Goal: Task Accomplishment & Management: Manage account settings

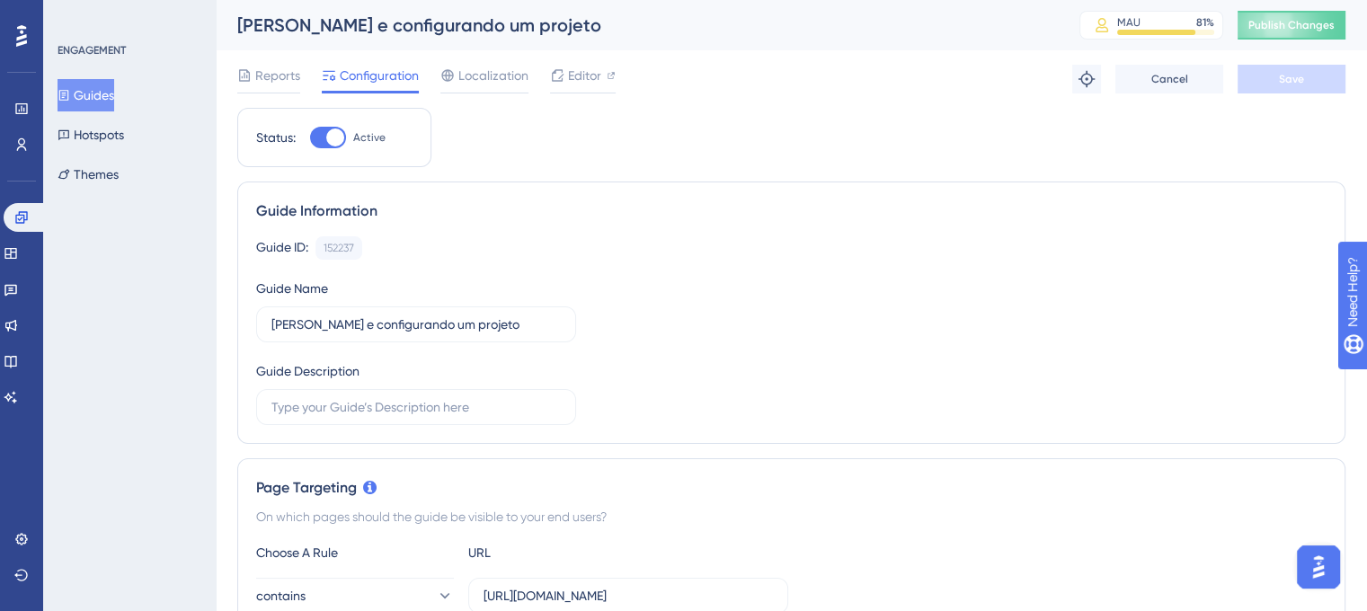
click at [91, 97] on button "Guides" at bounding box center [86, 95] width 57 height 32
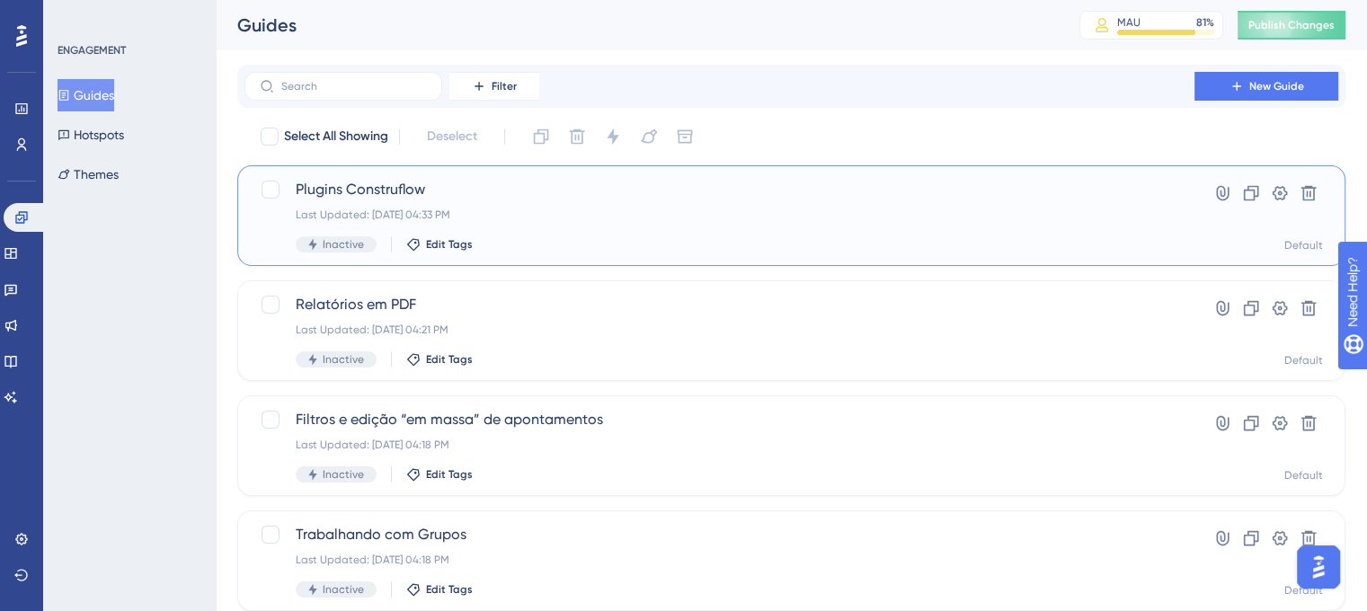
click at [568, 191] on span "Plugins Construflow" at bounding box center [720, 190] width 848 height 22
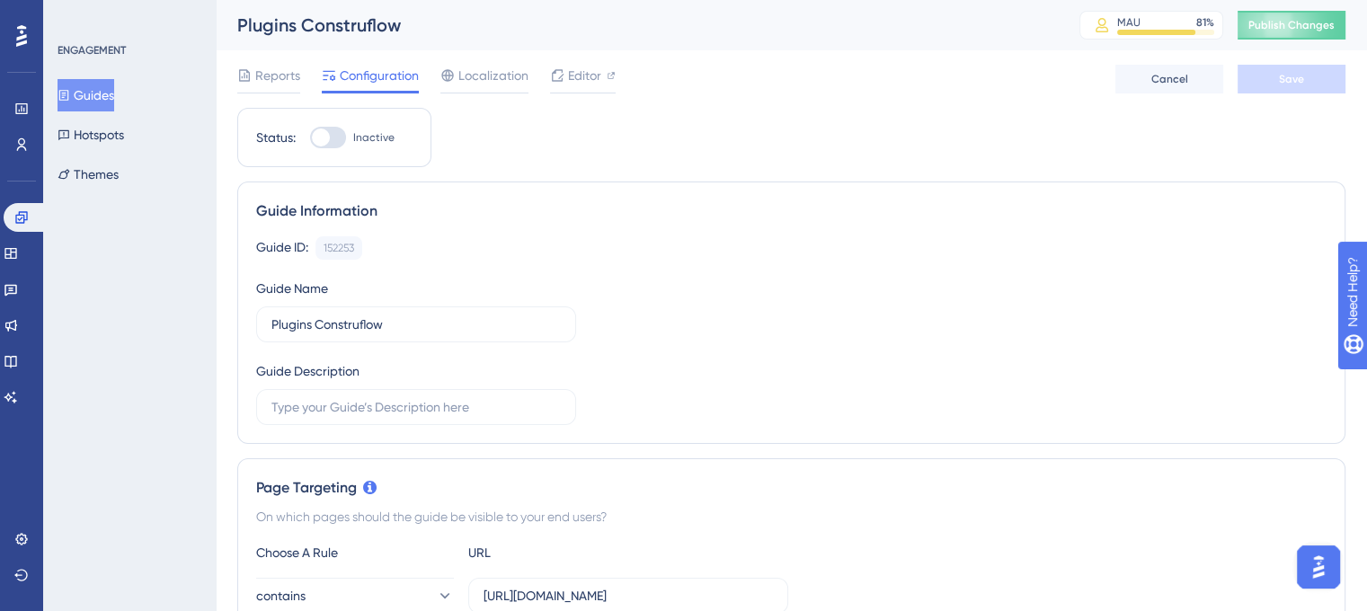
click at [321, 133] on div at bounding box center [321, 138] width 18 height 18
click at [310, 138] on input "Inactive" at bounding box center [309, 138] width 1 height 1
checkbox input "true"
click at [1305, 76] on button "Save" at bounding box center [1292, 79] width 108 height 29
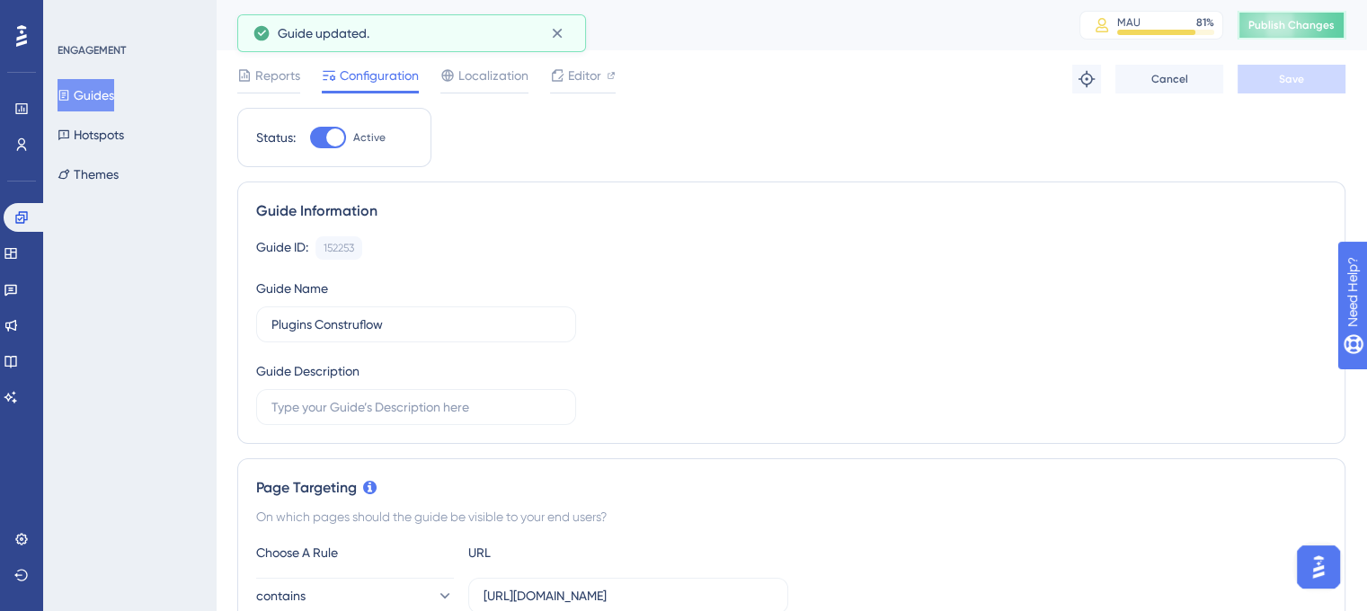
click at [1303, 27] on span "Publish Changes" at bounding box center [1292, 25] width 86 height 14
click at [102, 93] on button "Guides" at bounding box center [86, 95] width 57 height 32
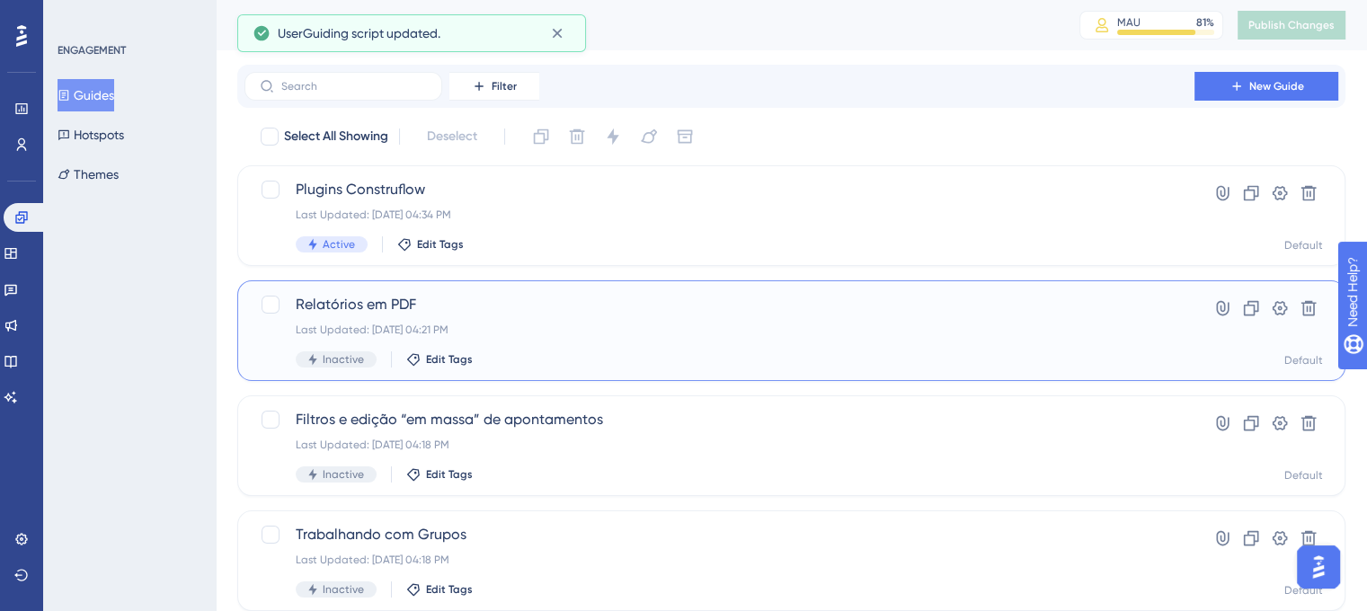
click at [547, 304] on span "Relatórios em PDF" at bounding box center [720, 305] width 848 height 22
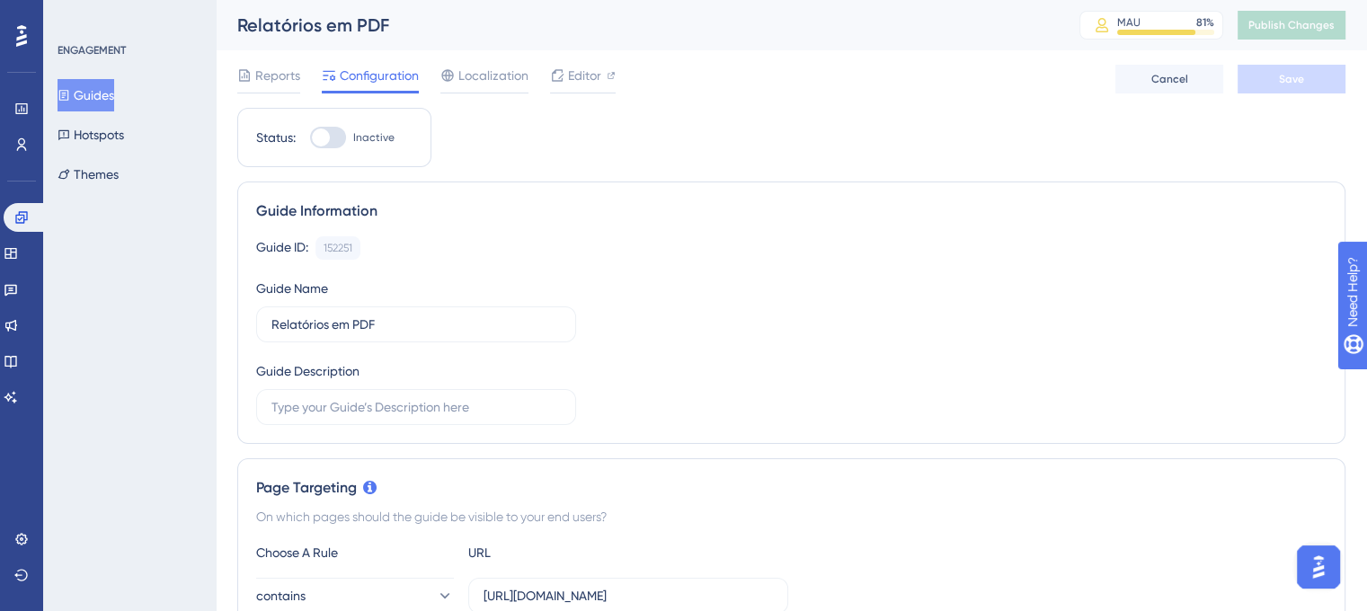
drag, startPoint x: 306, startPoint y: 133, endPoint x: 357, endPoint y: 138, distance: 51.4
click at [306, 133] on div "Status: Inactive" at bounding box center [334, 138] width 156 height 22
click at [334, 141] on div at bounding box center [328, 138] width 36 height 22
click at [310, 138] on input "Inactive" at bounding box center [309, 138] width 1 height 1
checkbox input "true"
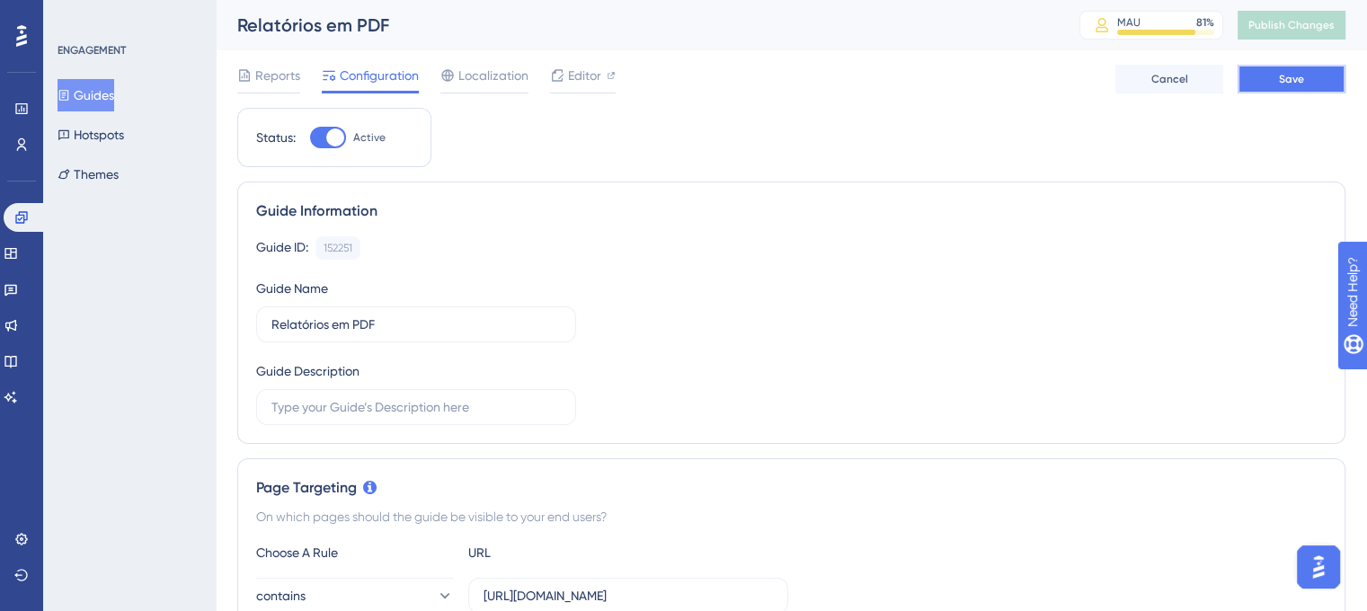
click at [1280, 78] on button "Save" at bounding box center [1292, 79] width 108 height 29
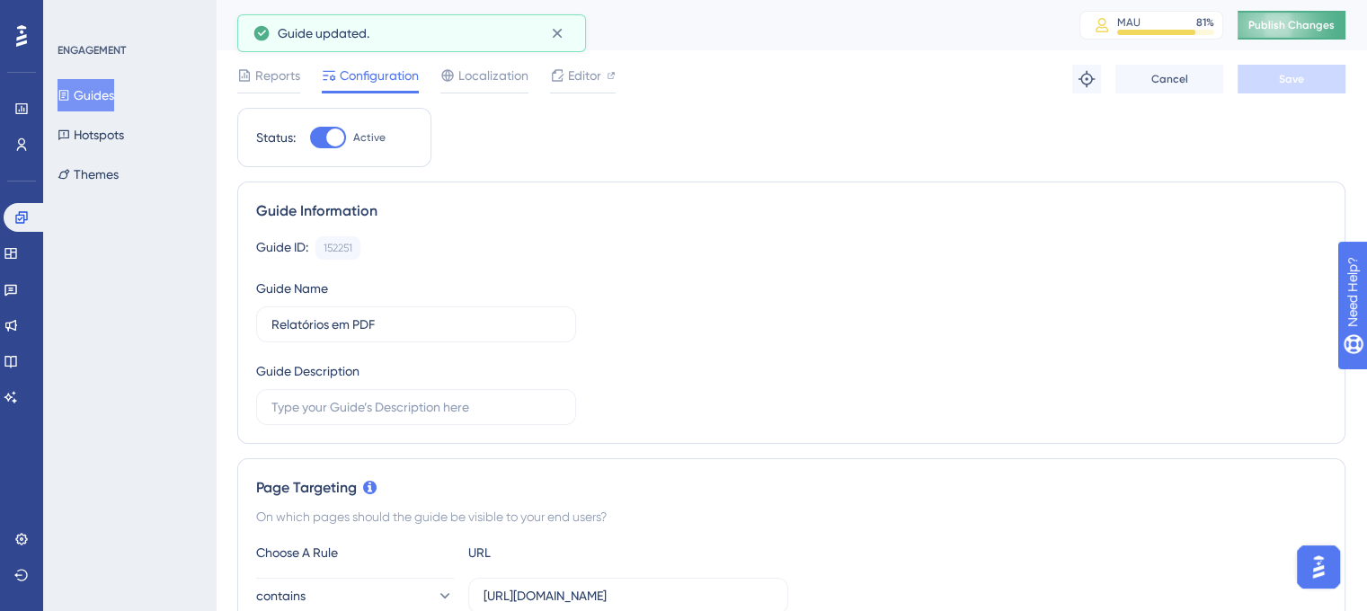
click at [1304, 26] on span "Publish Changes" at bounding box center [1292, 25] width 86 height 14
click at [96, 97] on button "Guides" at bounding box center [86, 95] width 57 height 32
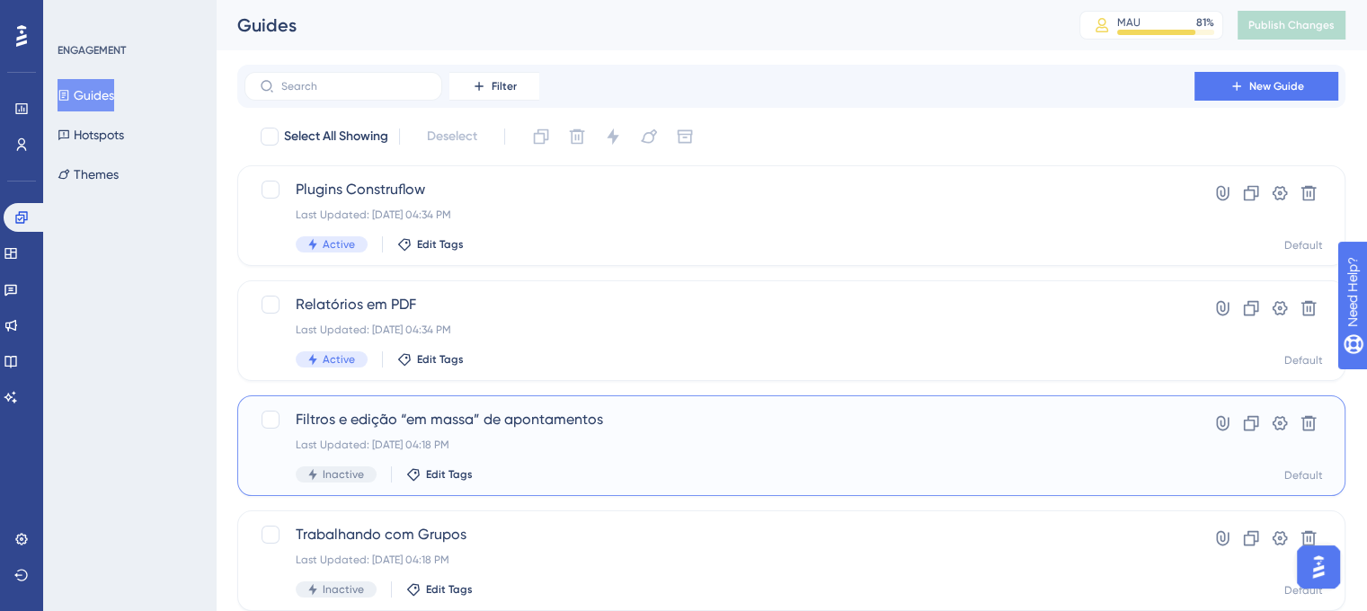
click at [541, 427] on span "Filtros e edição “em massa” de apontamentos" at bounding box center [720, 420] width 848 height 22
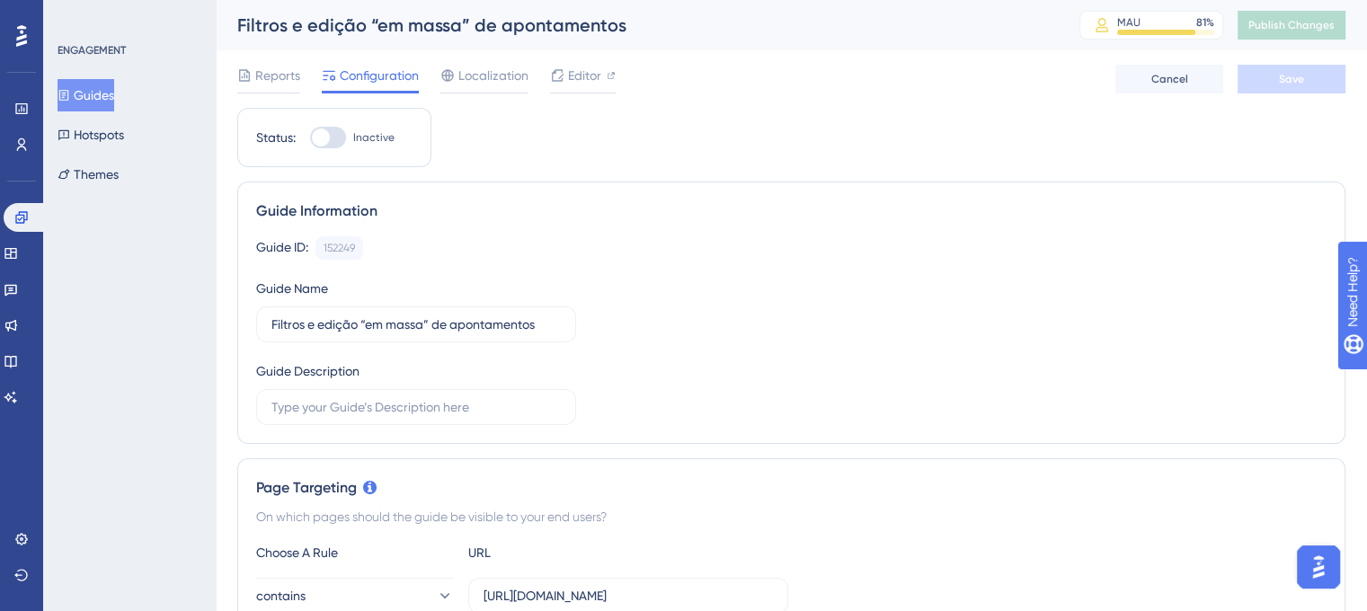
click at [345, 136] on div at bounding box center [328, 138] width 36 height 22
click at [310, 138] on input "Inactive" at bounding box center [309, 138] width 1 height 1
checkbox input "true"
click at [1274, 82] on button "Save" at bounding box center [1292, 79] width 108 height 29
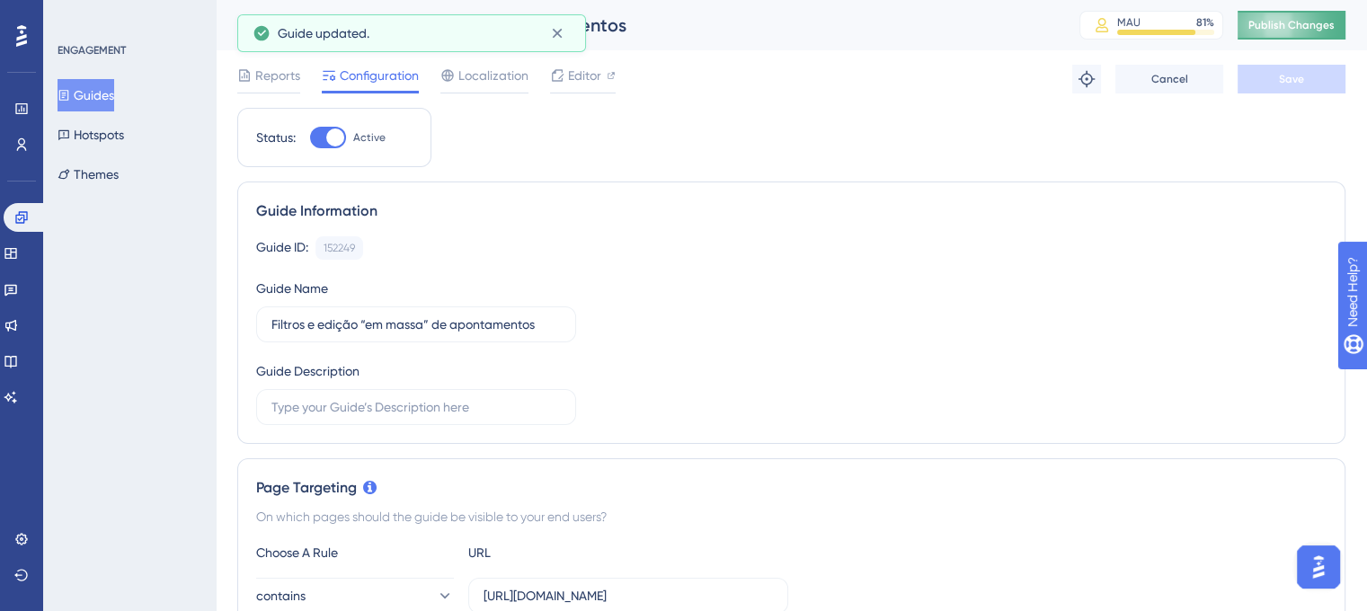
click at [1305, 31] on span "Publish Changes" at bounding box center [1292, 25] width 86 height 14
click at [109, 104] on button "Guides" at bounding box center [86, 95] width 57 height 32
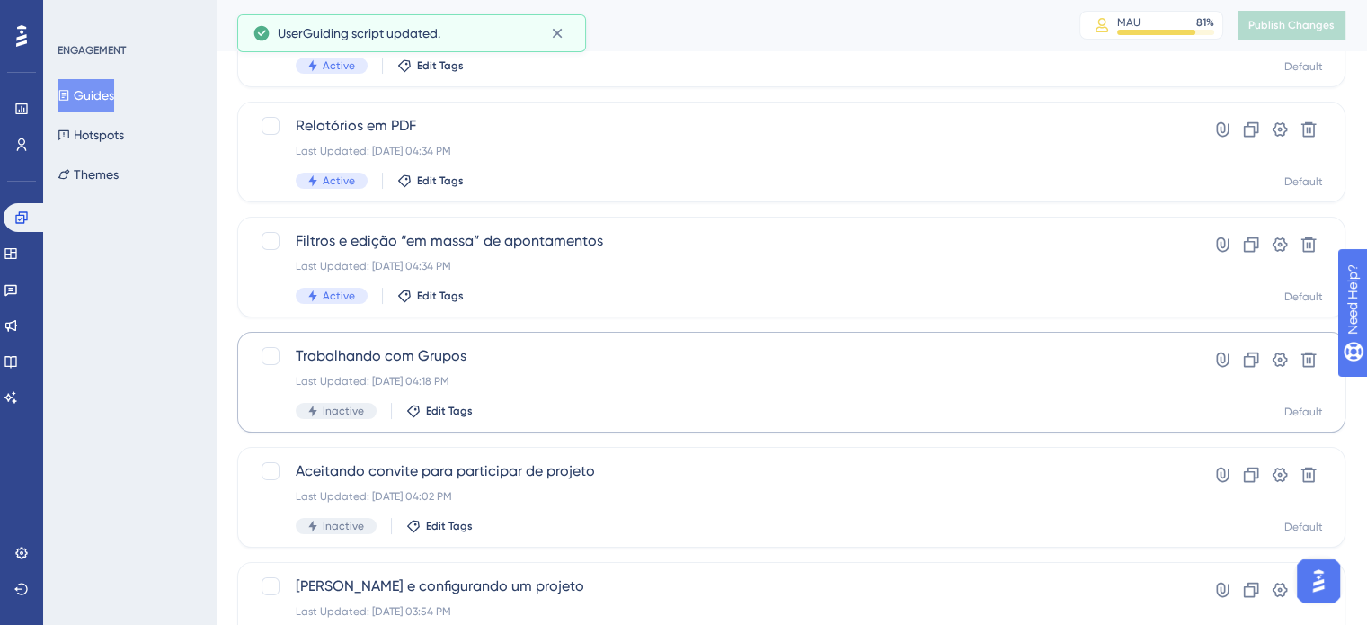
scroll to position [180, 0]
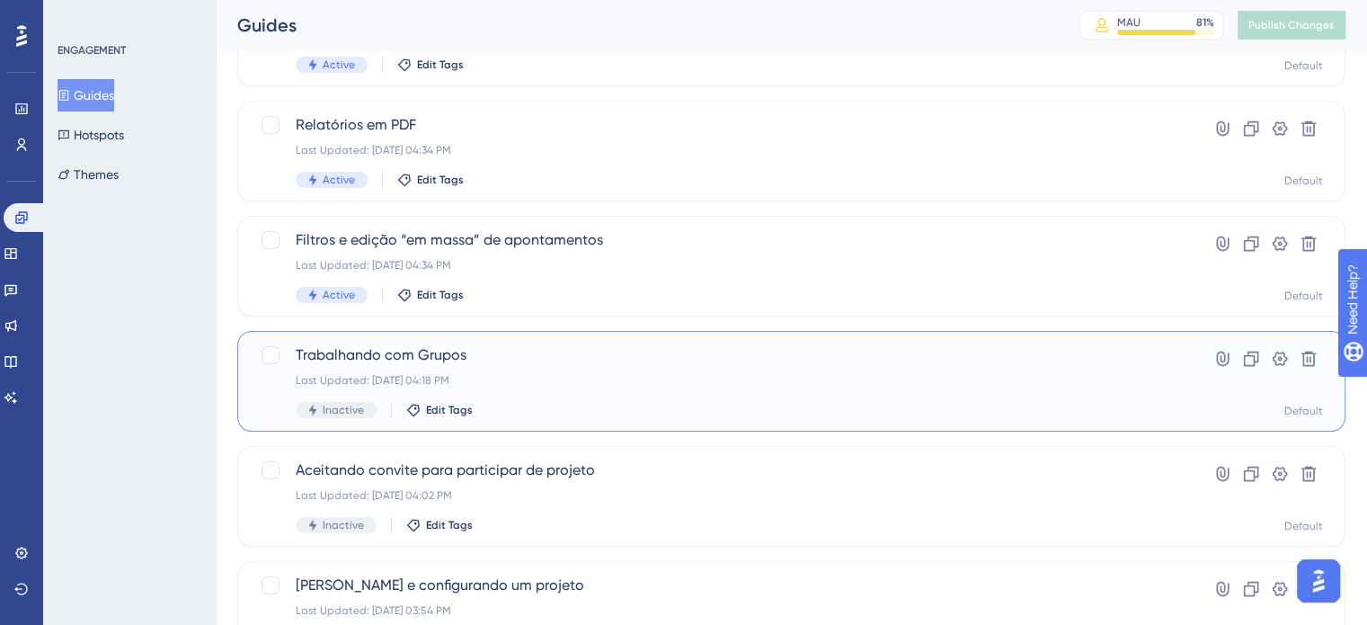
click at [513, 352] on span "Trabalhando com Grupos" at bounding box center [720, 355] width 848 height 22
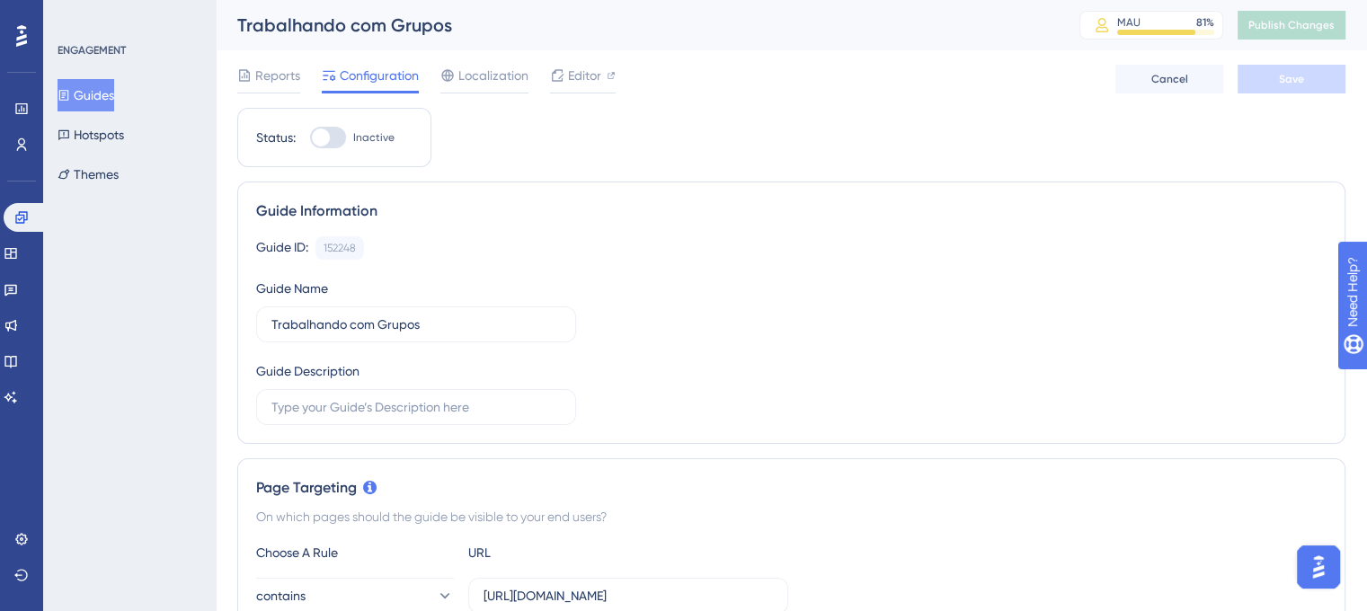
click at [312, 137] on div at bounding box center [321, 138] width 18 height 18
click at [310, 138] on input "Inactive" at bounding box center [309, 138] width 1 height 1
checkbox input "true"
click at [1287, 93] on button "Save" at bounding box center [1292, 79] width 108 height 29
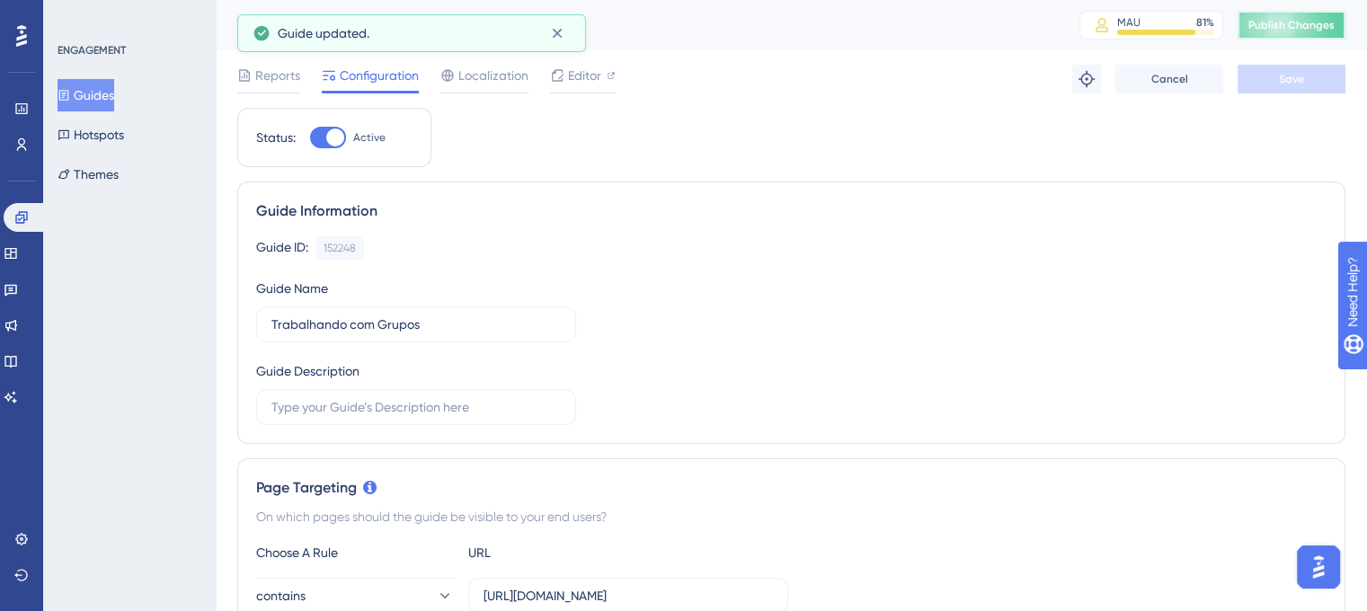
click at [1312, 28] on span "Publish Changes" at bounding box center [1292, 25] width 86 height 14
click at [104, 95] on button "Guides" at bounding box center [86, 95] width 57 height 32
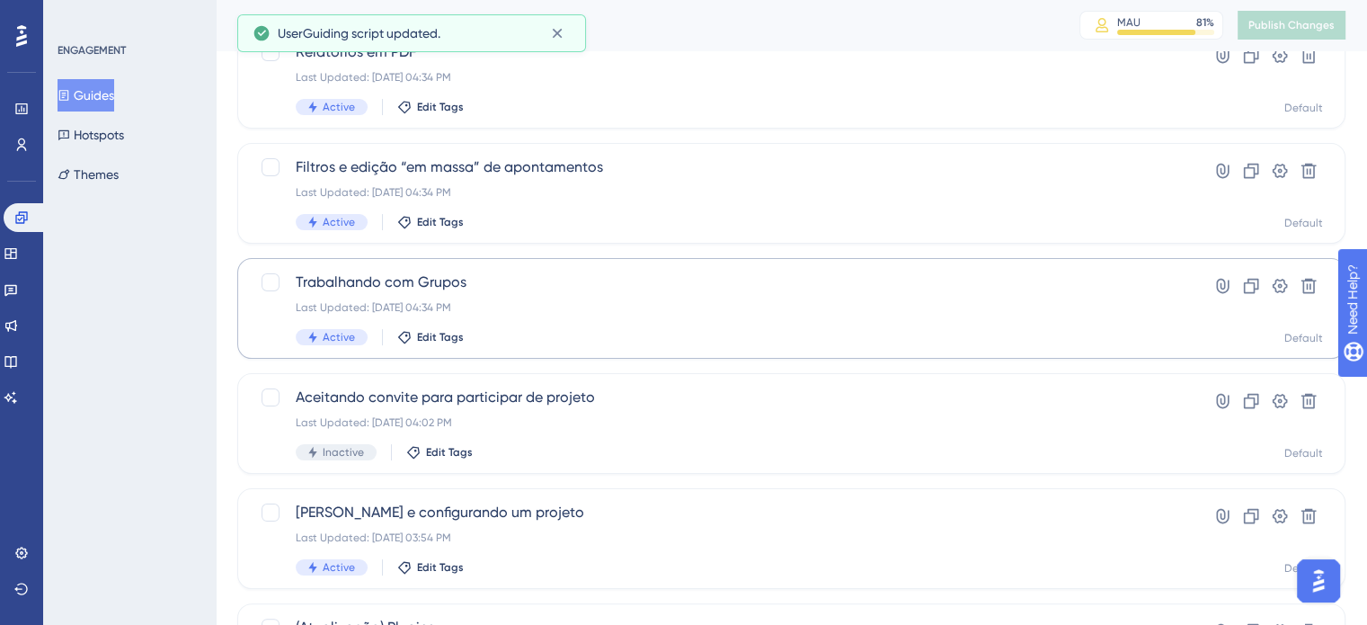
scroll to position [270, 0]
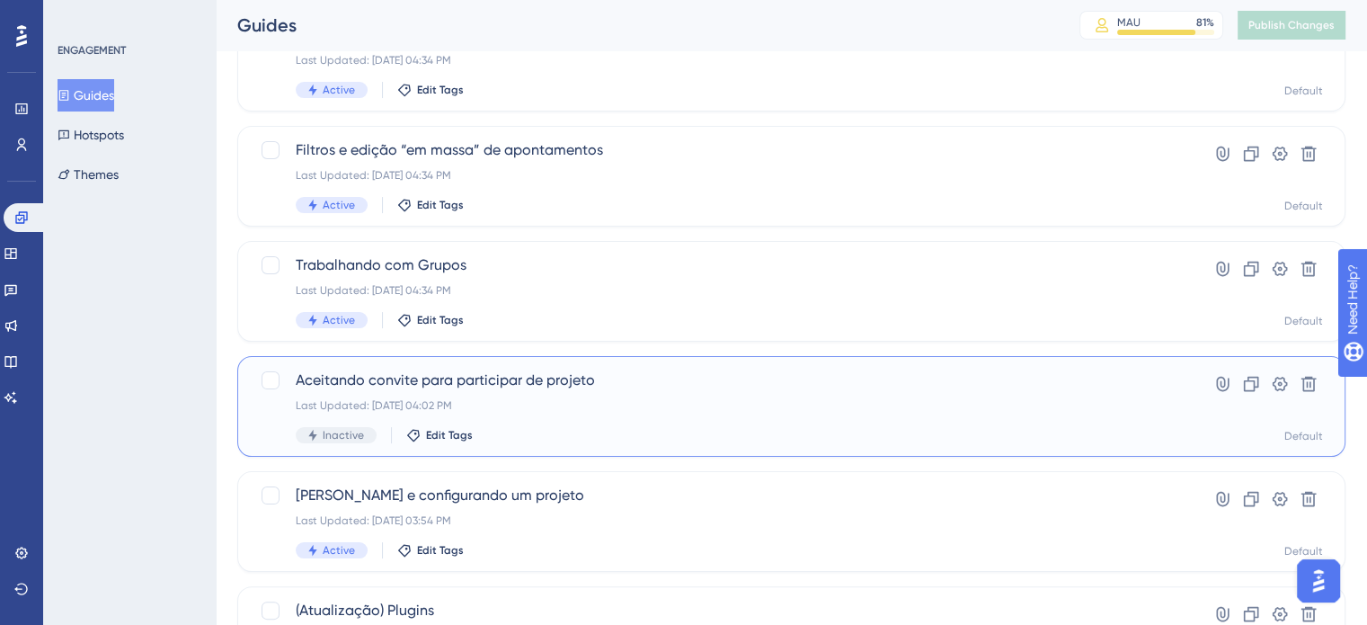
click at [632, 387] on span "Aceitando convite para participar de projeto" at bounding box center [720, 380] width 848 height 22
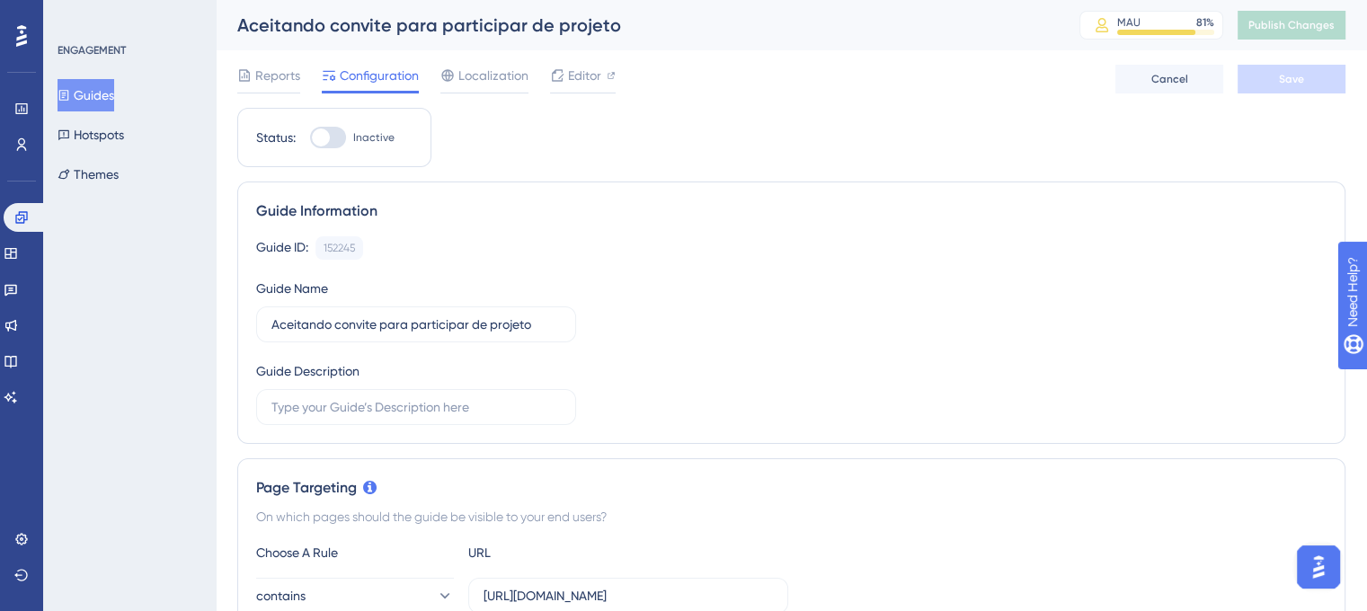
drag, startPoint x: 297, startPoint y: 144, endPoint x: 311, endPoint y: 139, distance: 15.1
click at [302, 142] on div "Status: Inactive" at bounding box center [334, 138] width 156 height 22
click at [316, 136] on div at bounding box center [321, 138] width 18 height 18
click at [310, 138] on input "Inactive" at bounding box center [309, 138] width 1 height 1
checkbox input "true"
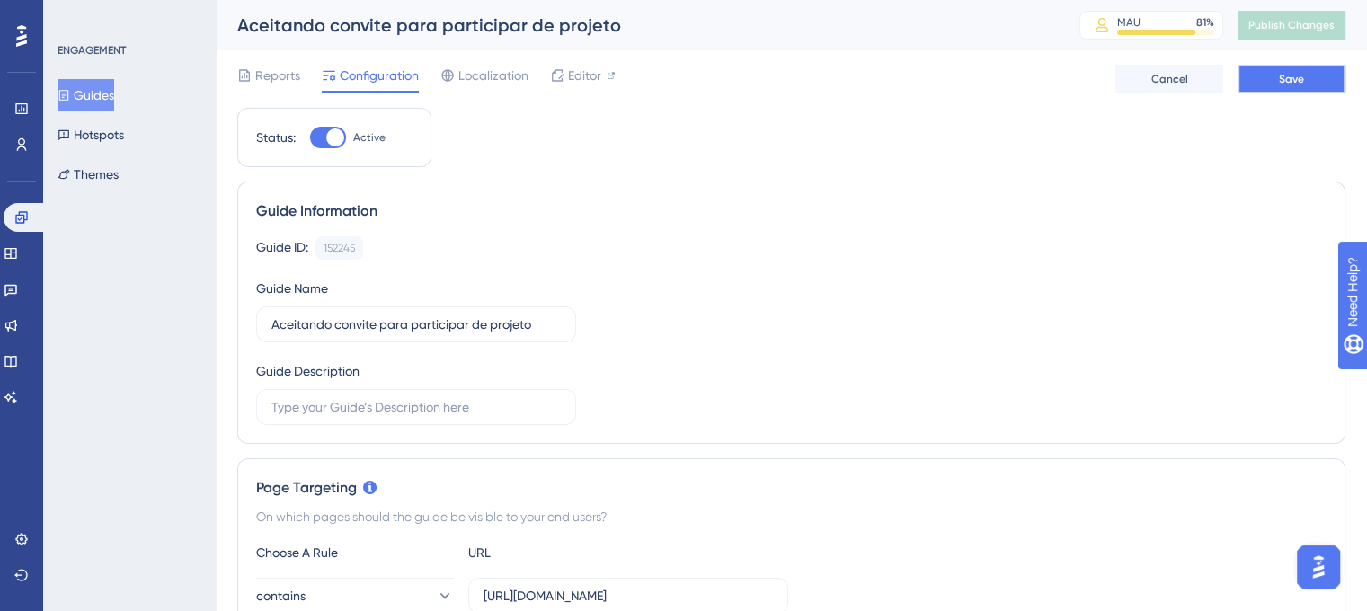
click at [1287, 74] on span "Save" at bounding box center [1291, 79] width 25 height 14
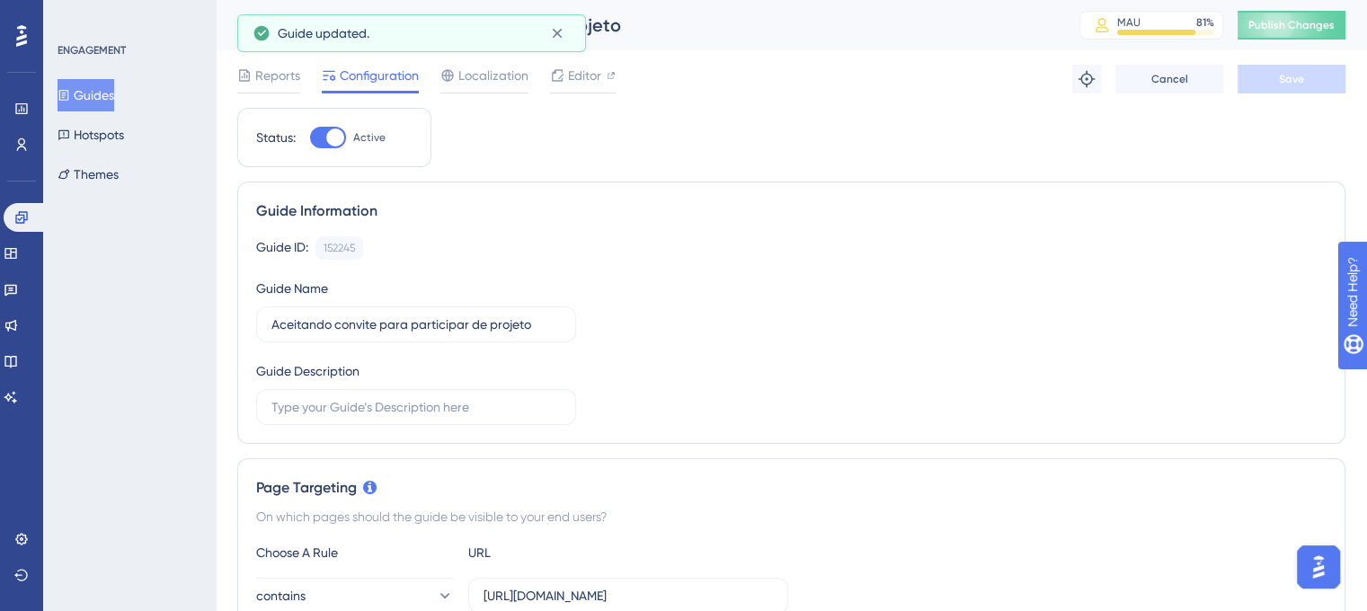
click at [1306, 33] on button "Publish Changes" at bounding box center [1292, 25] width 108 height 29
click at [110, 93] on button "Guides" at bounding box center [86, 95] width 57 height 32
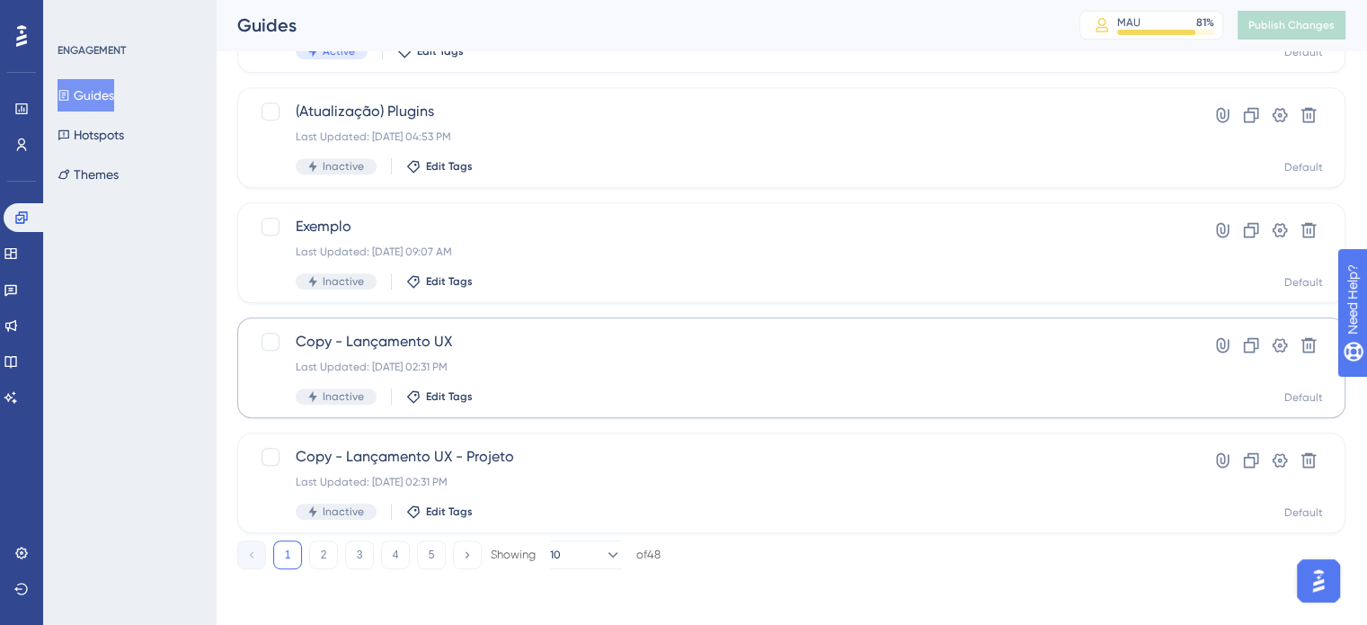
scroll to position [769, 0]
click at [320, 555] on button "2" at bounding box center [323, 553] width 29 height 29
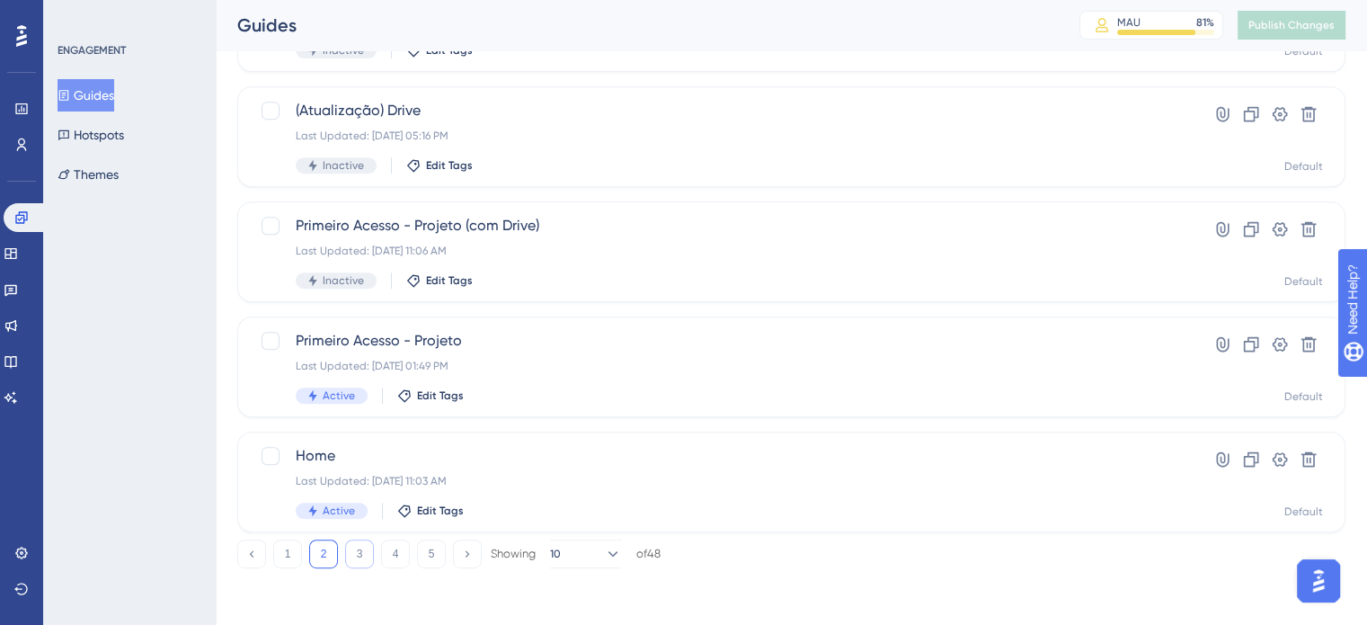
click at [360, 558] on button "3" at bounding box center [359, 553] width 29 height 29
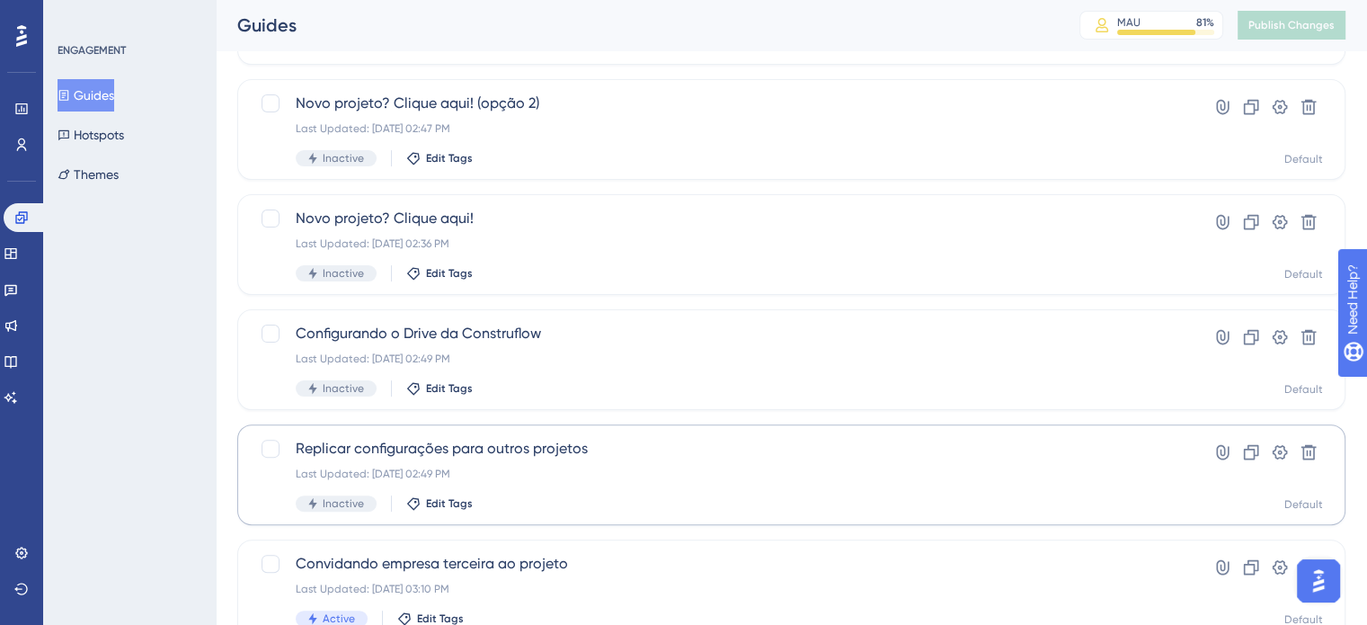
scroll to position [500, 0]
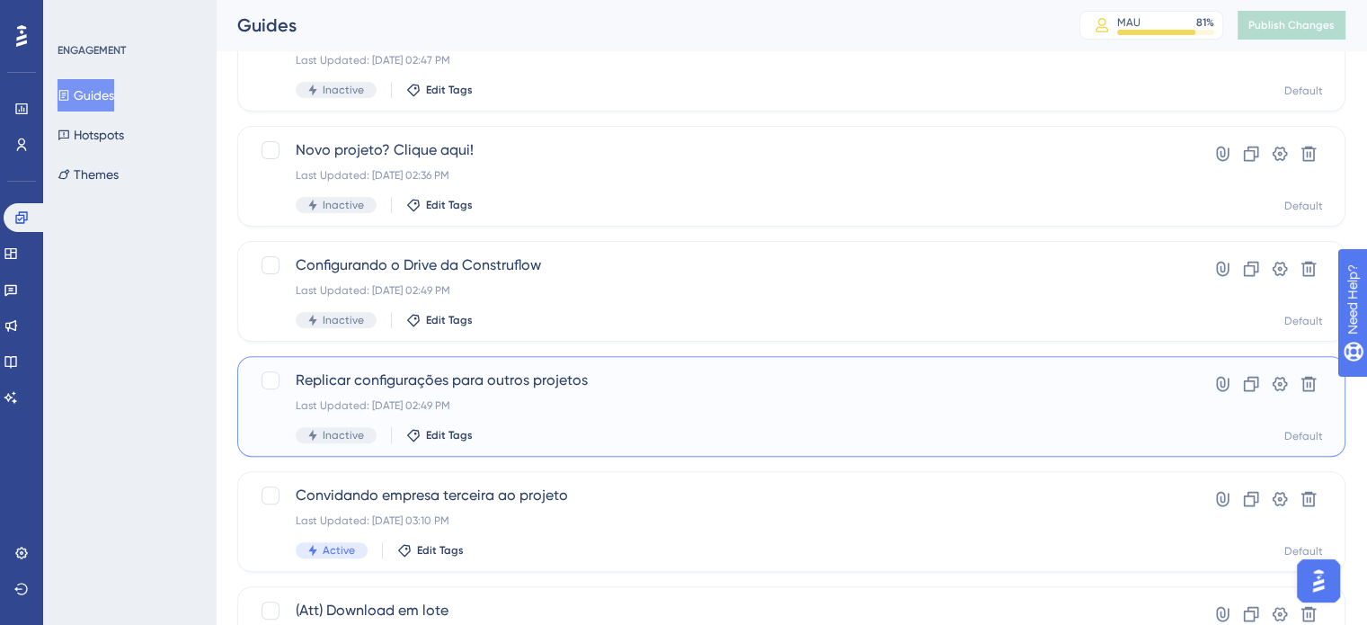
click at [628, 401] on div "Last Updated: [DATE] 02:49 PM" at bounding box center [720, 405] width 848 height 14
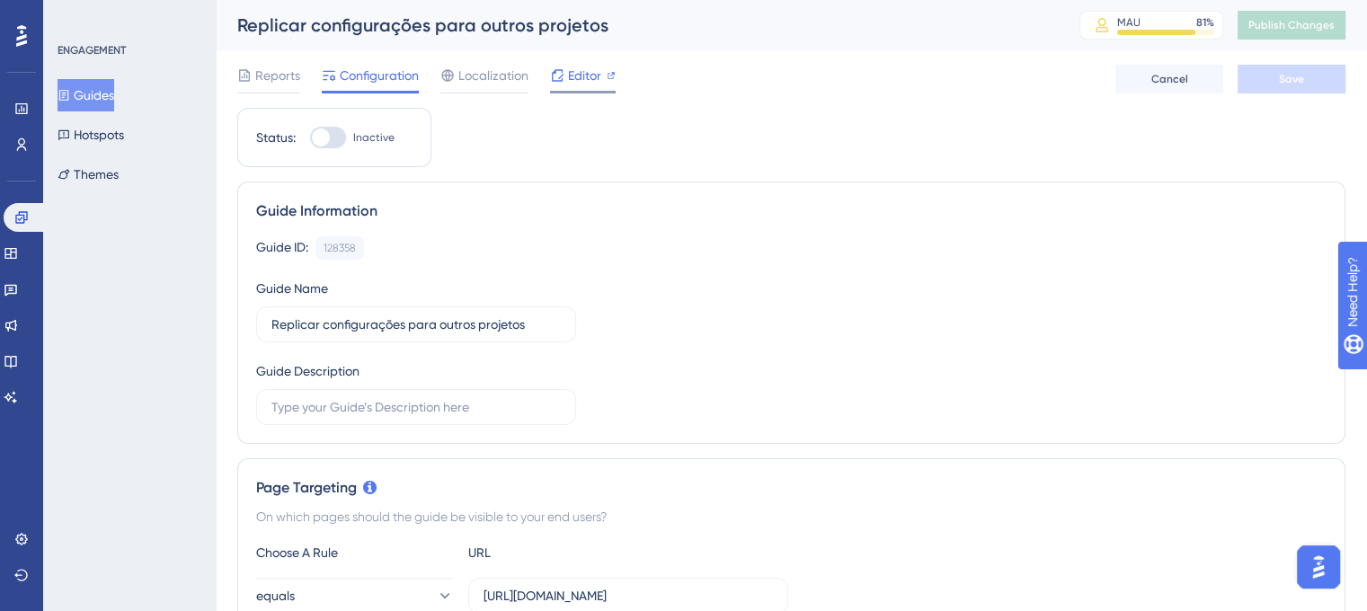
click at [556, 75] on icon at bounding box center [557, 75] width 14 height 14
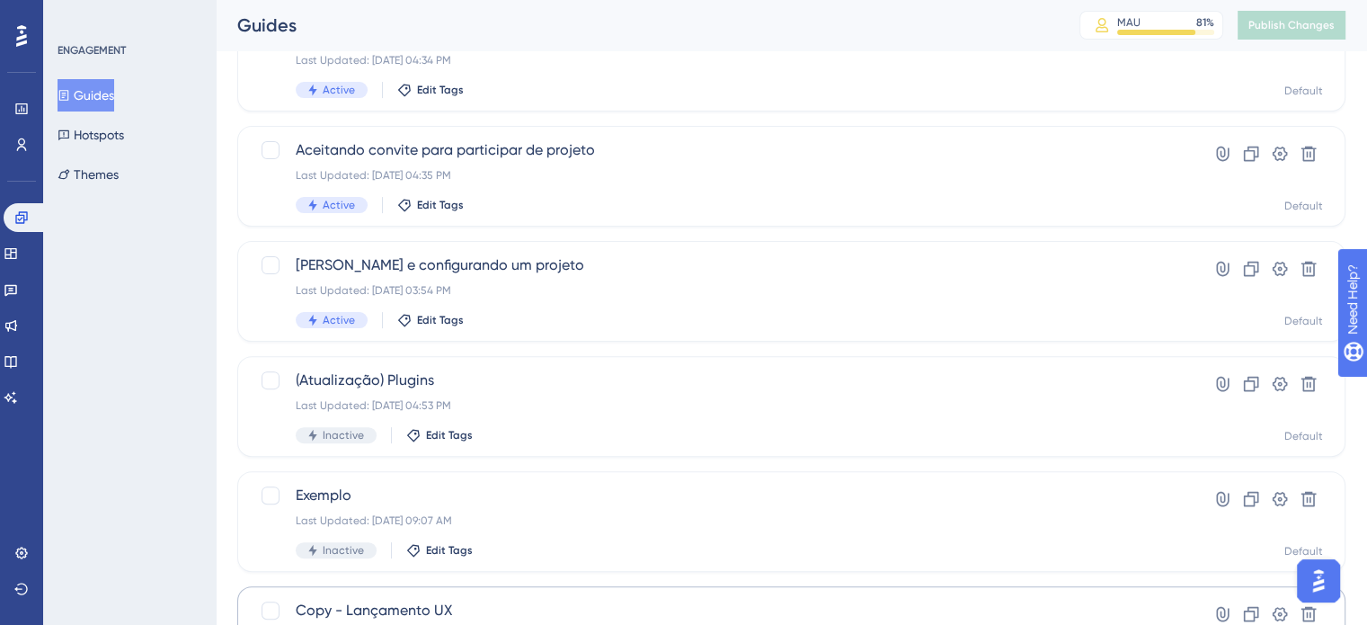
scroll to position [769, 0]
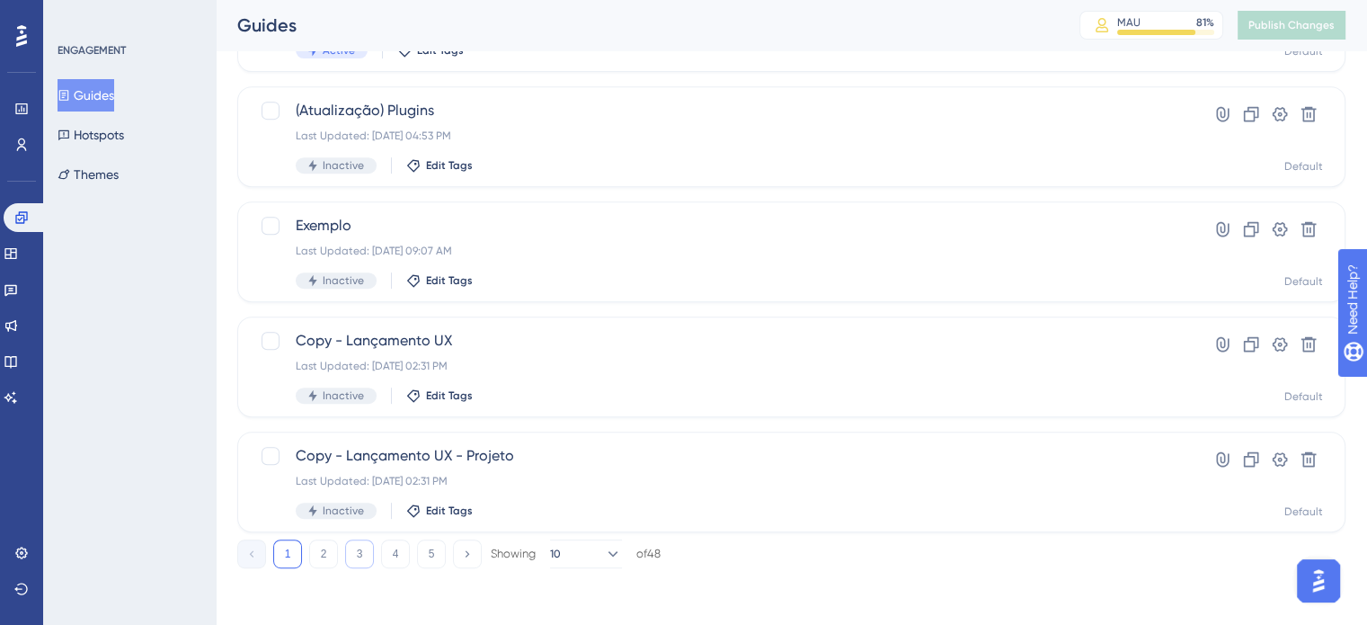
click at [369, 559] on button "3" at bounding box center [359, 553] width 29 height 29
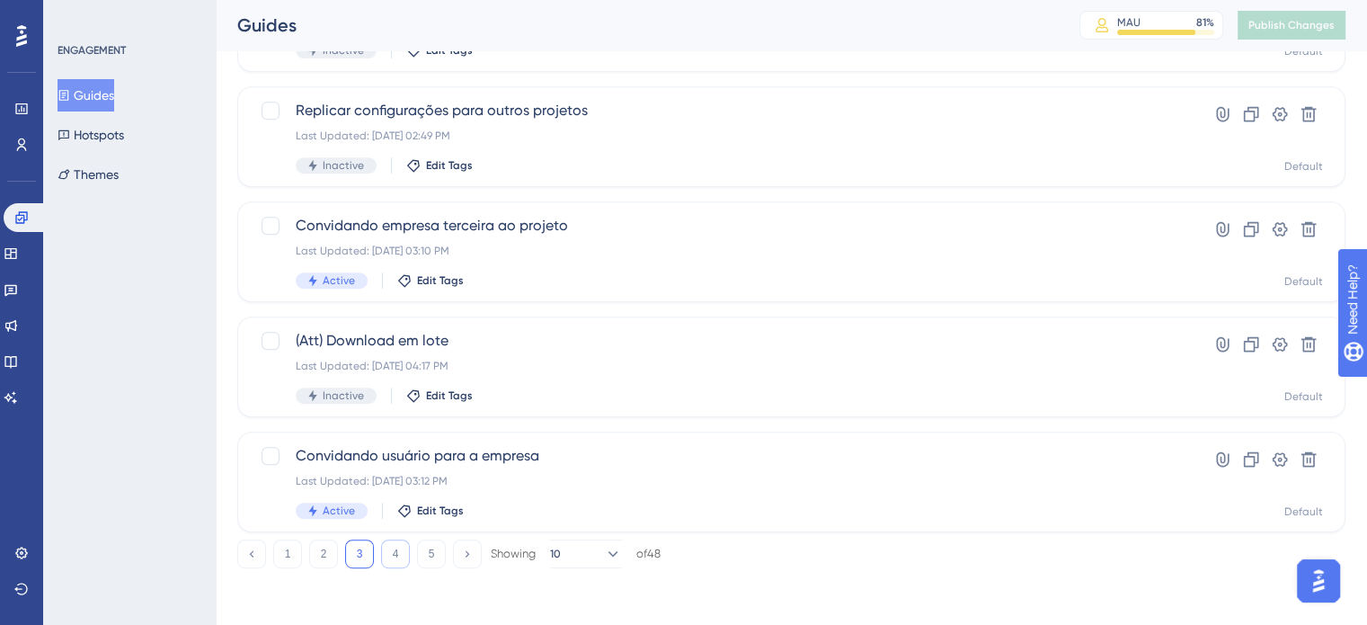
click at [398, 547] on button "4" at bounding box center [395, 553] width 29 height 29
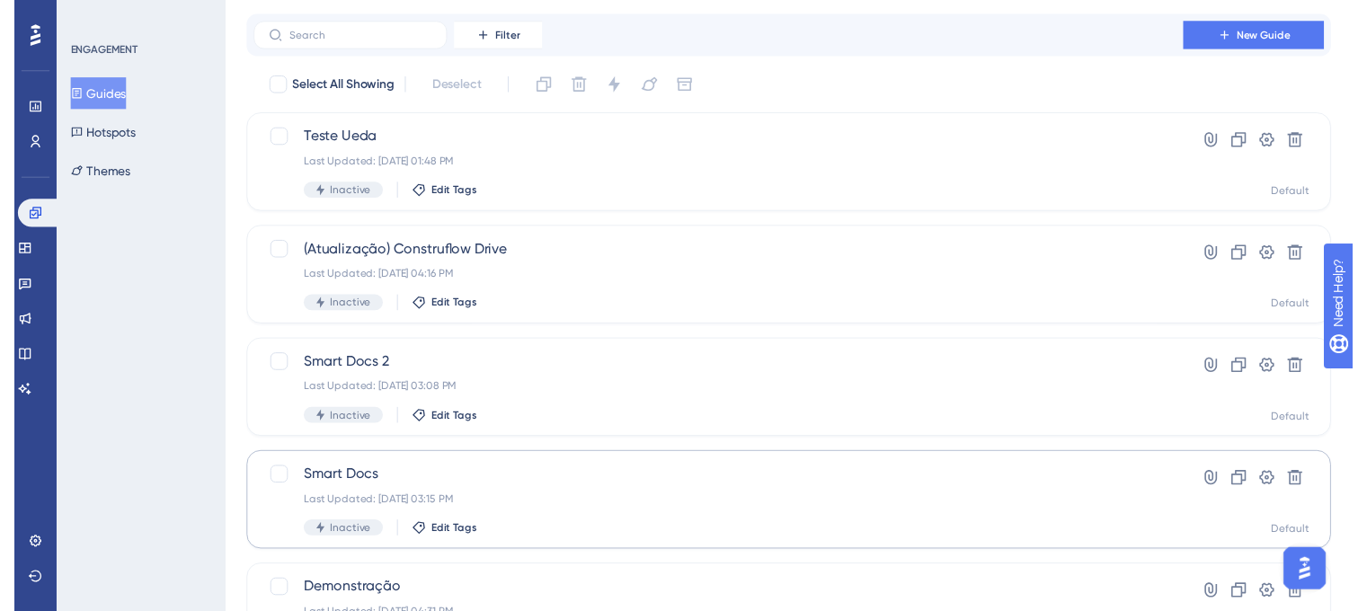
scroll to position [0, 0]
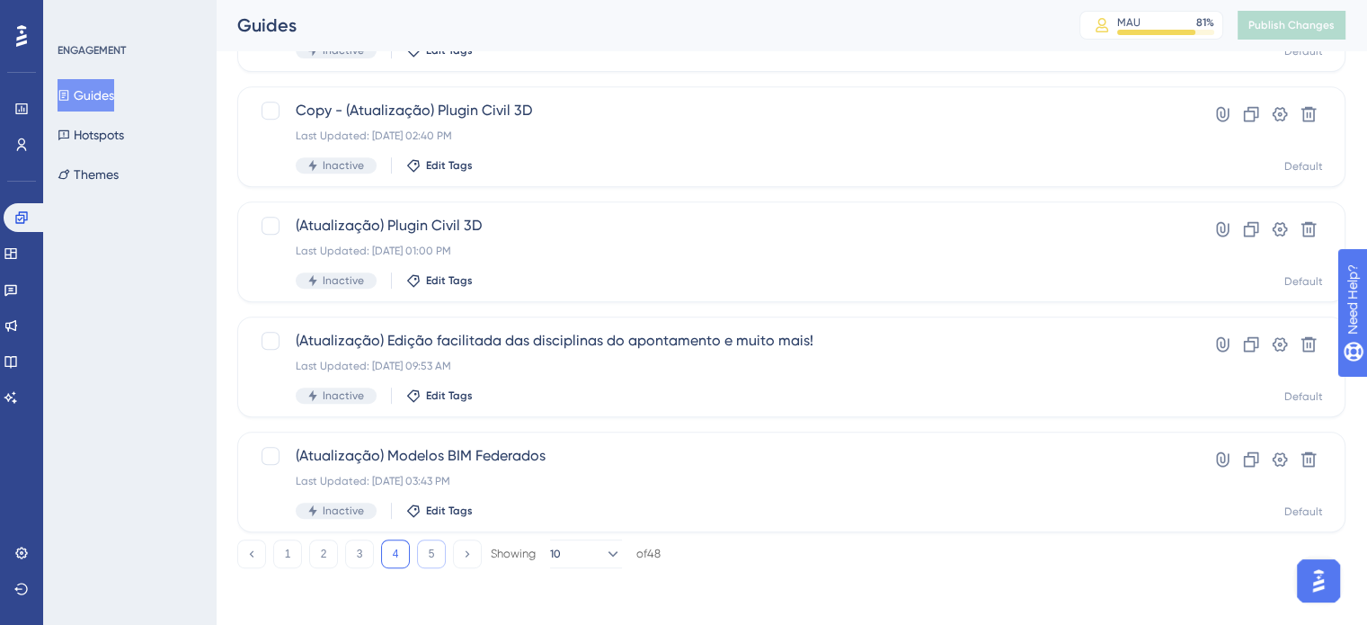
click at [431, 546] on button "5" at bounding box center [431, 553] width 29 height 29
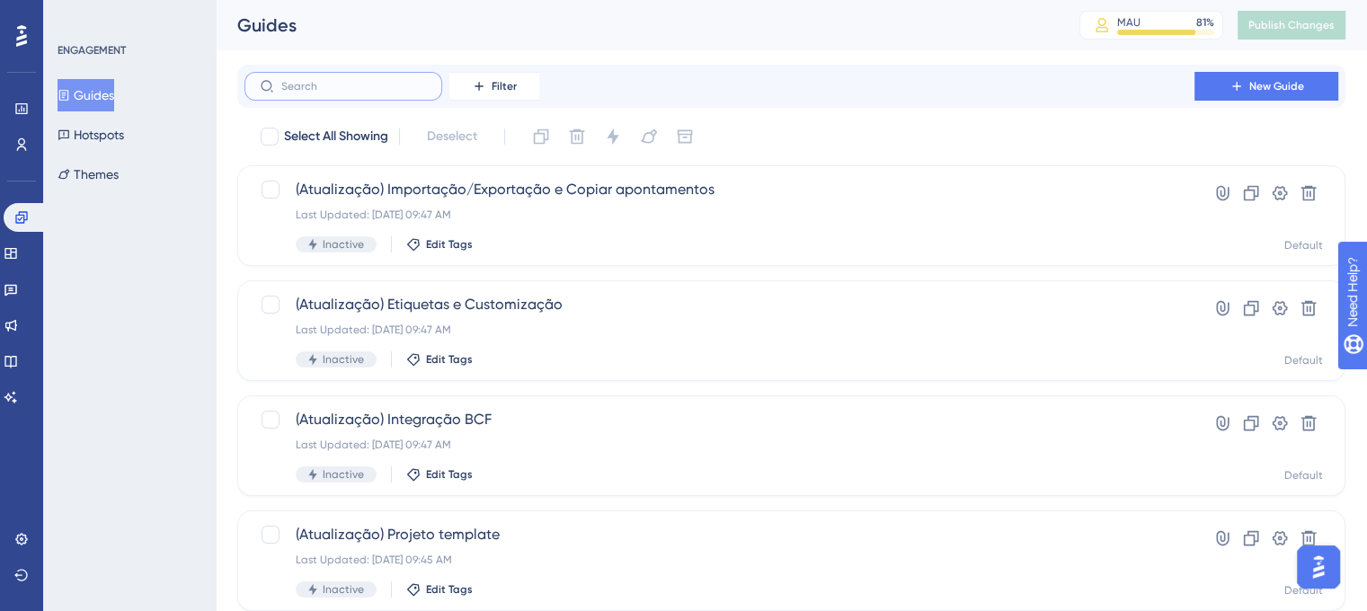
click at [379, 85] on input "text" at bounding box center [354, 86] width 146 height 13
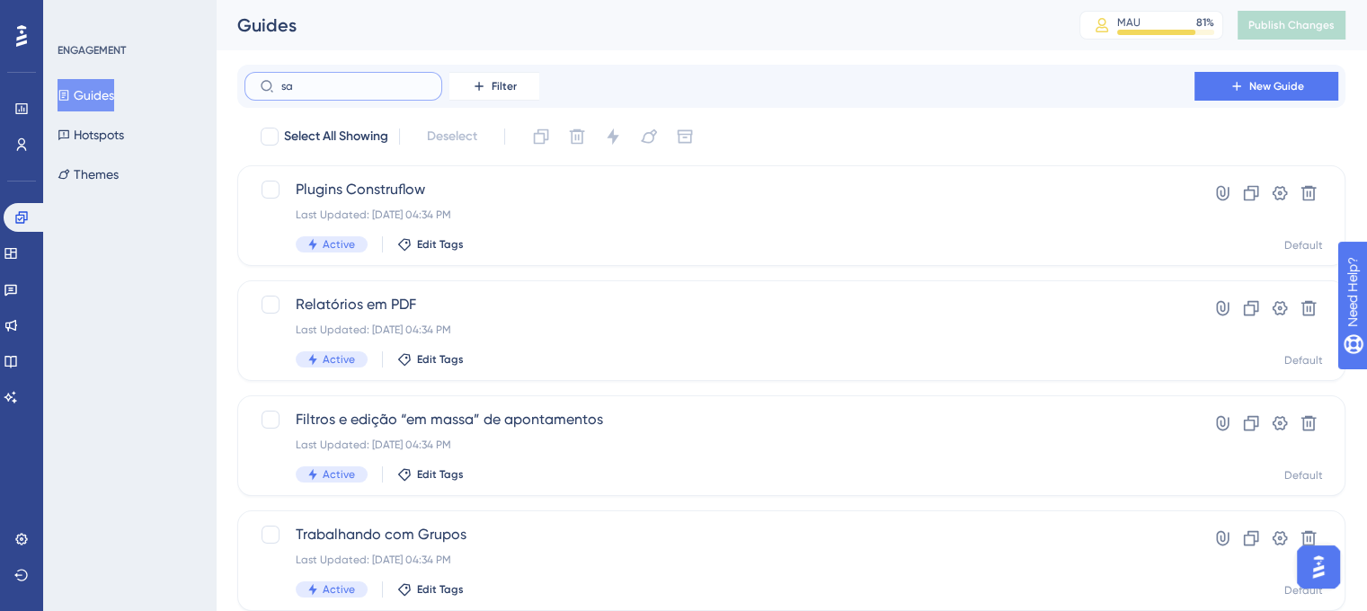
type input "sam"
checkbox input "true"
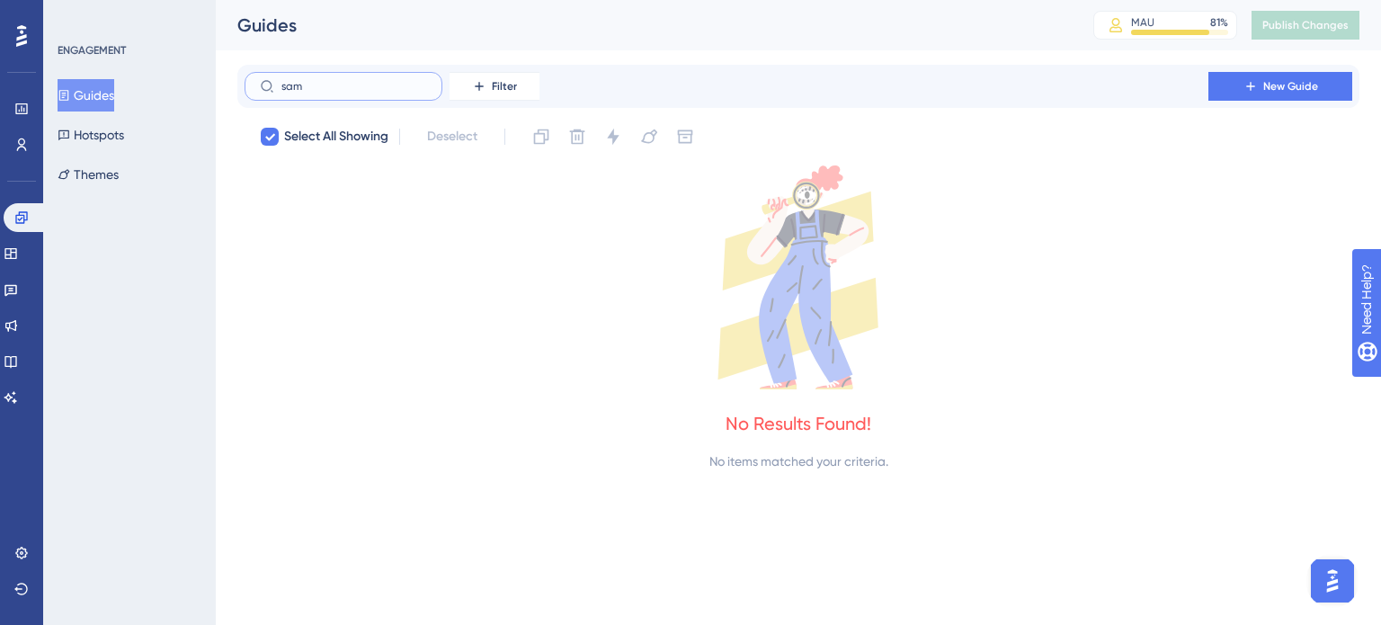
type input "sa"
checkbox input "false"
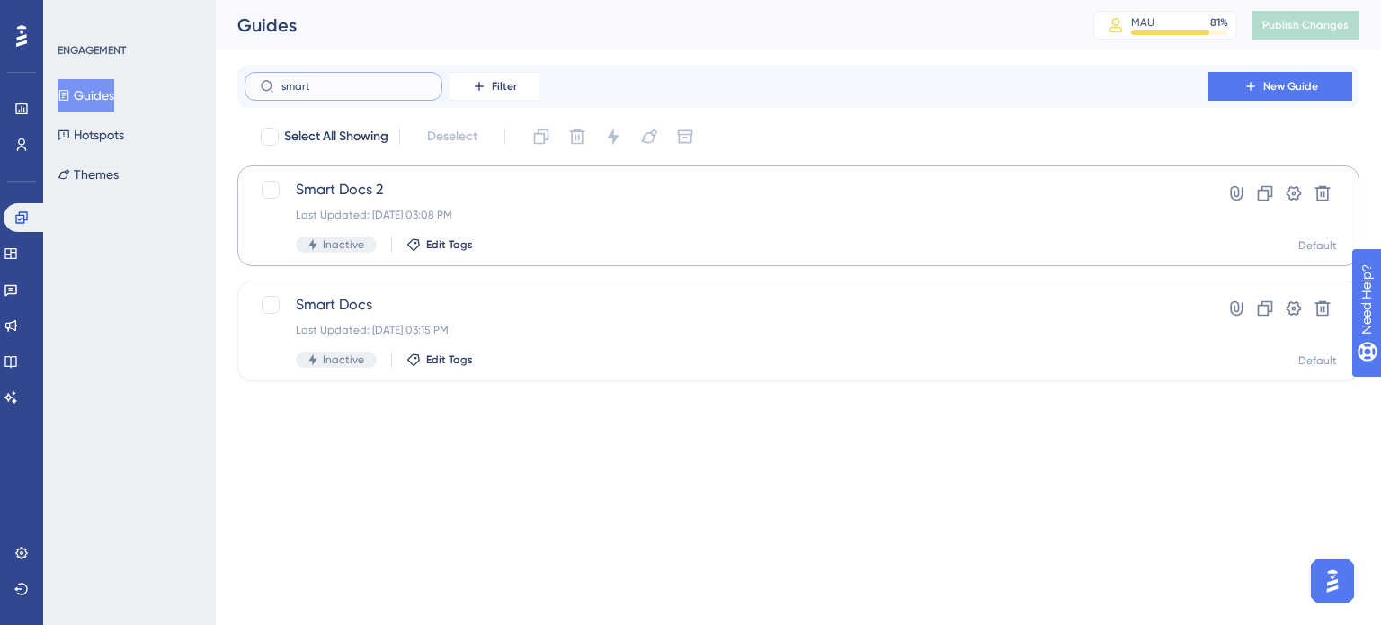
type input "smart"
click at [557, 196] on span "Smart Docs 2" at bounding box center [726, 190] width 861 height 22
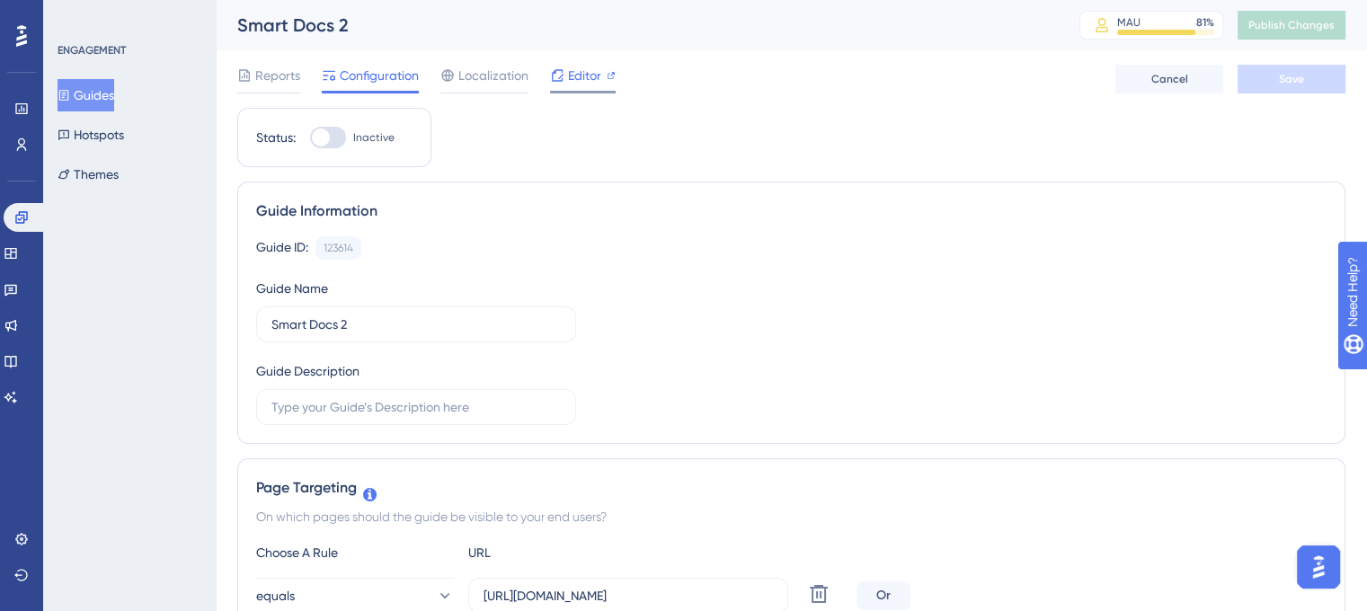
click at [591, 82] on span "Editor" at bounding box center [584, 76] width 33 height 22
click at [97, 93] on button "Guides" at bounding box center [86, 95] width 57 height 32
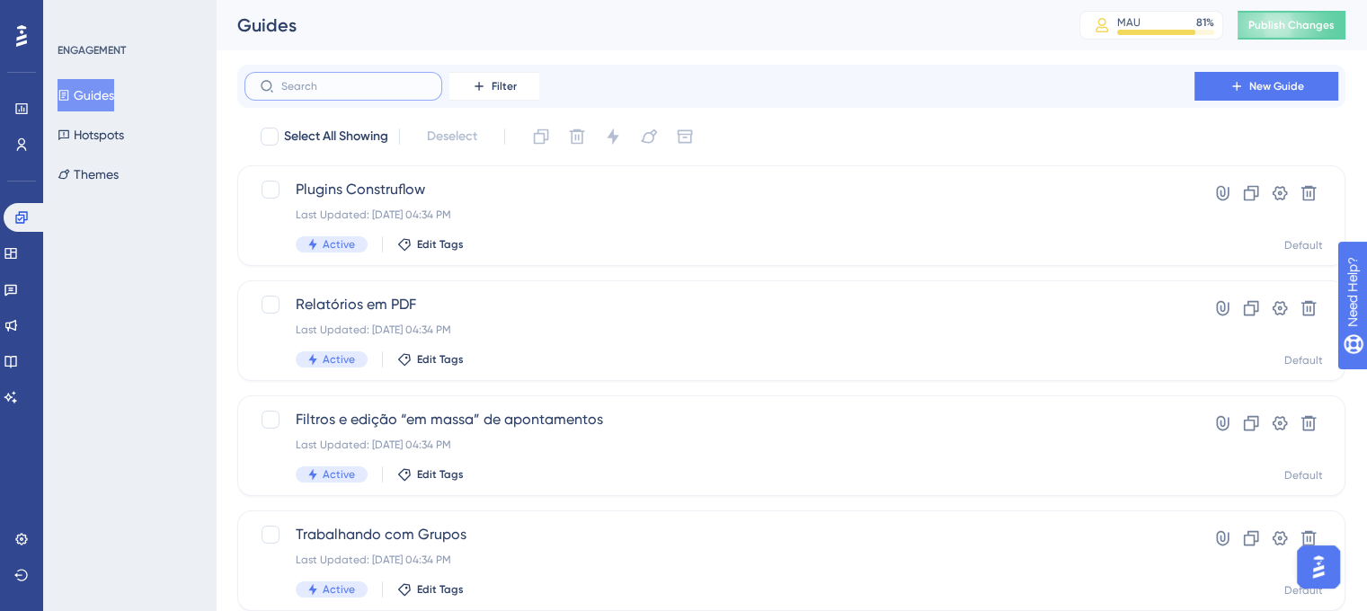
click at [369, 80] on input "text" at bounding box center [354, 86] width 146 height 13
type input "sam"
checkbox input "true"
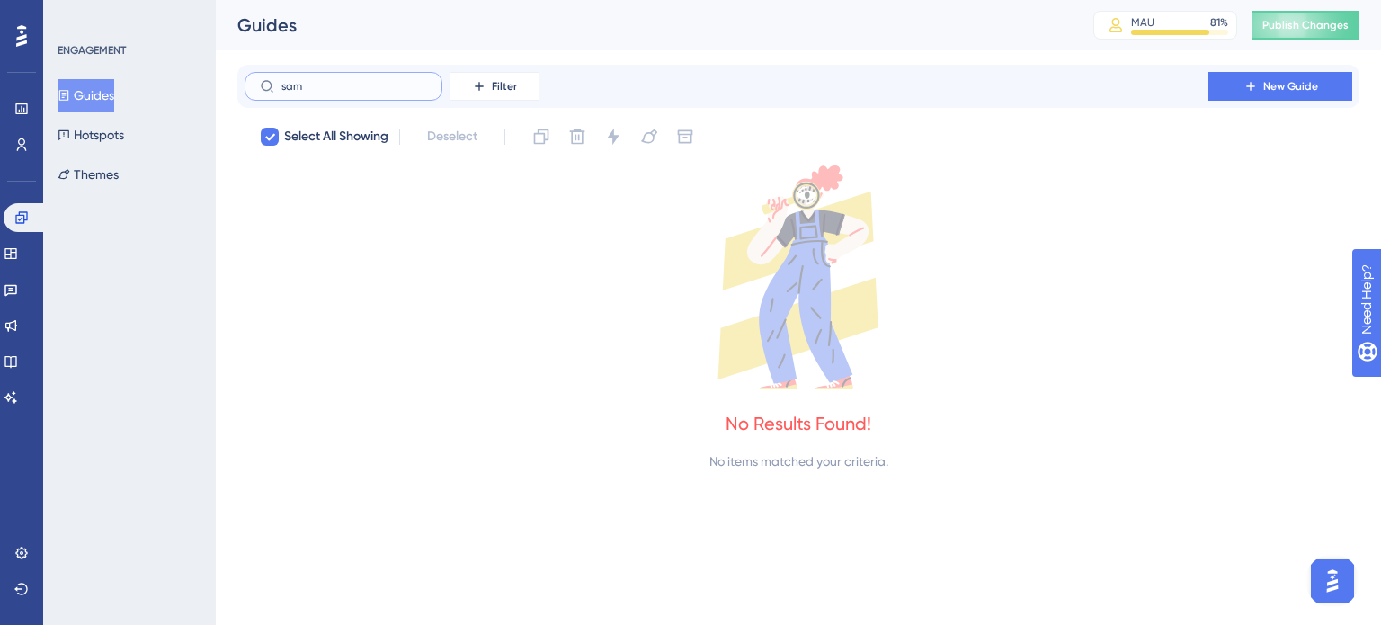
type input "sa"
checkbox input "false"
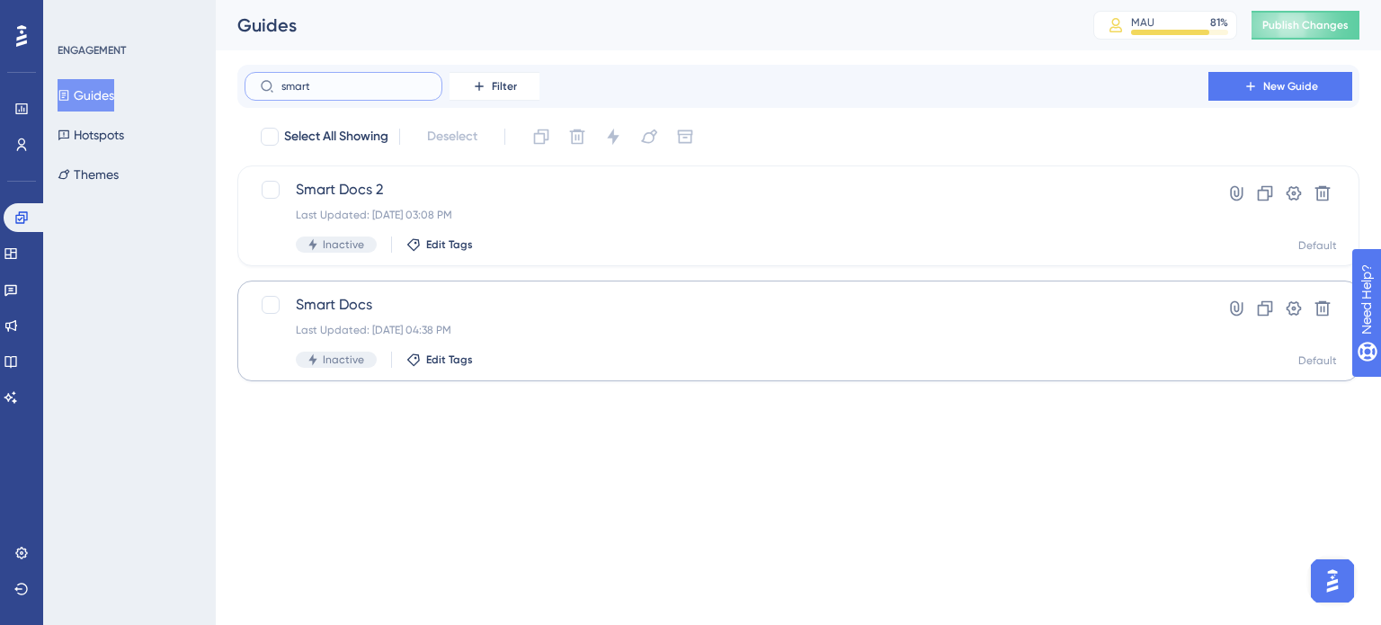
type input "smart"
click at [805, 300] on span "Smart Docs" at bounding box center [726, 305] width 861 height 22
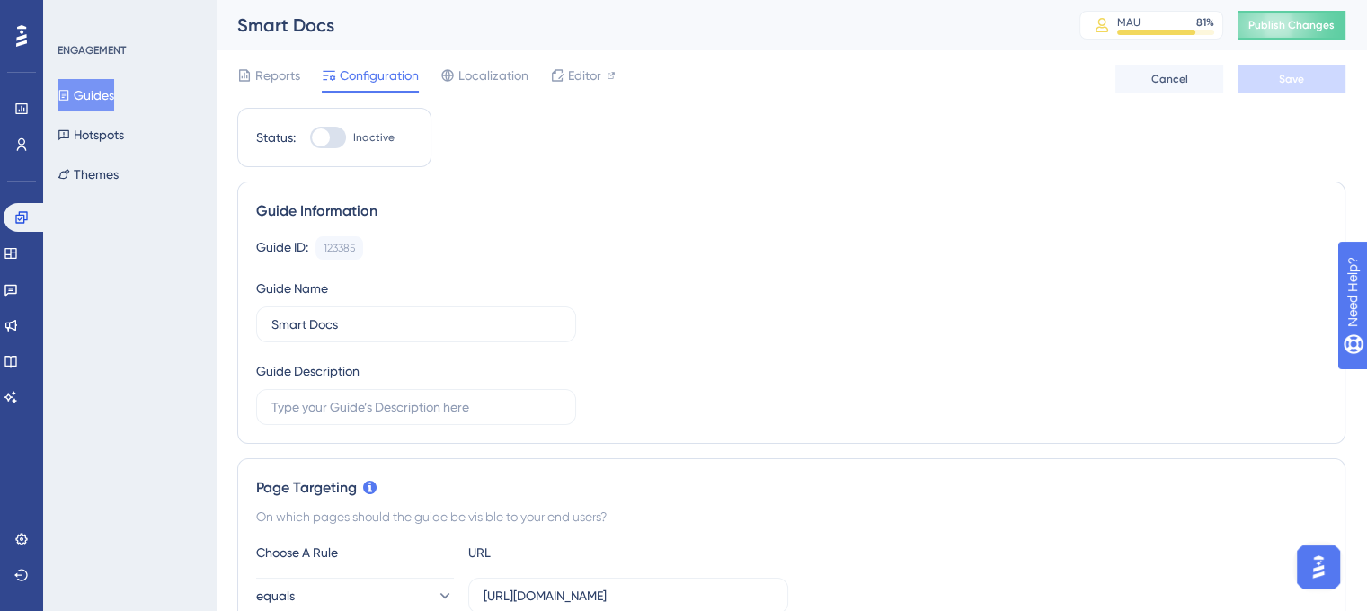
click at [340, 131] on div at bounding box center [328, 138] width 36 height 22
click at [310, 138] on input "Inactive" at bounding box center [309, 138] width 1 height 1
checkbox input "true"
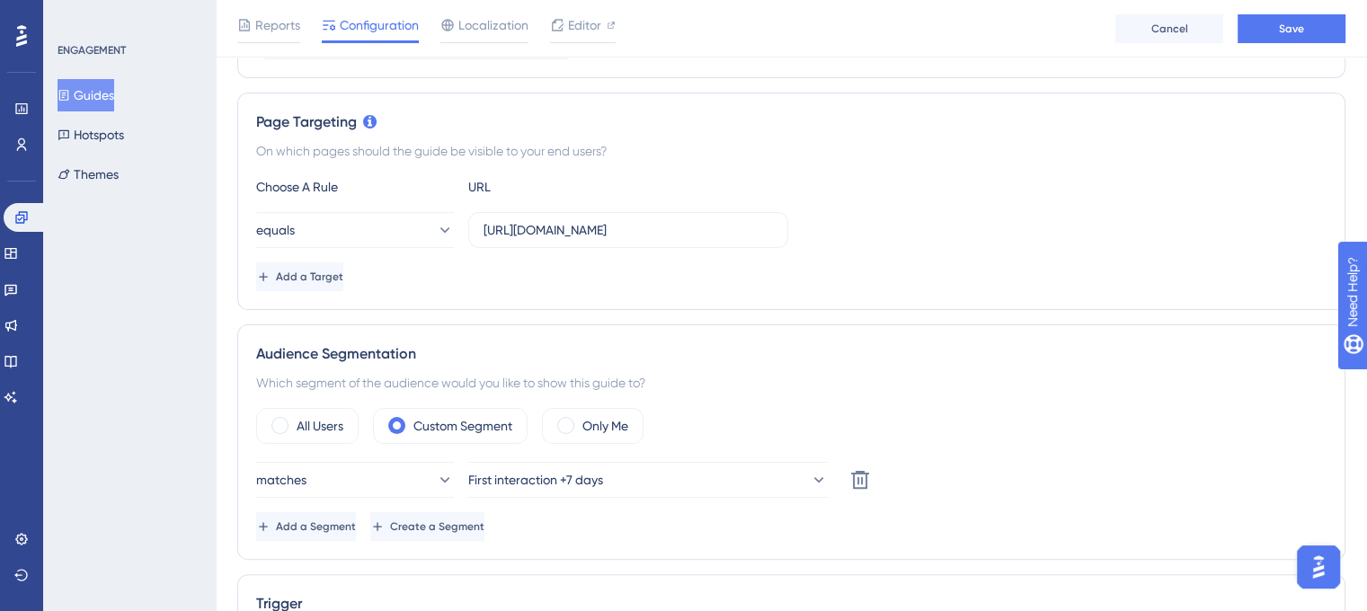
scroll to position [449, 0]
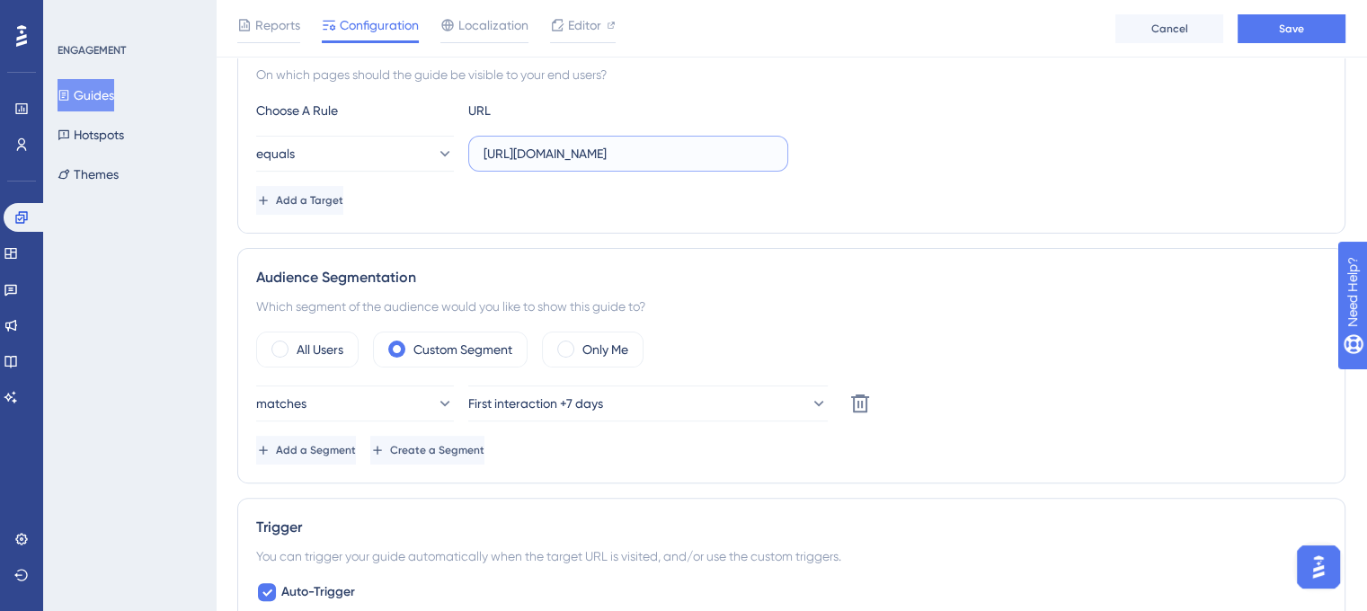
drag, startPoint x: 724, startPoint y: 156, endPoint x: 820, endPoint y: 153, distance: 96.2
click at [820, 153] on div "equals [URL][DOMAIN_NAME]" at bounding box center [791, 154] width 1071 height 36
click at [413, 150] on button "equals" at bounding box center [355, 154] width 198 height 36
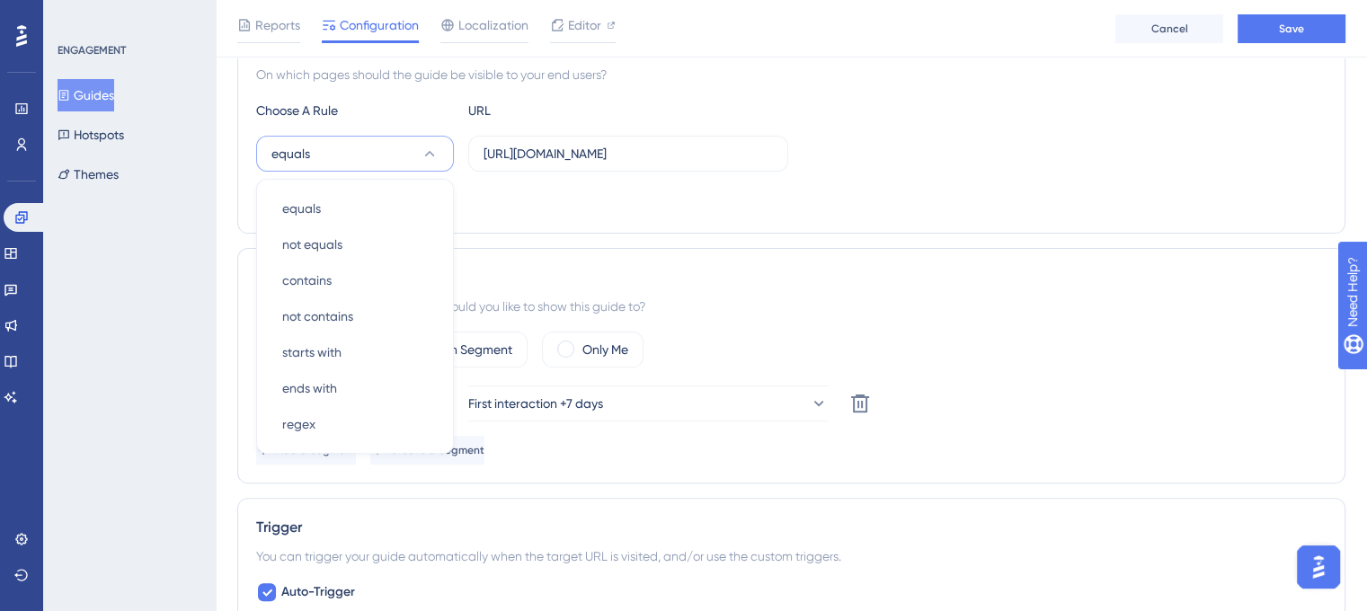
scroll to position [457, 0]
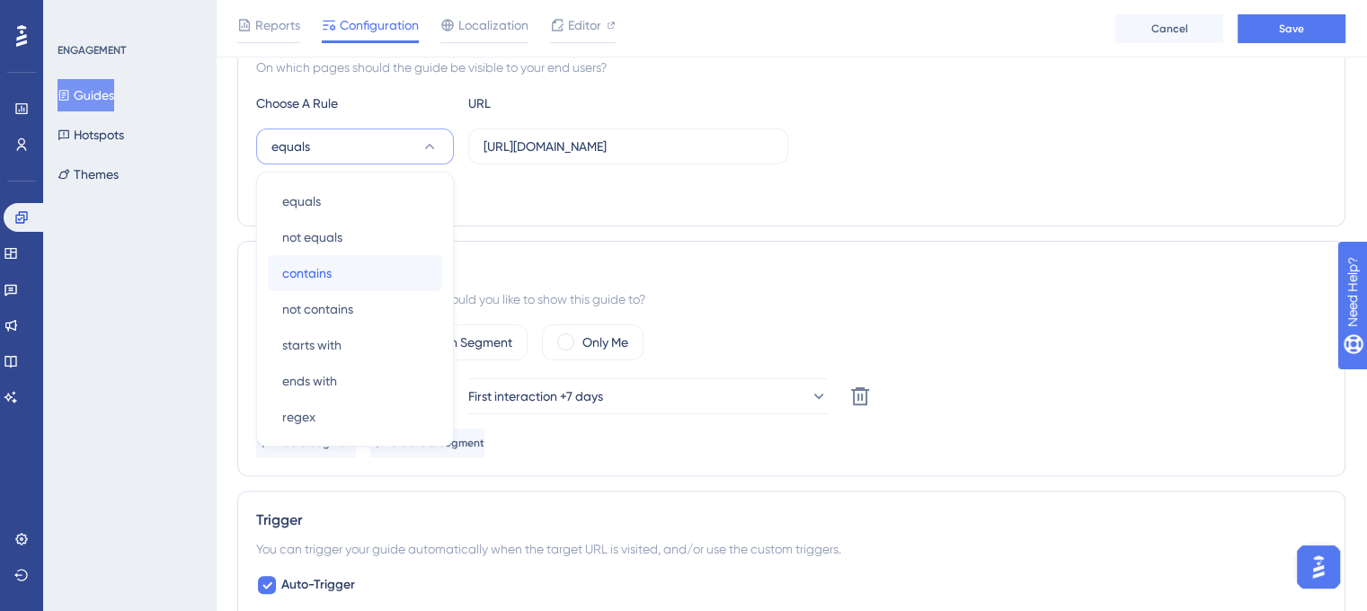
click at [363, 266] on div "contains contains" at bounding box center [355, 273] width 146 height 36
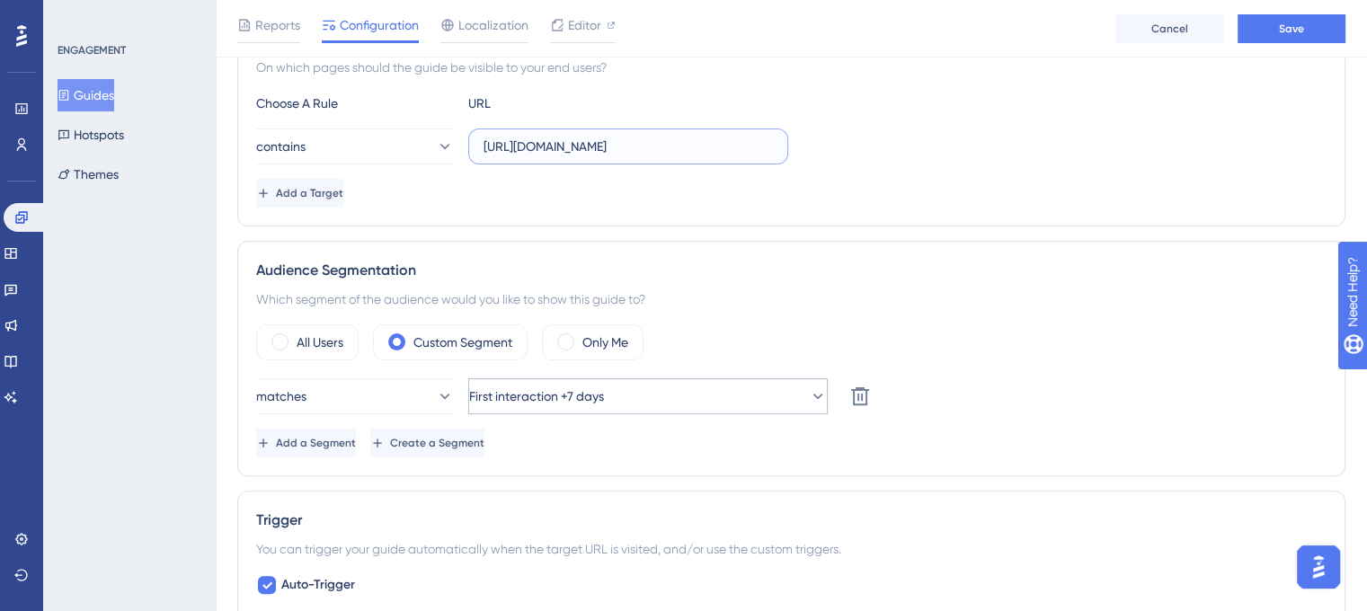
type input "[URL][DOMAIN_NAME]"
click at [513, 403] on span "First interaction +7 days" at bounding box center [536, 397] width 135 height 22
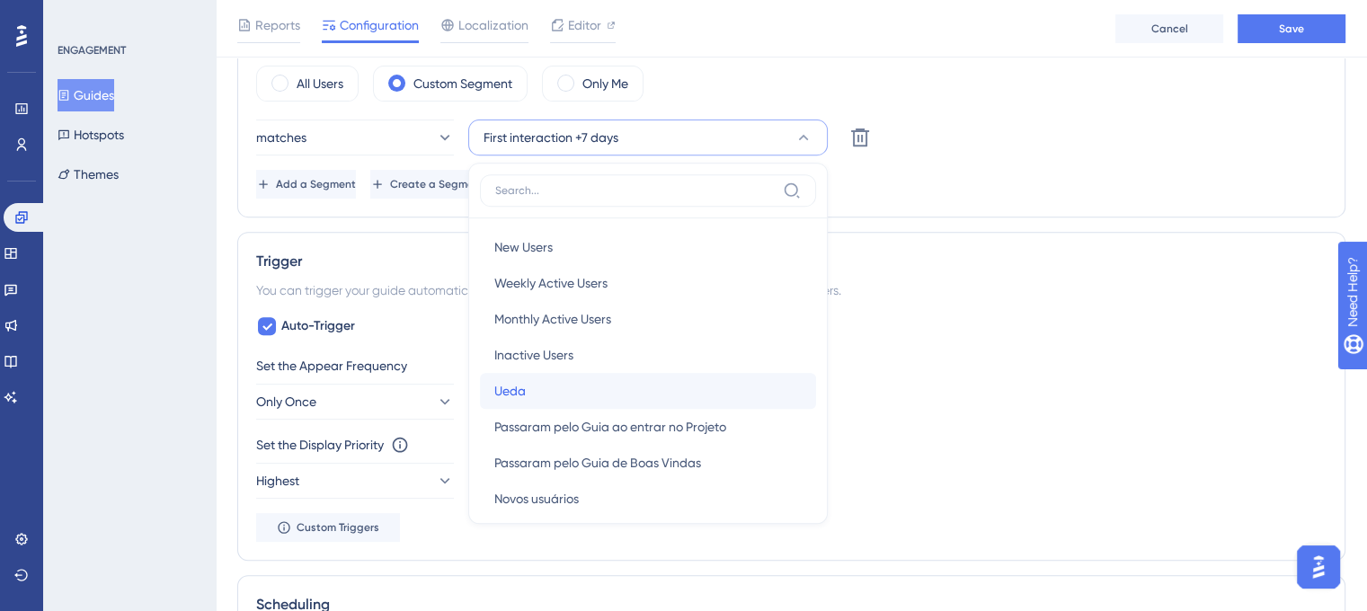
click at [536, 396] on div "[PERSON_NAME]" at bounding box center [647, 391] width 307 height 36
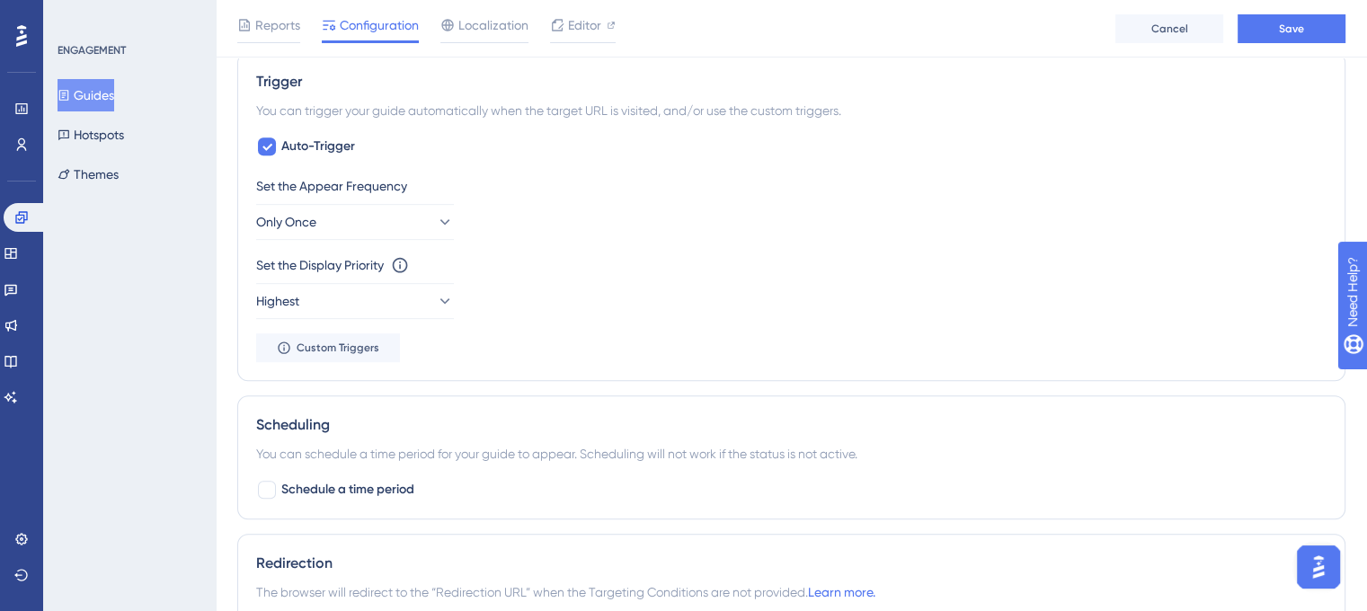
scroll to position [805, 0]
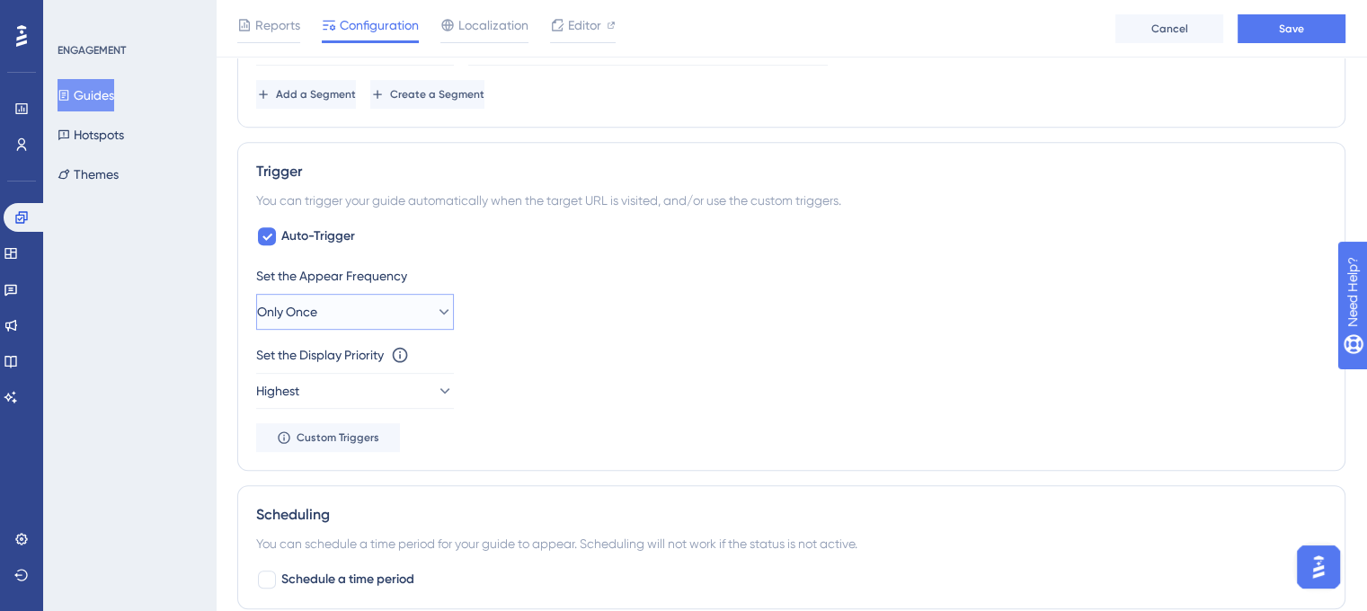
click at [388, 310] on button "Only Once" at bounding box center [355, 312] width 198 height 36
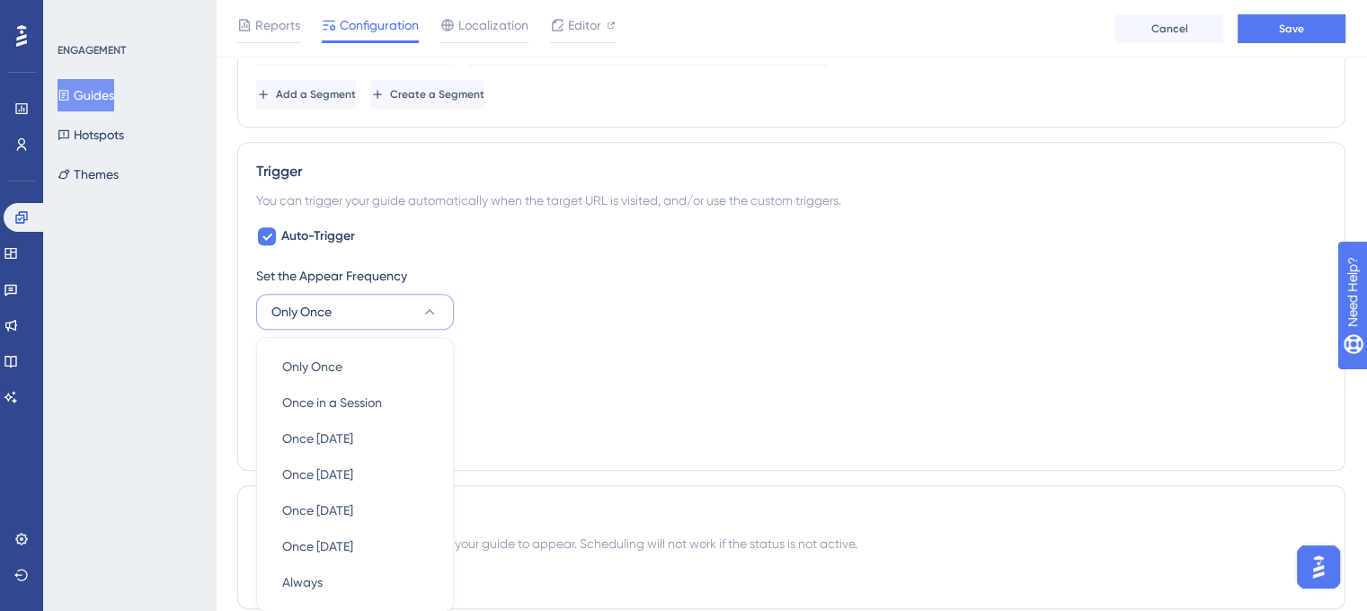
scroll to position [971, 0]
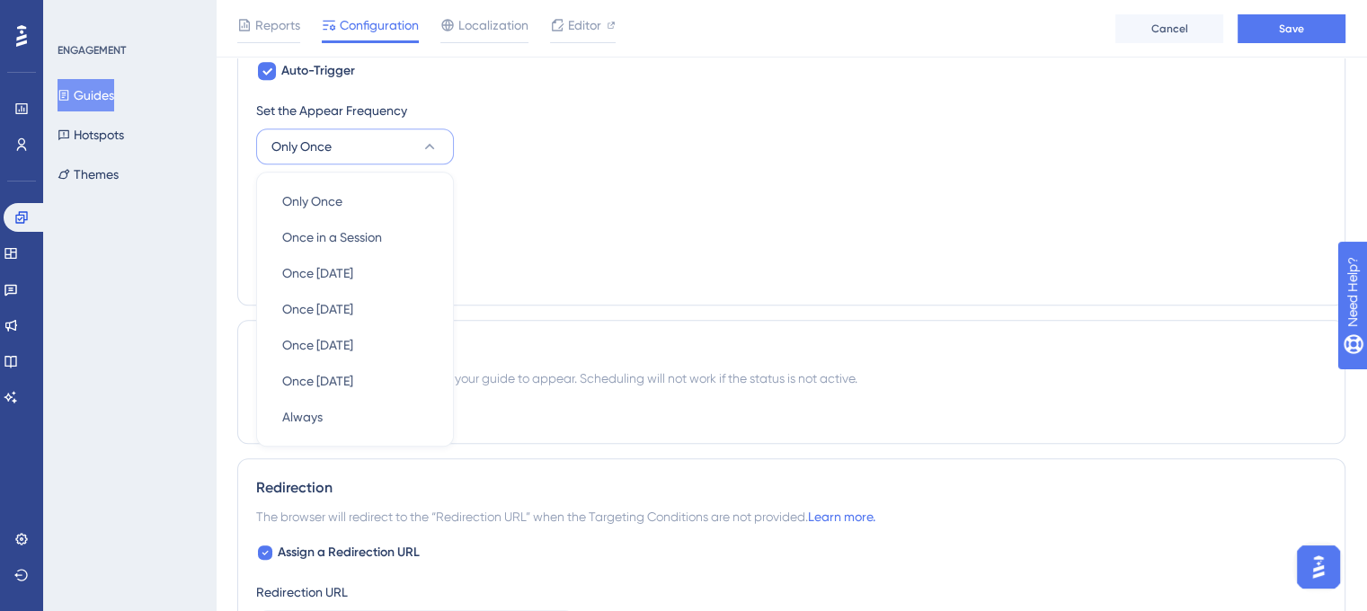
click at [544, 200] on div "Set the Display Priority This option will set the display priority between auto…" at bounding box center [791, 211] width 1071 height 65
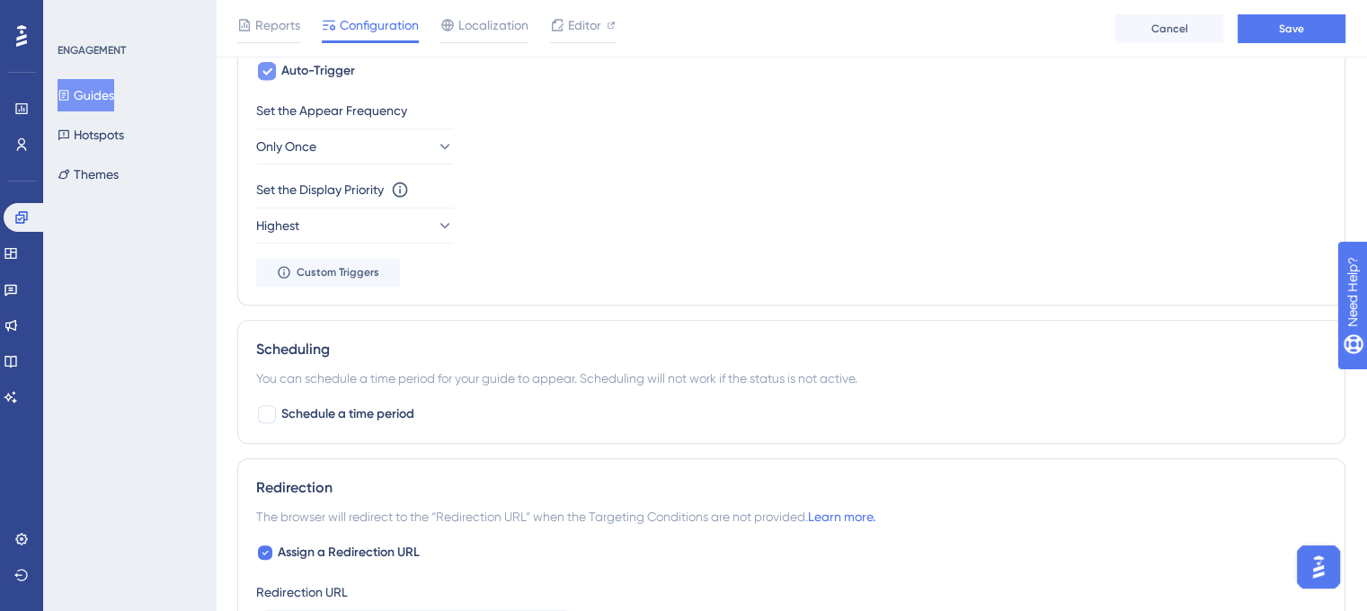
click at [269, 66] on icon at bounding box center [267, 71] width 11 height 14
checkbox input "false"
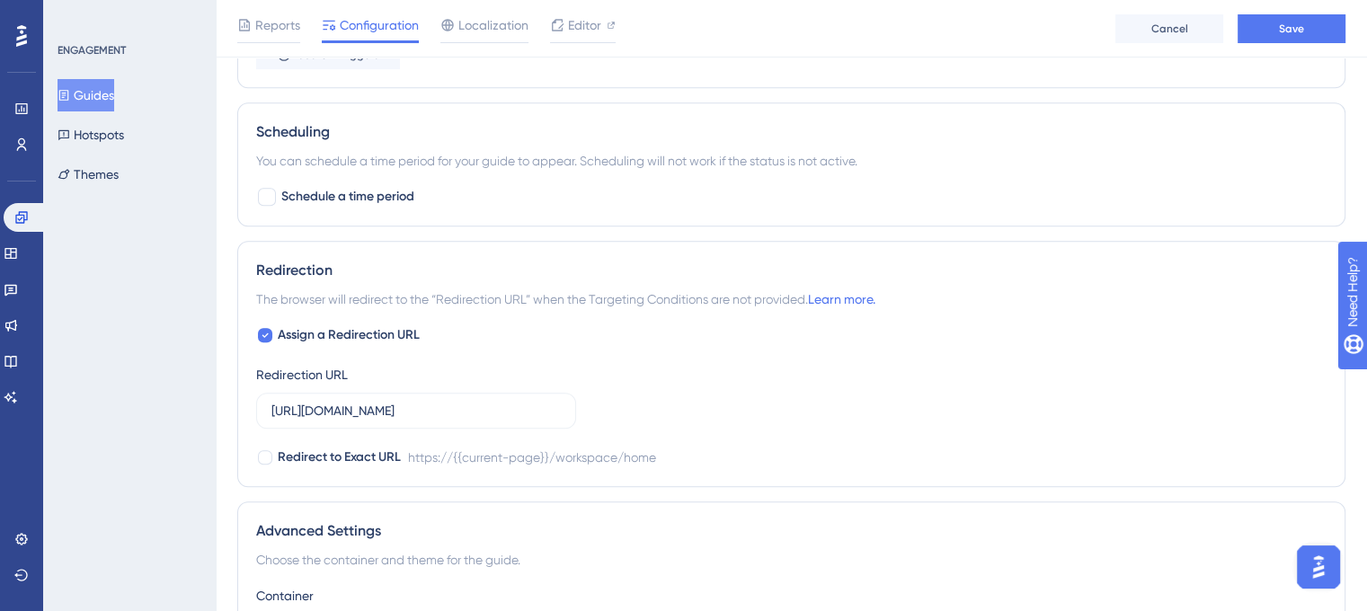
scroll to position [1061, 0]
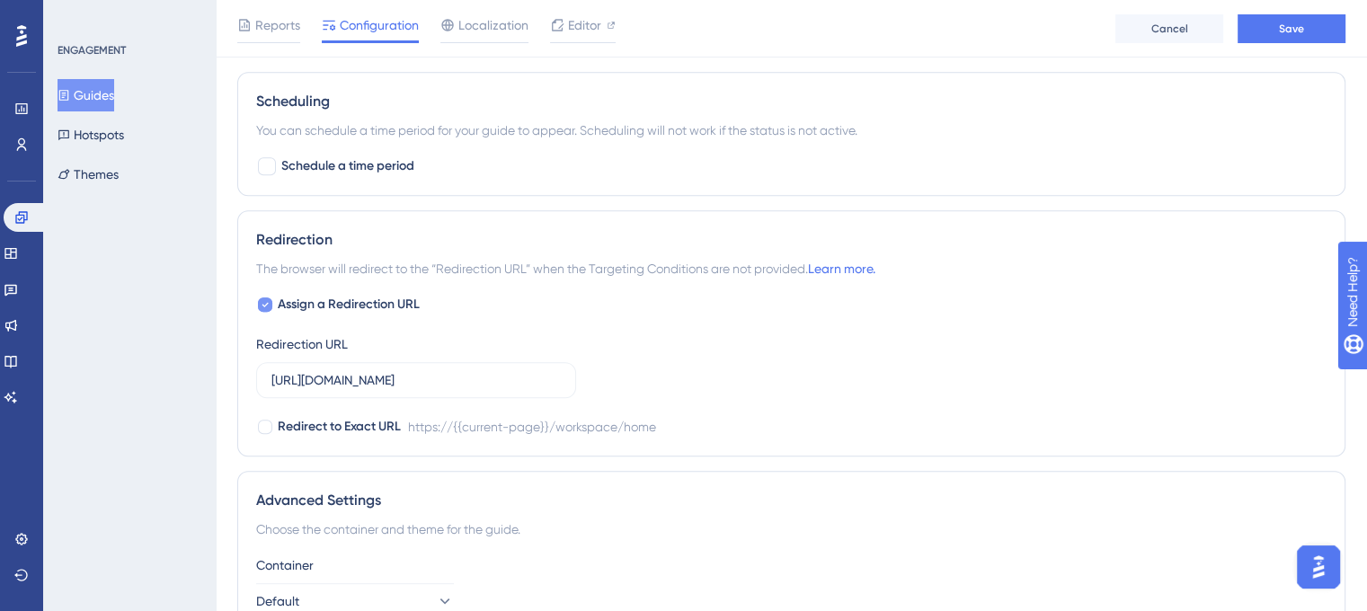
click at [270, 302] on div at bounding box center [265, 305] width 14 height 14
checkbox input "false"
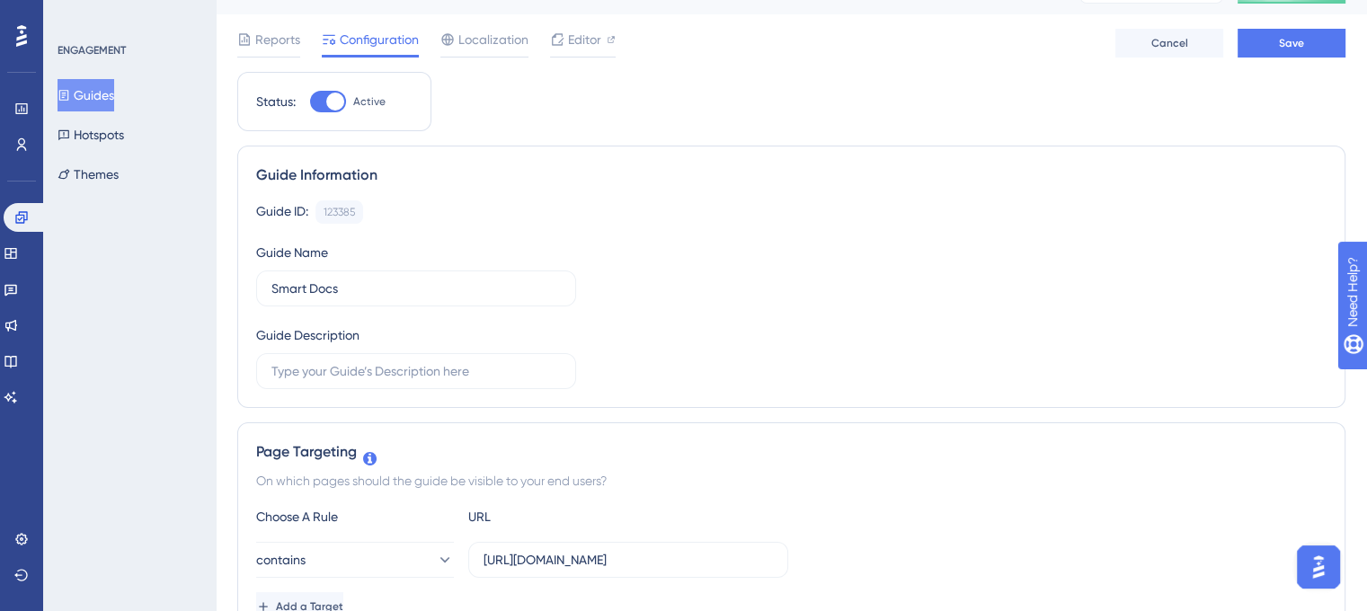
scroll to position [0, 0]
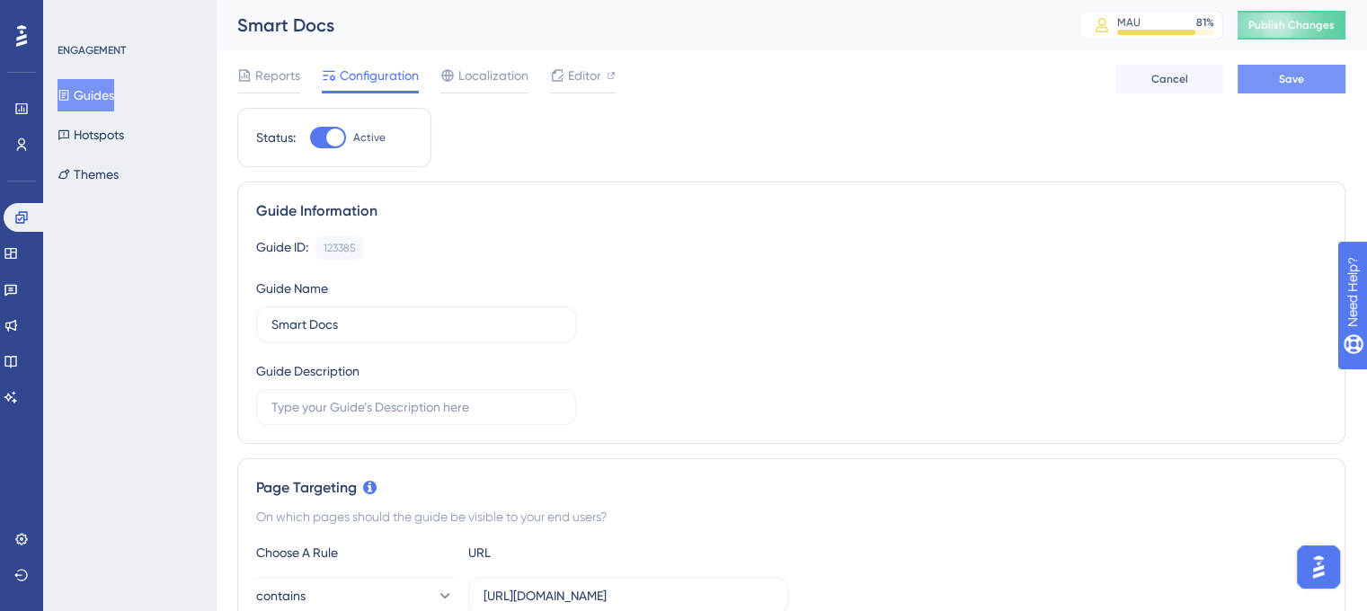
click at [1284, 81] on span "Save" at bounding box center [1291, 79] width 25 height 14
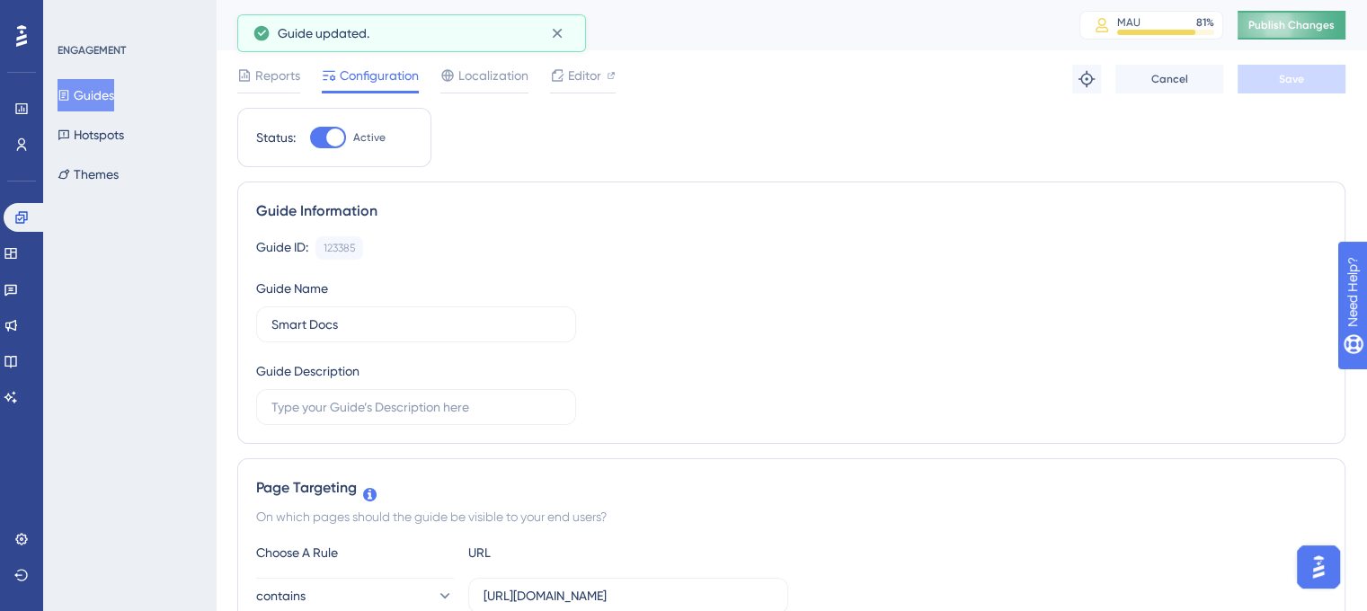
click at [1287, 35] on button "Publish Changes" at bounding box center [1292, 25] width 108 height 29
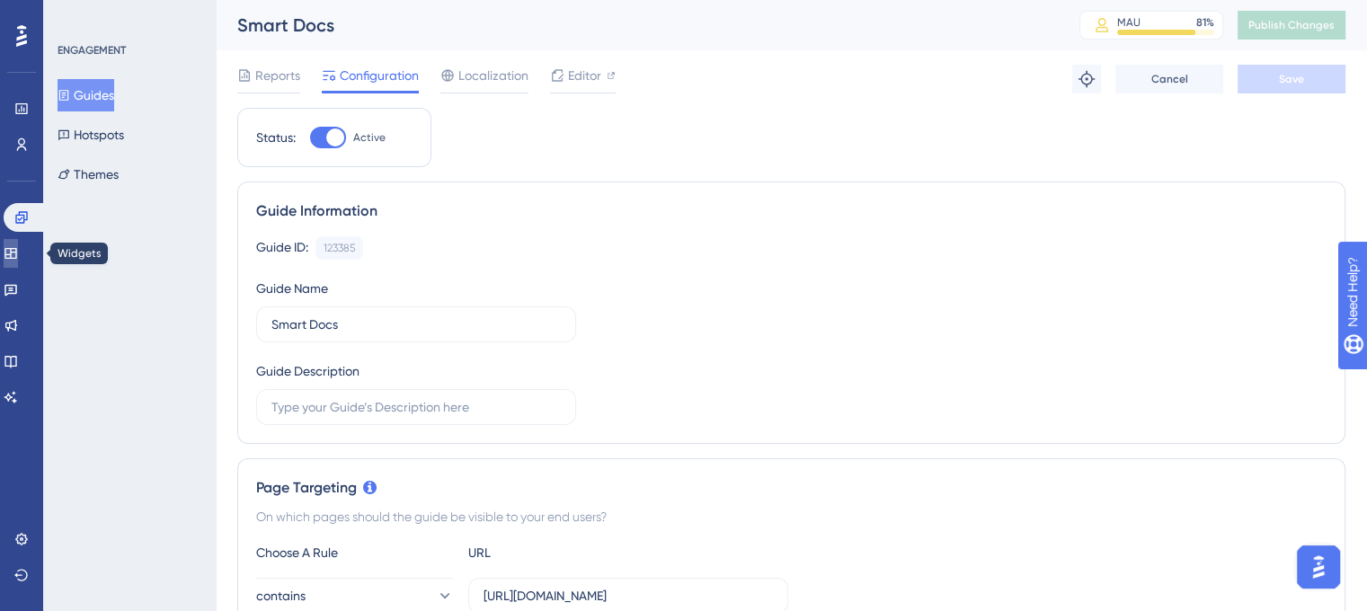
click at [18, 253] on icon at bounding box center [11, 253] width 14 height 14
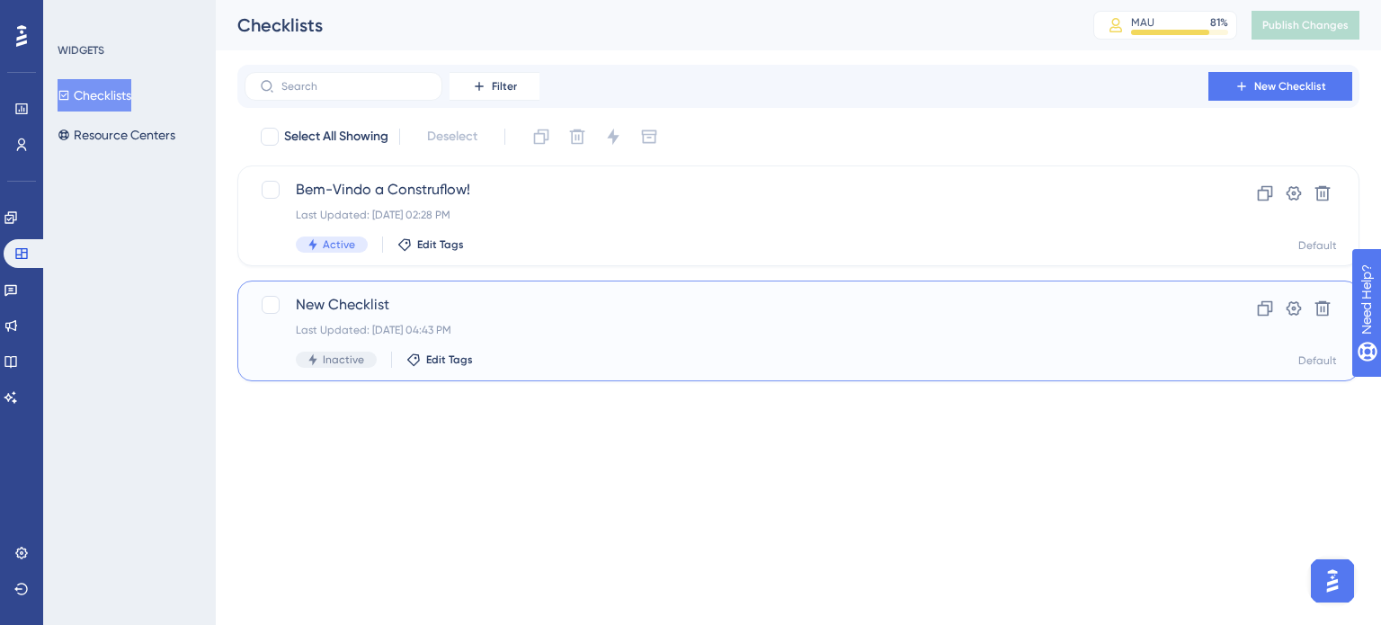
click at [626, 334] on div "Last Updated: [DATE] 04:43 PM" at bounding box center [726, 330] width 861 height 14
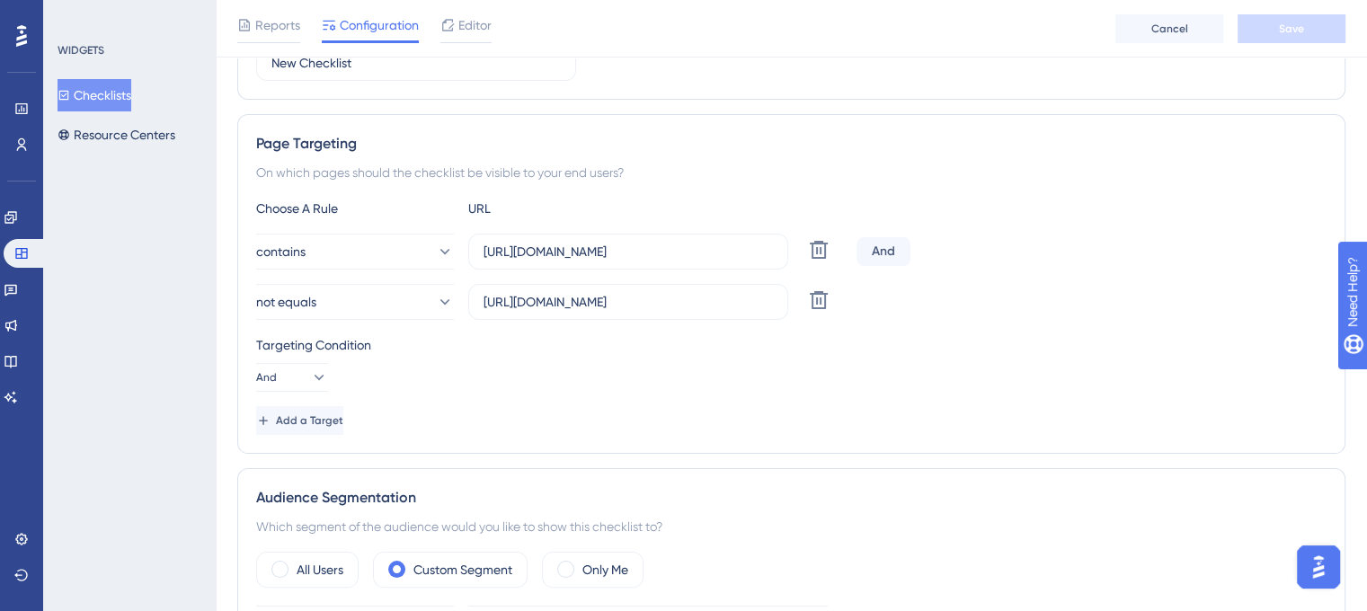
scroll to position [360, 0]
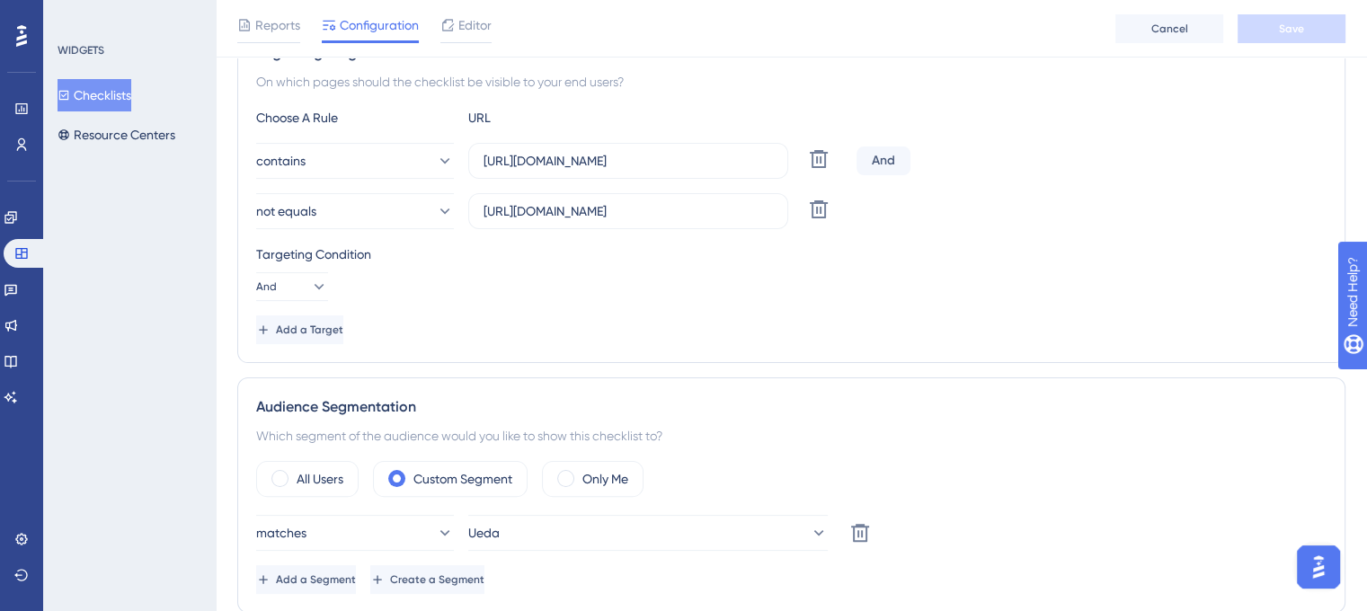
click at [114, 85] on button "Checklists" at bounding box center [95, 95] width 74 height 32
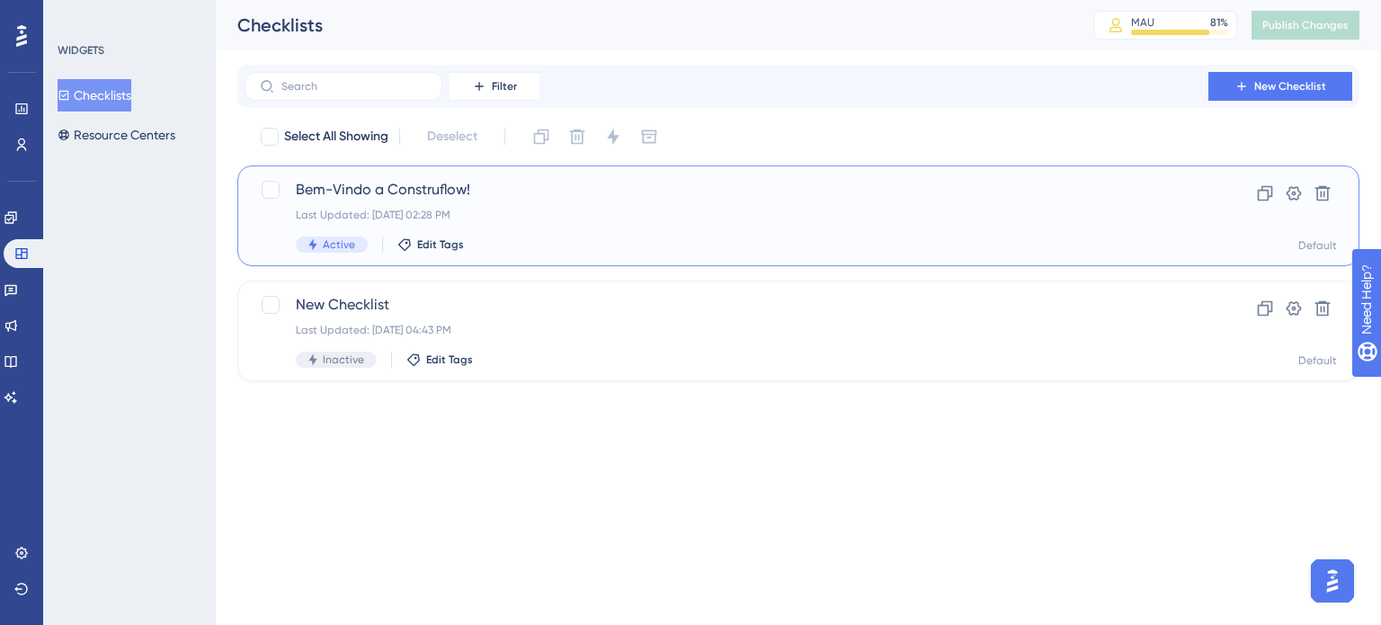
click at [629, 209] on div "Last Updated: [DATE] 02:28 PM" at bounding box center [726, 215] width 861 height 14
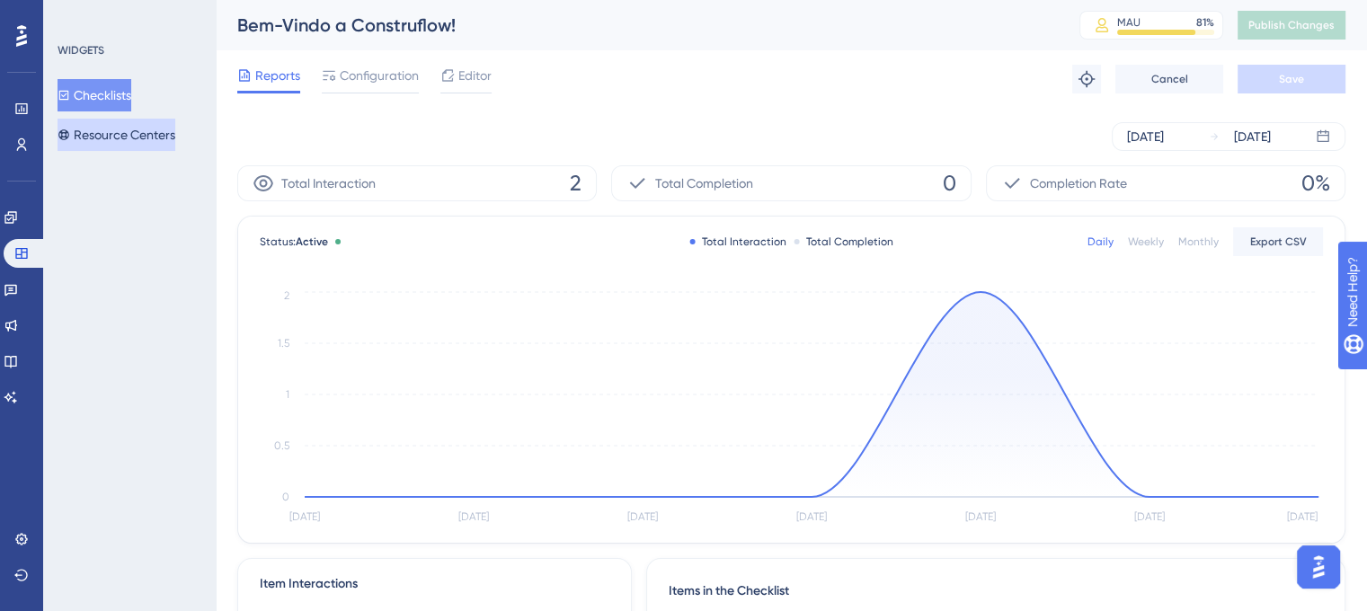
click at [129, 132] on button "Resource Centers" at bounding box center [117, 135] width 118 height 32
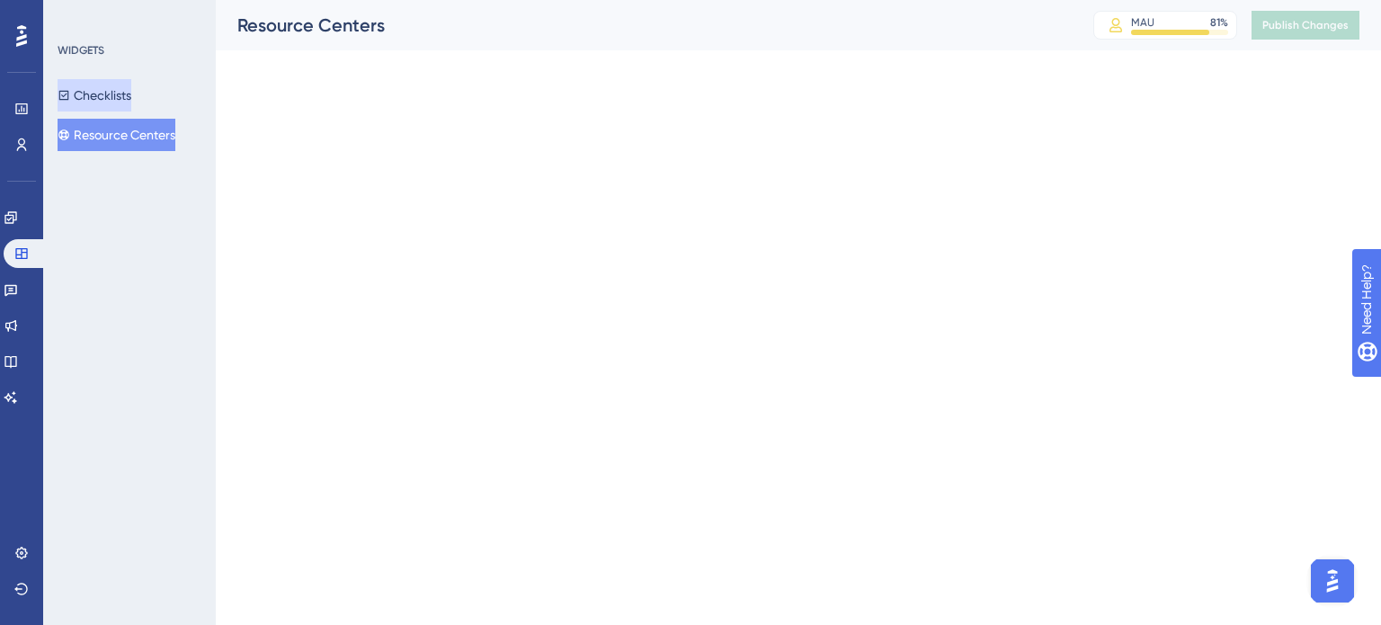
click at [103, 96] on button "Checklists" at bounding box center [95, 95] width 74 height 32
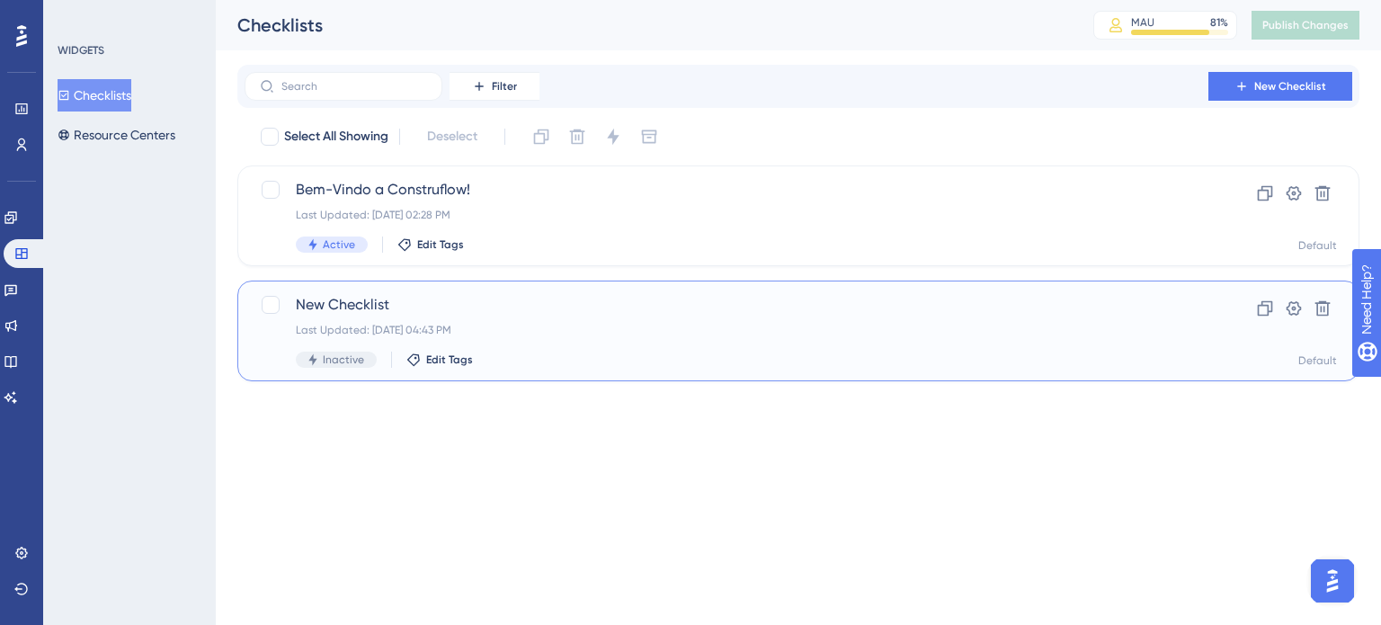
click at [525, 319] on div "New Checklist Last Updated: [DATE] 04:43 PM Inactive Edit Tags" at bounding box center [726, 331] width 861 height 74
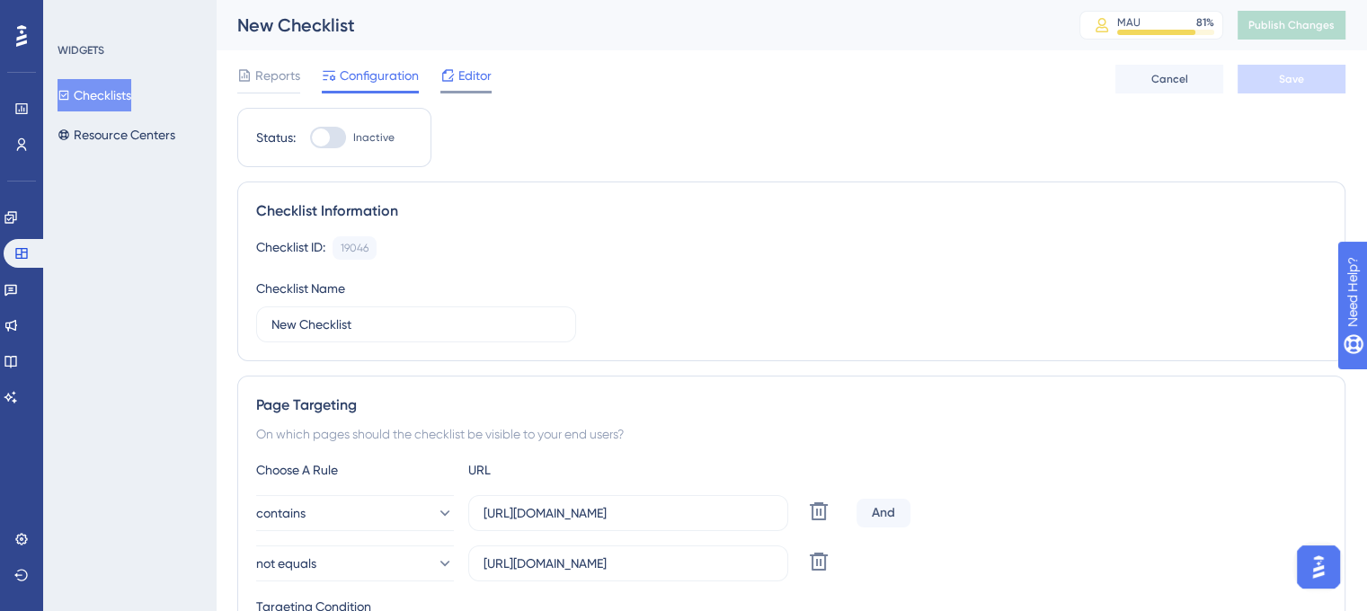
click at [467, 78] on span "Editor" at bounding box center [474, 76] width 33 height 22
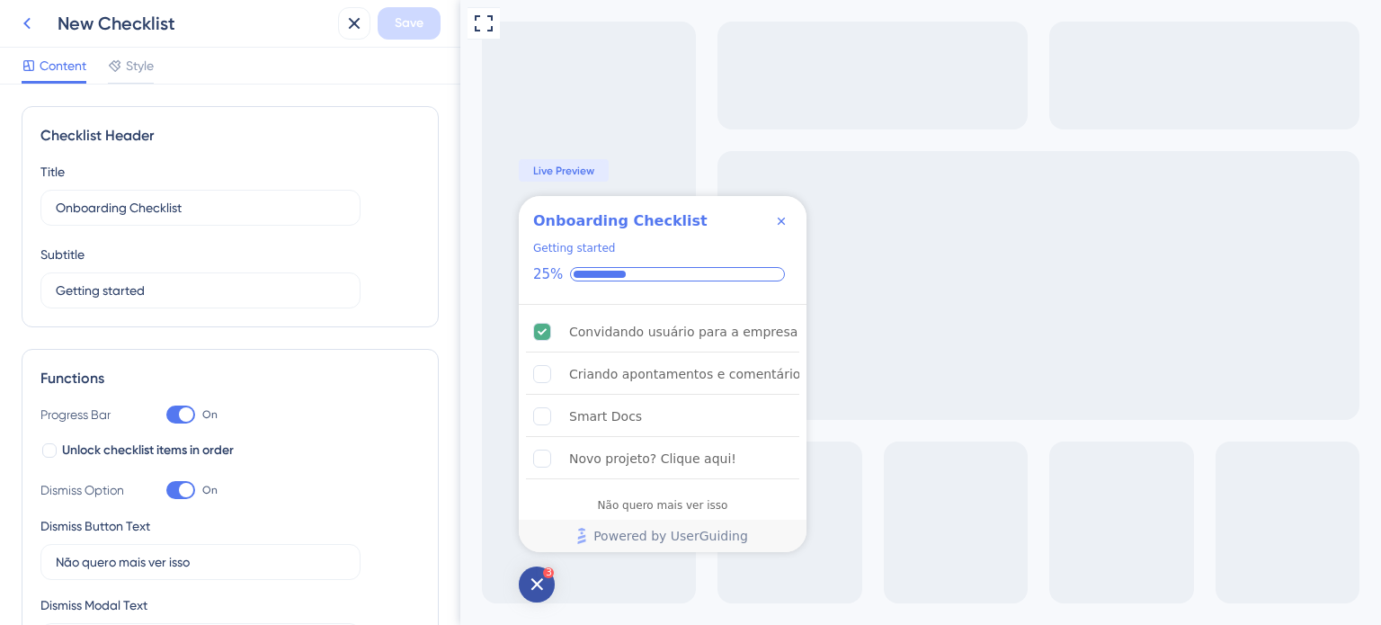
click at [22, 26] on icon at bounding box center [27, 24] width 22 height 22
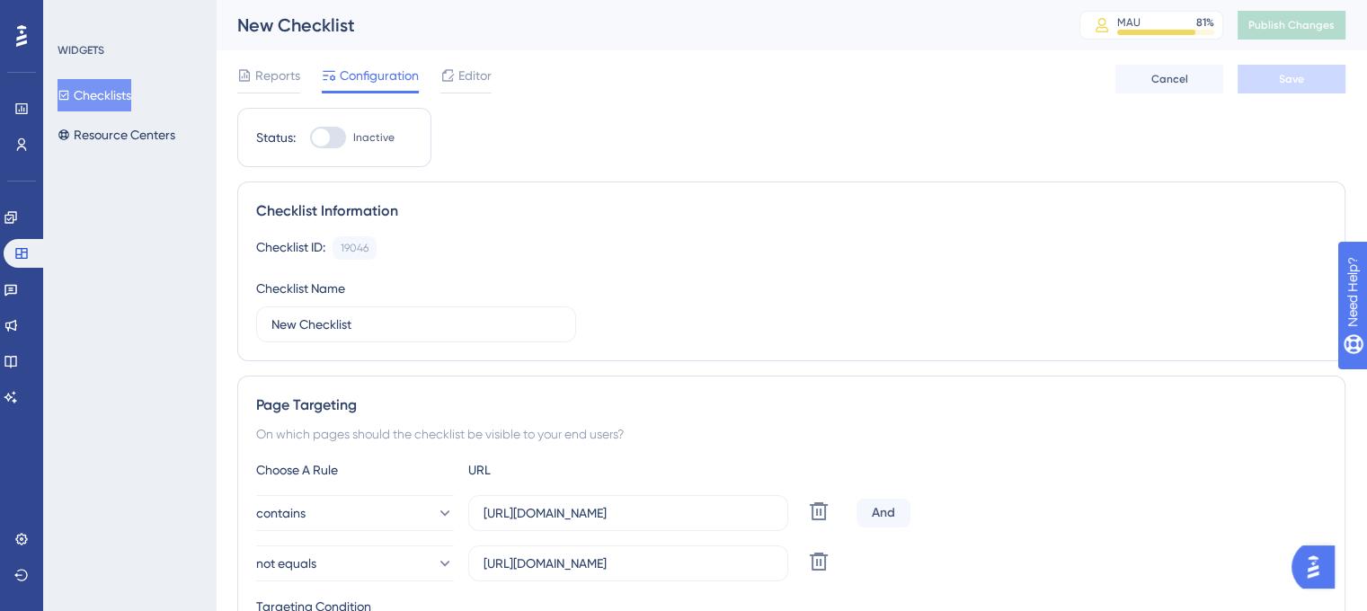
click at [101, 87] on button "Checklists" at bounding box center [95, 95] width 74 height 32
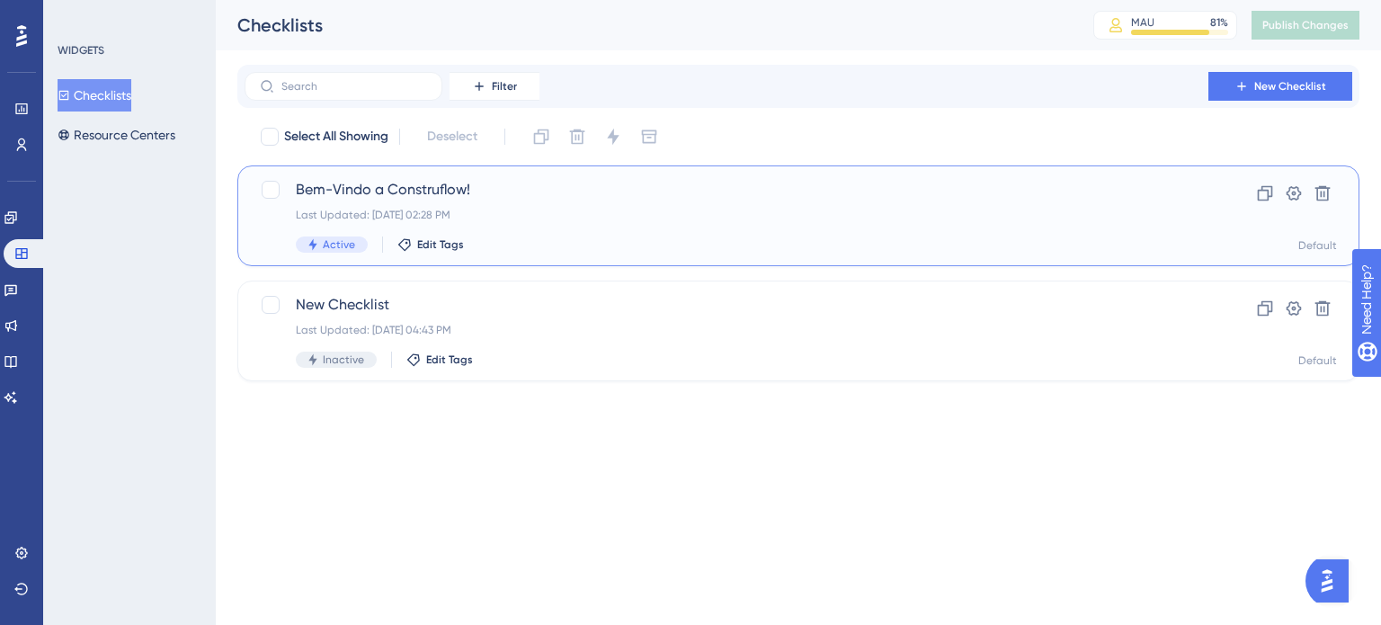
click at [557, 199] on span "Bem-Vindo a Construflow!" at bounding box center [726, 190] width 861 height 22
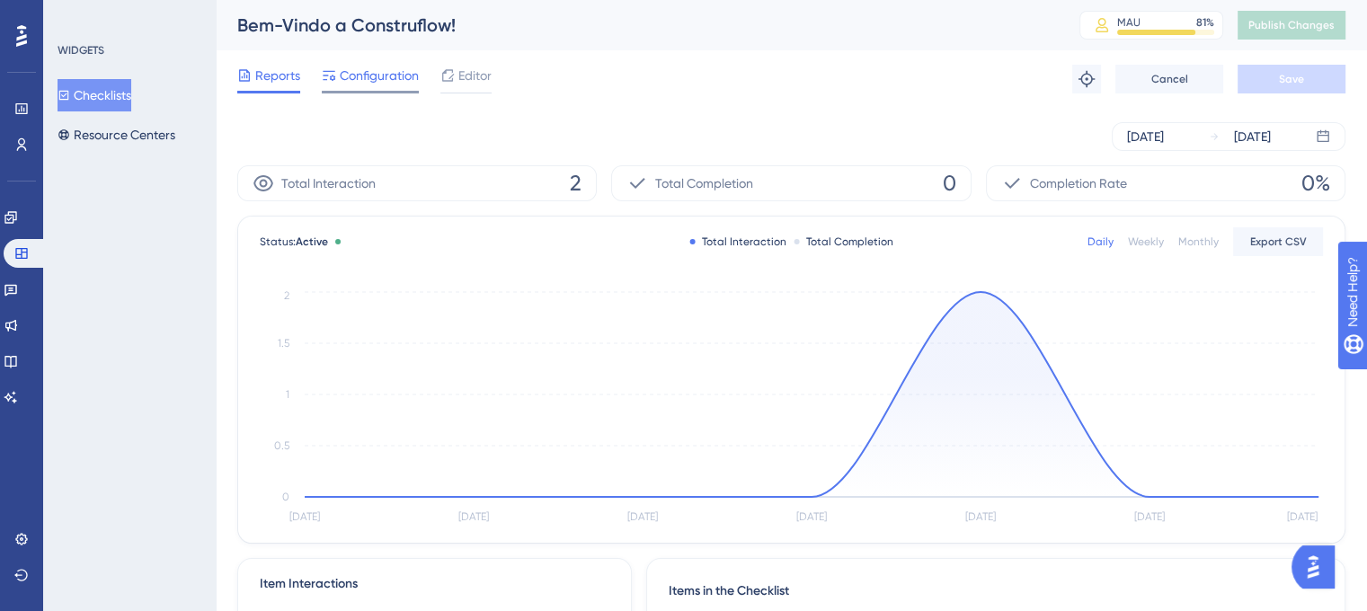
click at [400, 71] on span "Configuration" at bounding box center [379, 76] width 79 height 22
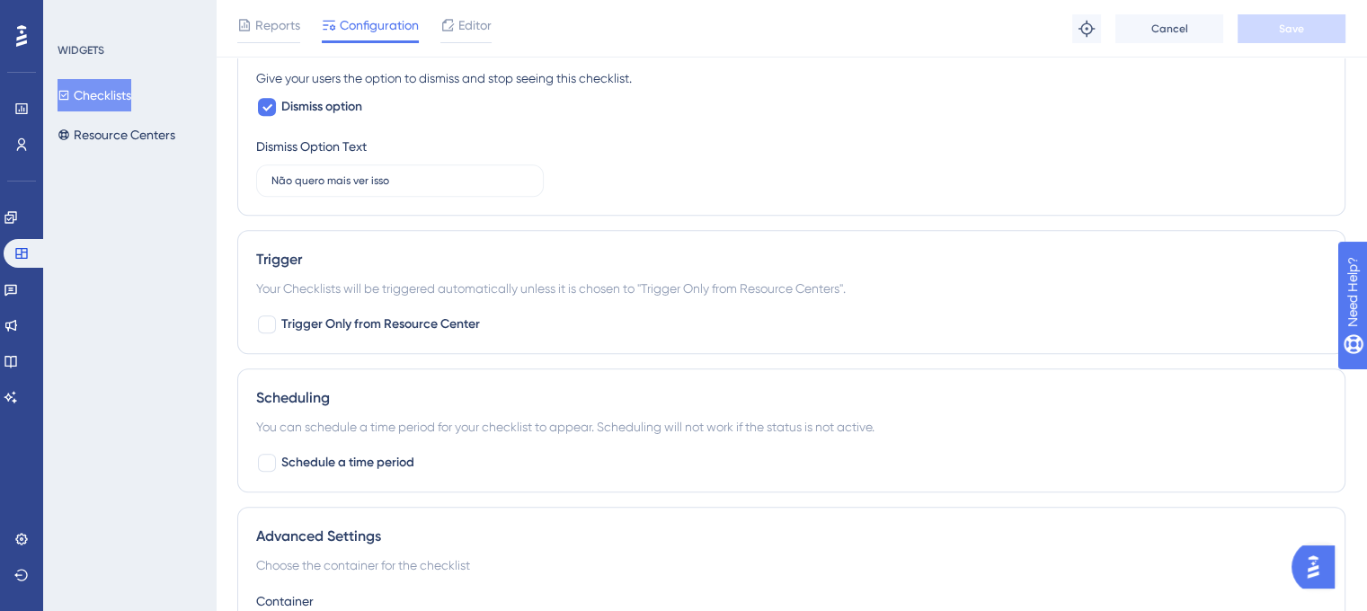
scroll to position [719, 0]
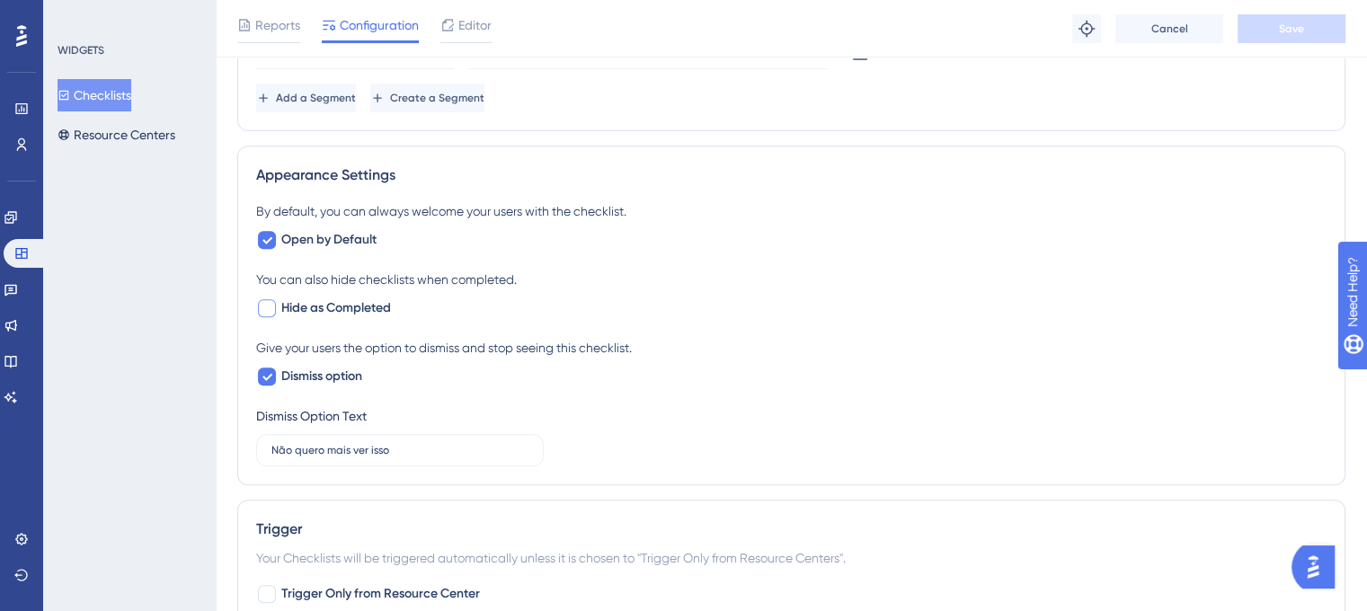
click at [368, 307] on span "Hide as Completed" at bounding box center [336, 309] width 110 height 22
click at [374, 307] on span "Hide as Completed" at bounding box center [336, 309] width 110 height 22
checkbox input "false"
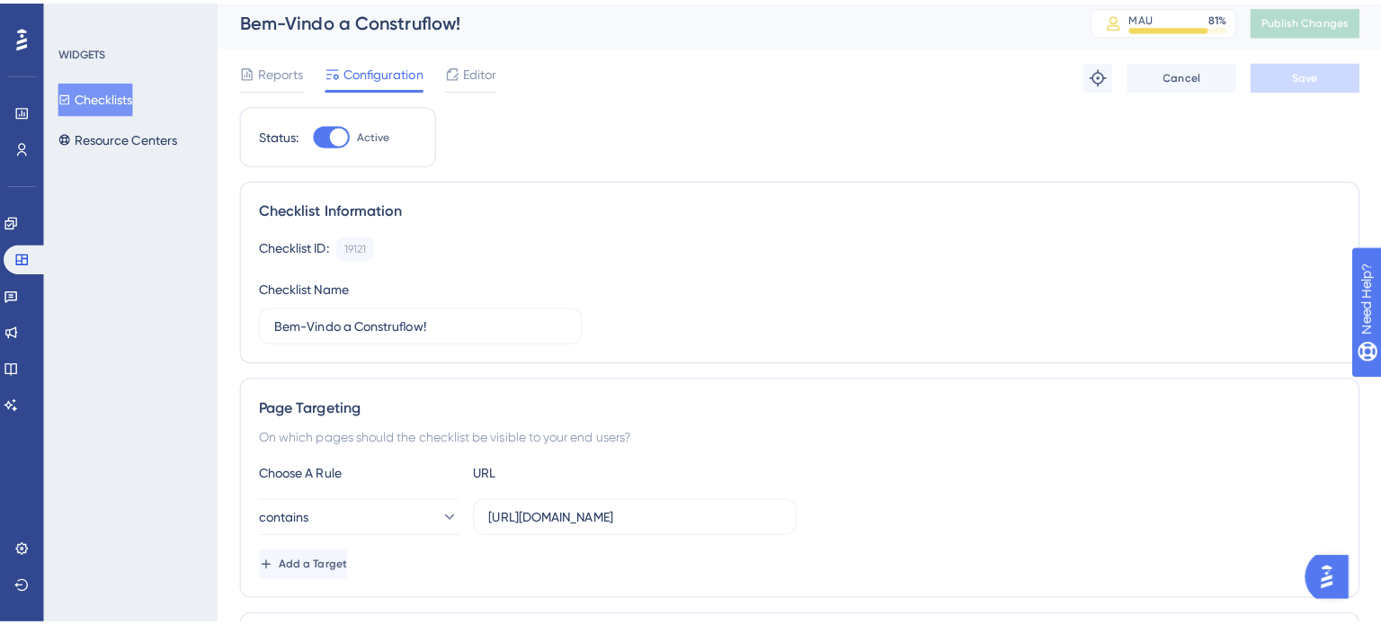
scroll to position [0, 0]
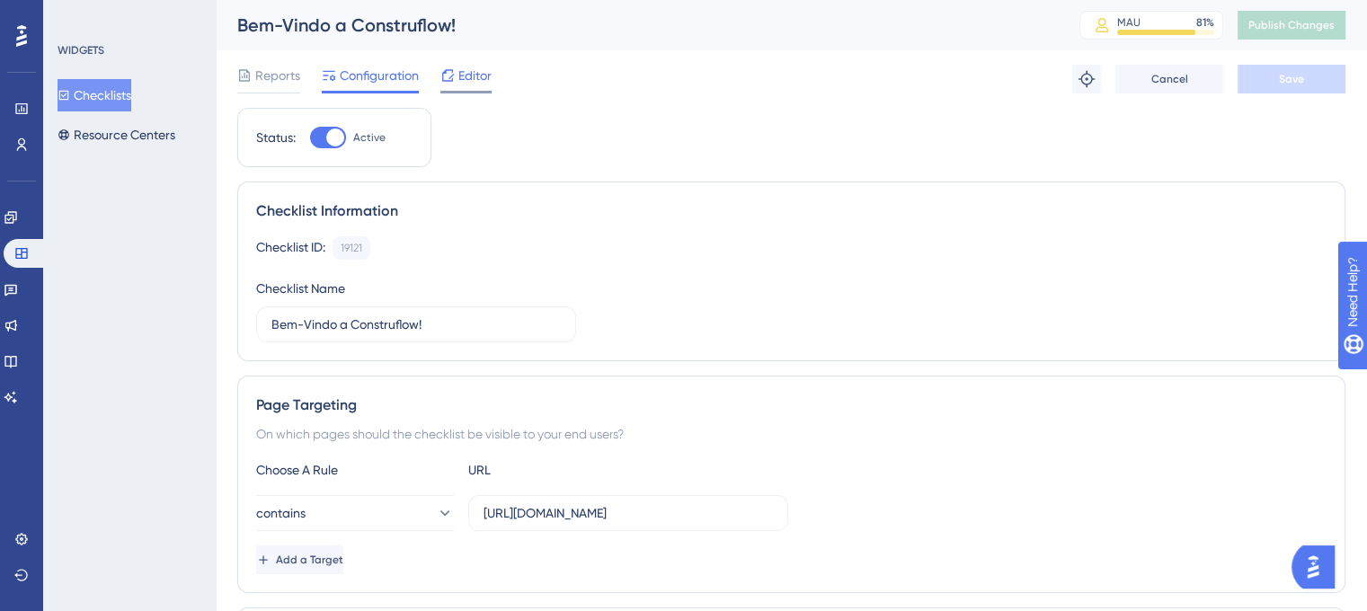
click at [485, 91] on div at bounding box center [465, 92] width 51 height 3
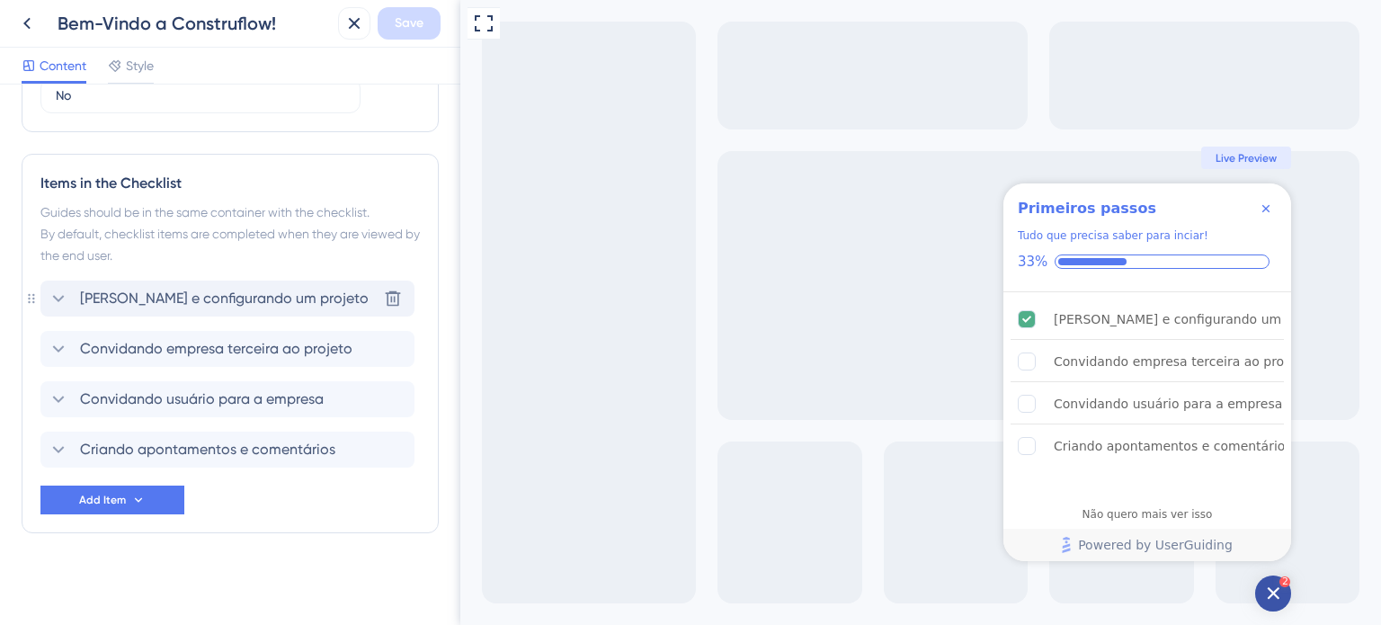
click at [249, 298] on span "[PERSON_NAME] e configurando um projeto" at bounding box center [224, 299] width 289 height 22
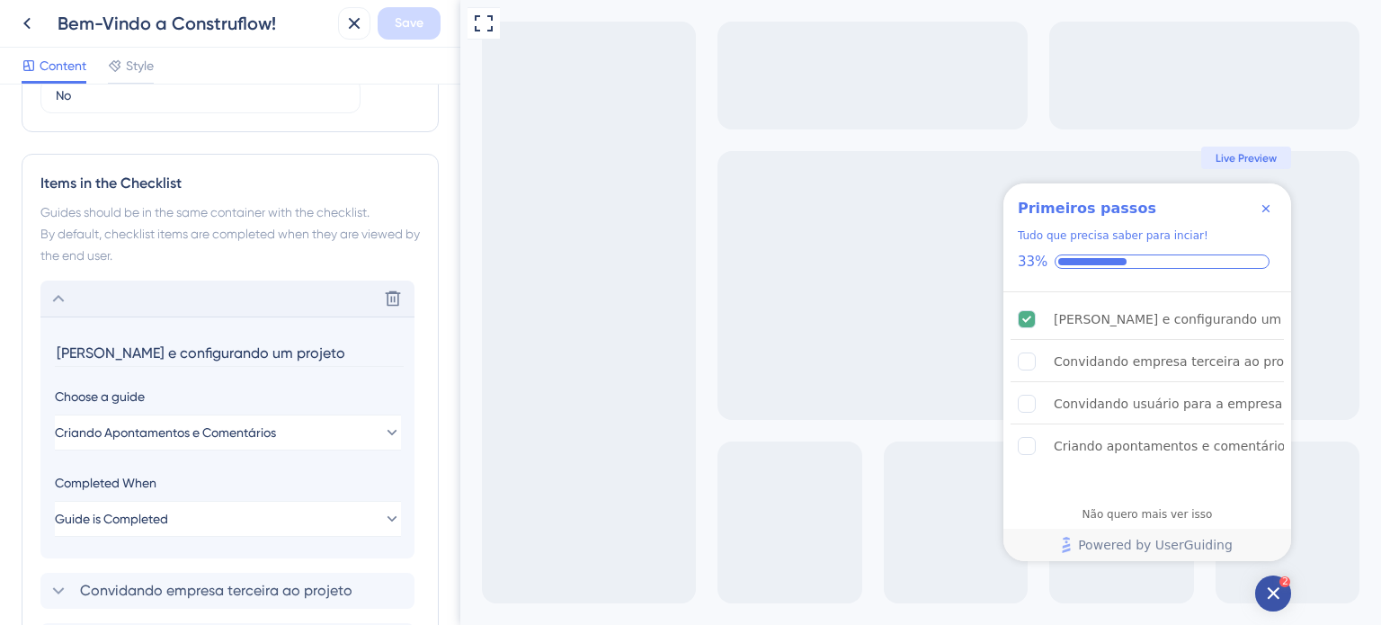
scroll to position [899, 0]
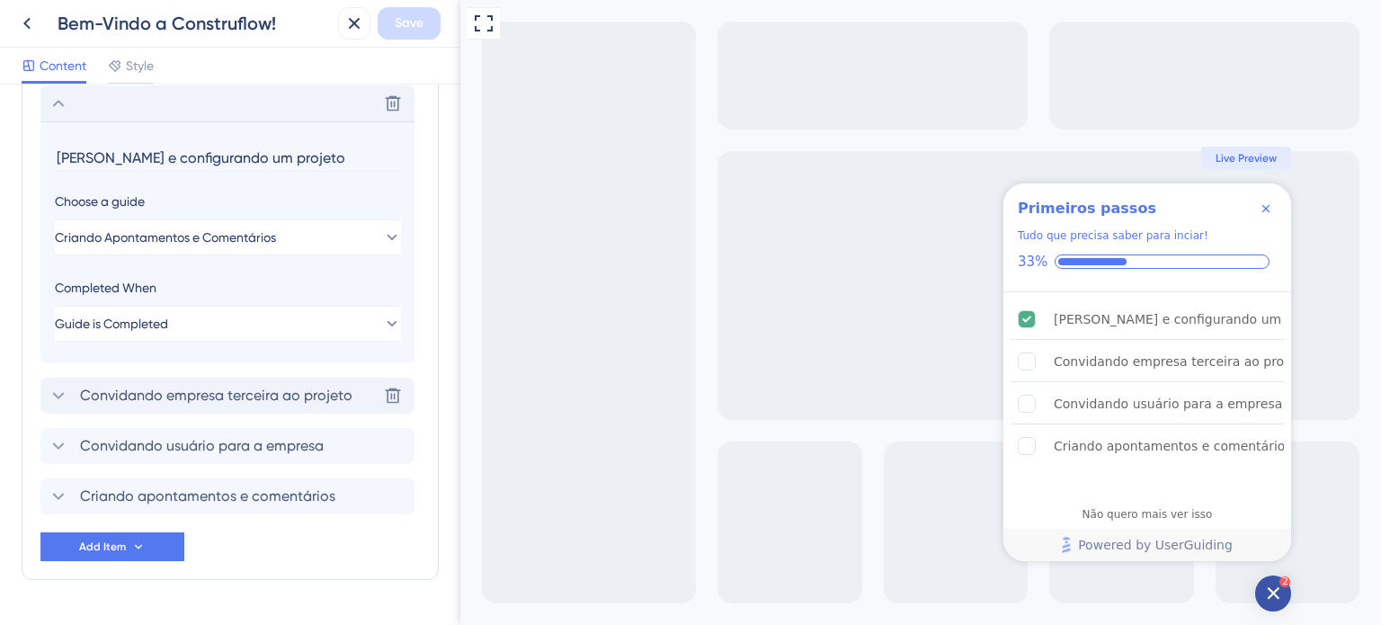
click at [273, 401] on span "Convidando empresa terceira ao projeto" at bounding box center [216, 396] width 272 height 22
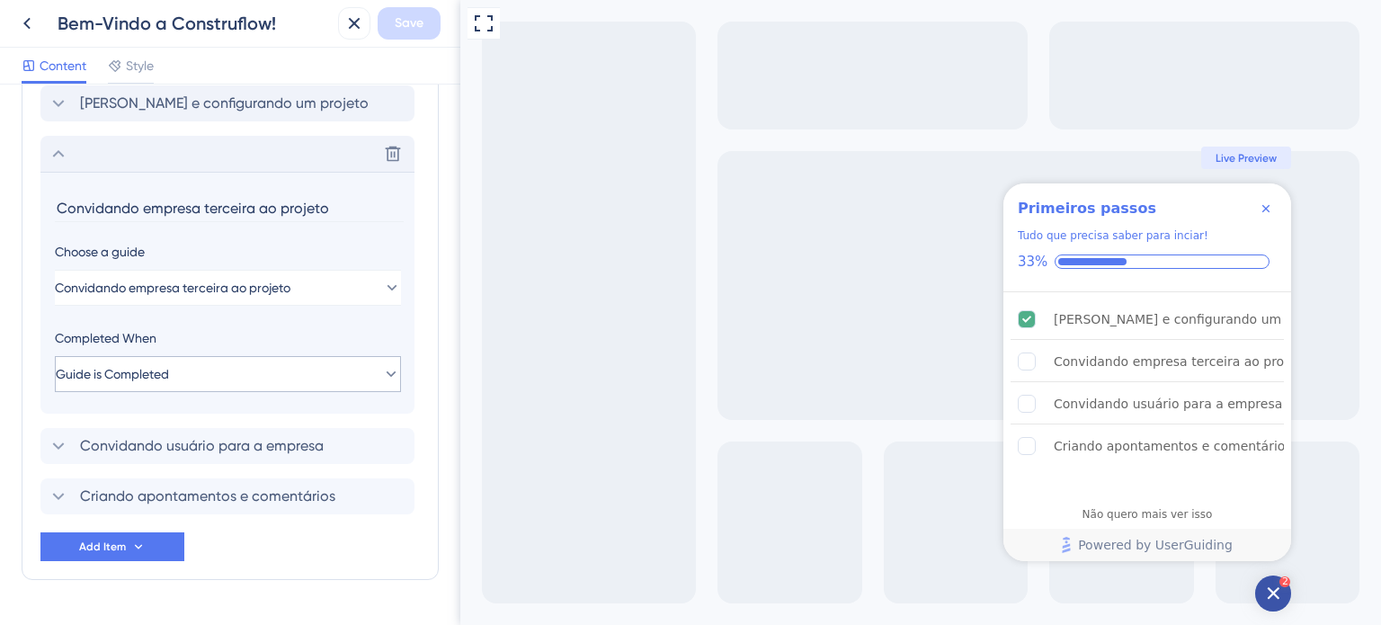
scroll to position [946, 0]
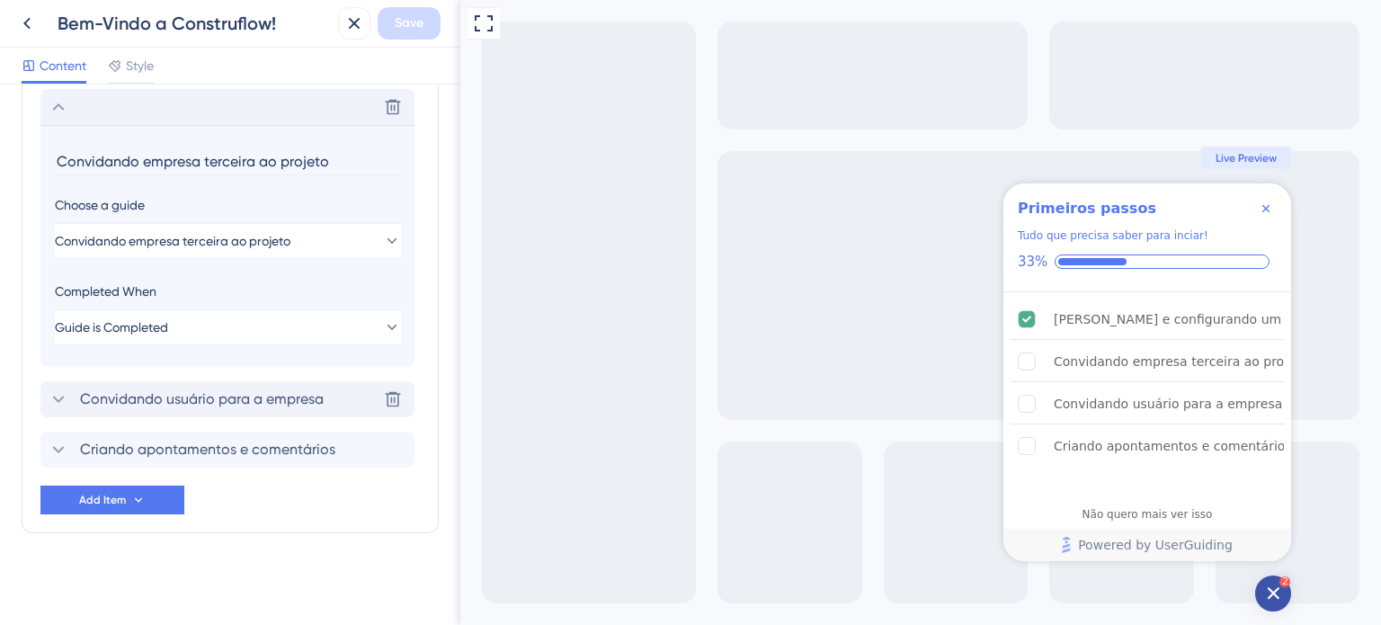
click at [282, 397] on span "Convidando usuário para a empresa" at bounding box center [202, 399] width 244 height 22
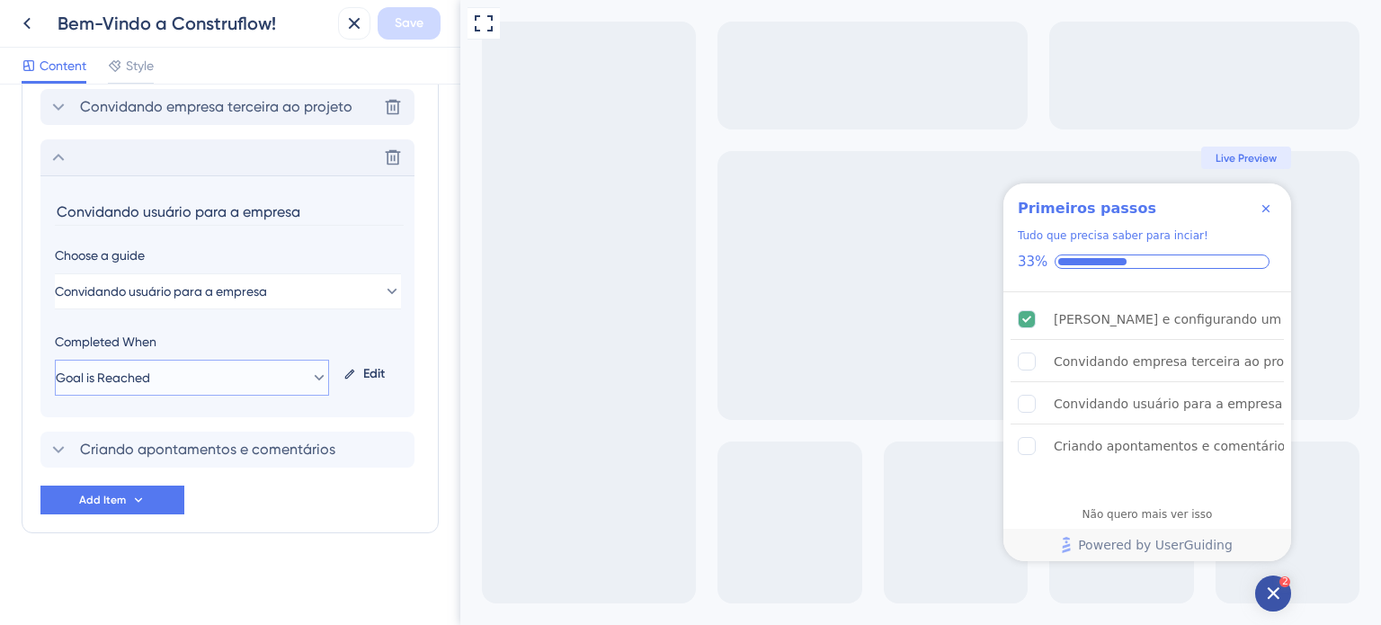
click at [243, 380] on button "Goal is Reached" at bounding box center [192, 378] width 274 height 36
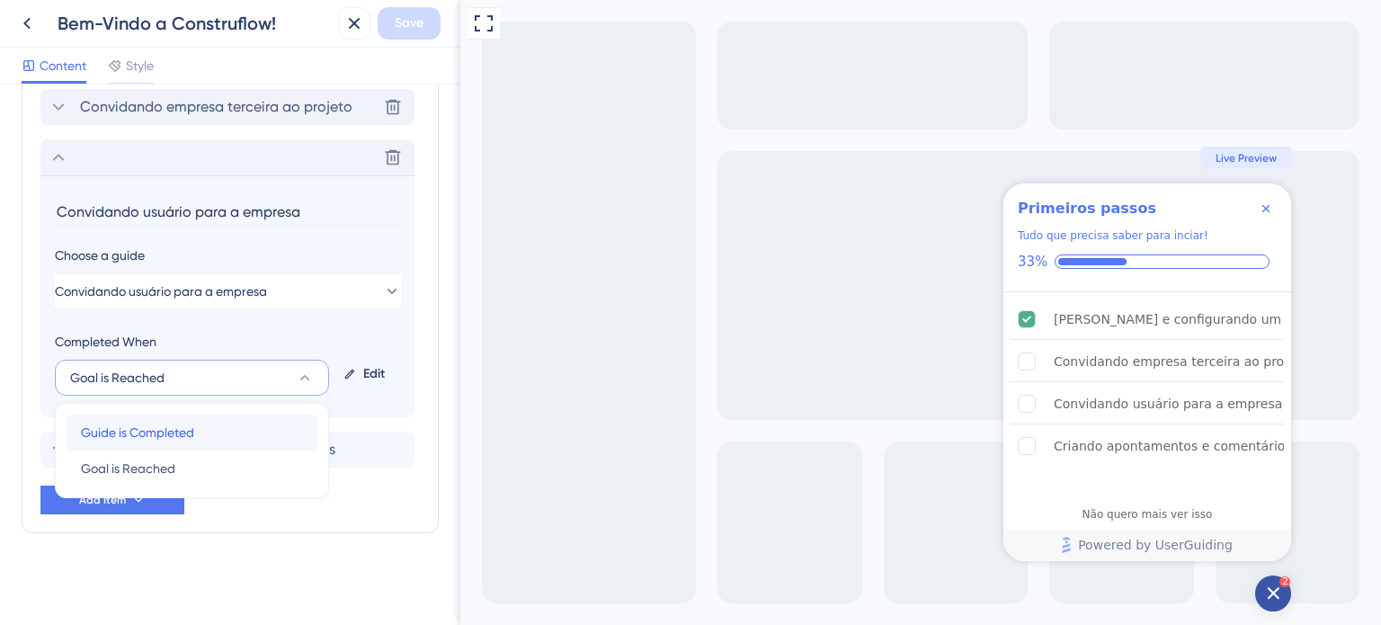
drag, startPoint x: 209, startPoint y: 431, endPoint x: 248, endPoint y: 419, distance: 40.4
click at [210, 431] on div "Guide is Completed Guide is Completed" at bounding box center [192, 432] width 222 height 36
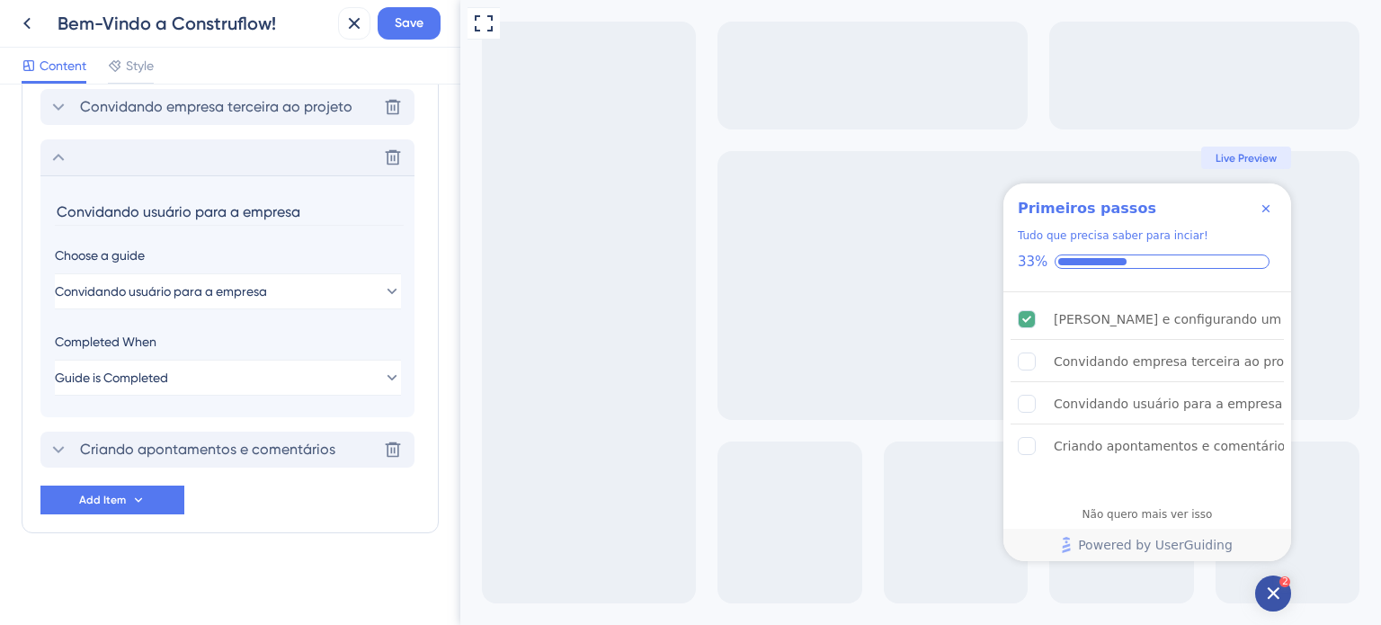
click at [240, 450] on span "Criando apontamentos e comentários" at bounding box center [207, 450] width 255 height 22
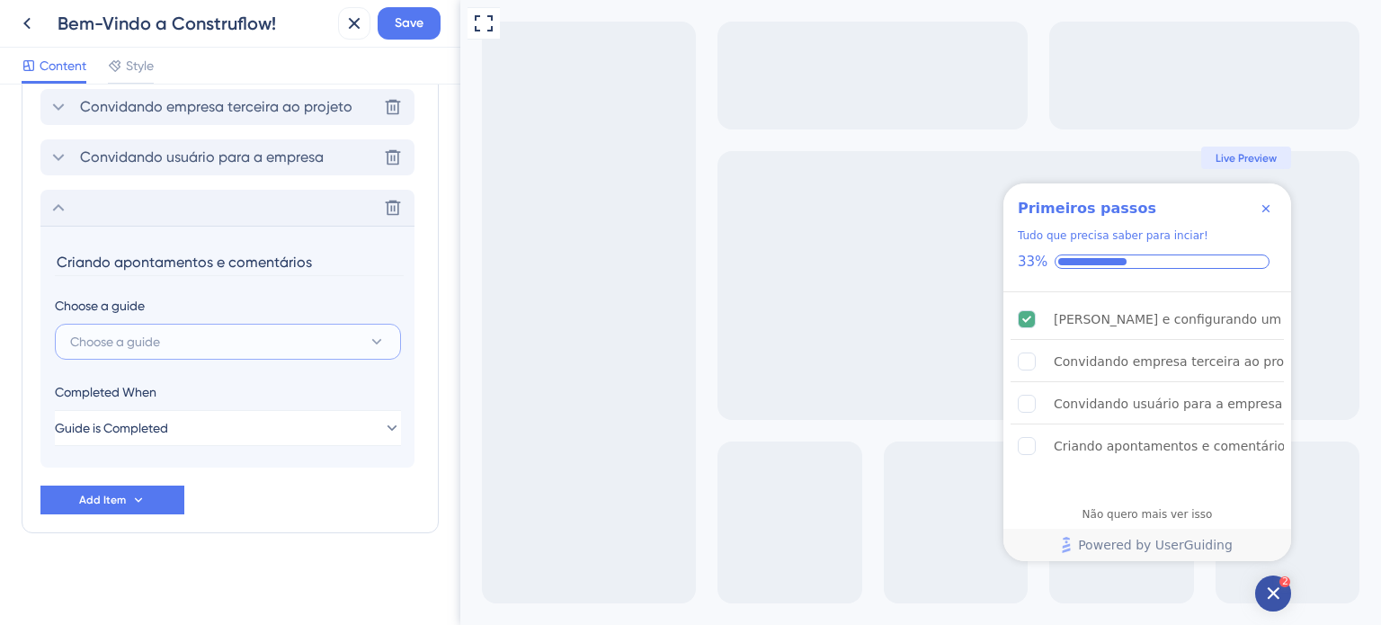
click at [208, 341] on button "Choose a guide" at bounding box center [228, 342] width 346 height 36
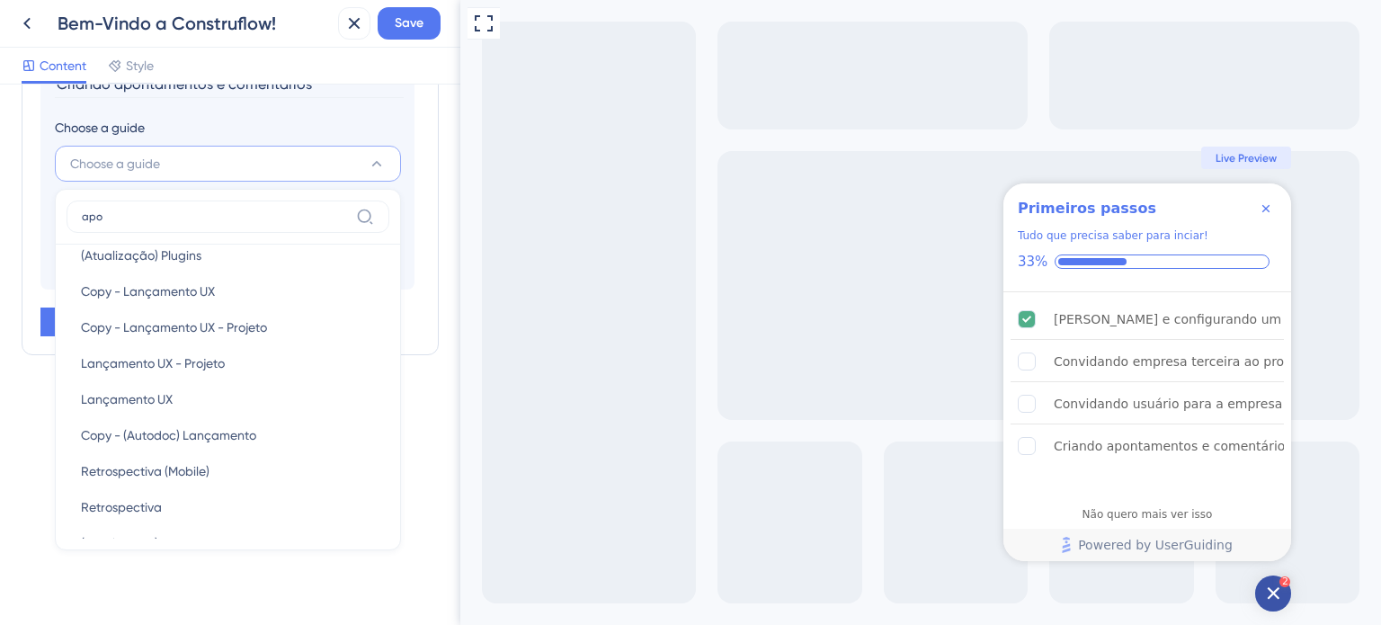
scroll to position [0, 0]
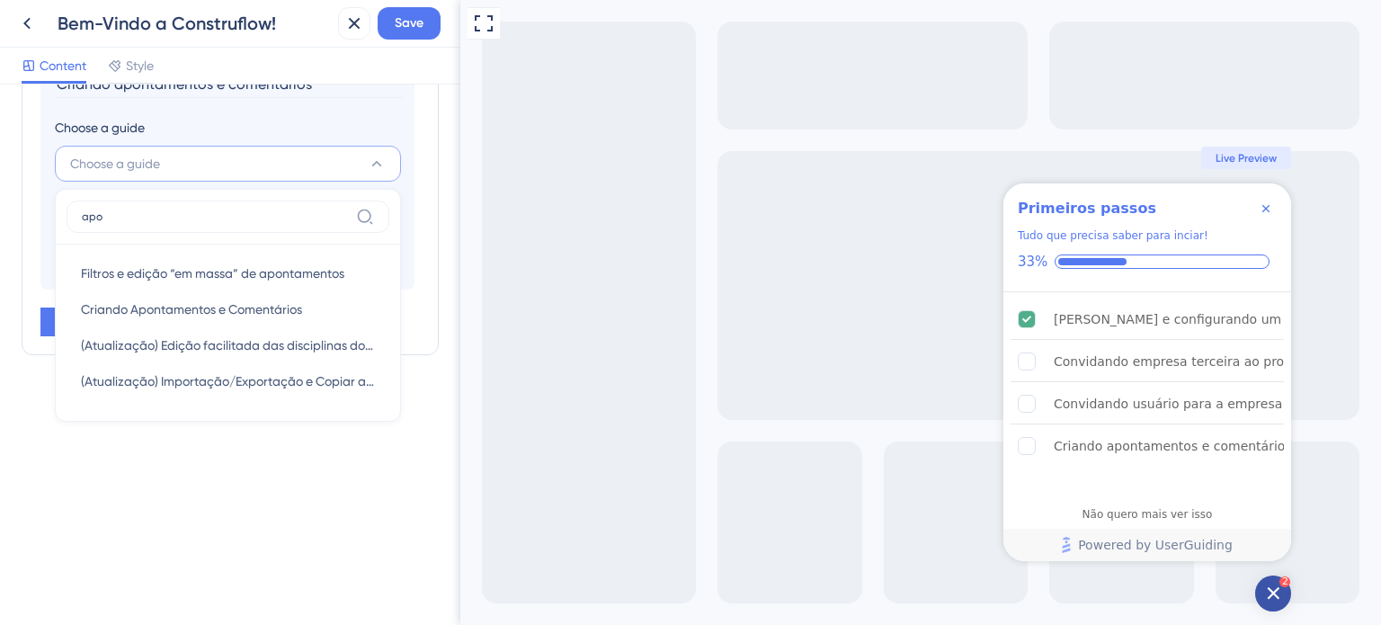
type input "apon"
click at [292, 315] on span "Criando Apontamentos e Comentários" at bounding box center [191, 309] width 221 height 22
type input "Criando Apontamentos e Comentários"
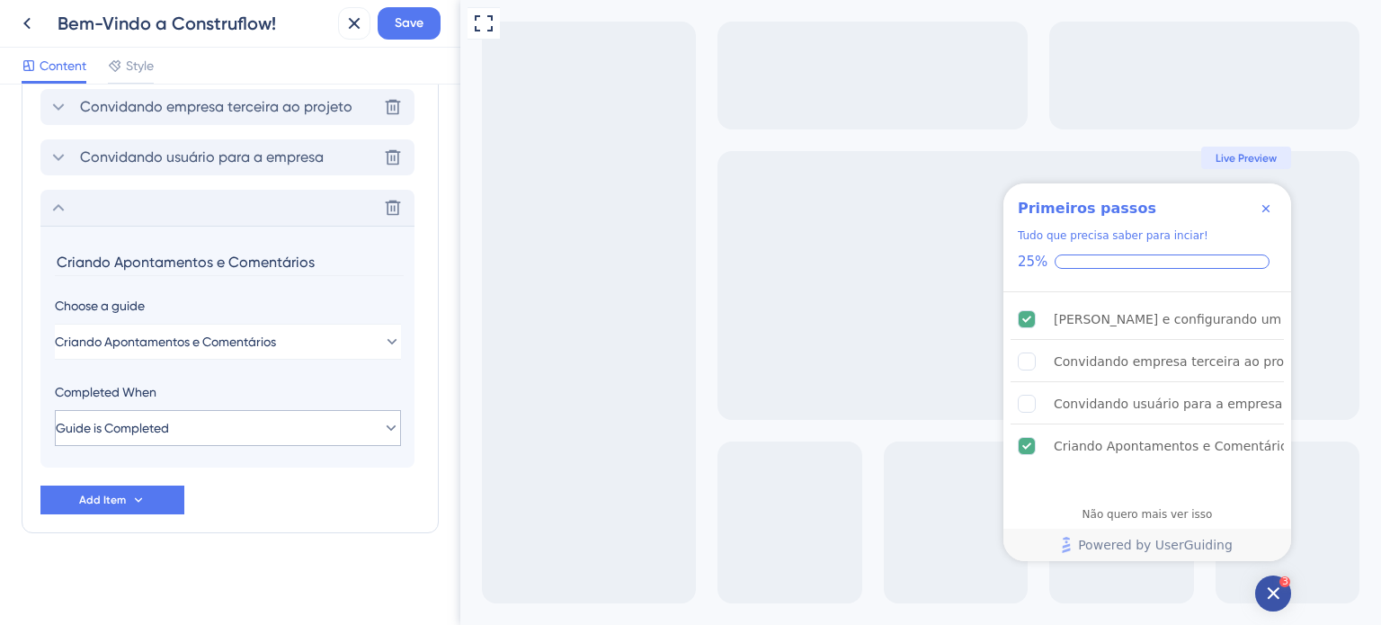
scroll to position [766, 0]
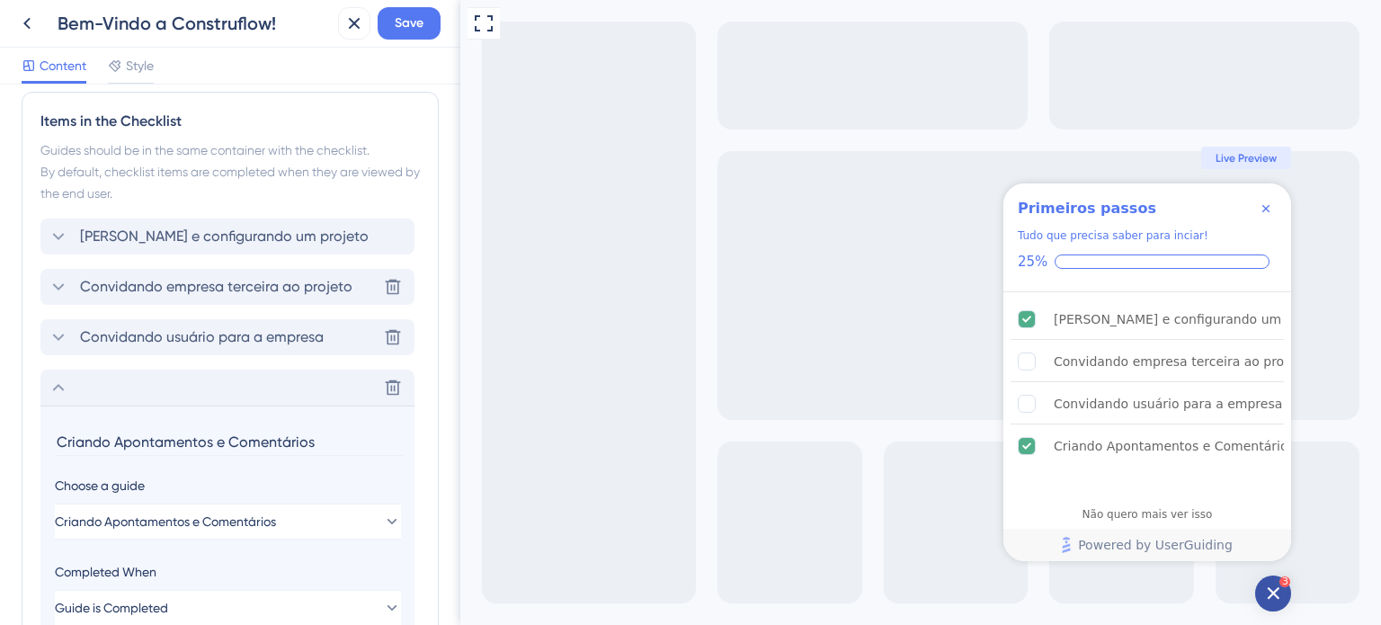
click at [221, 333] on span "Convidando usuário para a empresa" at bounding box center [202, 337] width 244 height 22
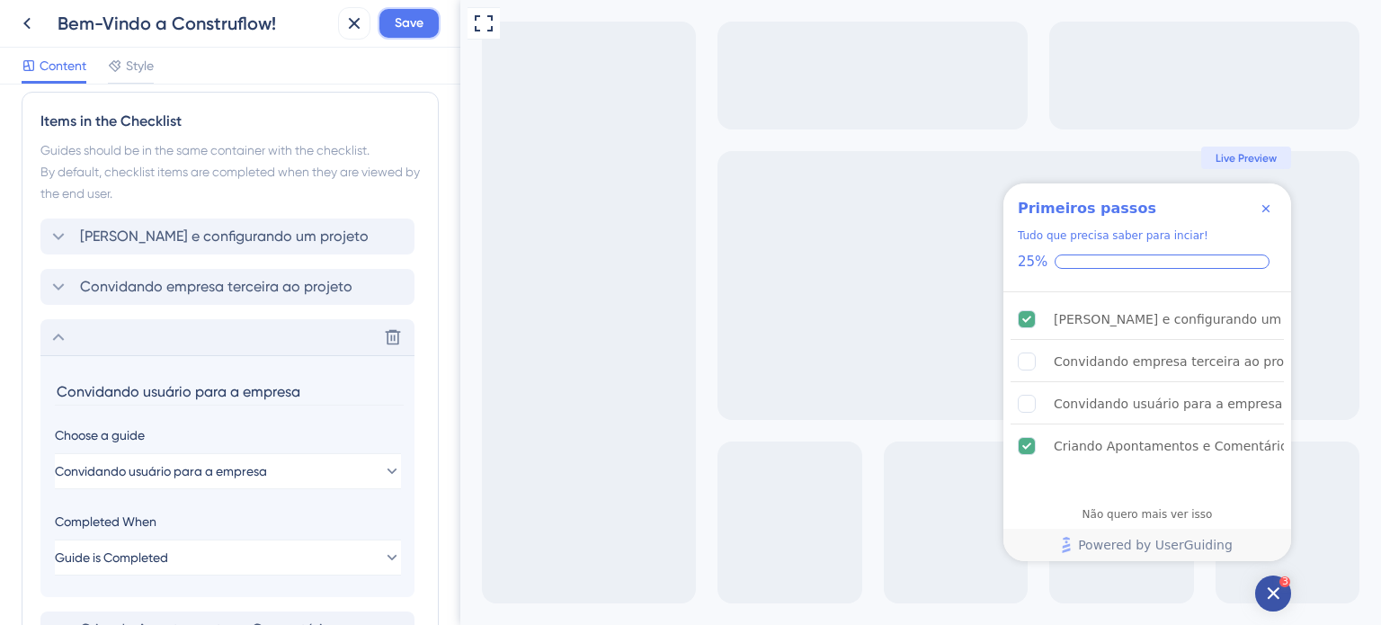
click at [411, 22] on span "Save" at bounding box center [409, 24] width 29 height 22
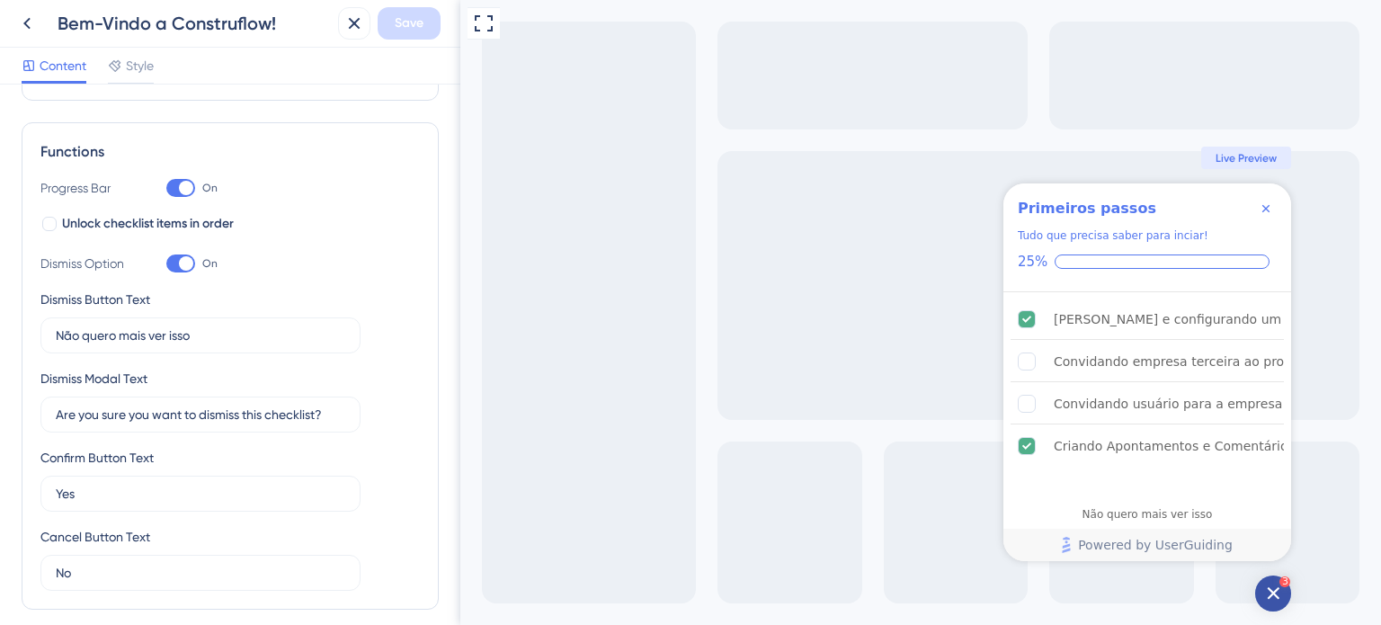
scroll to position [47, 0]
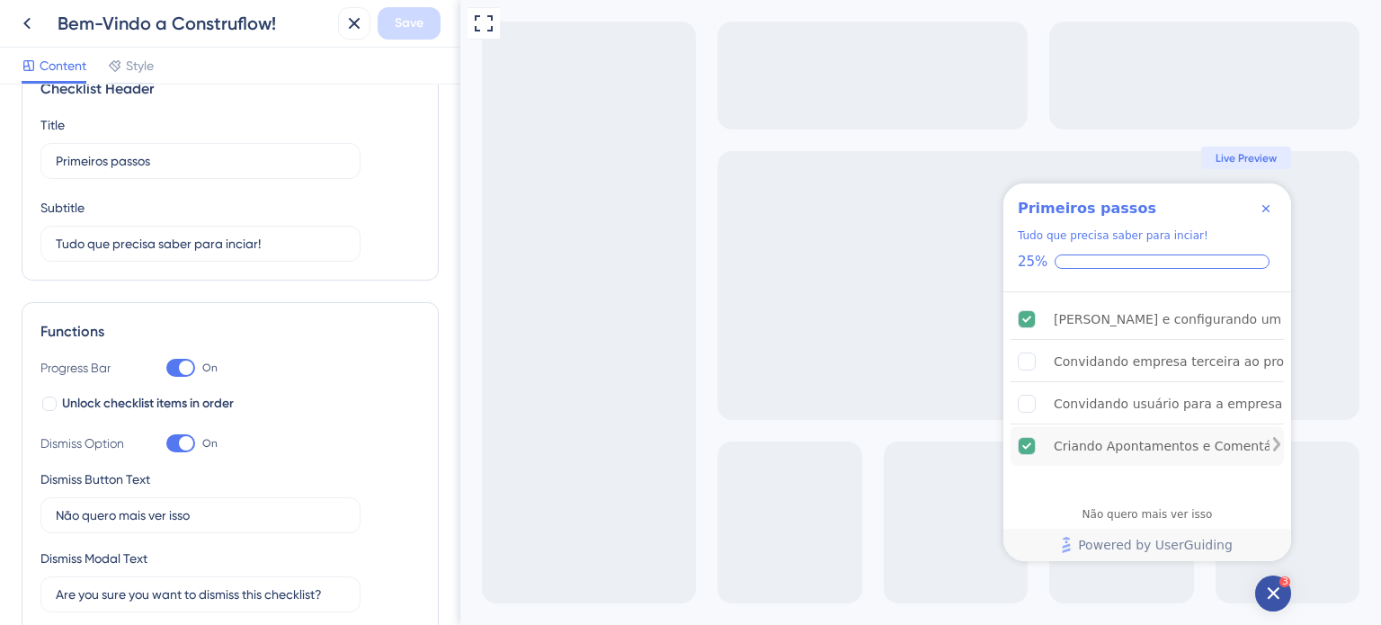
click at [1028, 442] on icon "Criando Apontamentos e Comentários is complete." at bounding box center [1026, 445] width 9 height 6
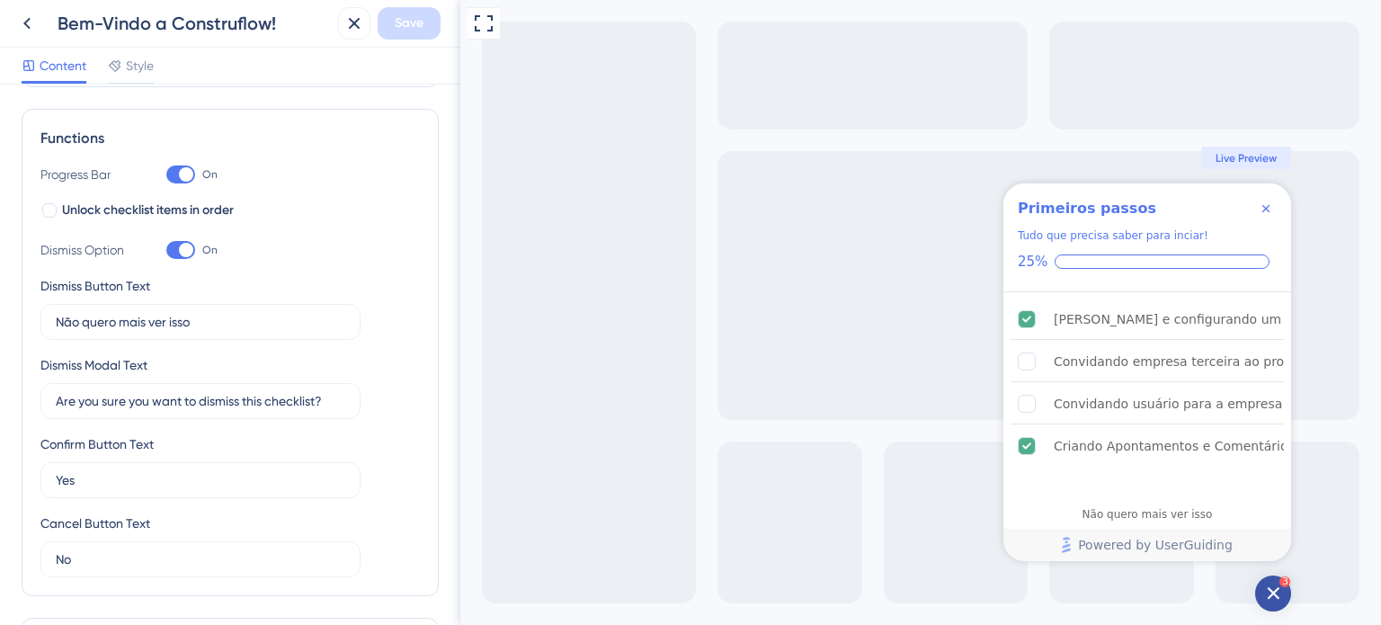
scroll to position [270, 0]
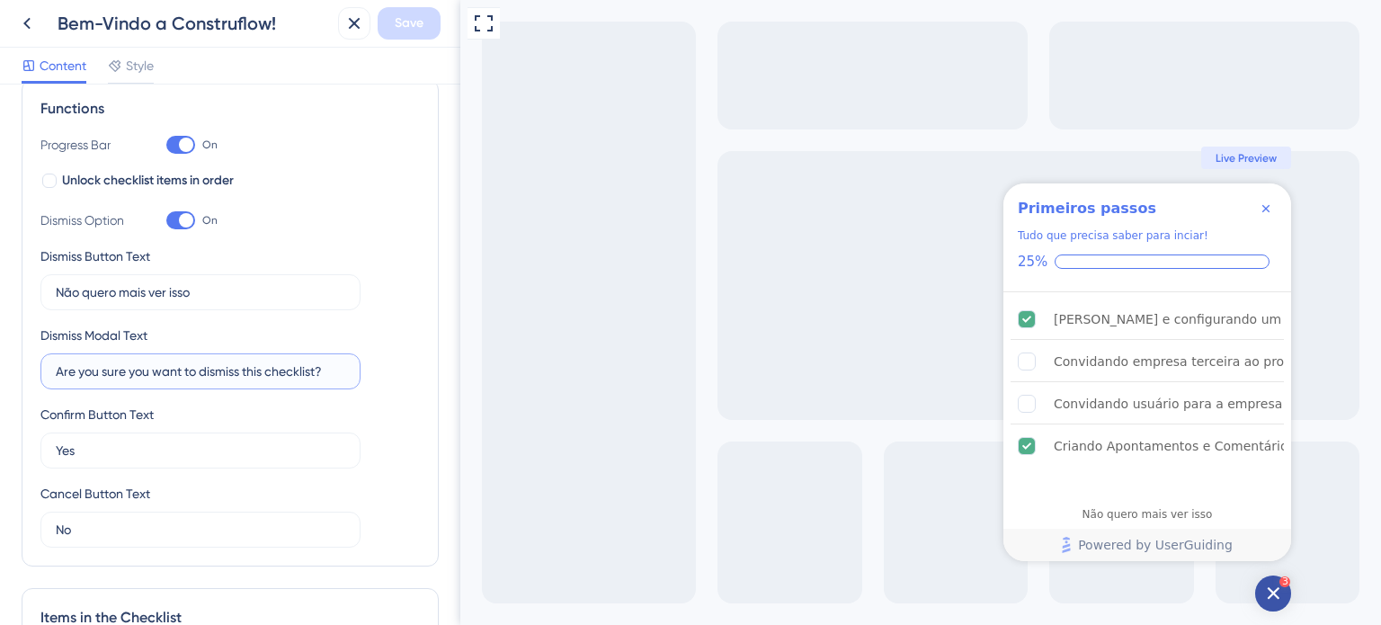
click at [275, 374] on input "Are you sure you want to dismiss this checklist?" at bounding box center [200, 371] width 289 height 20
type input "Tem certeza?"
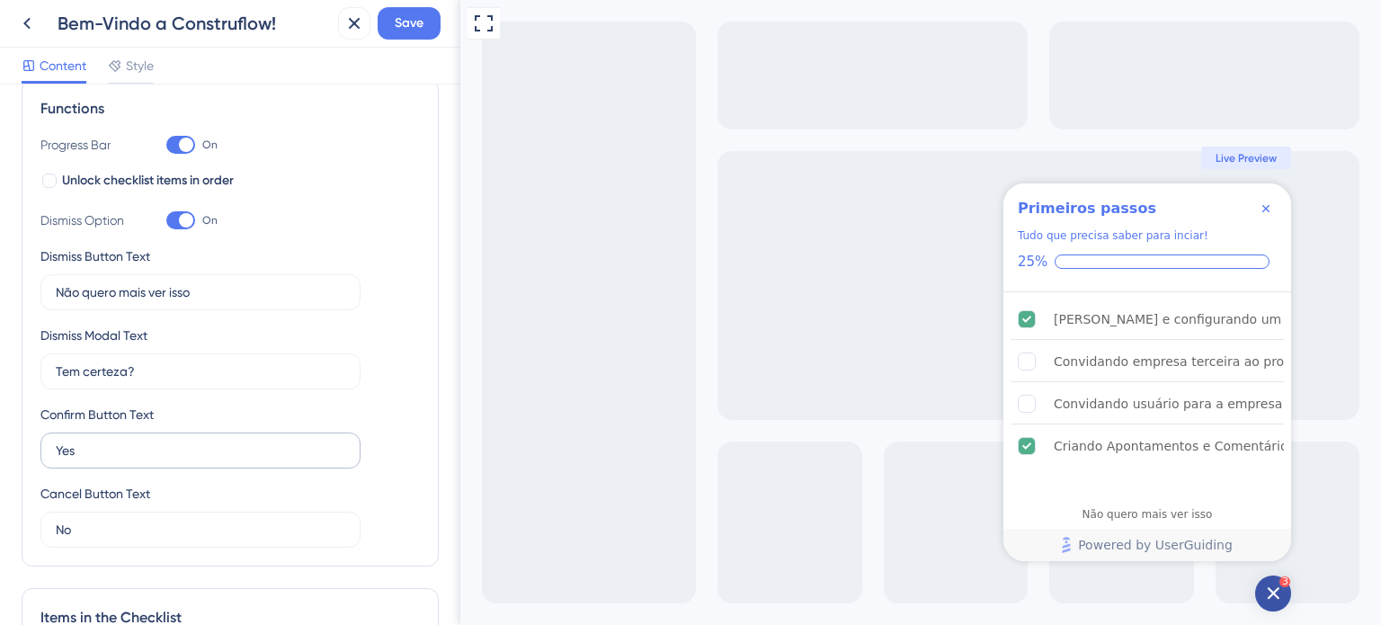
click at [195, 435] on div "Confirm Button Text Yes" at bounding box center [200, 436] width 320 height 65
click at [196, 458] on input "Yes" at bounding box center [200, 450] width 289 height 20
type input "Sim"
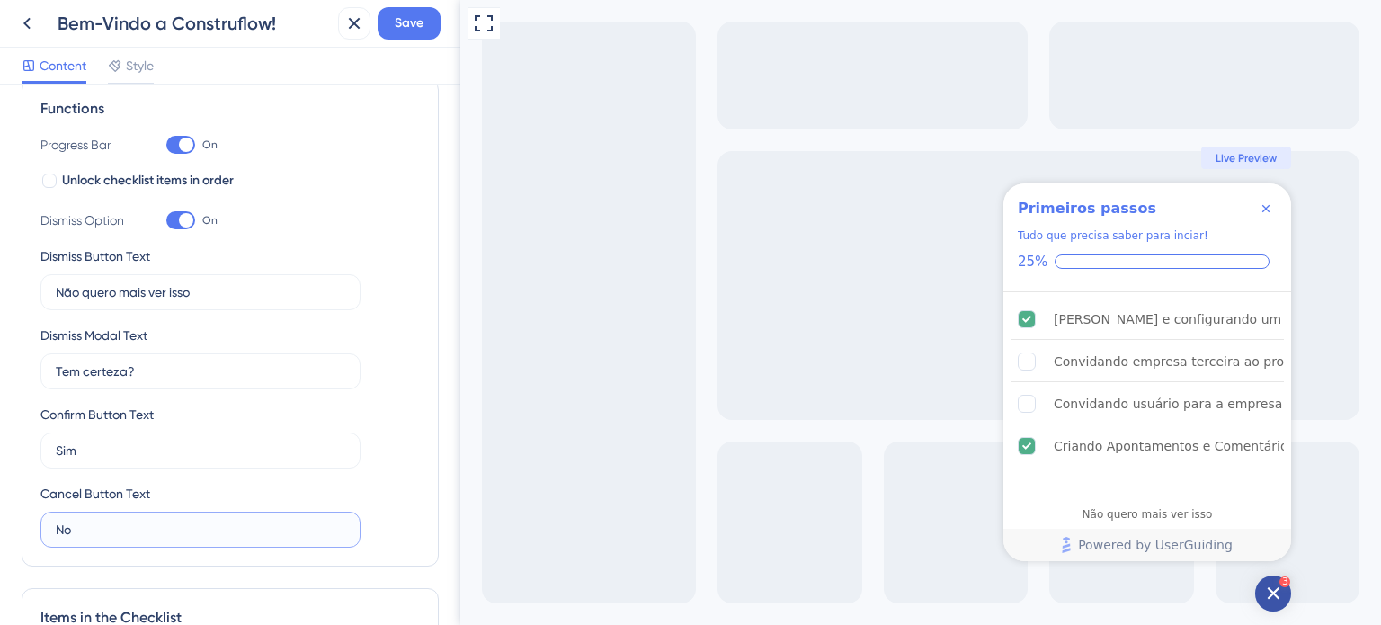
click at [150, 524] on input "No" at bounding box center [200, 530] width 289 height 20
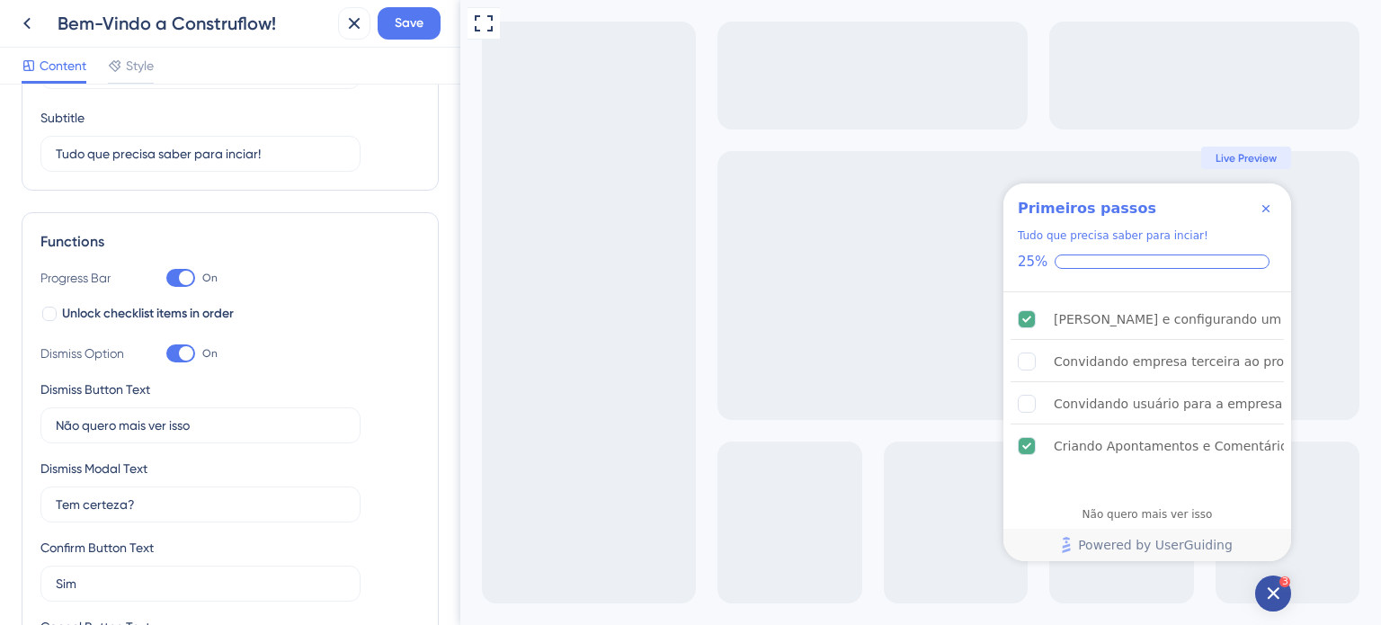
scroll to position [0, 0]
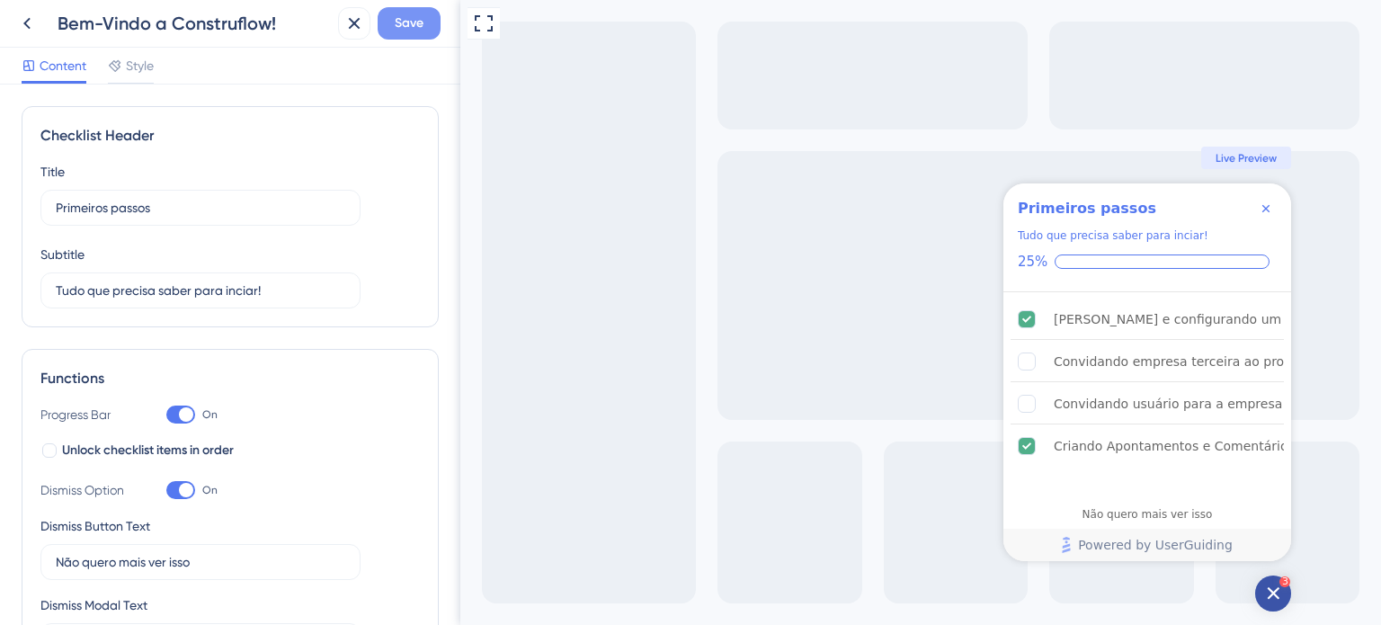
type input "Não"
click at [407, 28] on span "Save" at bounding box center [409, 24] width 29 height 22
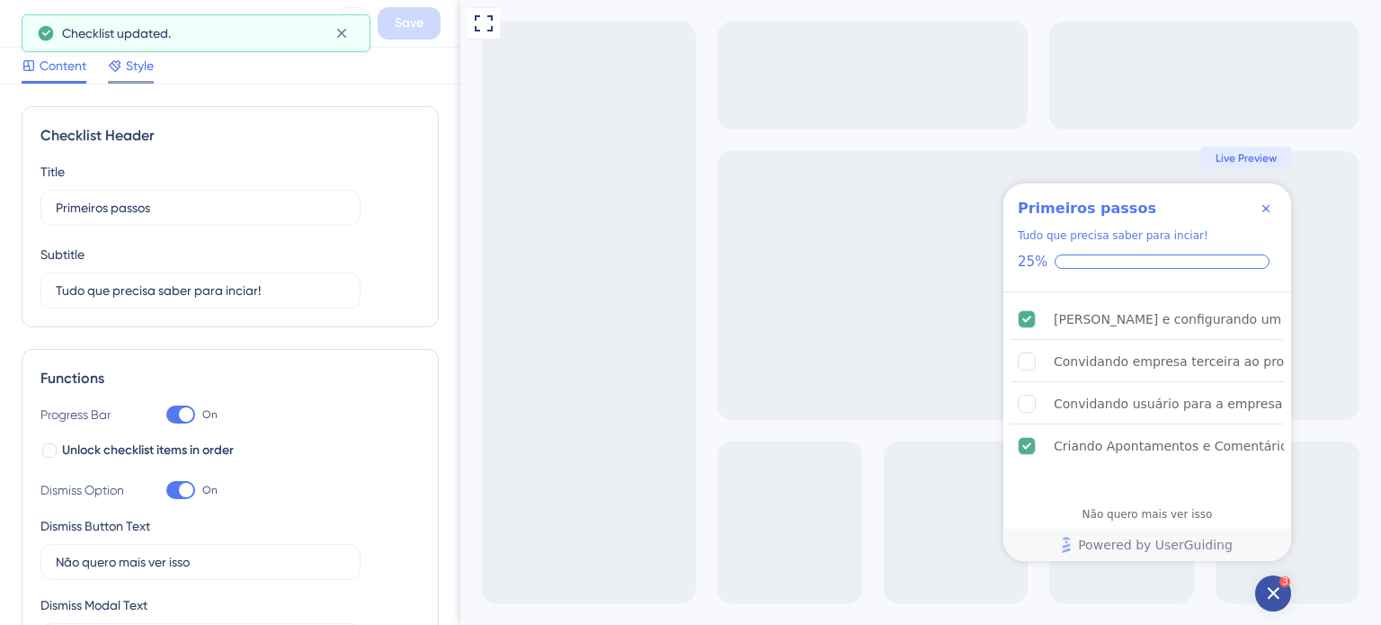
click at [115, 67] on icon at bounding box center [115, 65] width 14 height 14
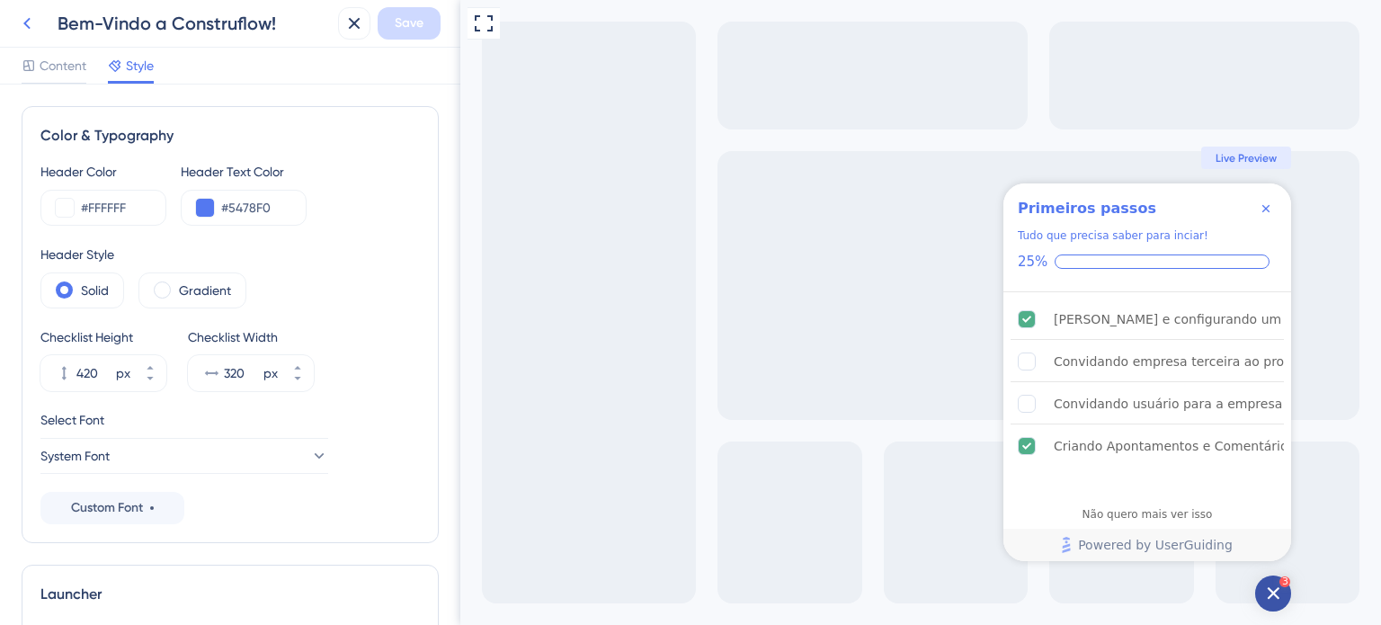
click at [31, 21] on icon at bounding box center [27, 24] width 22 height 22
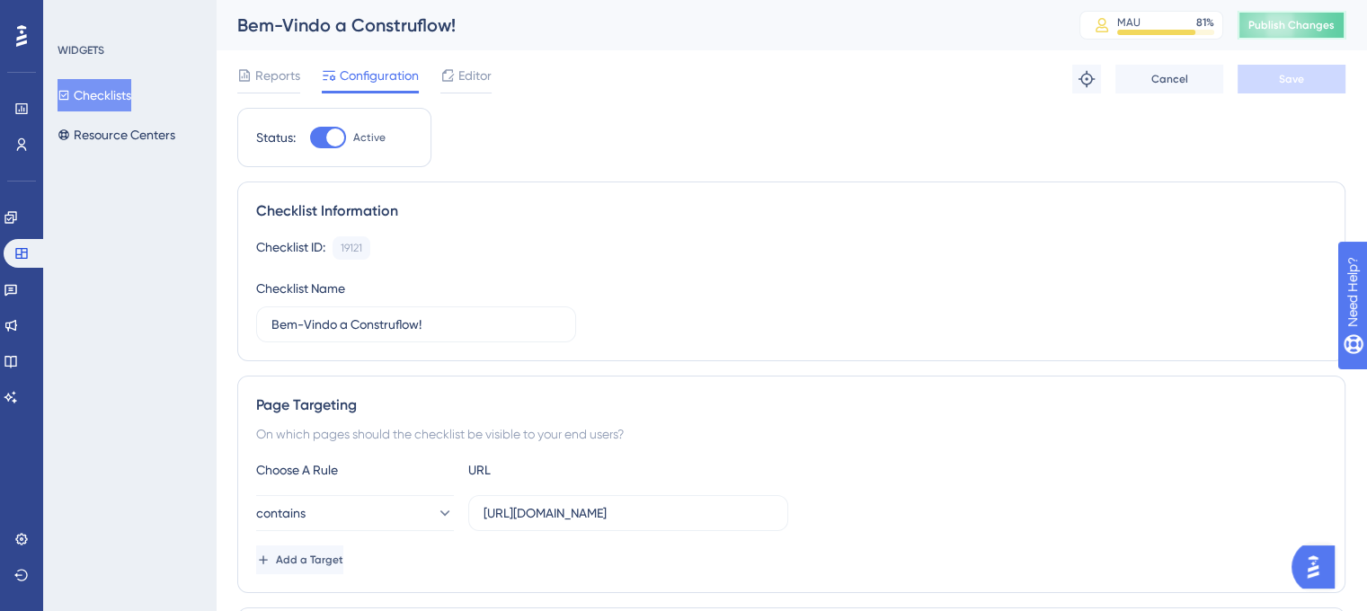
click at [1292, 23] on span "Publish Changes" at bounding box center [1292, 25] width 86 height 14
click at [123, 96] on button "Checklists" at bounding box center [95, 95] width 74 height 32
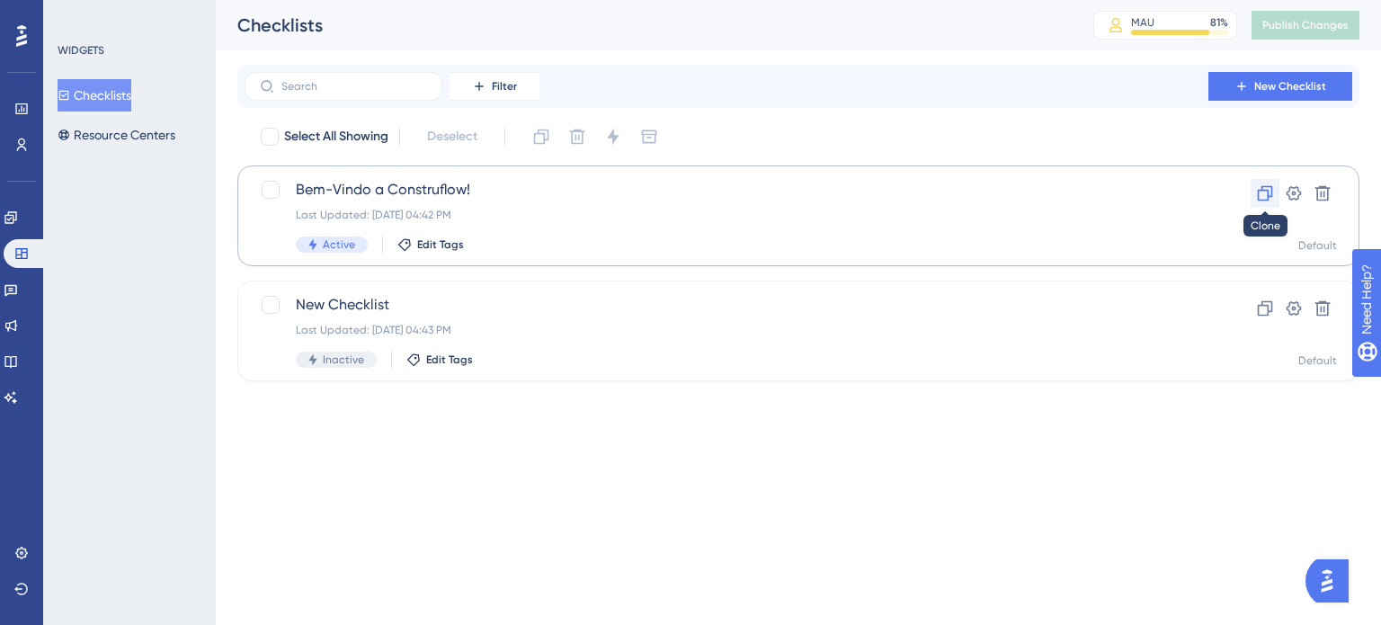
click at [1269, 194] on icon at bounding box center [1265, 193] width 18 height 18
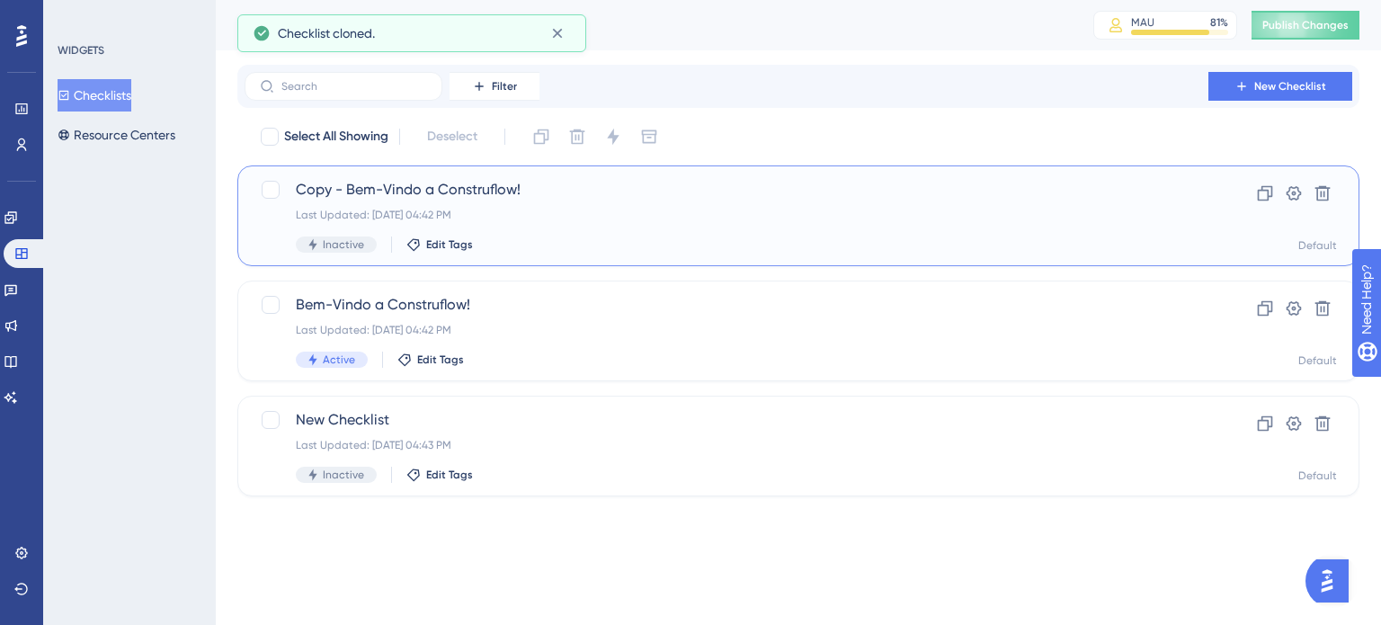
click at [492, 195] on span "Copy - Bem-Vindo a Construflow!" at bounding box center [726, 190] width 861 height 22
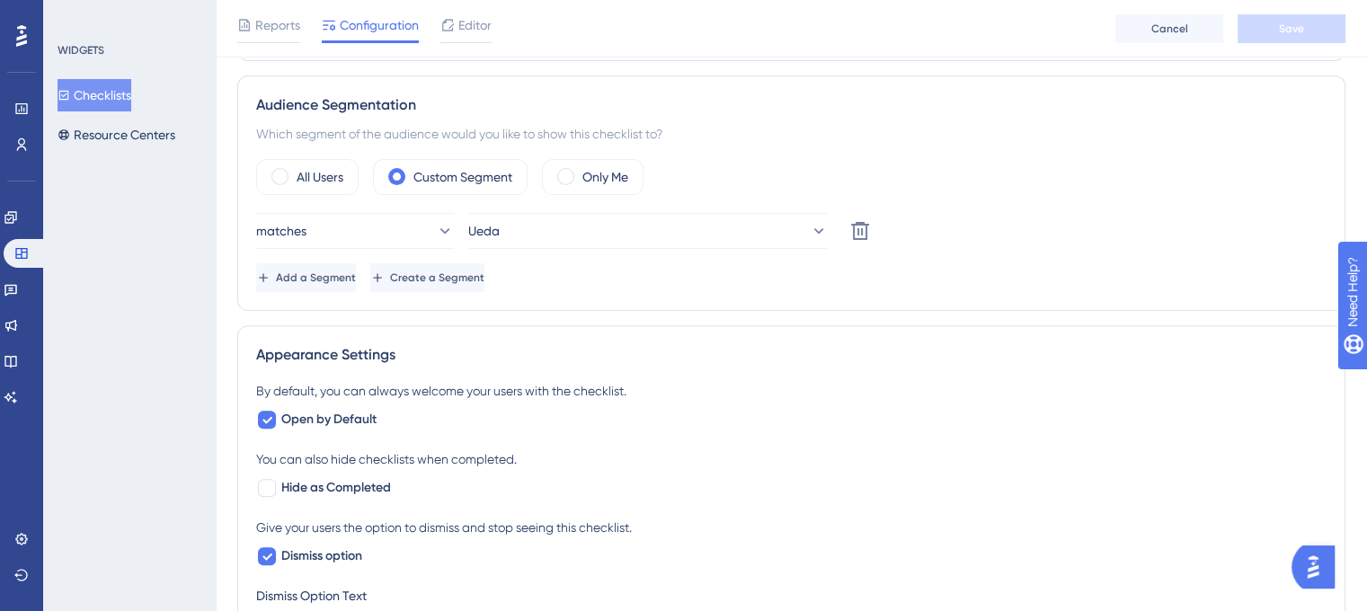
scroll to position [629, 0]
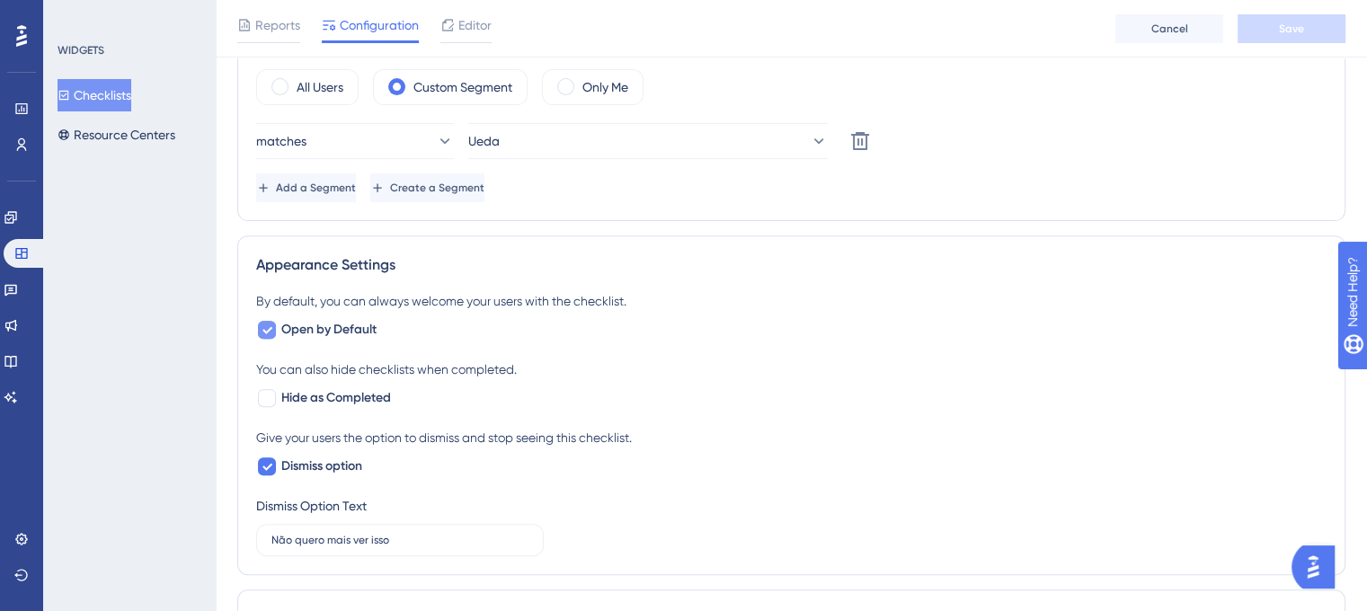
click at [365, 326] on span "Open by Default" at bounding box center [328, 330] width 95 height 22
checkbox input "false"
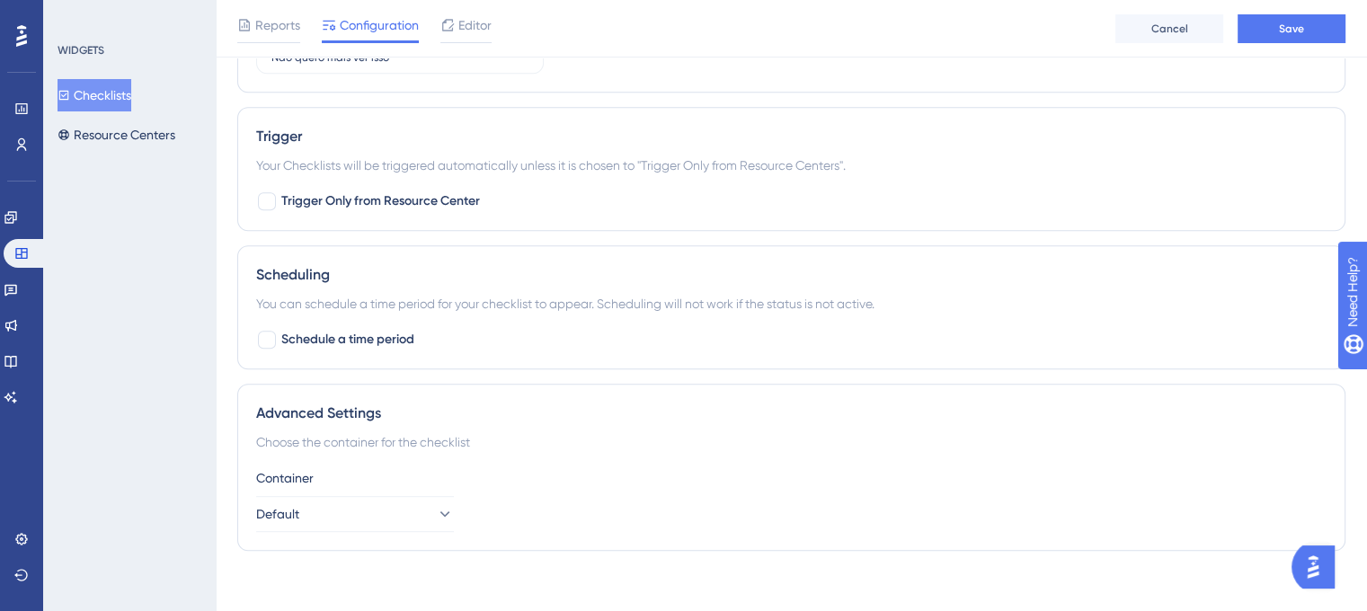
scroll to position [1120, 0]
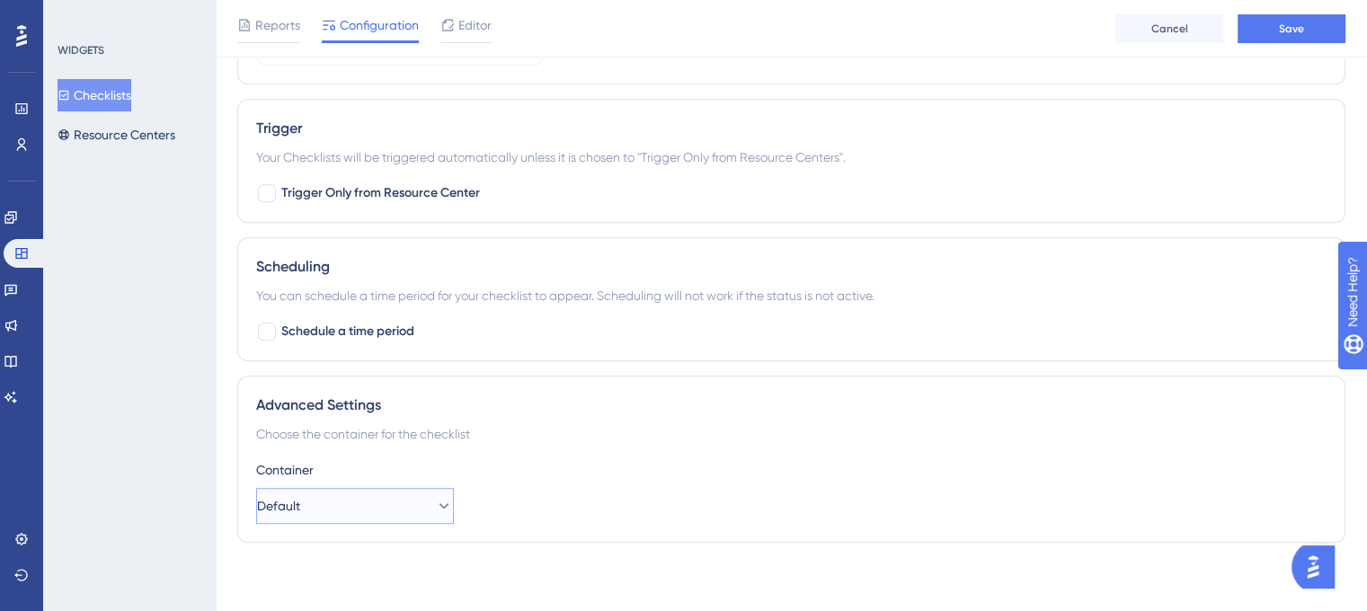
click at [412, 502] on button "Default" at bounding box center [355, 506] width 198 height 36
click at [582, 475] on div "Container" at bounding box center [791, 470] width 1071 height 22
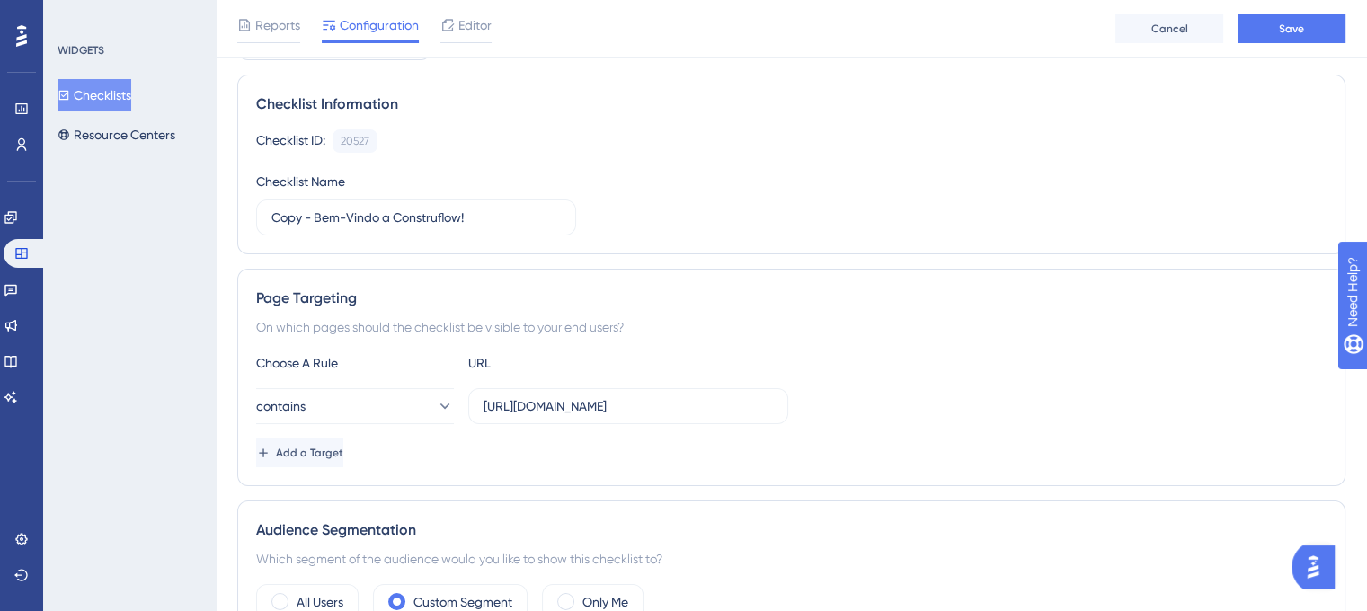
scroll to position [0, 0]
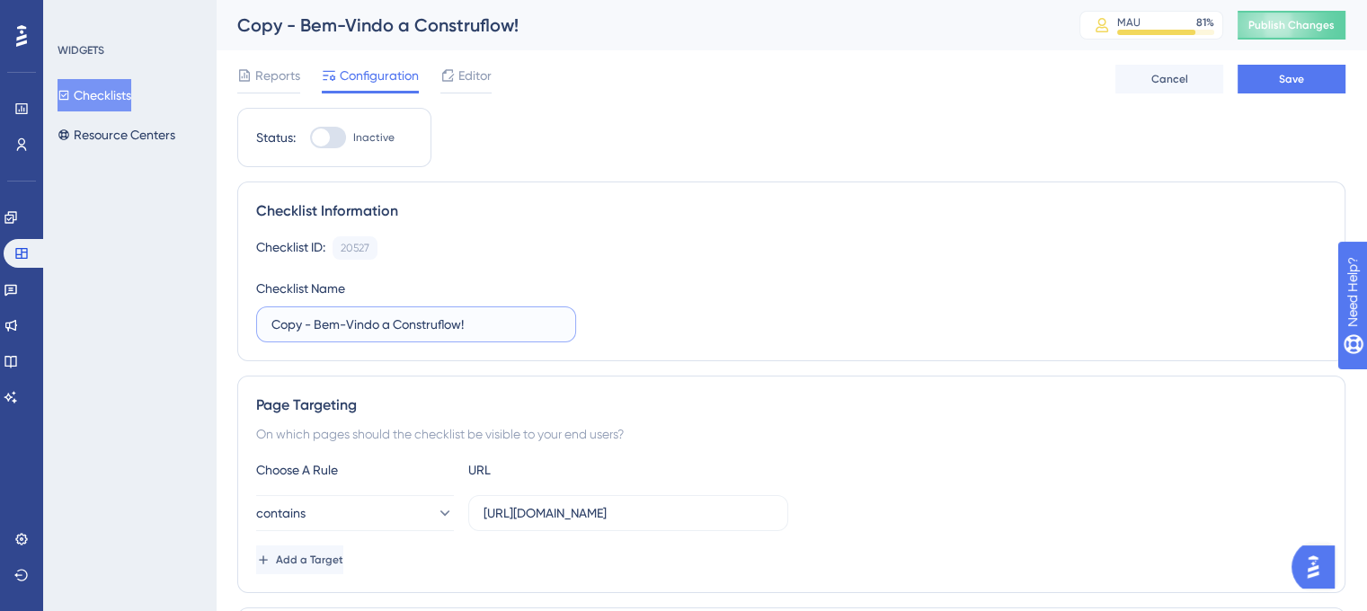
click at [428, 320] on input "Copy - Bem-Vindo a Construflow!" at bounding box center [415, 325] width 289 height 20
paste input "Potencialize Seus Resultados"
click at [472, 326] on input "Potencialize Seus Resultados" at bounding box center [415, 325] width 289 height 20
paste input "🚀"
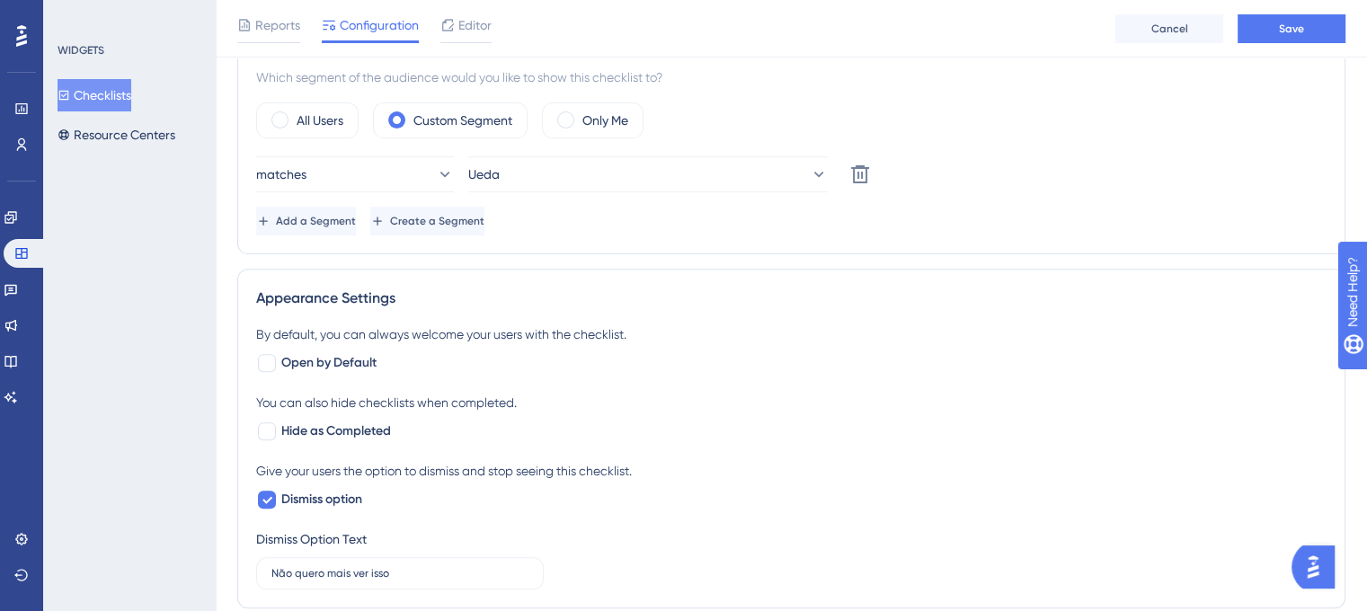
scroll to position [629, 0]
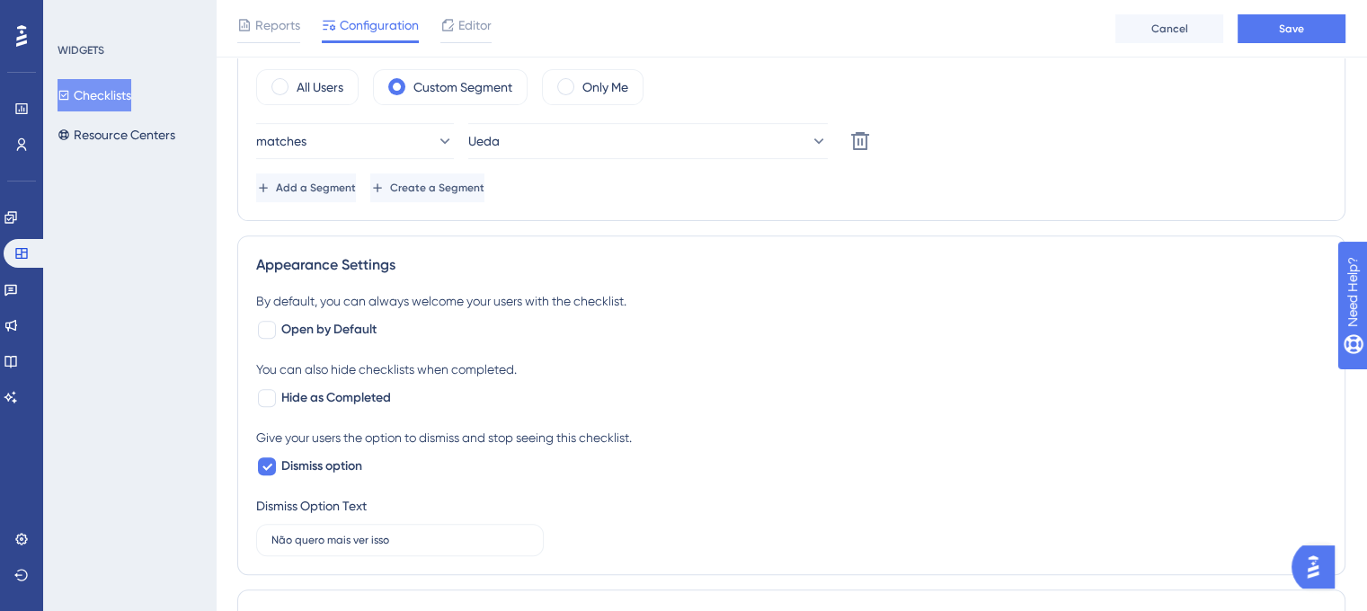
type input "Potencialize Seus Resultados 🚀"
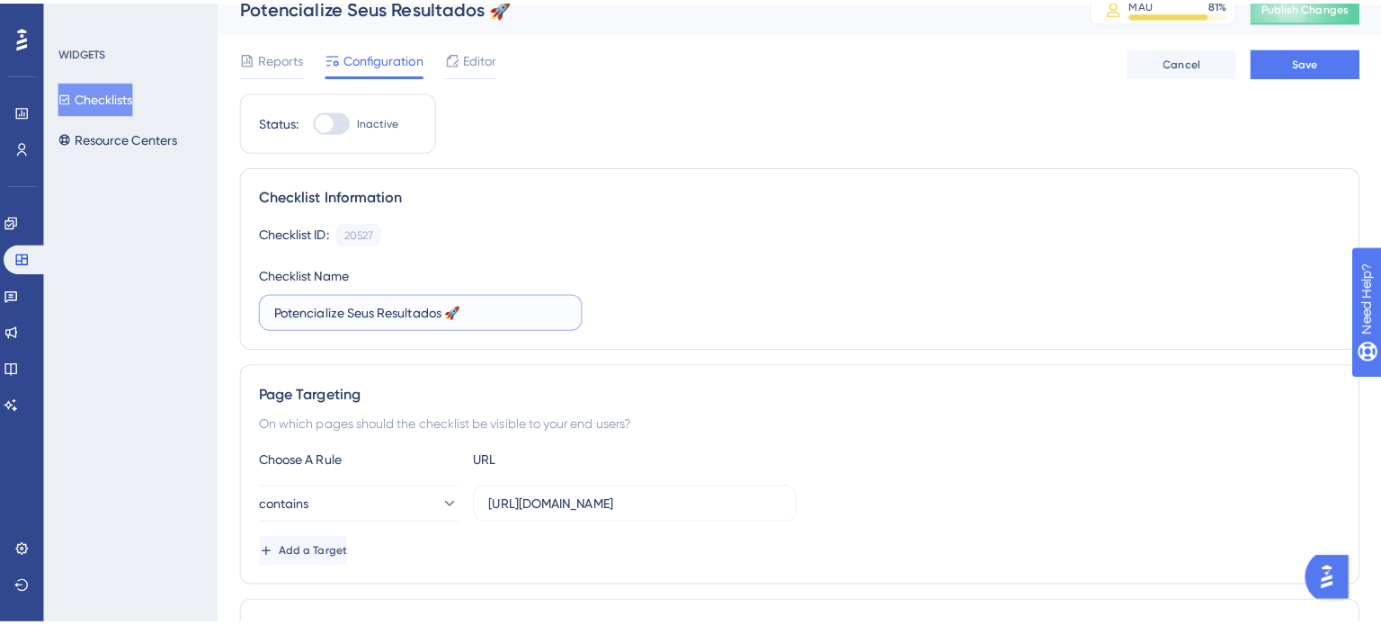
scroll to position [0, 0]
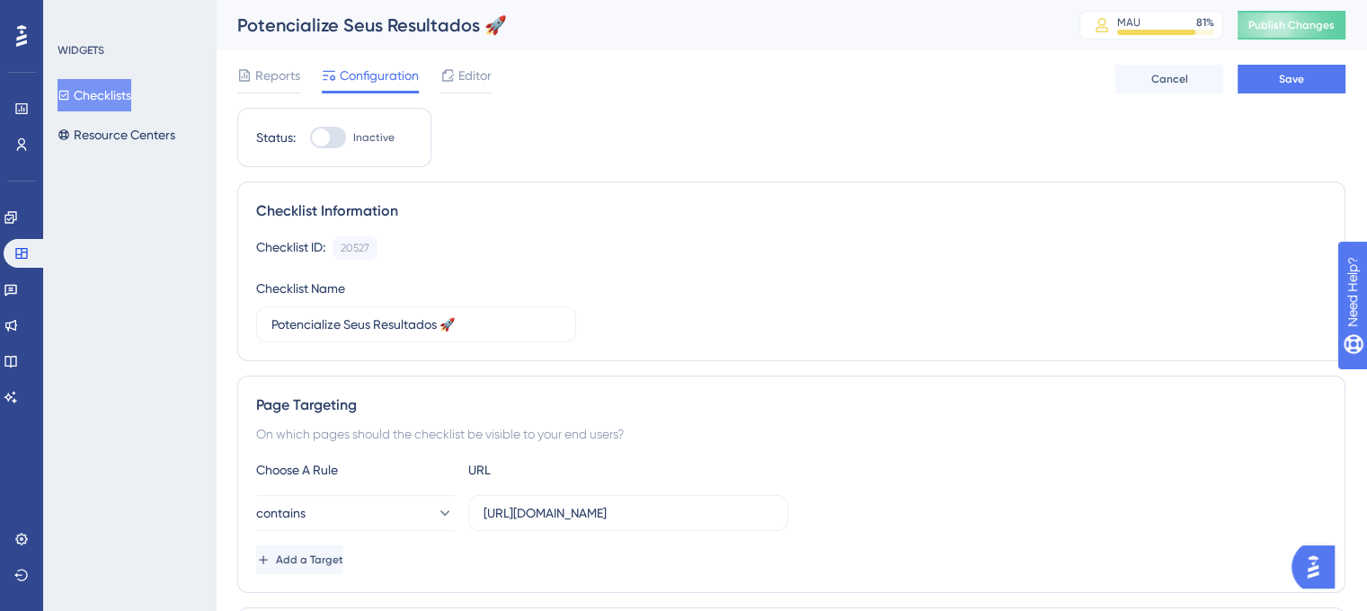
click at [324, 139] on div at bounding box center [321, 138] width 18 height 18
click at [310, 138] on input "Inactive" at bounding box center [309, 138] width 1 height 1
click at [330, 133] on div at bounding box center [321, 138] width 18 height 18
click at [310, 138] on input "Inactive" at bounding box center [309, 138] width 1 height 1
click at [328, 135] on div at bounding box center [321, 138] width 18 height 18
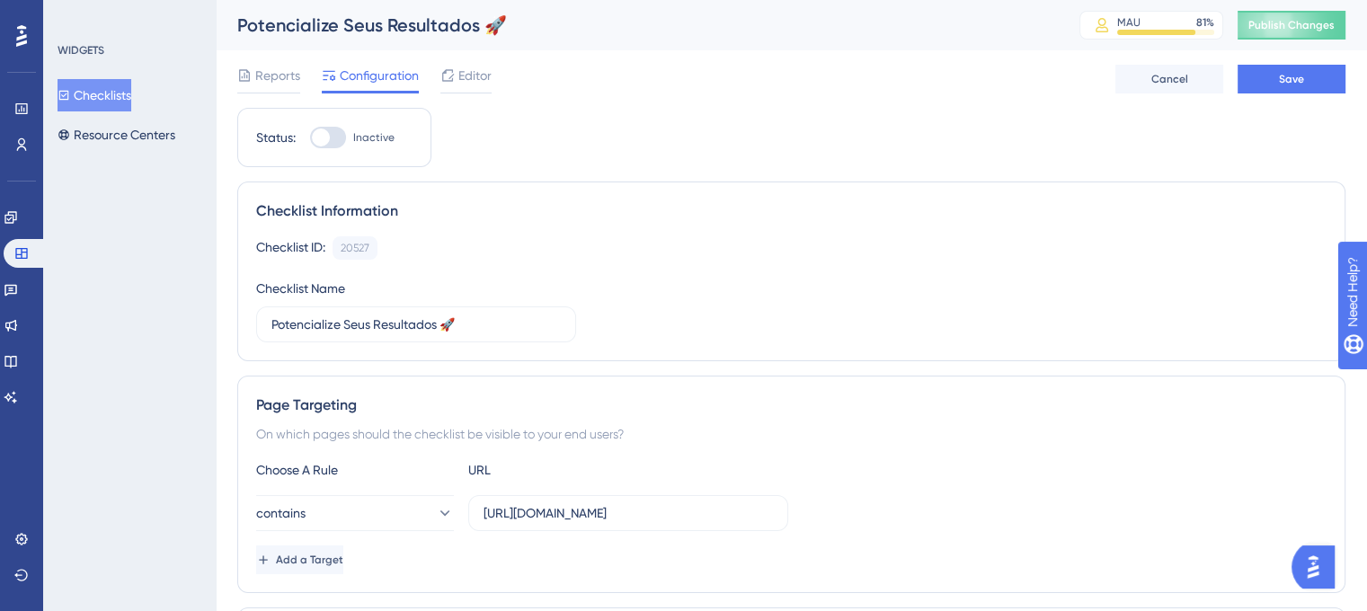
click at [310, 138] on input "Inactive" at bounding box center [309, 138] width 1 height 1
checkbox input "true"
click at [1280, 88] on button "Save" at bounding box center [1292, 79] width 108 height 29
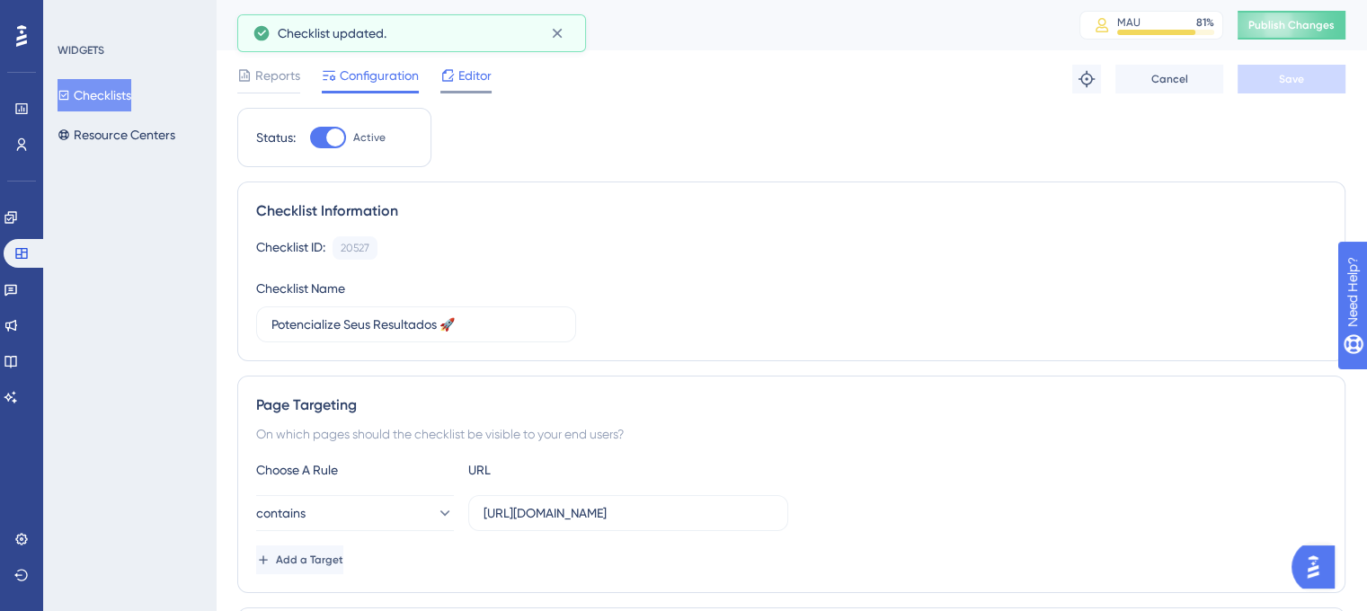
click at [476, 75] on span "Editor" at bounding box center [474, 76] width 33 height 22
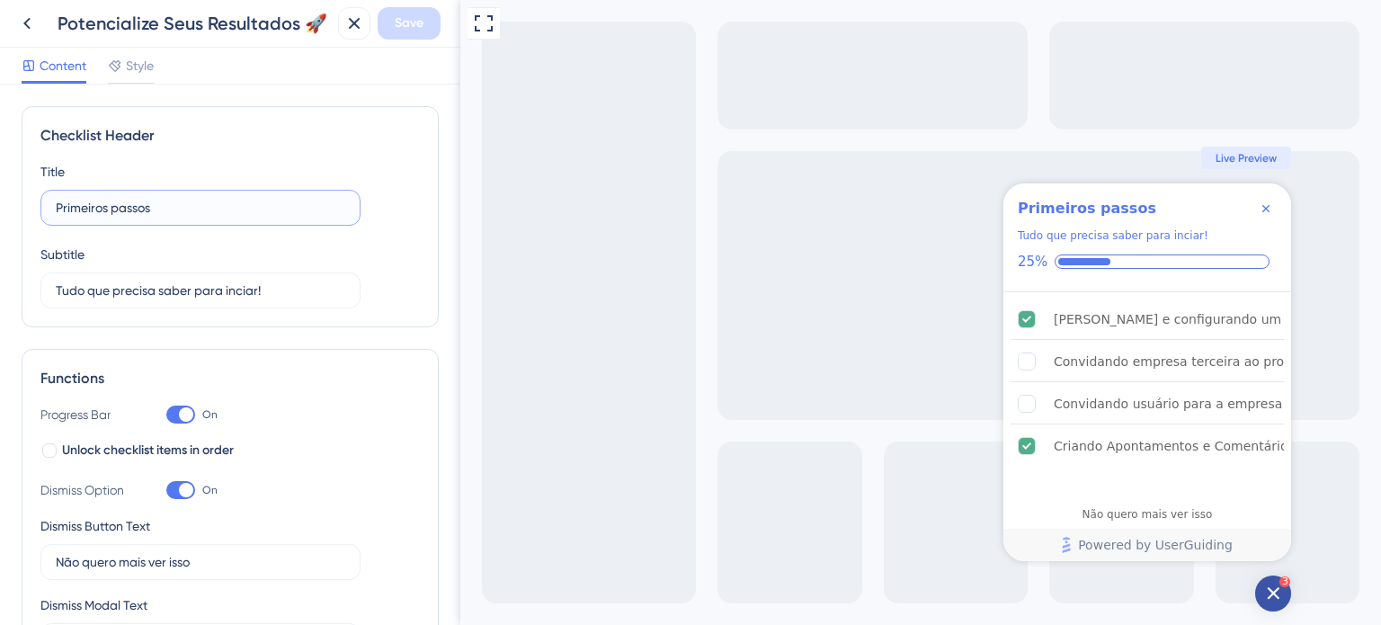
click at [181, 208] on input "Primeiros passos" at bounding box center [200, 208] width 289 height 20
click at [181, 209] on input "Primeiros passos" at bounding box center [200, 208] width 289 height 20
paste input "🚀"
click at [193, 14] on div "Potencialize Seus Resultados 🚀" at bounding box center [194, 23] width 273 height 25
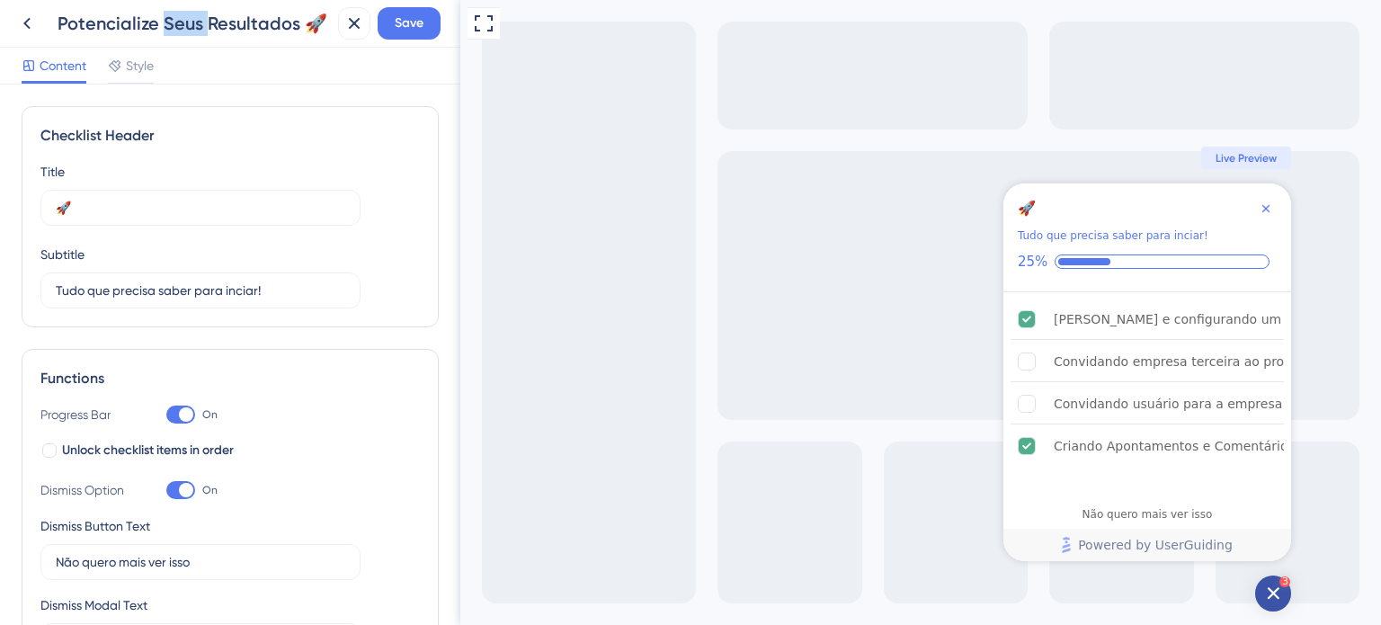
click at [193, 14] on div "Potencialize Seus Resultados 🚀" at bounding box center [194, 23] width 273 height 25
click at [193, 13] on div "Potencialize Seus Resultados 🚀" at bounding box center [194, 23] width 273 height 25
copy div "Potencialize Seus Resultados 🚀 Save"
click at [153, 211] on input "🚀" at bounding box center [200, 208] width 289 height 20
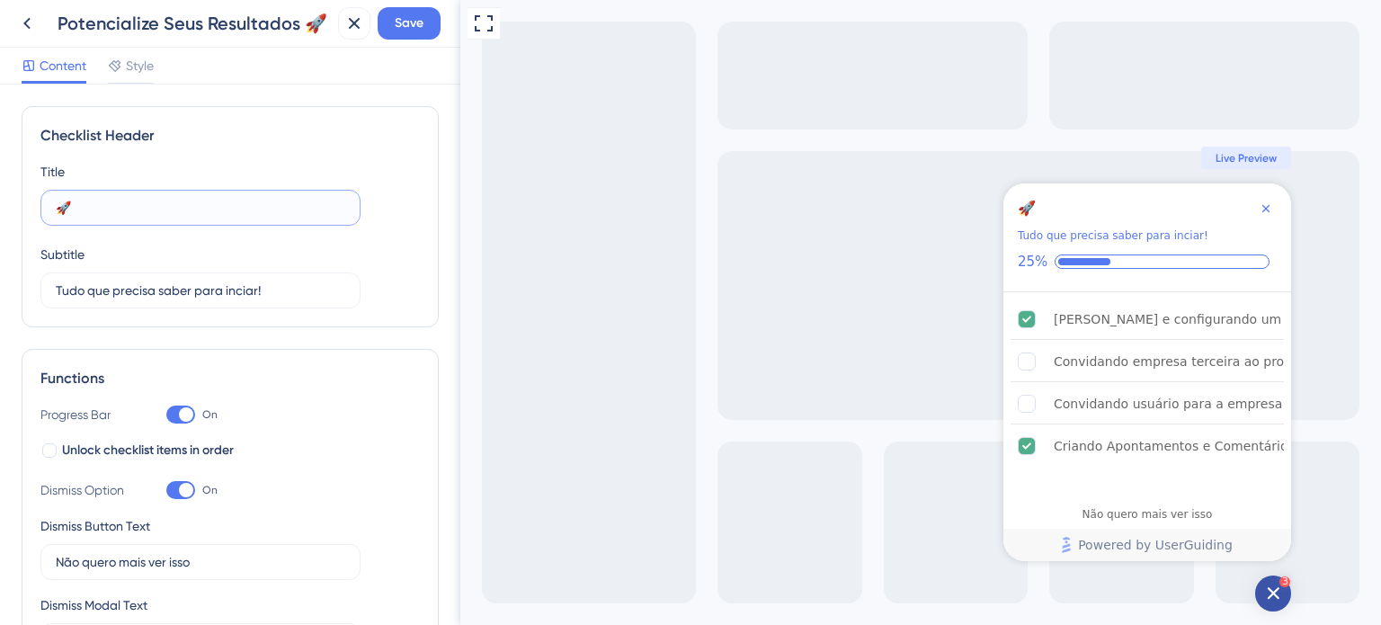
paste input "Potencialize Seus Resultados"
type input "Potencialize Seus Resultados 🚀"
click at [244, 289] on input "Tudo que precisa saber para inciar!" at bounding box center [200, 290] width 289 height 20
paste input "O Guia dos Especialistas"
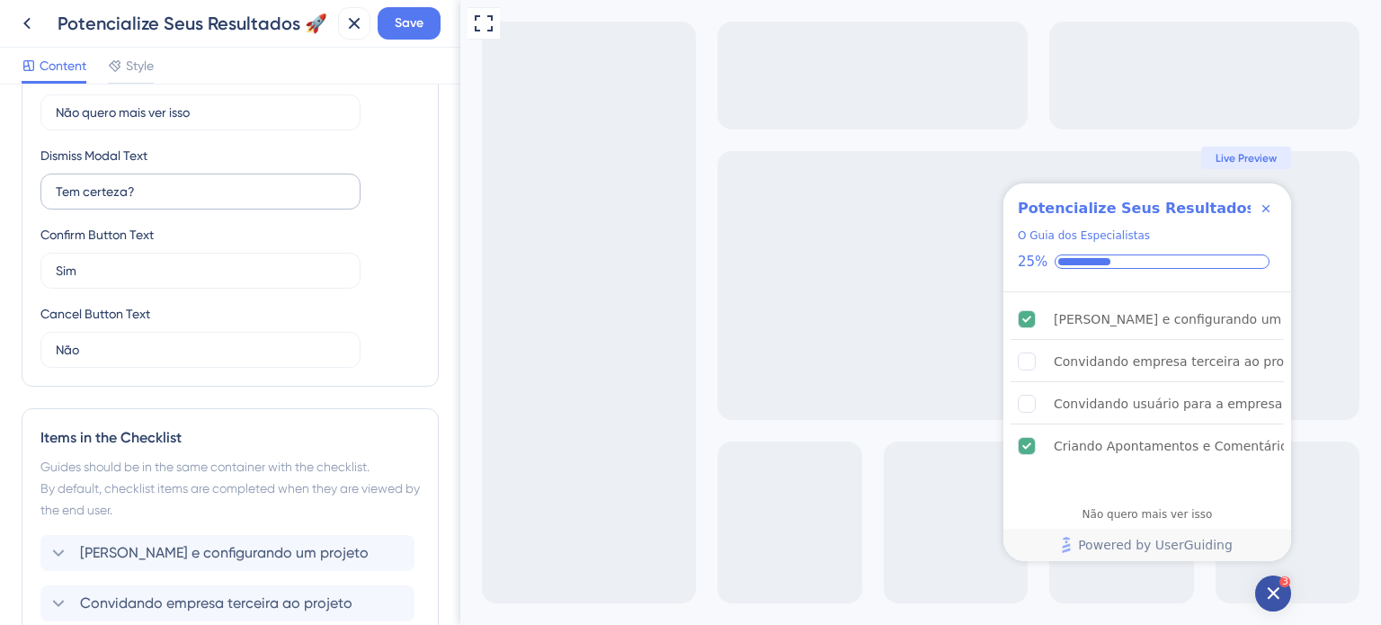
scroll to position [629, 0]
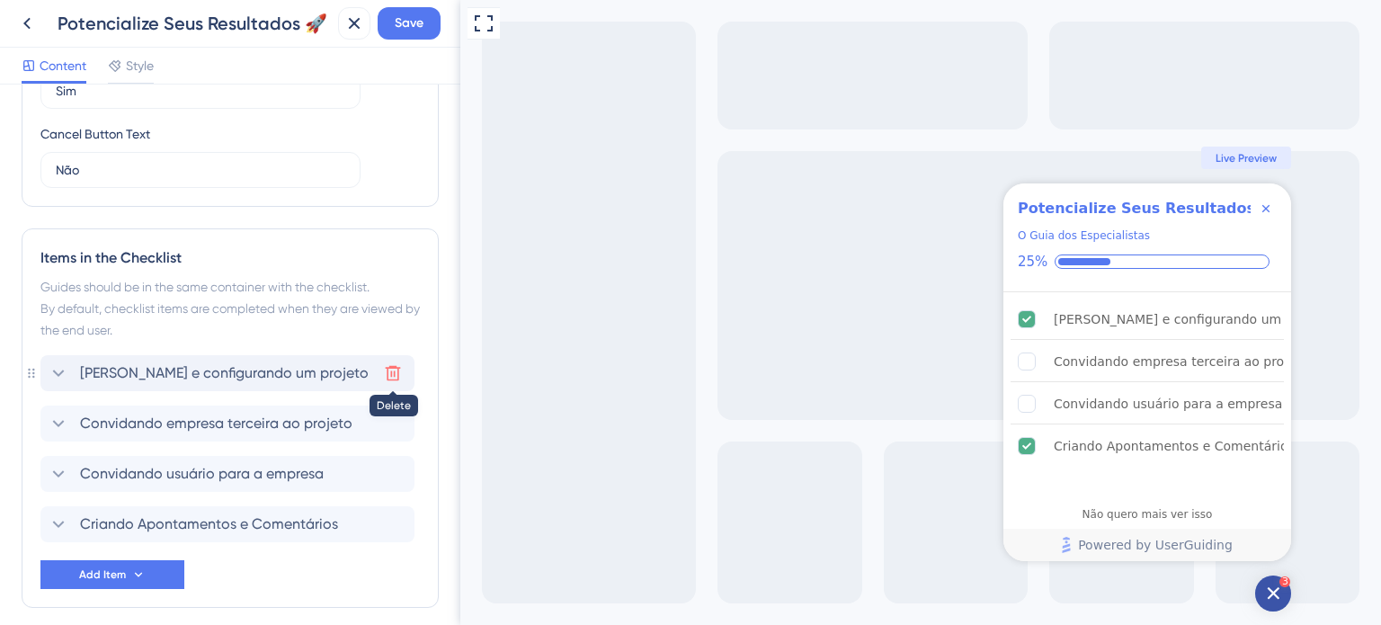
type input "O Guia dos Especialistas"
click at [395, 369] on icon at bounding box center [393, 373] width 18 height 18
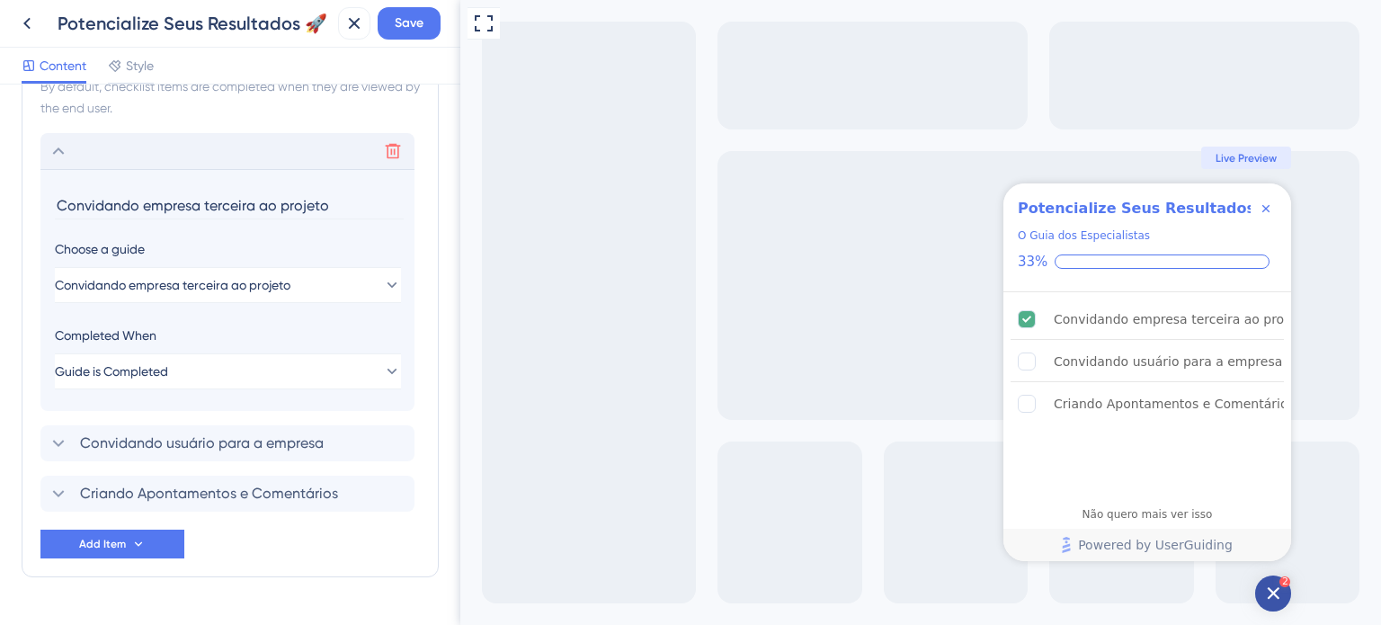
click at [395, 369] on section "Convidando empresa terceira ao projeto Choose a guide Convidando empresa tercei…" at bounding box center [227, 290] width 374 height 242
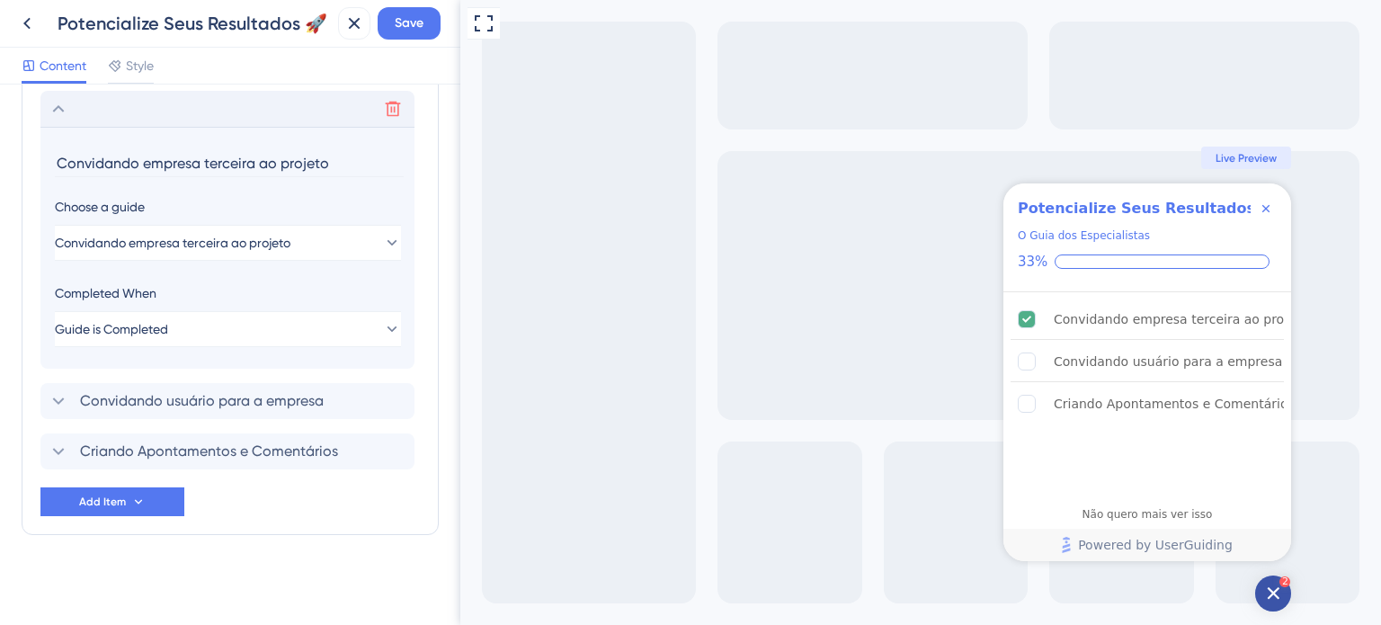
scroll to position [895, 0]
click at [384, 117] on button at bounding box center [392, 107] width 29 height 29
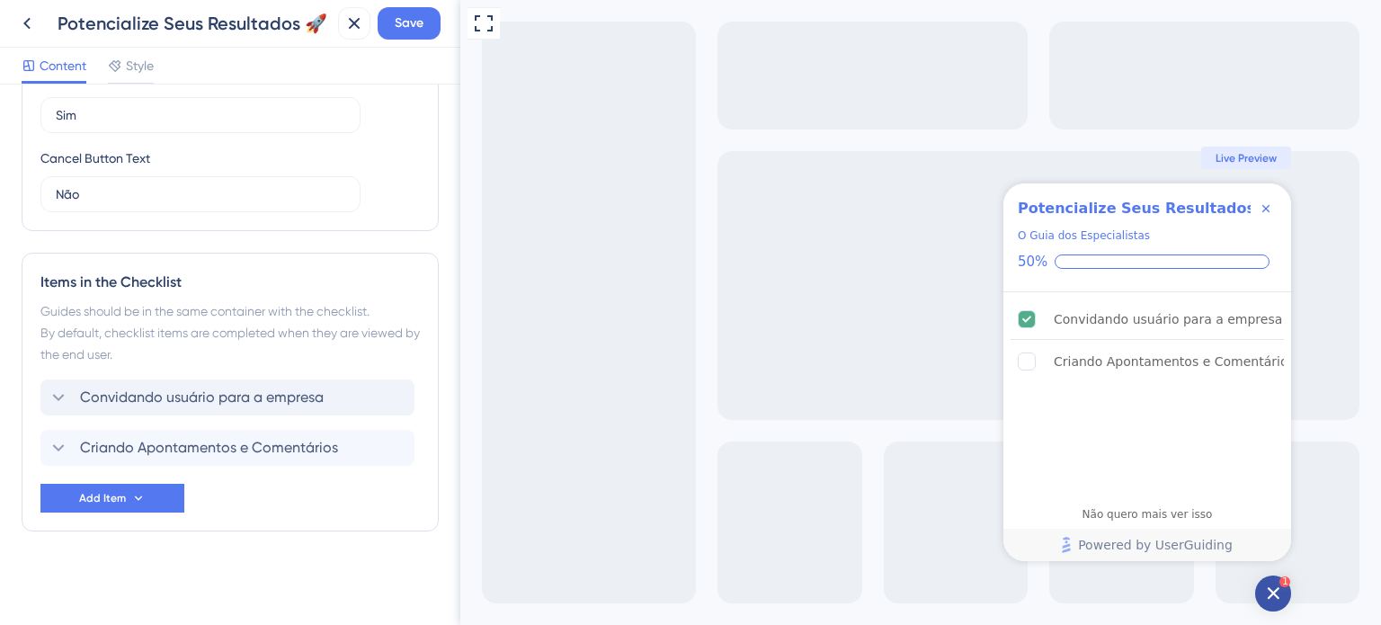
scroll to position [603, 0]
click at [396, 401] on icon at bounding box center [393, 399] width 18 height 18
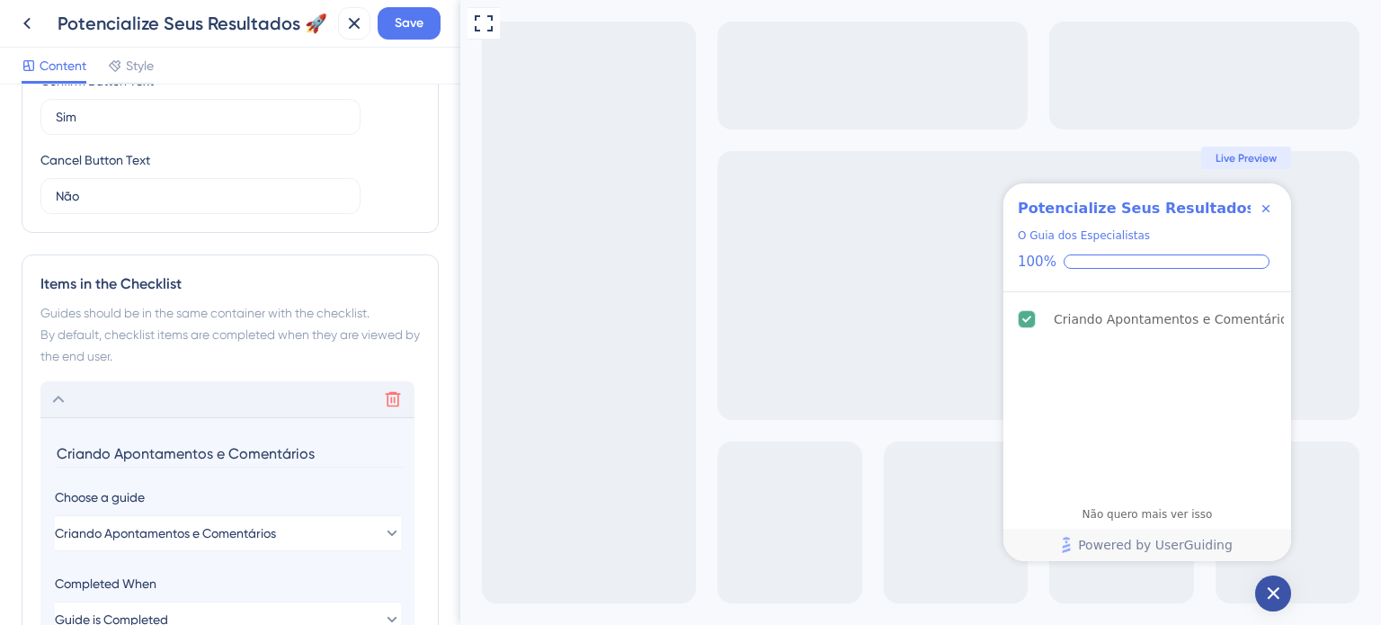
scroll to position [795, 0]
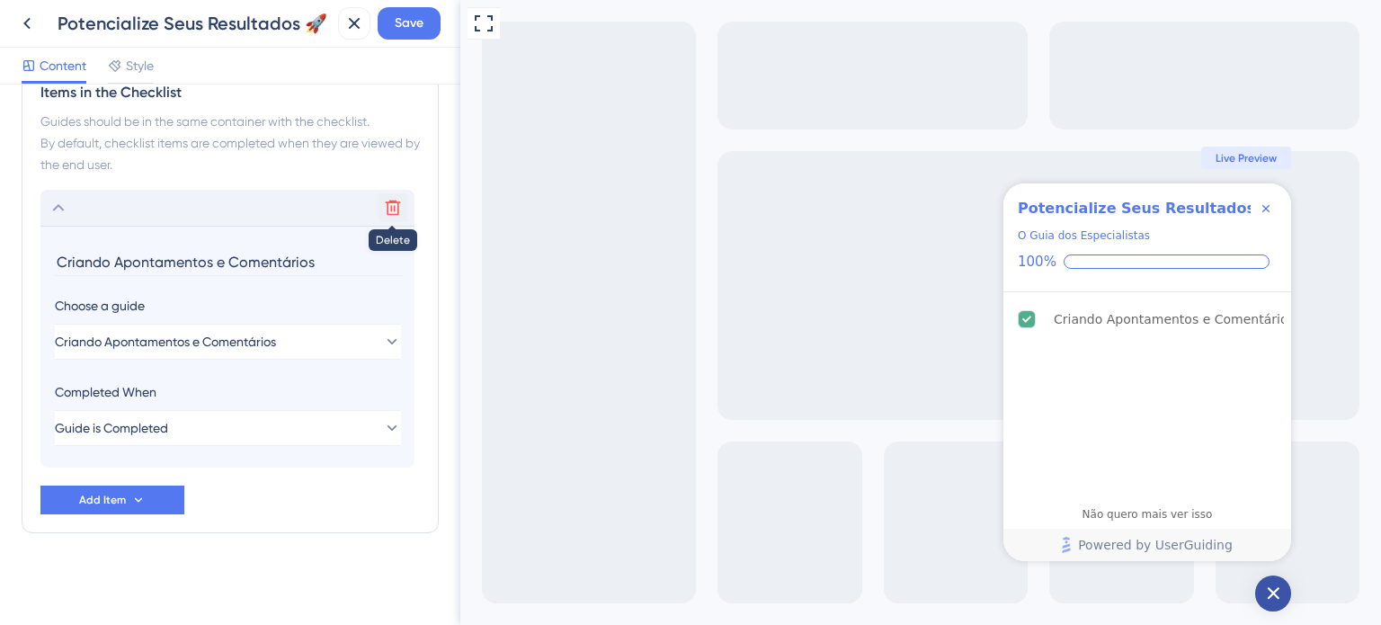
click at [392, 210] on icon at bounding box center [393, 208] width 18 height 18
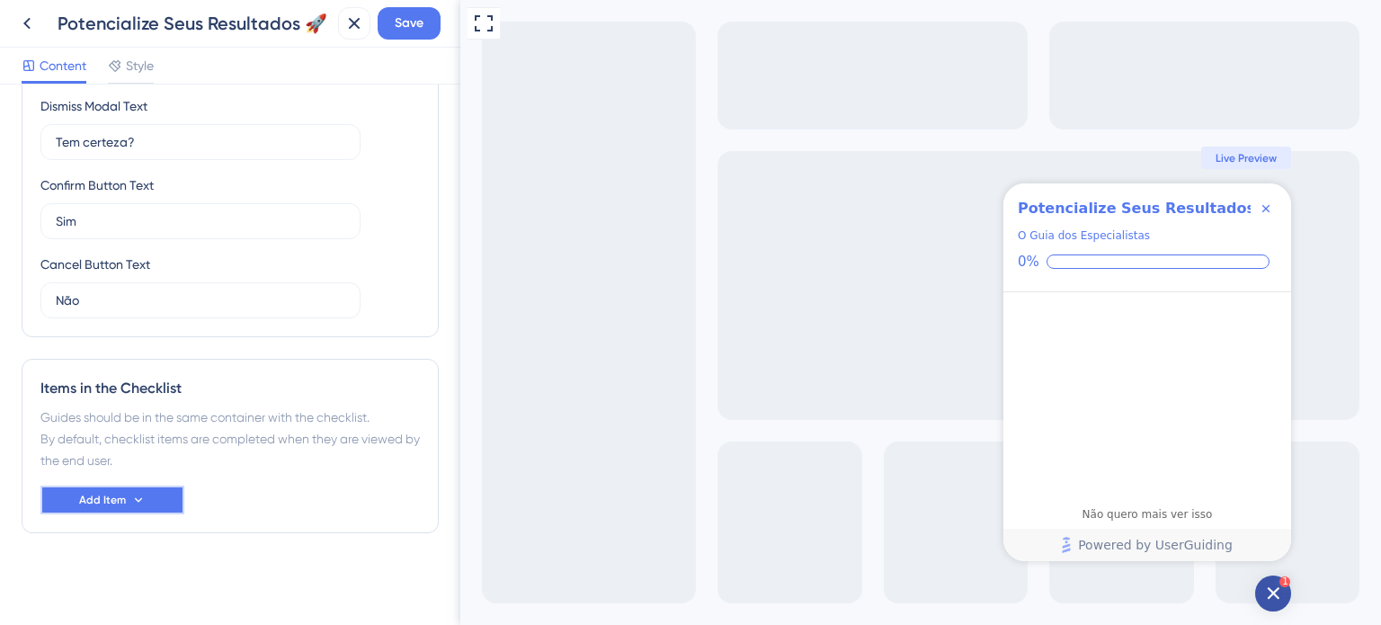
click at [127, 502] on button "Add Item" at bounding box center [112, 499] width 144 height 29
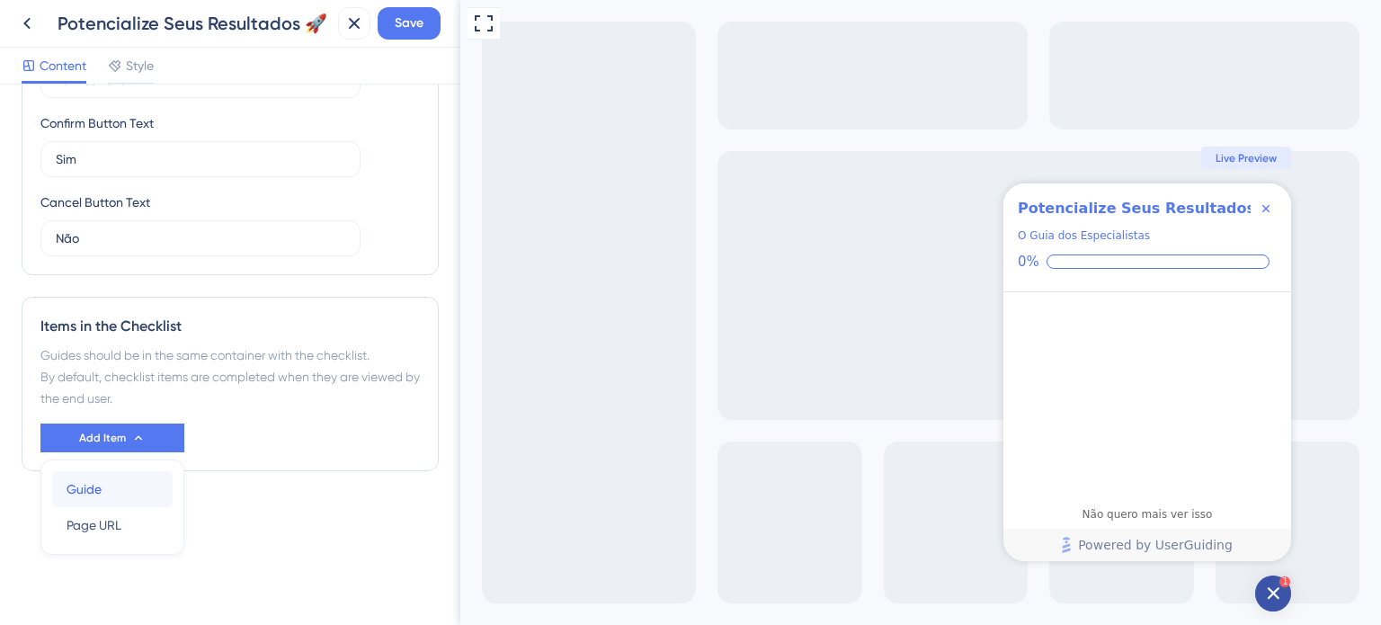
click at [132, 482] on div "Guide Guide" at bounding box center [113, 489] width 92 height 36
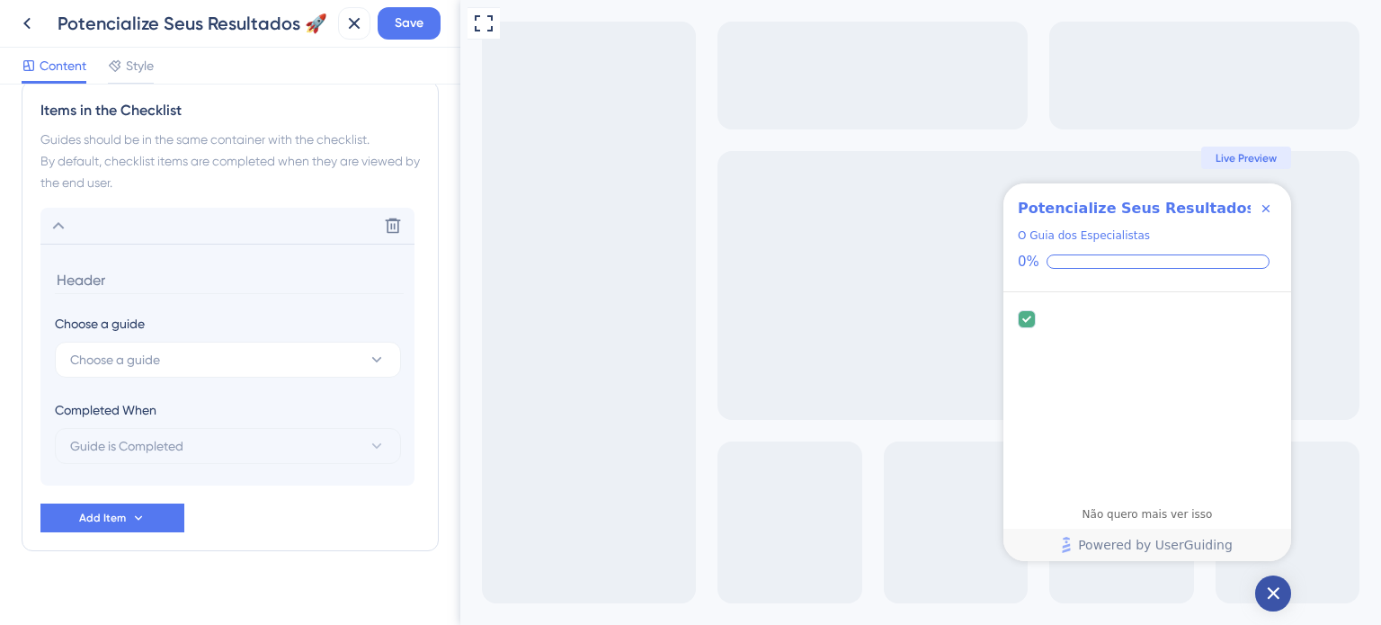
scroll to position [795, 0]
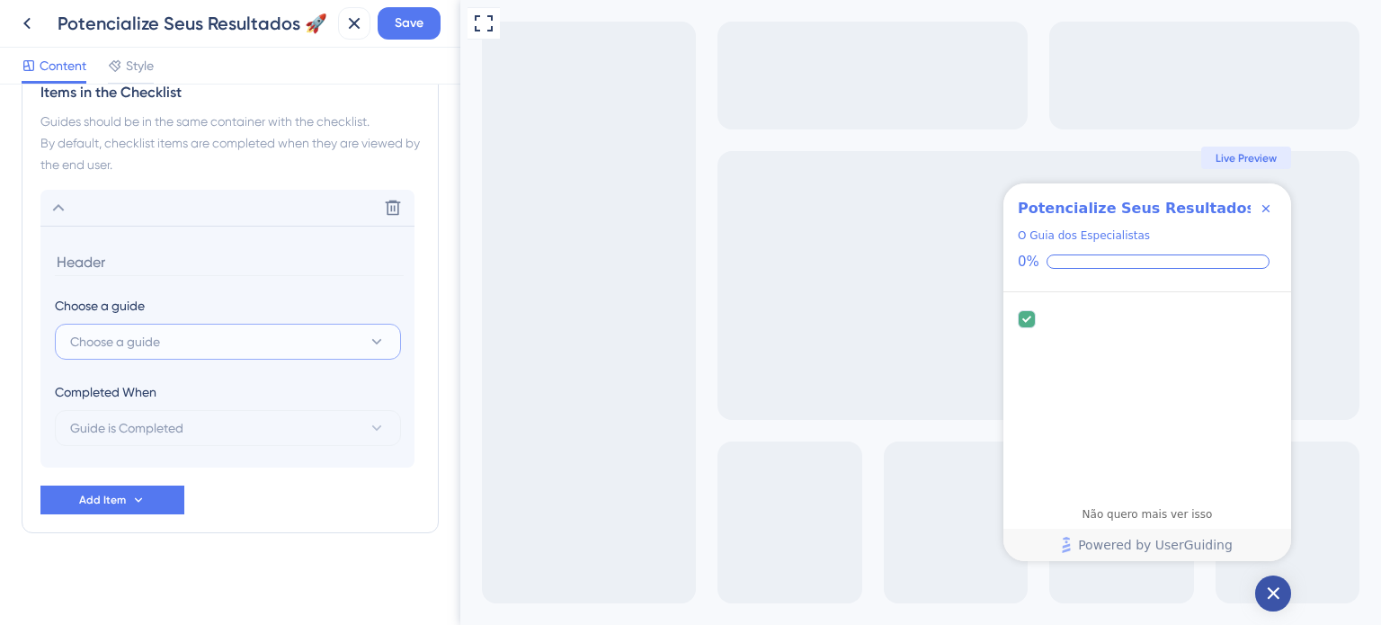
click at [192, 338] on button "Choose a guide" at bounding box center [228, 342] width 346 height 36
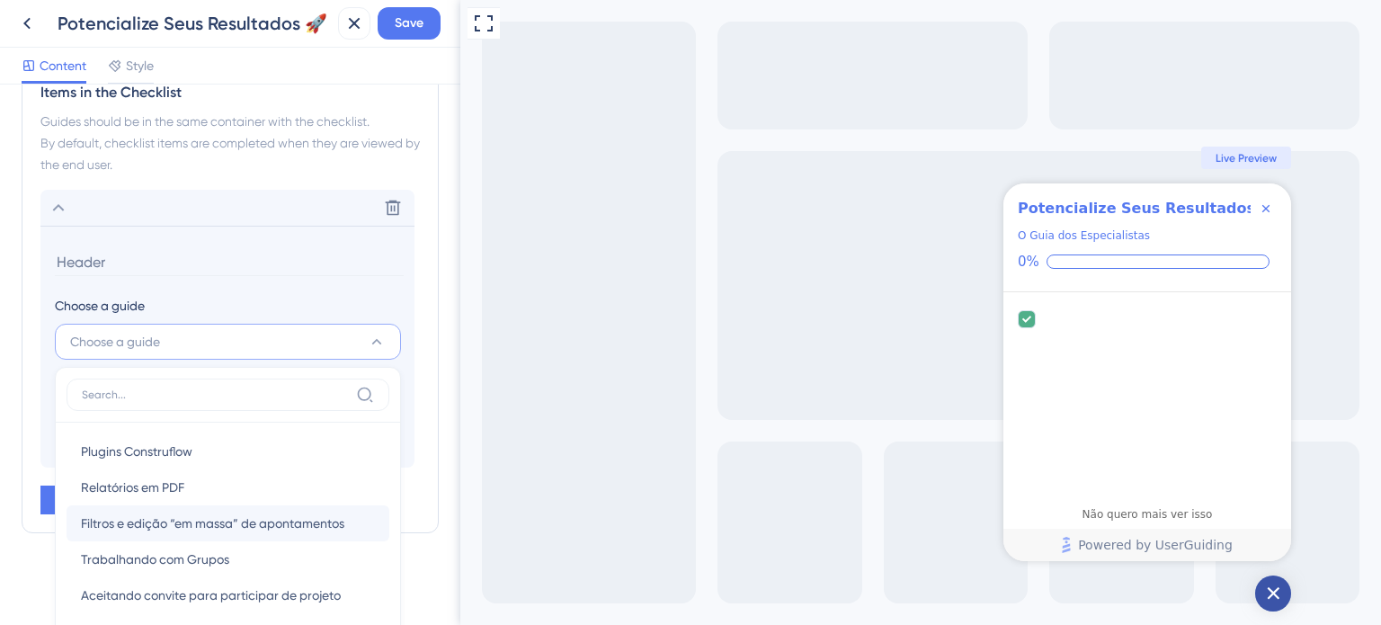
scroll to position [986, 0]
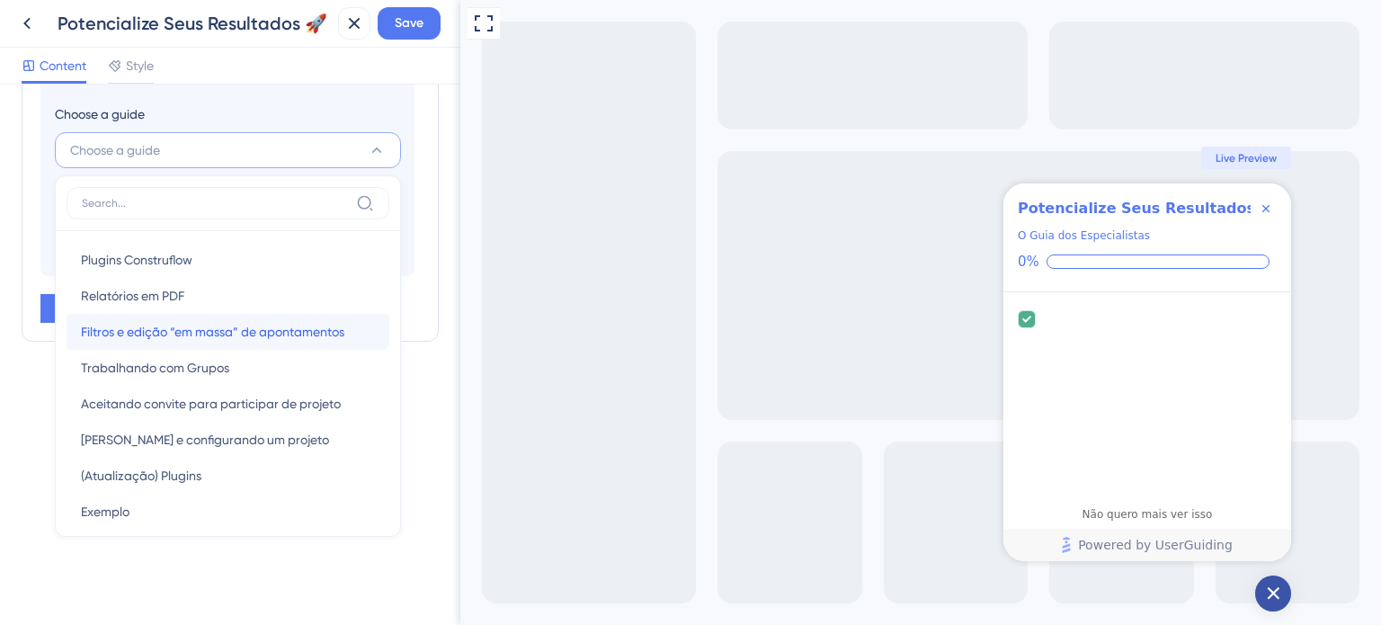
click at [324, 332] on span "Filtros e edição “em massa” de apontamentos" at bounding box center [212, 332] width 263 height 22
type input "Filtros e edição “em massa” de apontamentos"
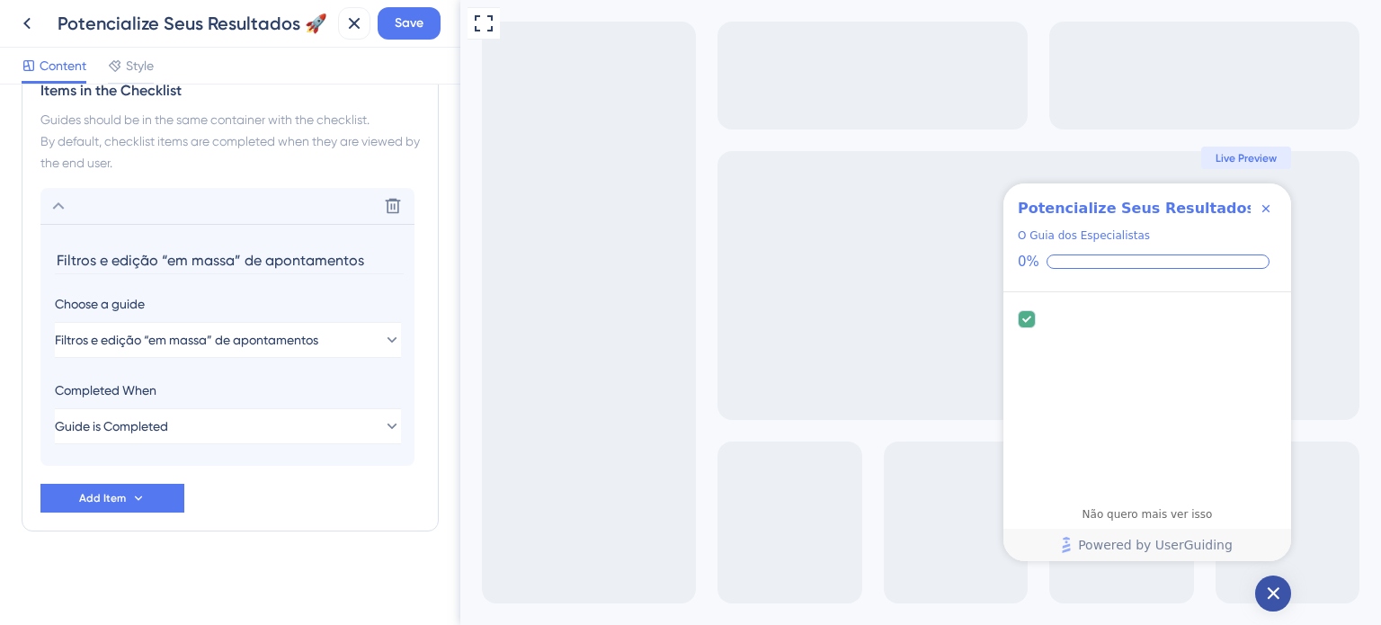
scroll to position [795, 0]
click at [157, 502] on button "Add Item" at bounding box center [112, 499] width 144 height 29
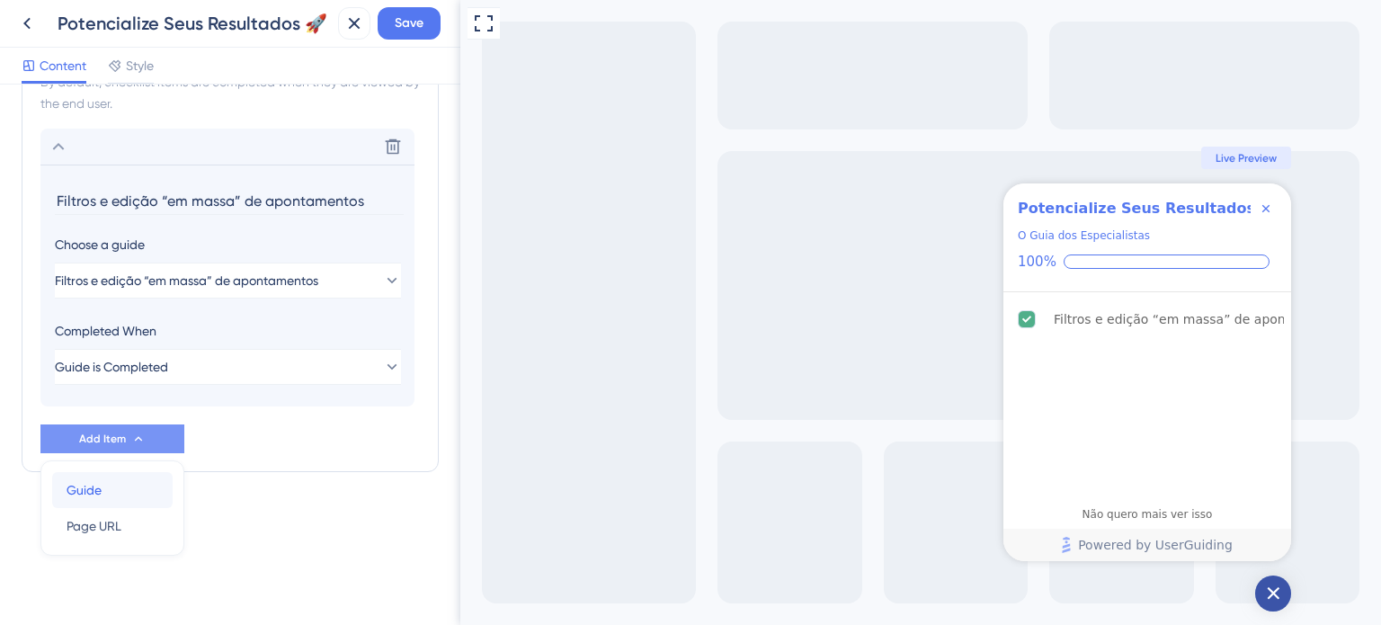
click at [137, 493] on div "Guide Guide" at bounding box center [113, 490] width 92 height 36
click at [102, 446] on span "Add Item" at bounding box center [102, 438] width 47 height 14
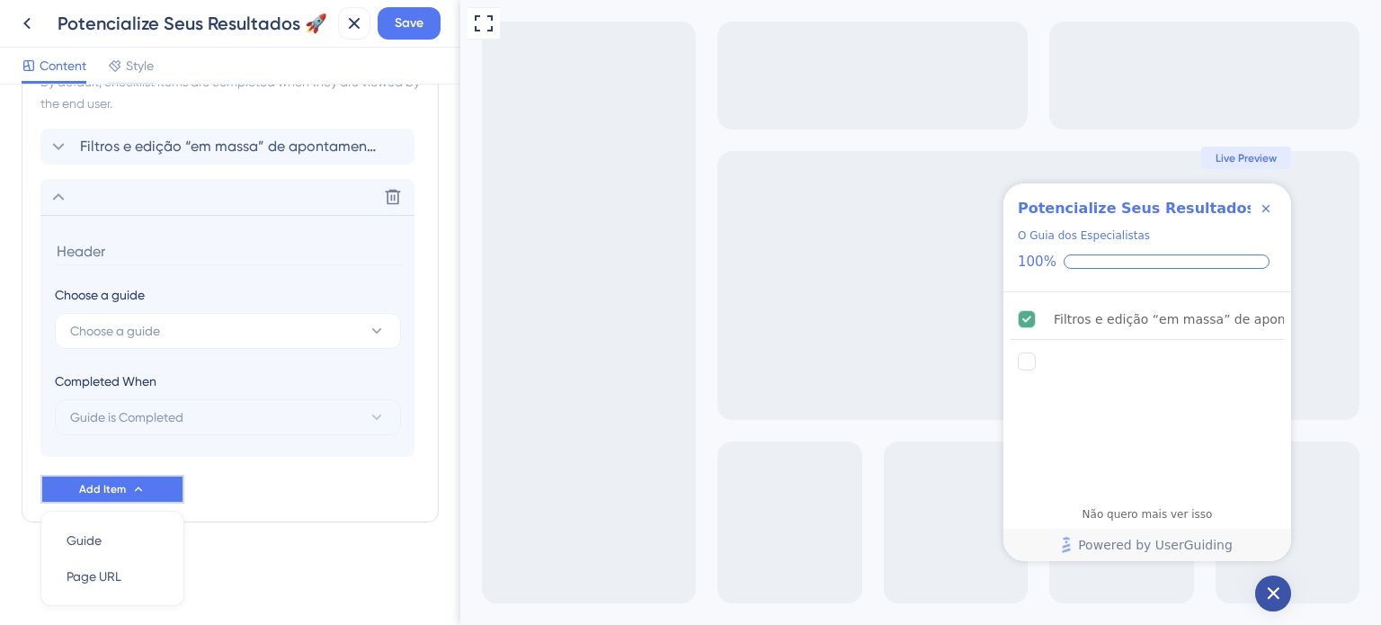
click at [83, 485] on button "Add Item" at bounding box center [112, 489] width 144 height 29
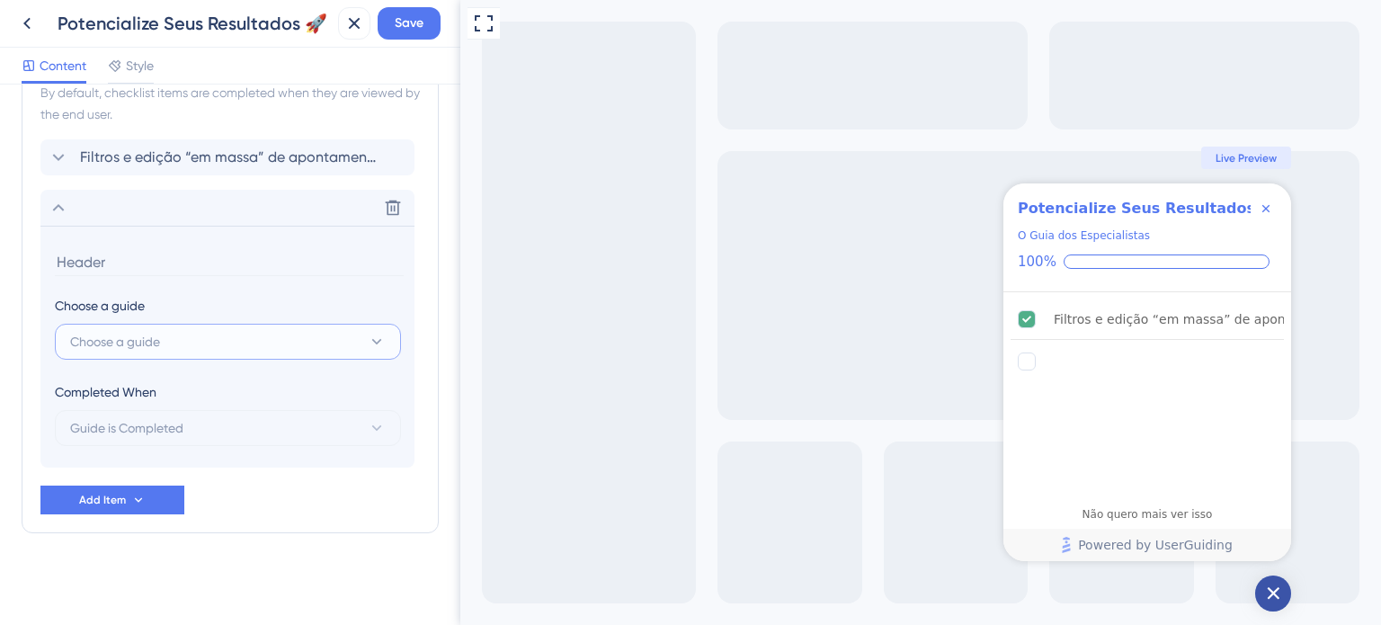
click at [173, 337] on button "Choose a guide" at bounding box center [228, 342] width 346 height 36
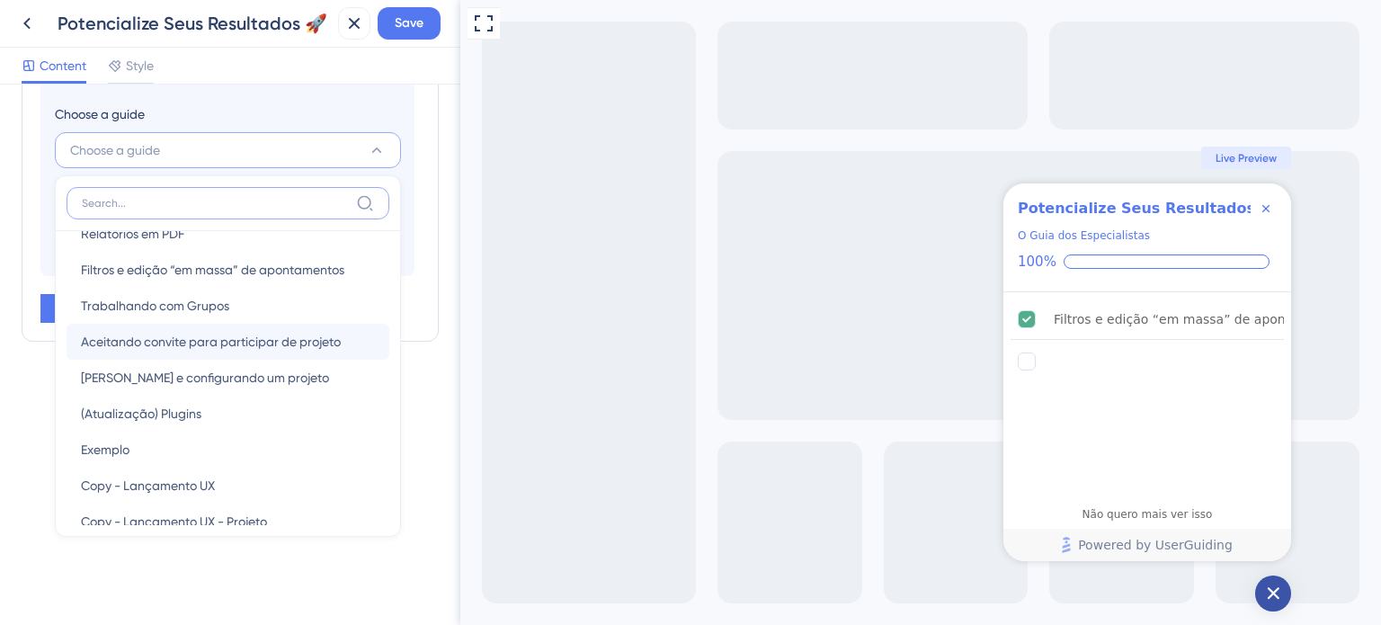
scroll to position [0, 0]
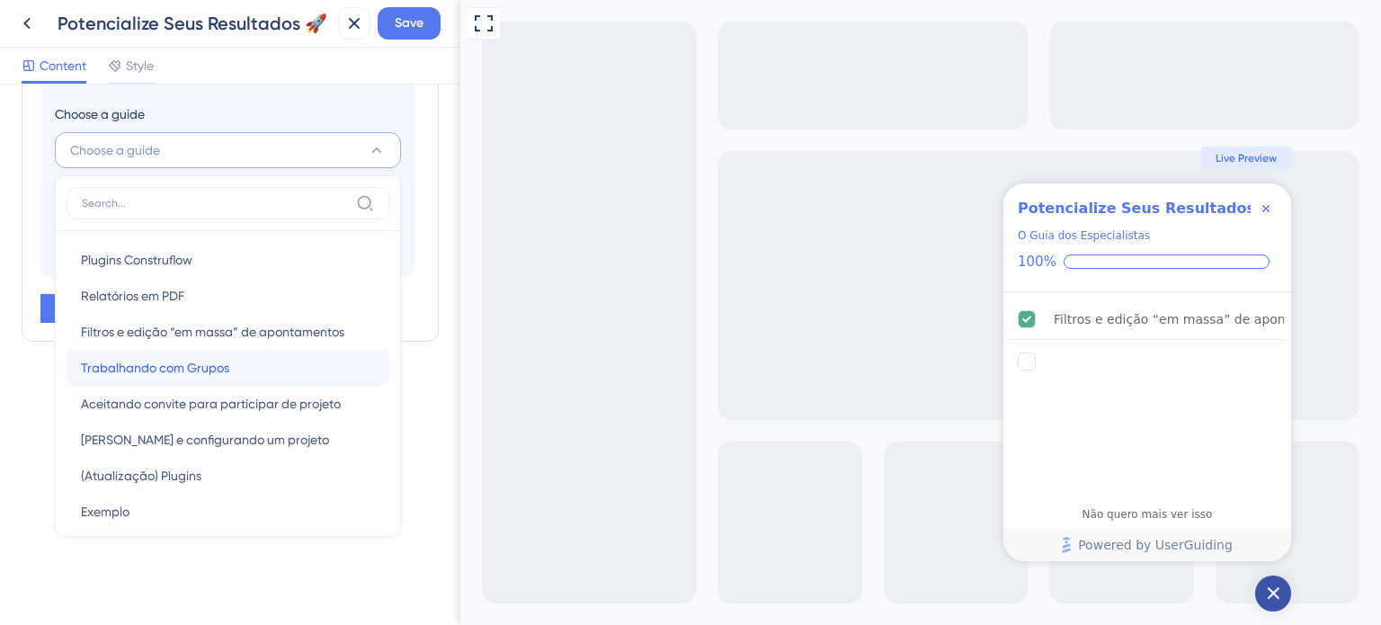
click at [217, 364] on span "Trabalhando com Grupos" at bounding box center [155, 368] width 148 height 22
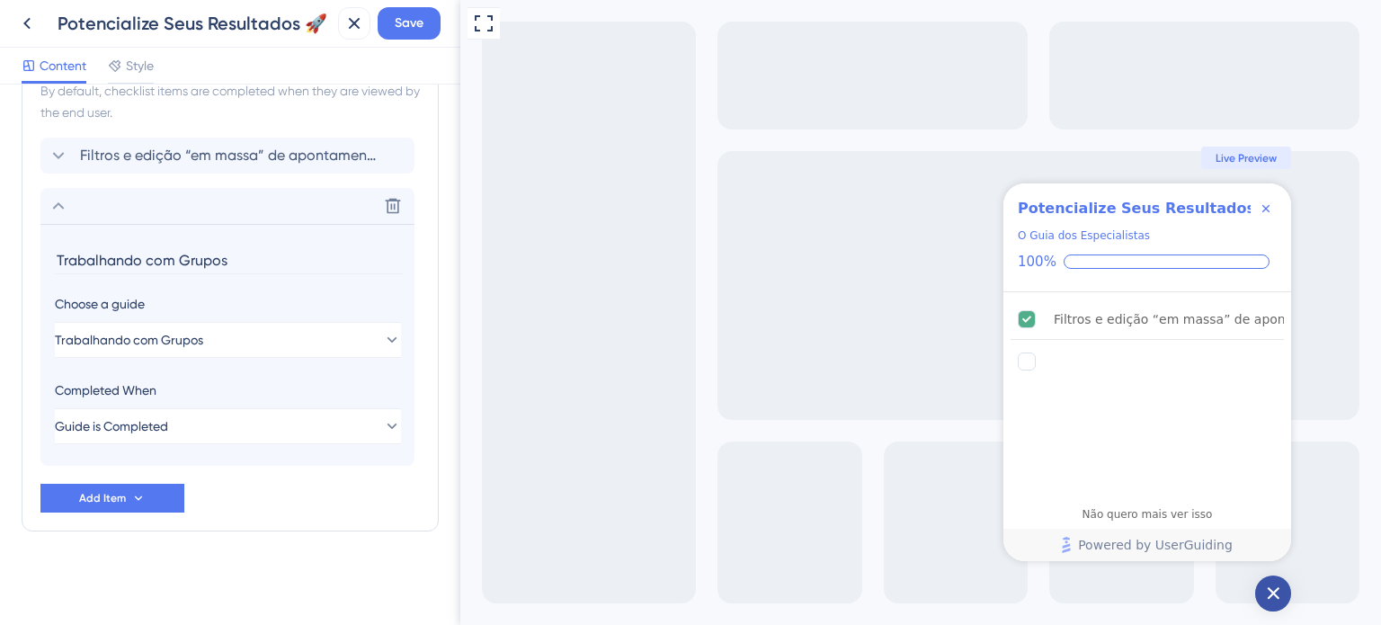
scroll to position [845, 0]
click at [135, 497] on icon at bounding box center [138, 499] width 7 height 4
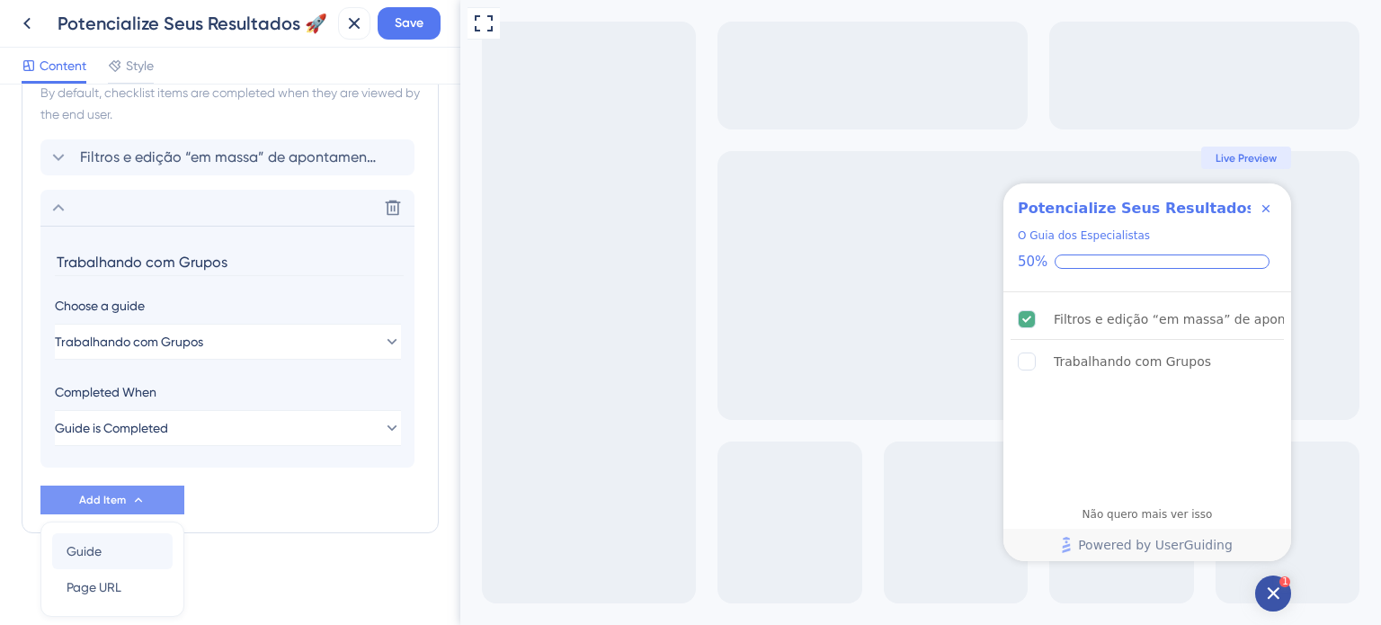
scroll to position [906, 0]
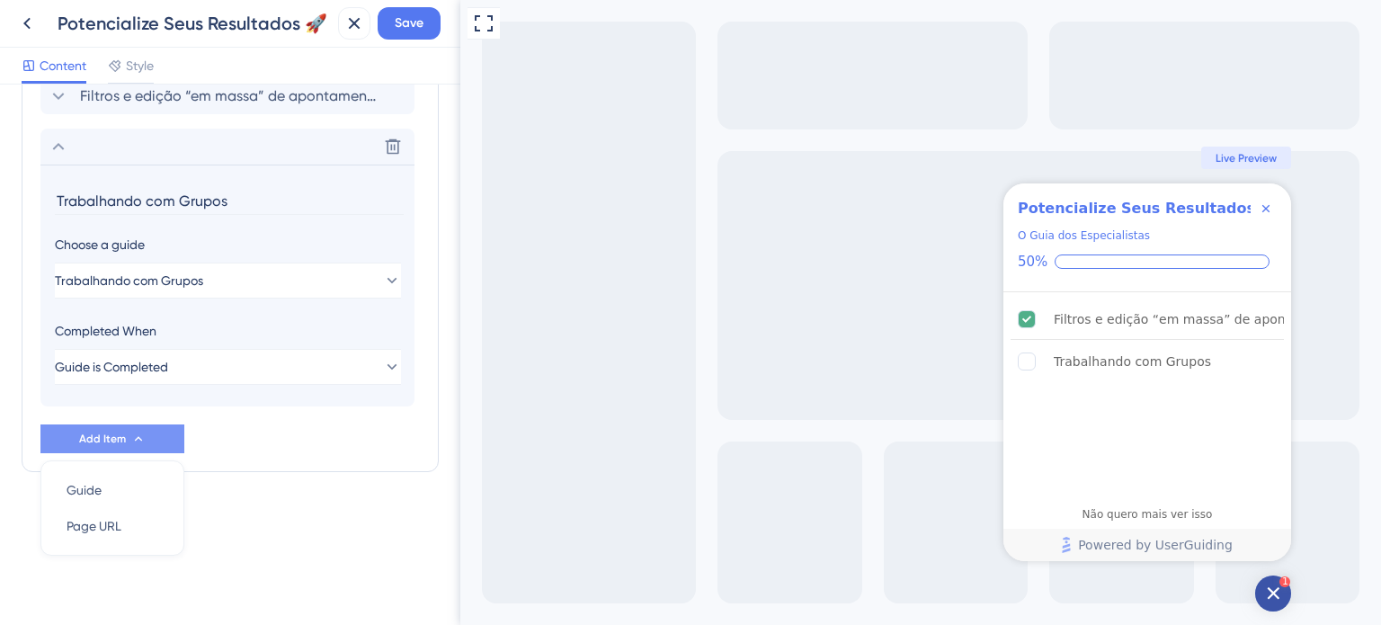
click at [127, 198] on input "Trabalhando com Grupos" at bounding box center [229, 201] width 349 height 28
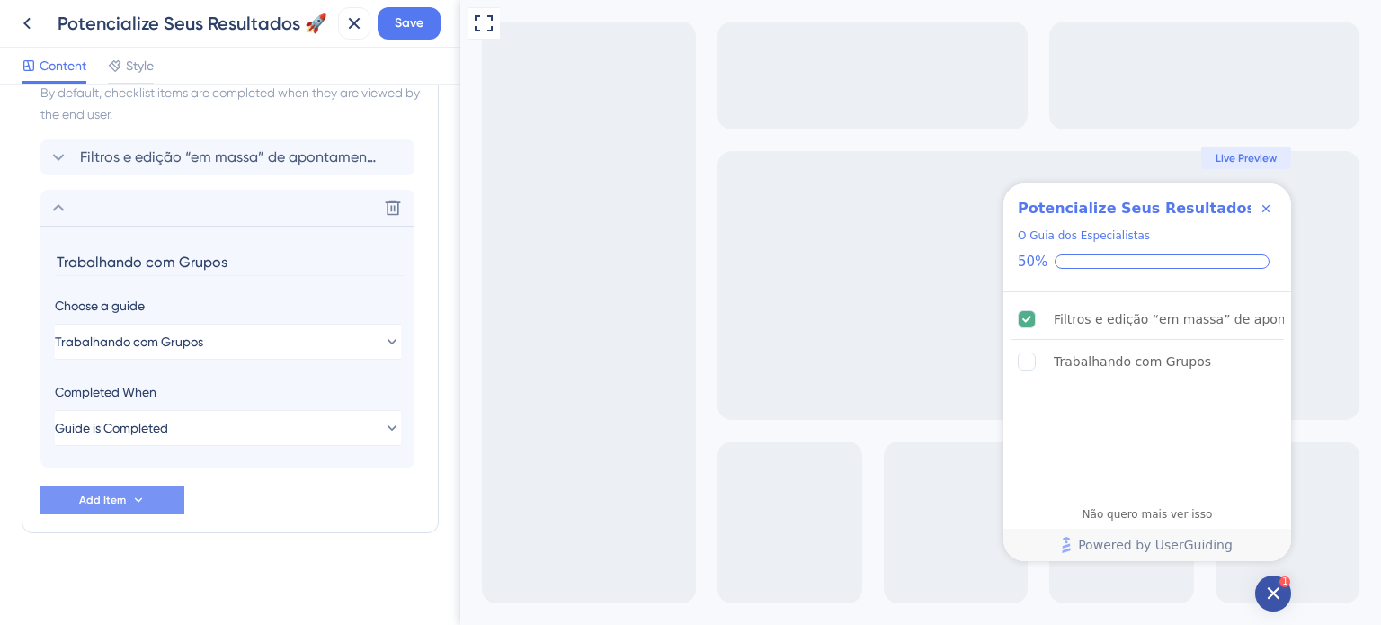
drag, startPoint x: 111, startPoint y: 254, endPoint x: 170, endPoint y: 257, distance: 59.4
click at [170, 257] on input "Trabalhando com Grupos" at bounding box center [229, 262] width 349 height 28
type input "Trabalhe com Grupos"
click at [145, 497] on button "Add Item" at bounding box center [112, 499] width 144 height 29
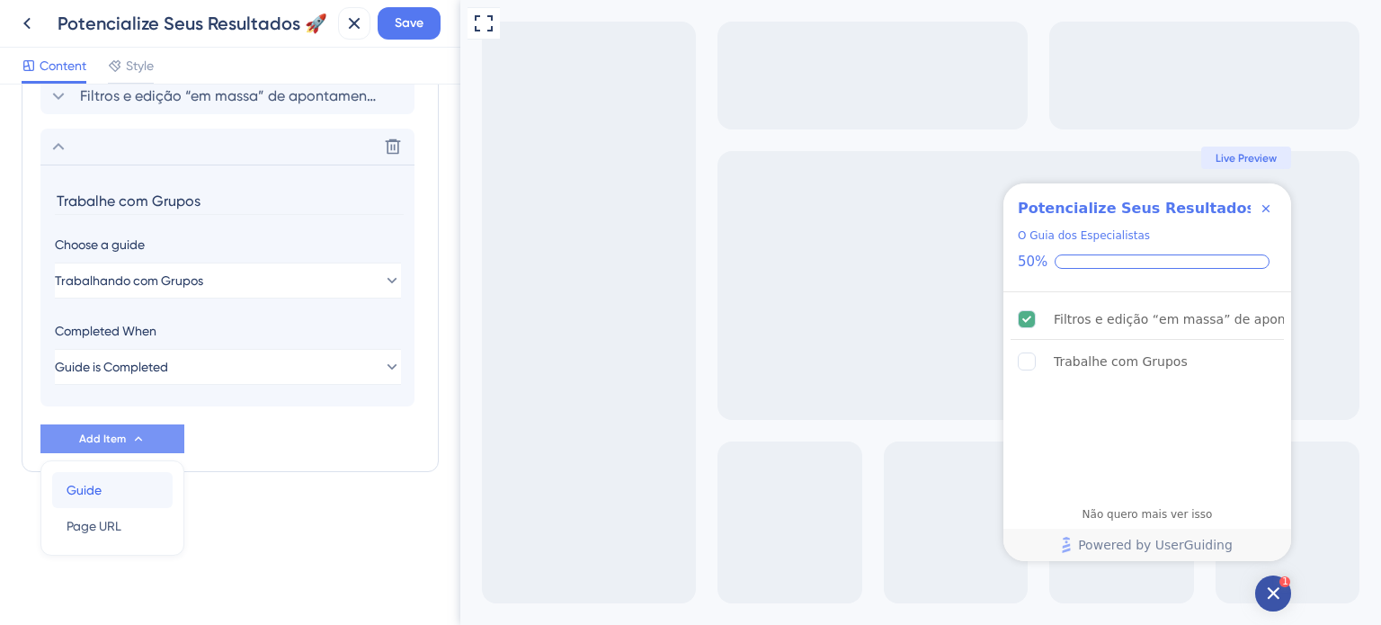
click at [113, 485] on div "Guide Guide" at bounding box center [113, 490] width 92 height 36
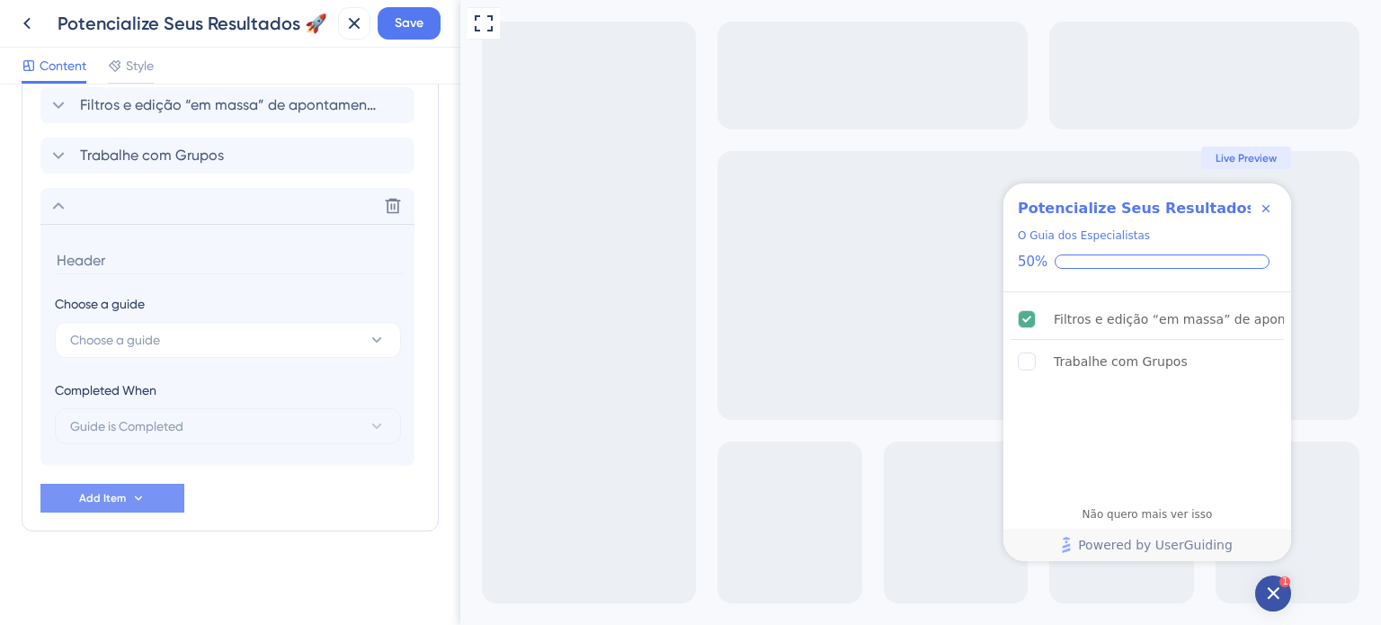
scroll to position [895, 0]
click at [137, 335] on span "Choose a guide" at bounding box center [115, 342] width 90 height 22
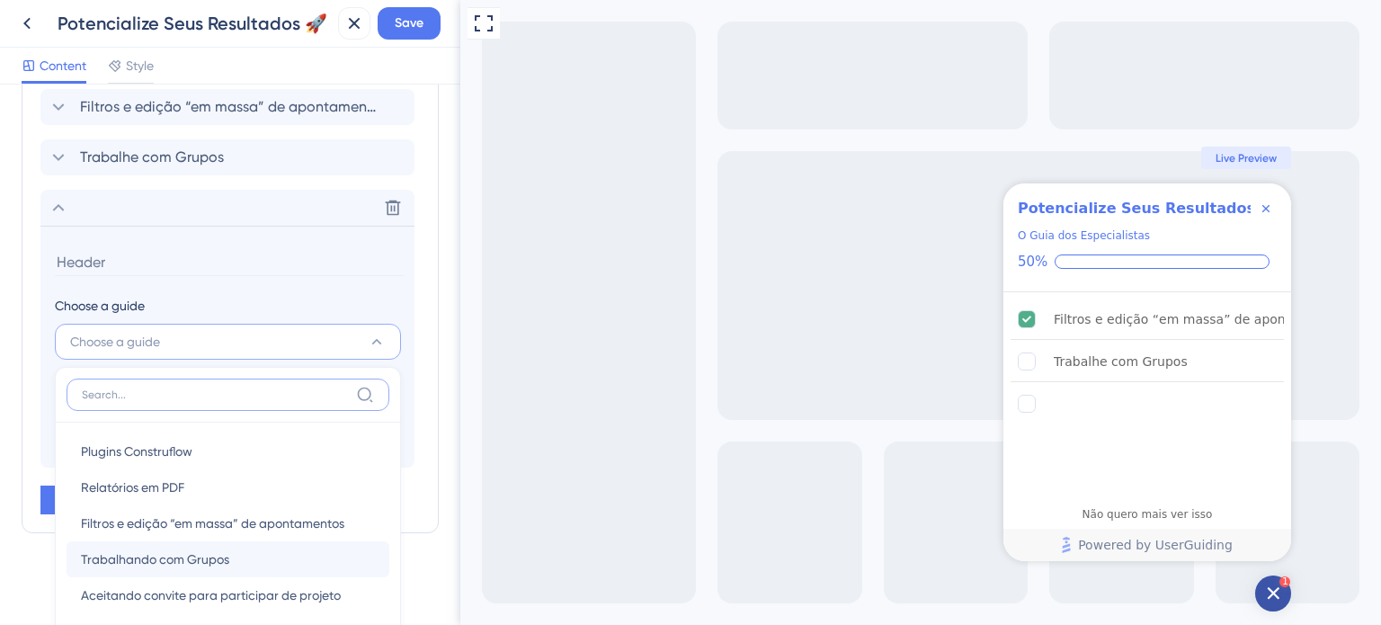
scroll to position [1087, 0]
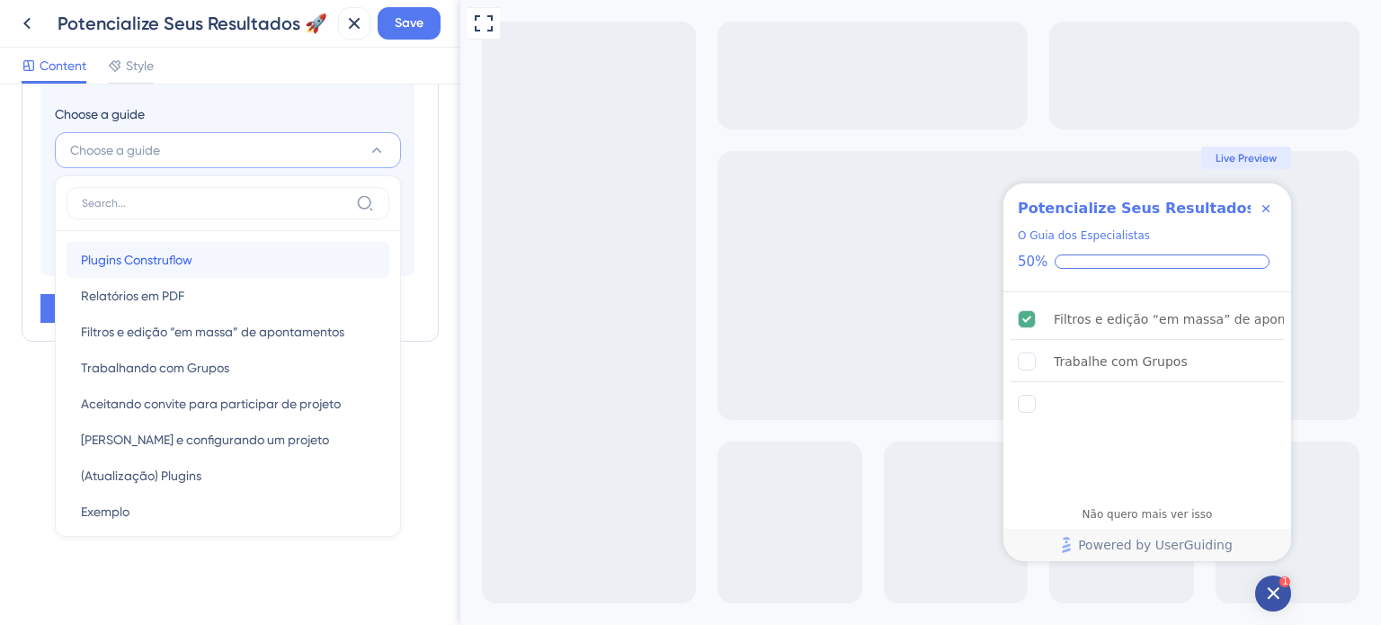
click at [243, 264] on div "Plugins Construflow Plugins Construflow" at bounding box center [228, 260] width 294 height 36
type input "Plugins Construflow"
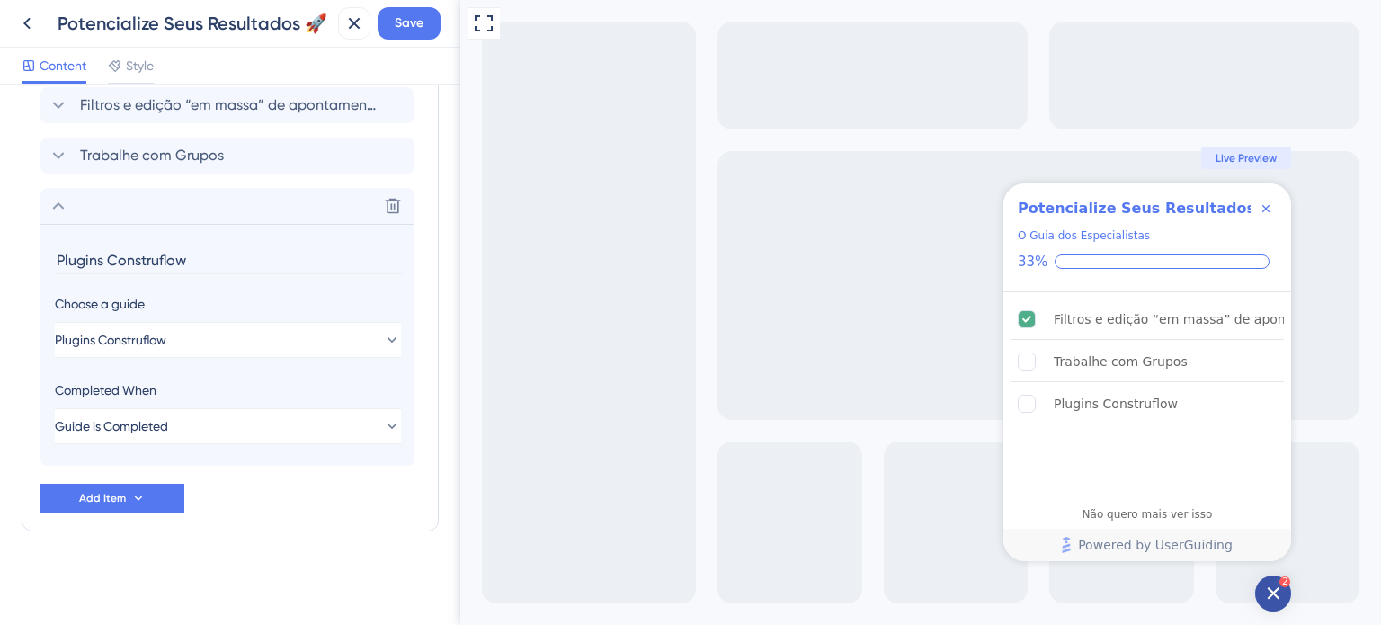
scroll to position [895, 0]
click at [167, 500] on button "Add Item" at bounding box center [112, 499] width 144 height 29
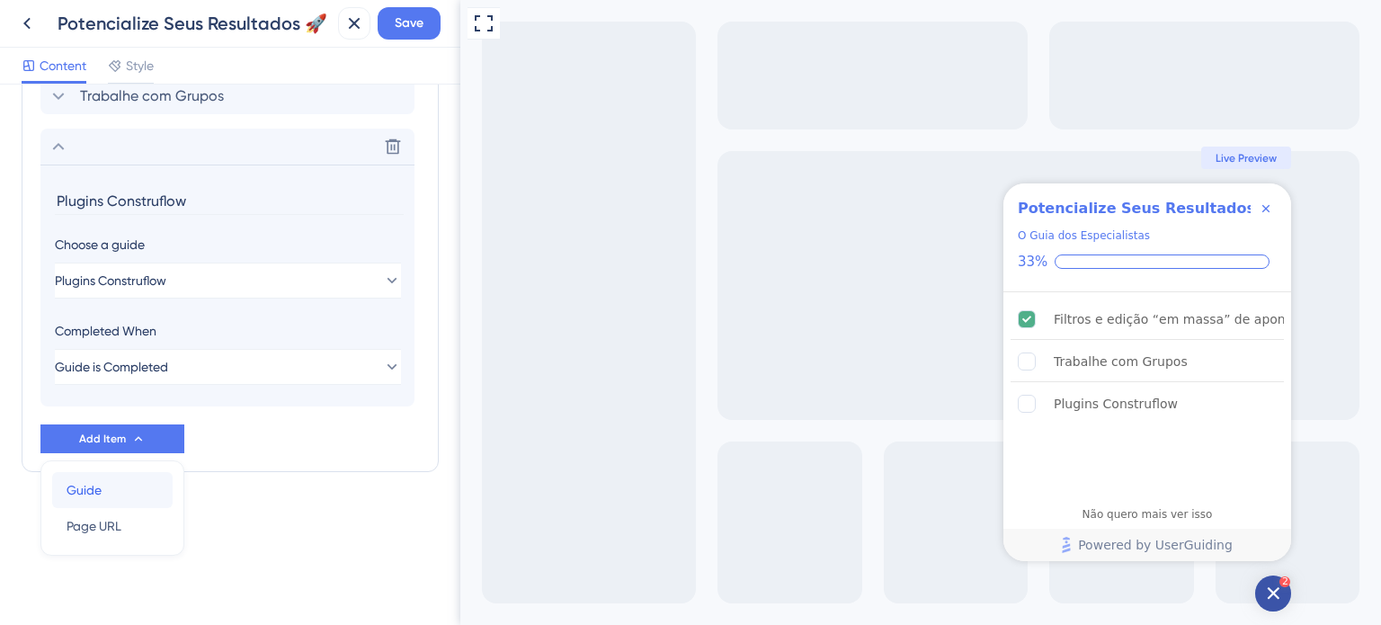
click at [147, 477] on div "Guide Guide" at bounding box center [113, 490] width 92 height 36
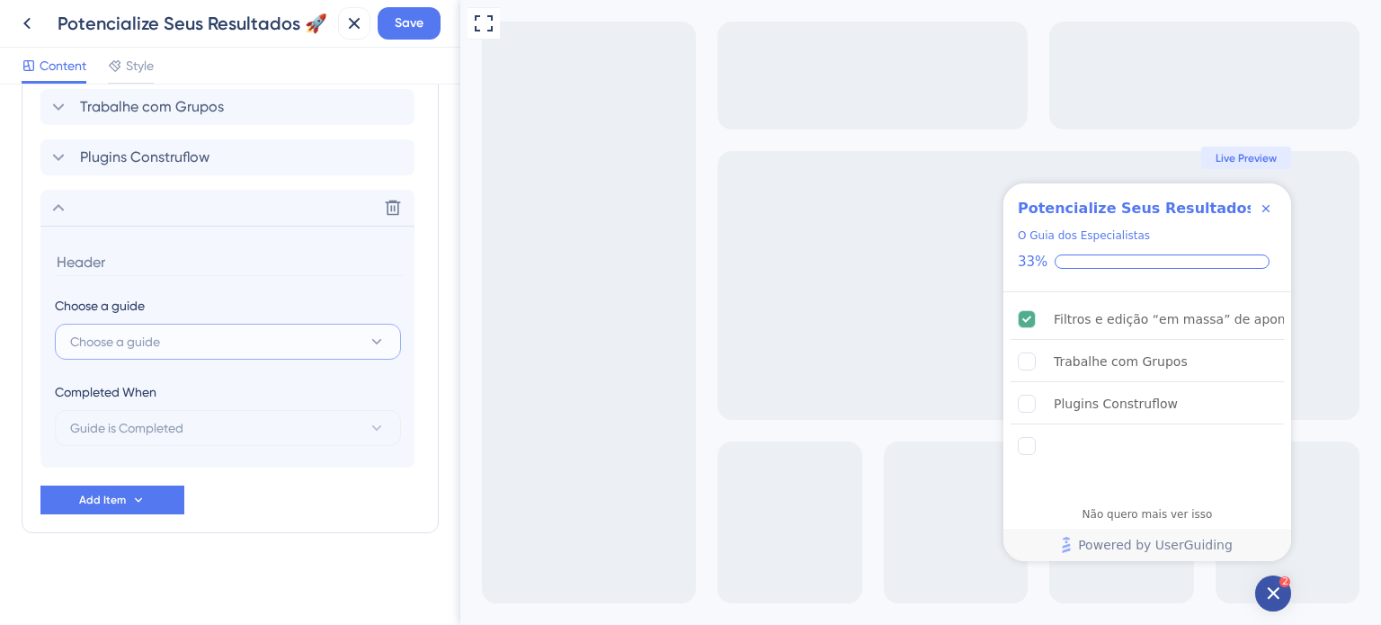
click at [205, 336] on button "Choose a guide" at bounding box center [228, 342] width 346 height 36
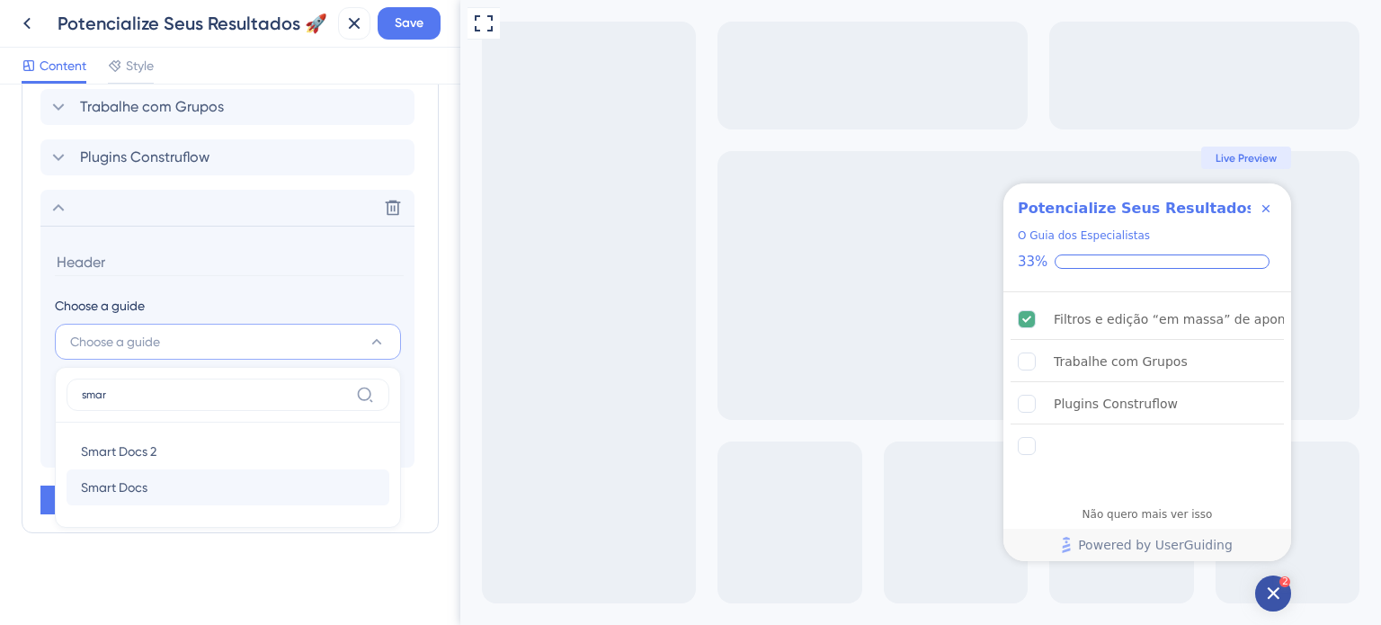
type input "smar"
click at [197, 492] on div "Smart Docs Smart Docs" at bounding box center [228, 487] width 294 height 36
type input "Smart Docs"
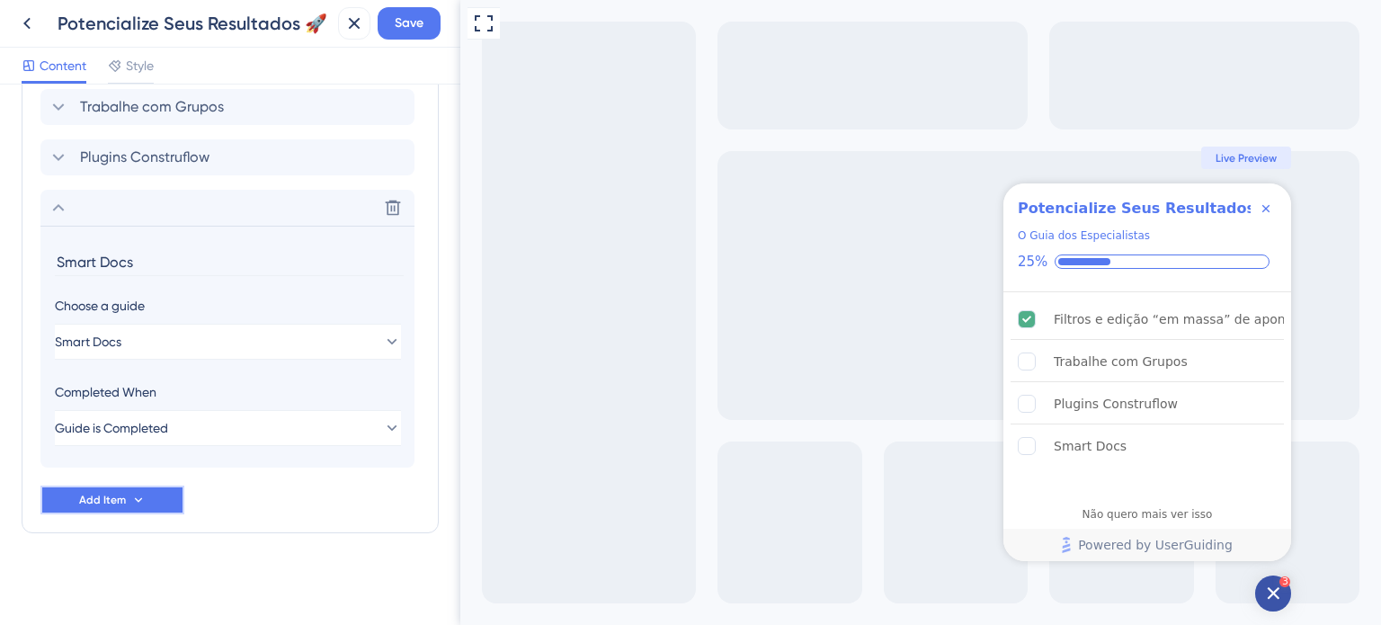
click at [158, 493] on button "Add Item" at bounding box center [112, 499] width 144 height 29
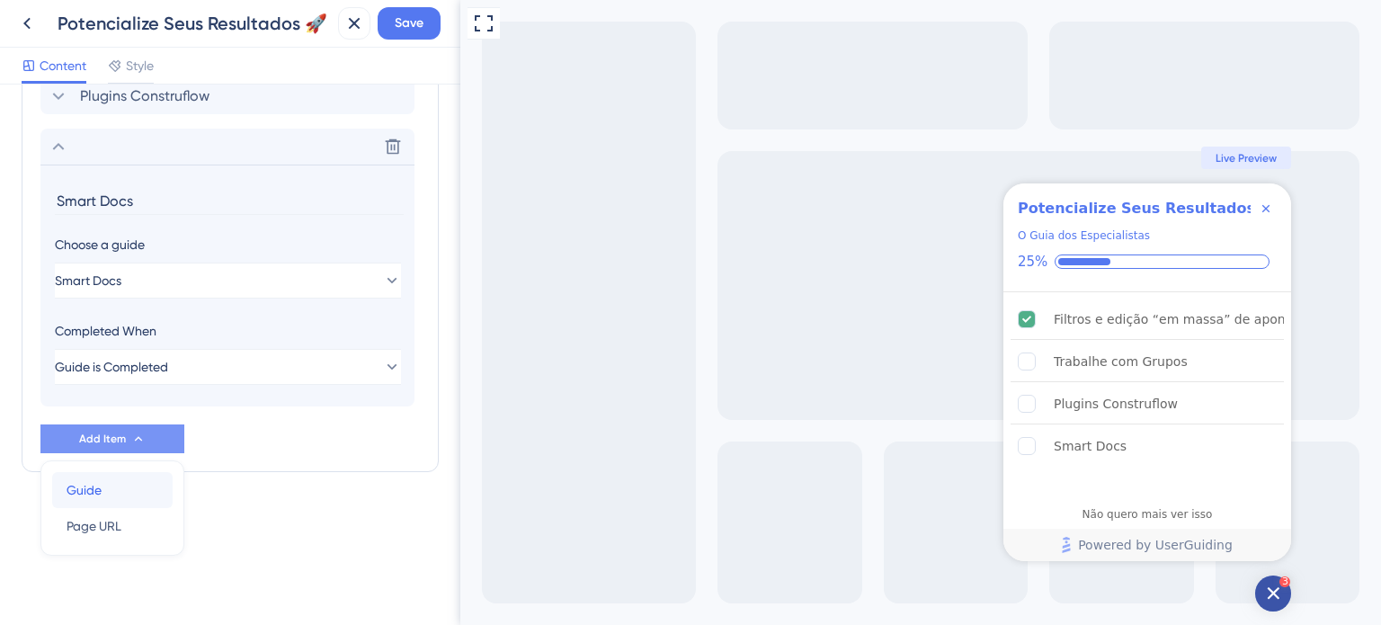
click at [122, 484] on div "Guide Guide" at bounding box center [113, 490] width 92 height 36
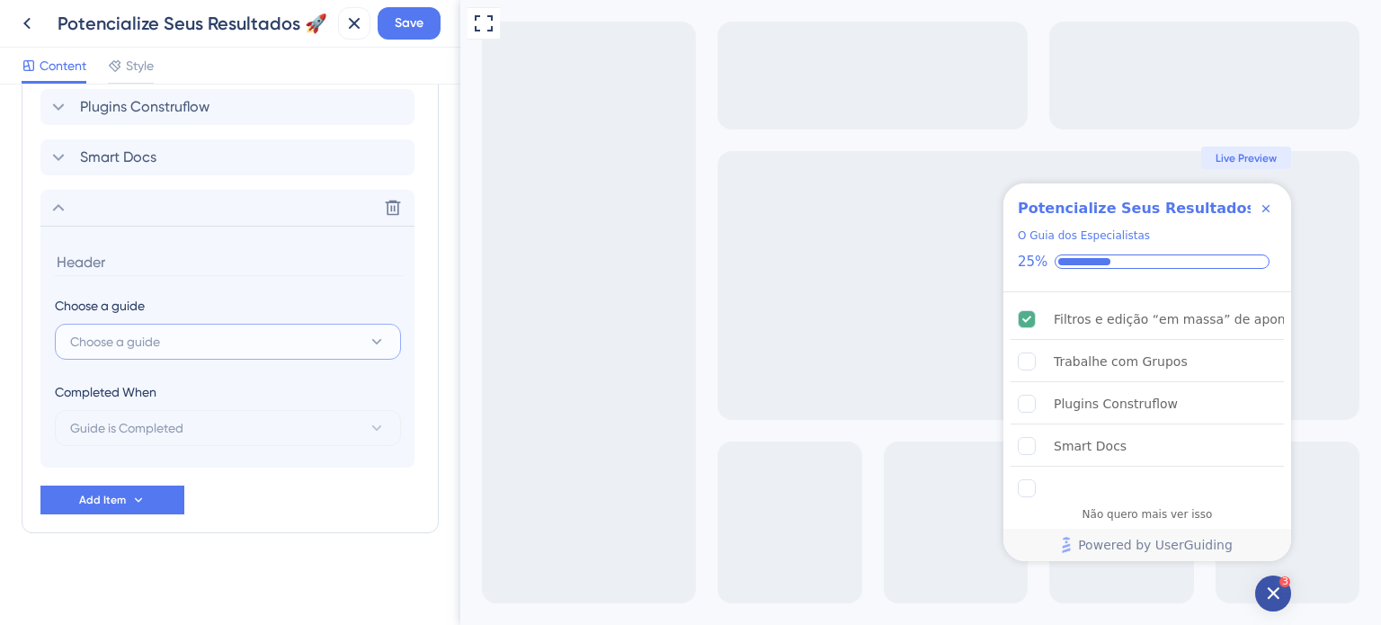
drag, startPoint x: 171, startPoint y: 339, endPoint x: 185, endPoint y: 344, distance: 15.4
click at [172, 340] on button "Choose a guide" at bounding box center [228, 342] width 346 height 36
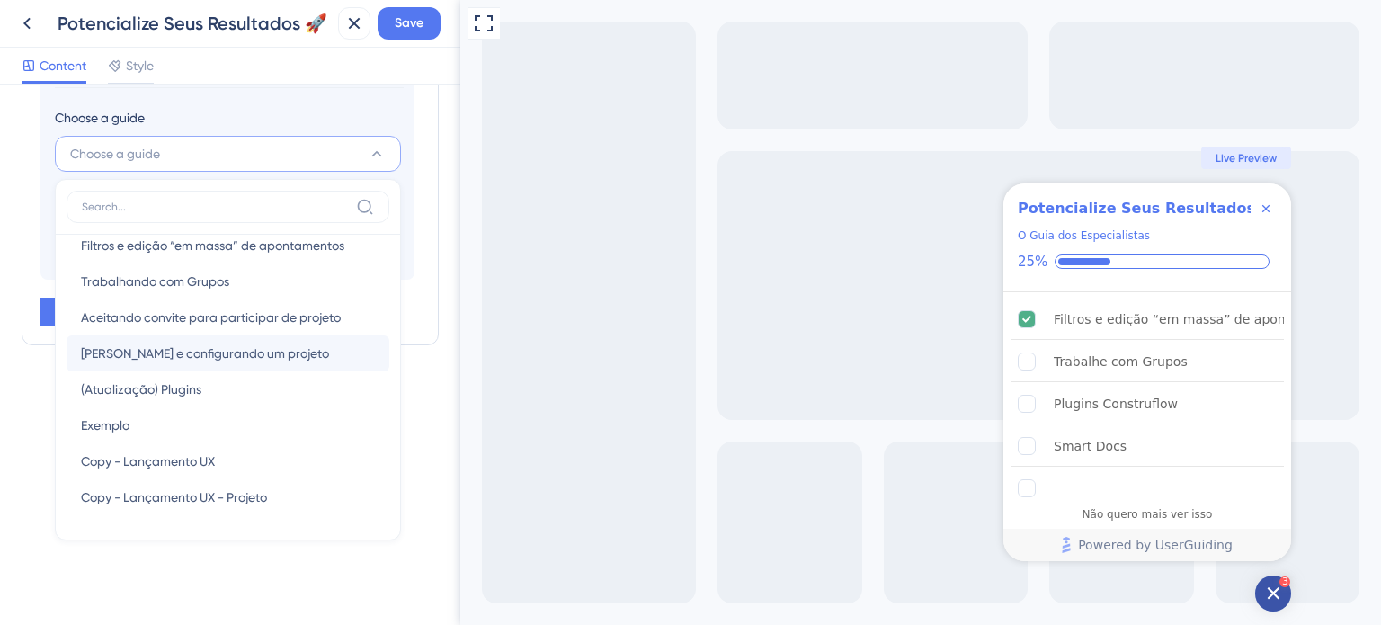
scroll to position [0, 0]
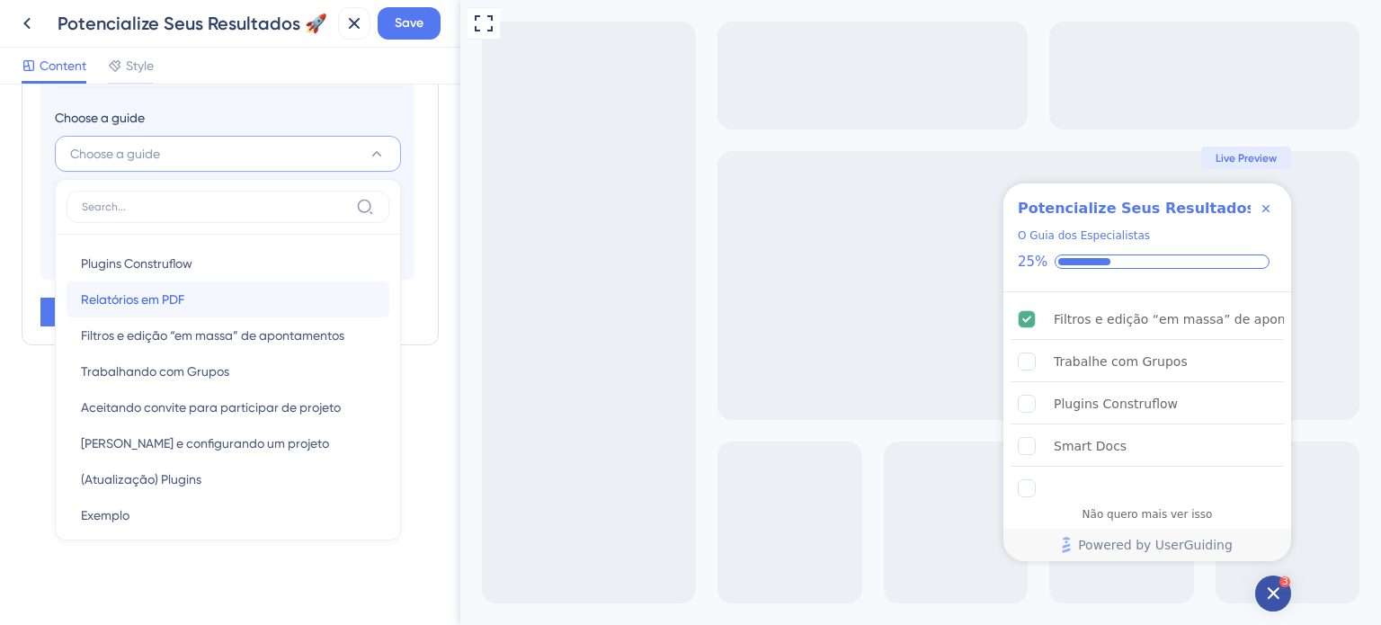
click at [209, 307] on div "Relatórios em PDF Relatórios em PDF" at bounding box center [228, 299] width 294 height 36
type input "Relatórios em PDF"
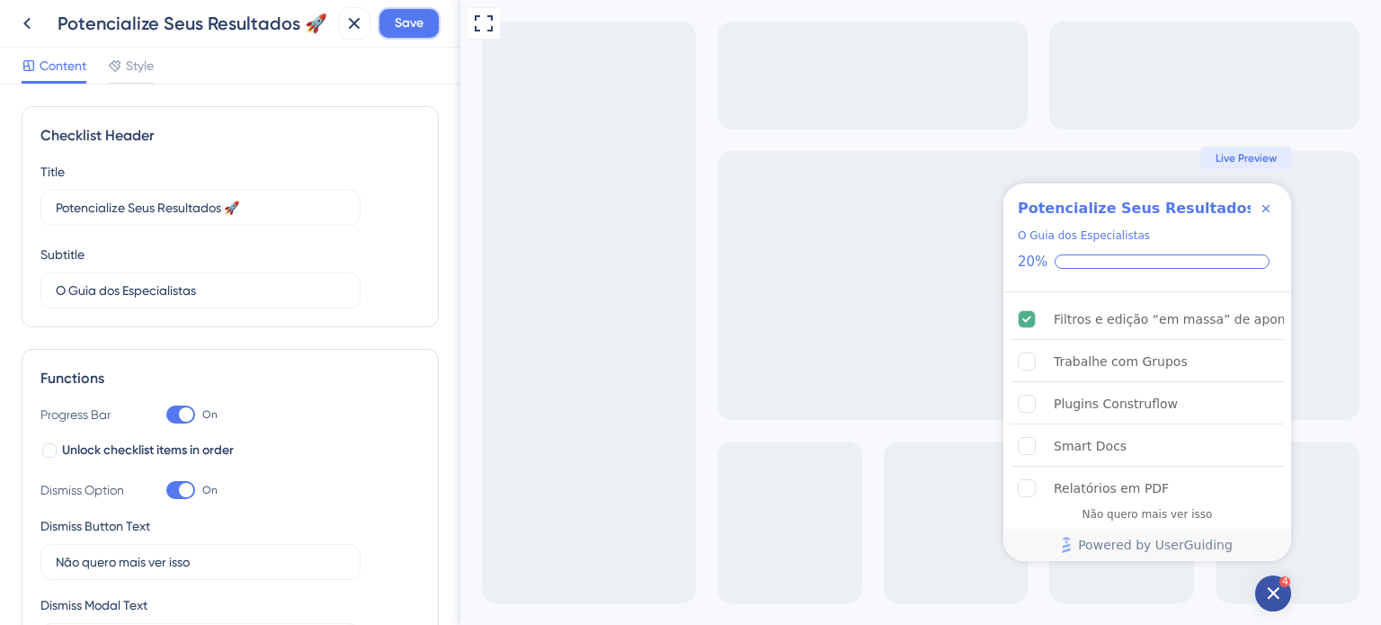
click at [422, 24] on span "Save" at bounding box center [409, 24] width 29 height 22
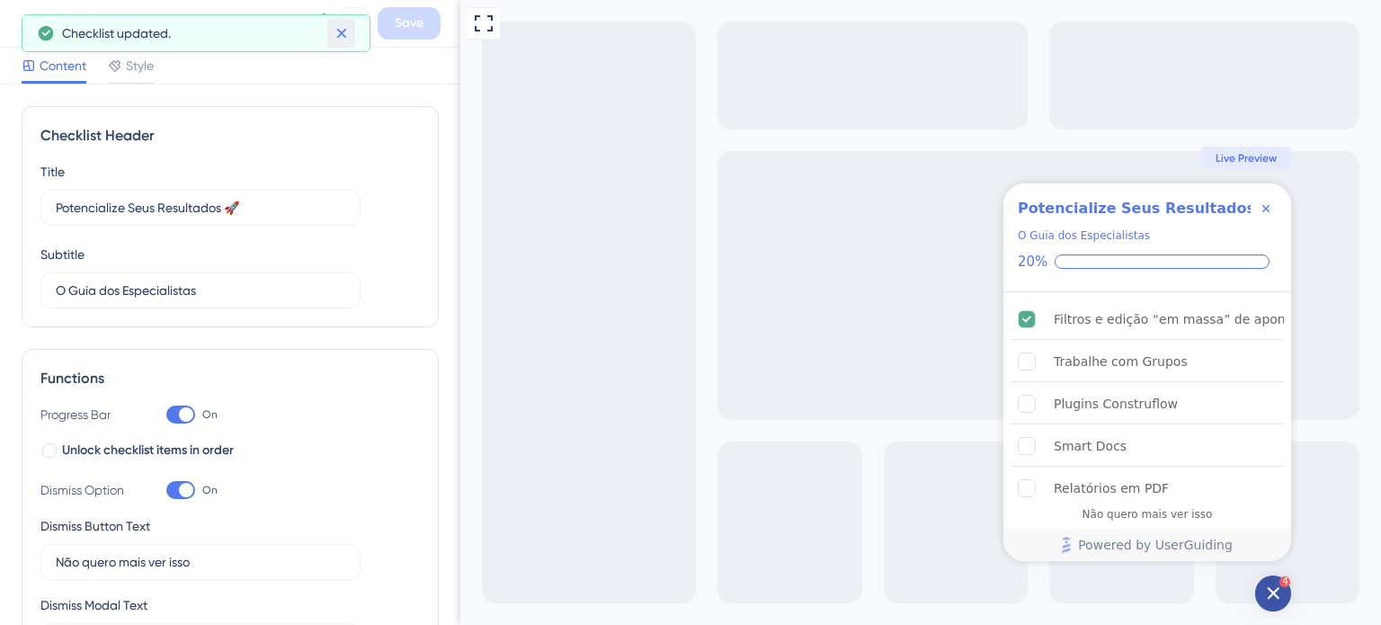
click at [339, 35] on icon at bounding box center [341, 34] width 10 height 10
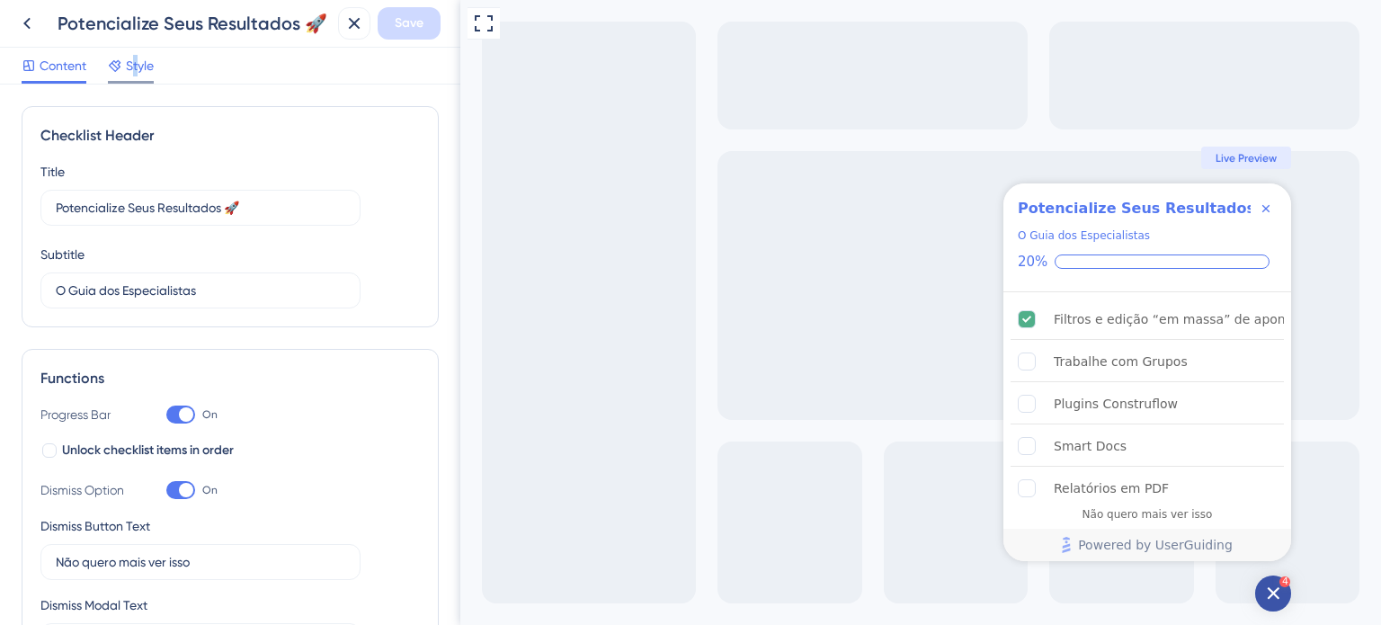
click at [137, 66] on span "Style" at bounding box center [140, 66] width 28 height 22
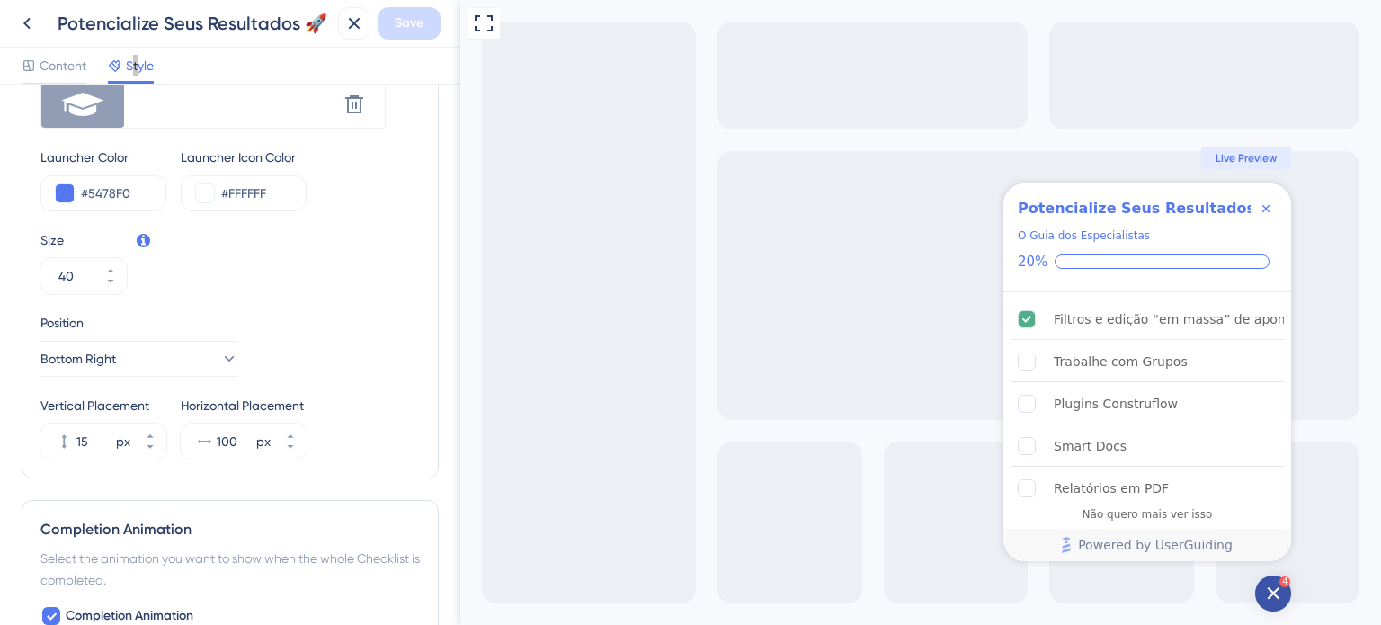
scroll to position [471, 0]
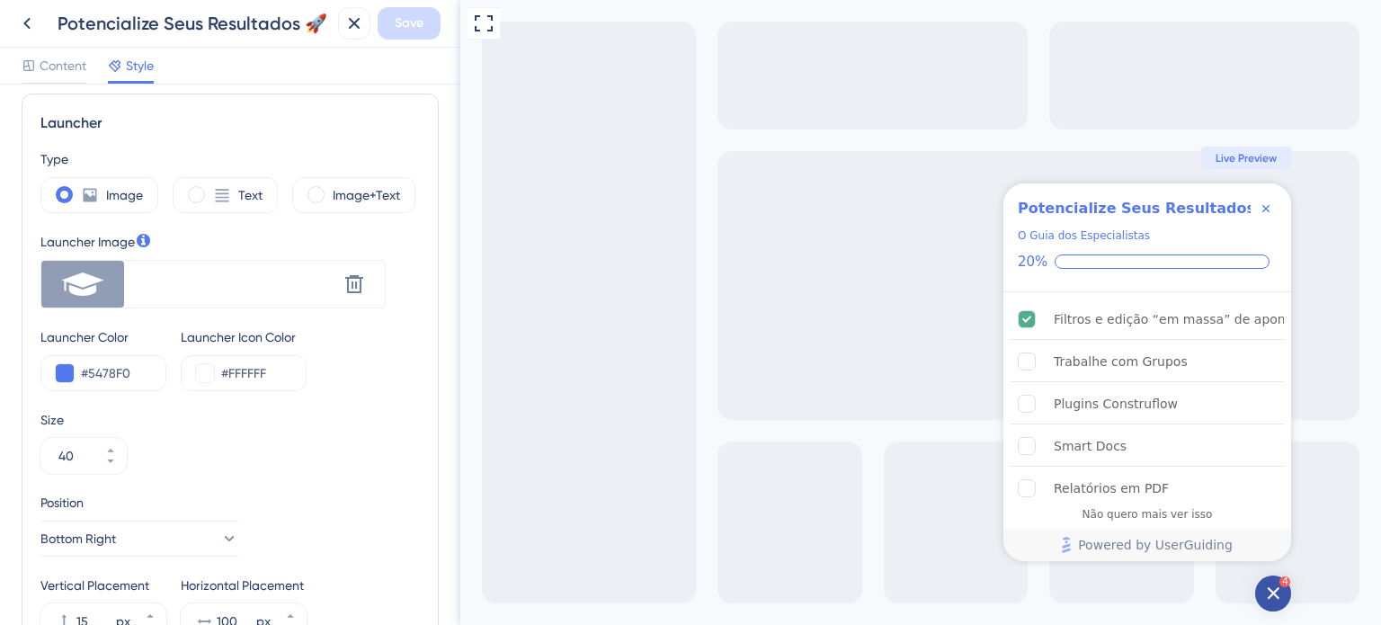
click at [182, 284] on div at bounding box center [238, 284] width 200 height 32
click at [76, 280] on icon at bounding box center [83, 284] width 14 height 14
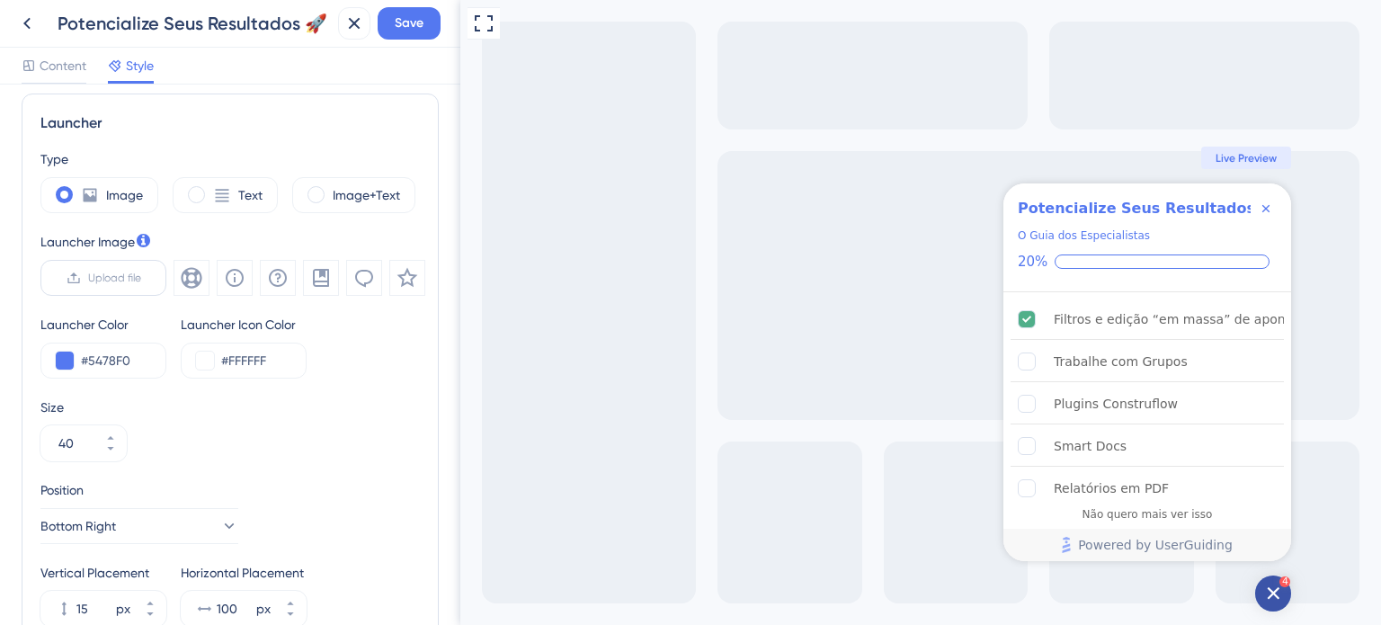
click at [118, 279] on span "Upload file" at bounding box center [114, 278] width 53 height 14
click at [141, 278] on input "Upload file" at bounding box center [141, 278] width 0 height 0
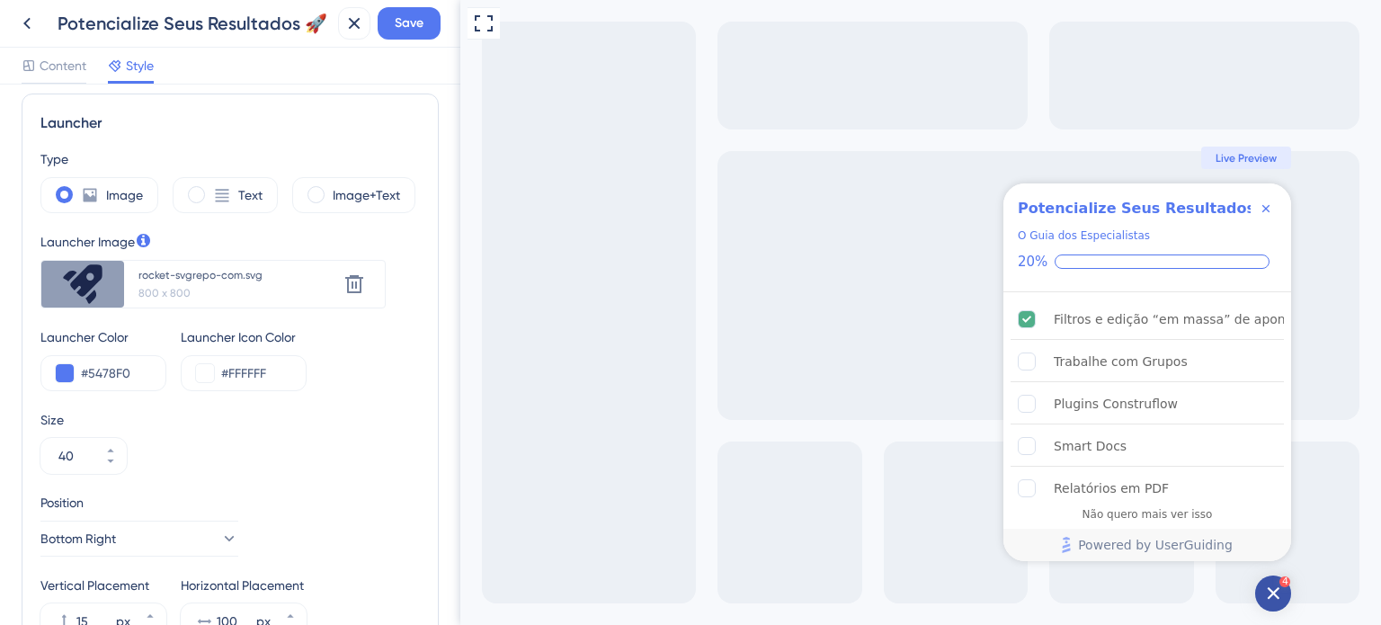
click at [259, 443] on div "Size 40" at bounding box center [229, 441] width 379 height 65
click at [404, 26] on span "Save" at bounding box center [409, 24] width 29 height 22
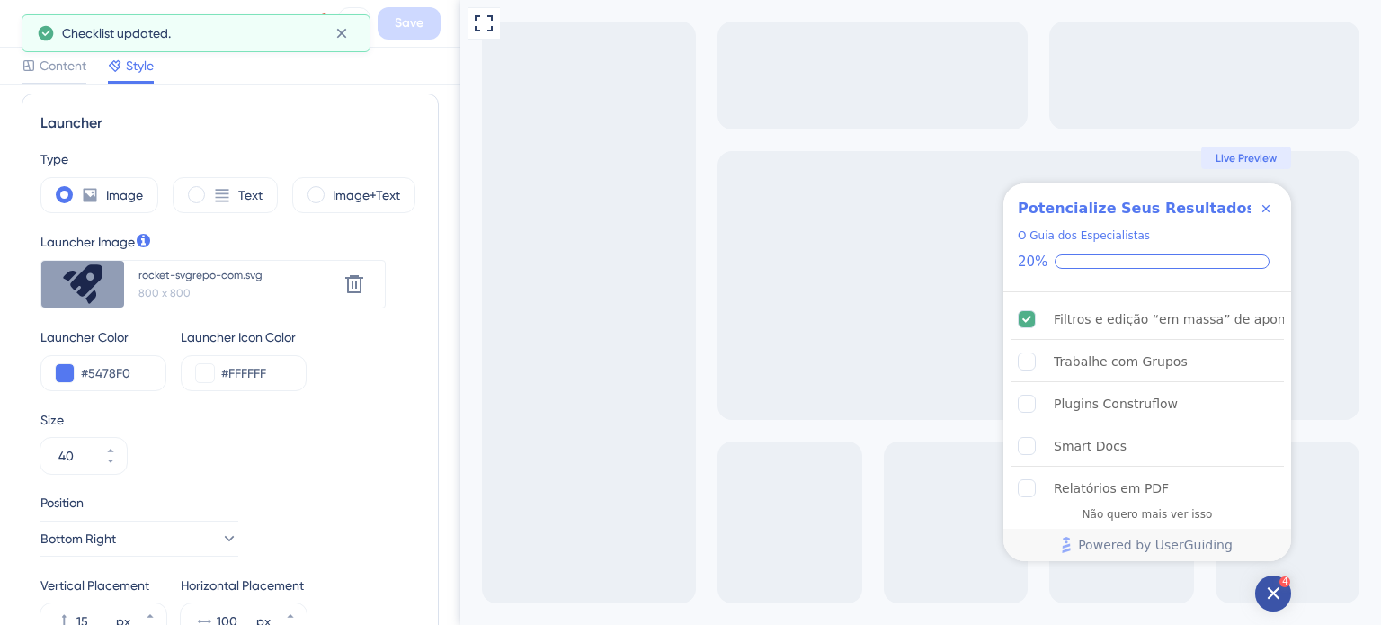
click at [1267, 207] on icon "Close Checklist" at bounding box center [1265, 208] width 7 height 7
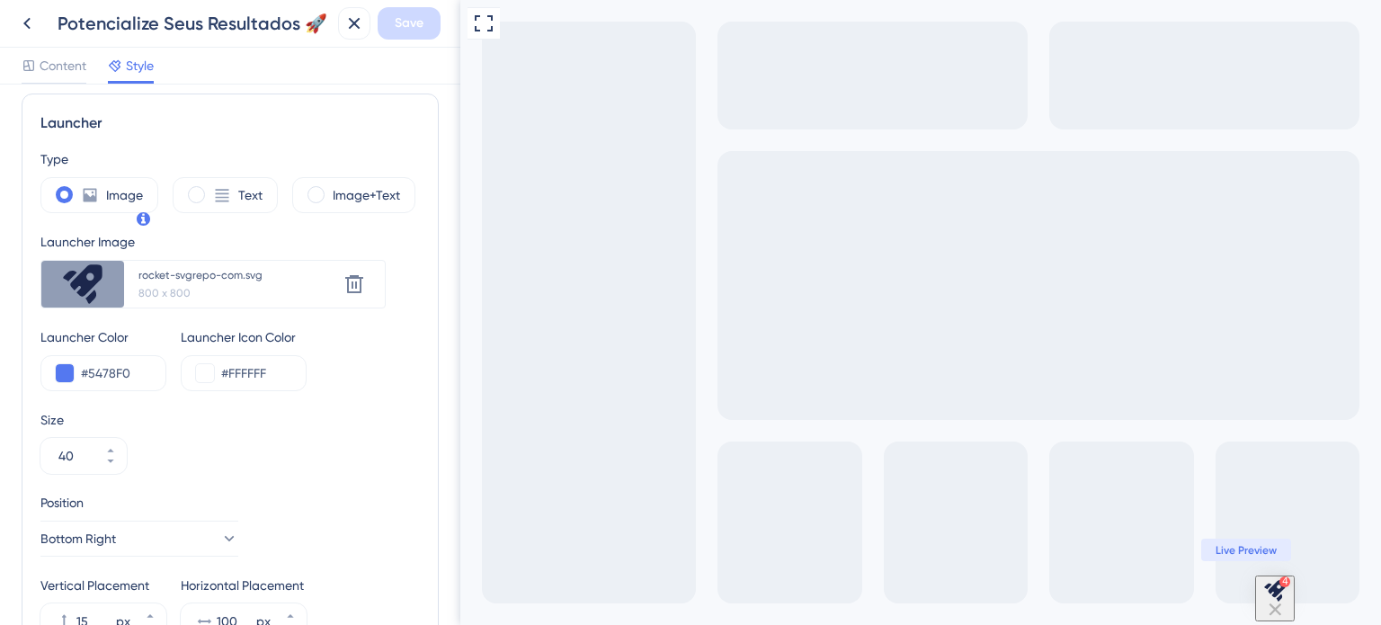
scroll to position [561, 0]
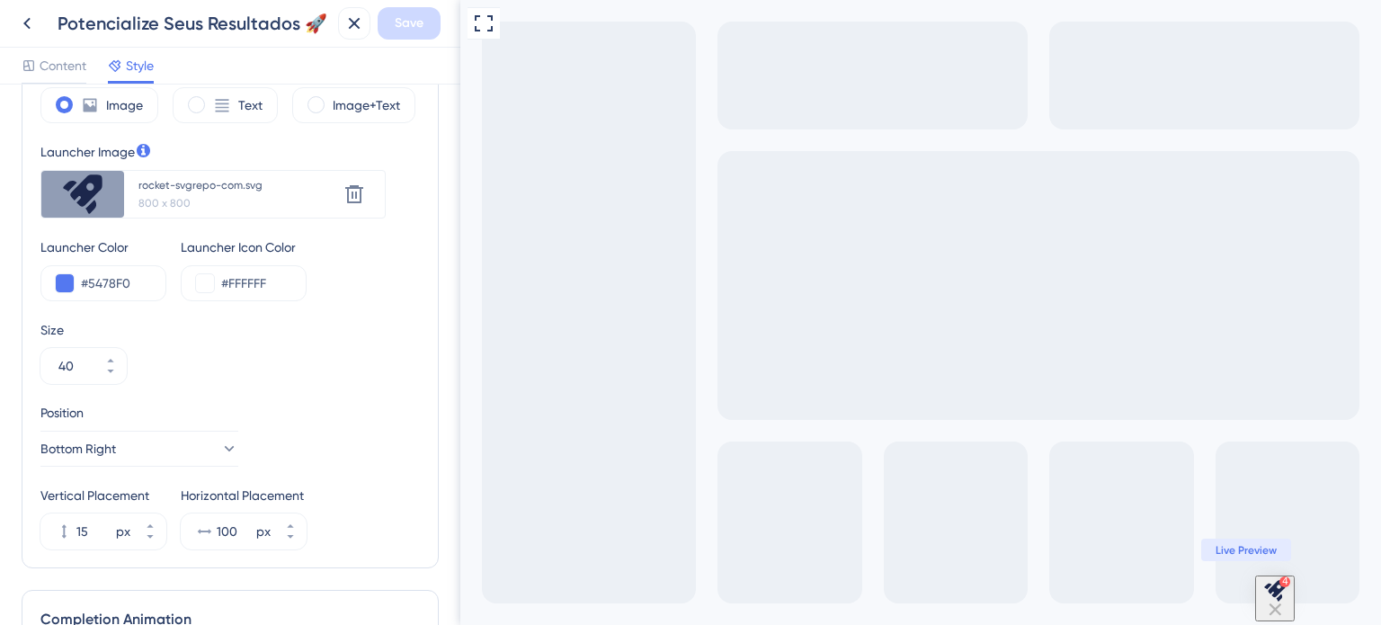
click at [196, 197] on div "800 x 800" at bounding box center [238, 203] width 200 height 14
click at [209, 179] on div "rocket-svgrepo-com.svg" at bounding box center [237, 185] width 198 height 14
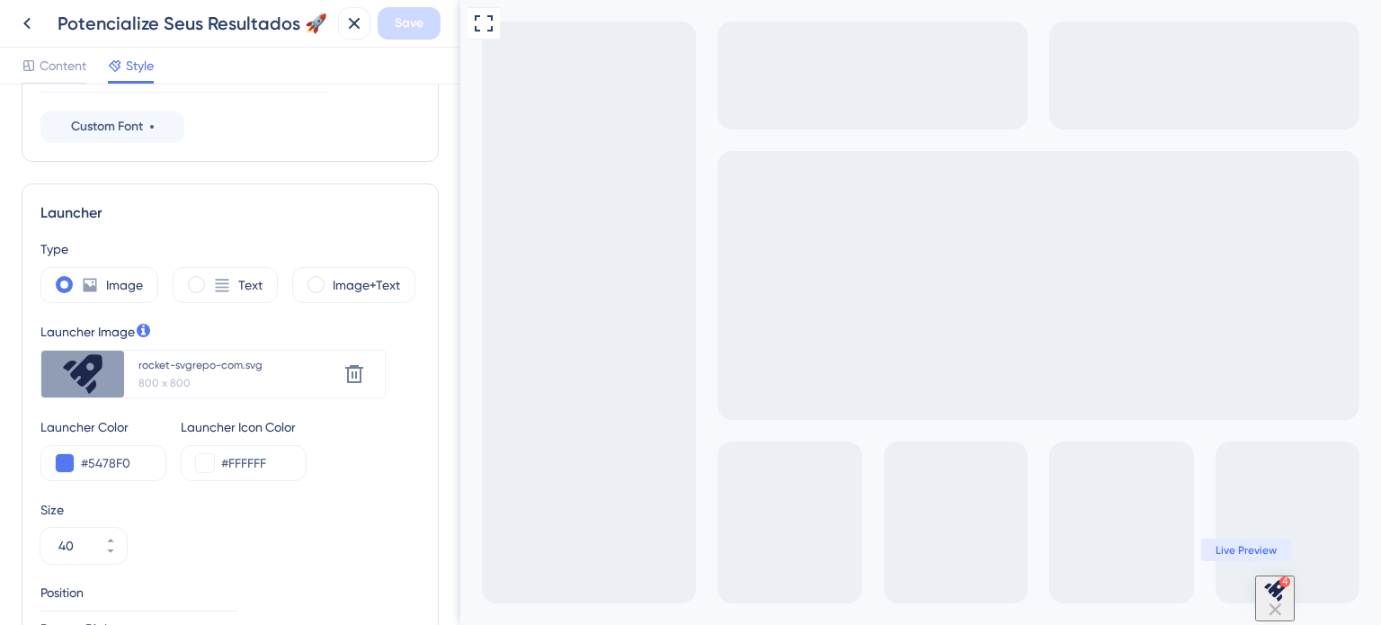
scroll to position [0, 0]
click at [79, 376] on icon at bounding box center [83, 374] width 14 height 14
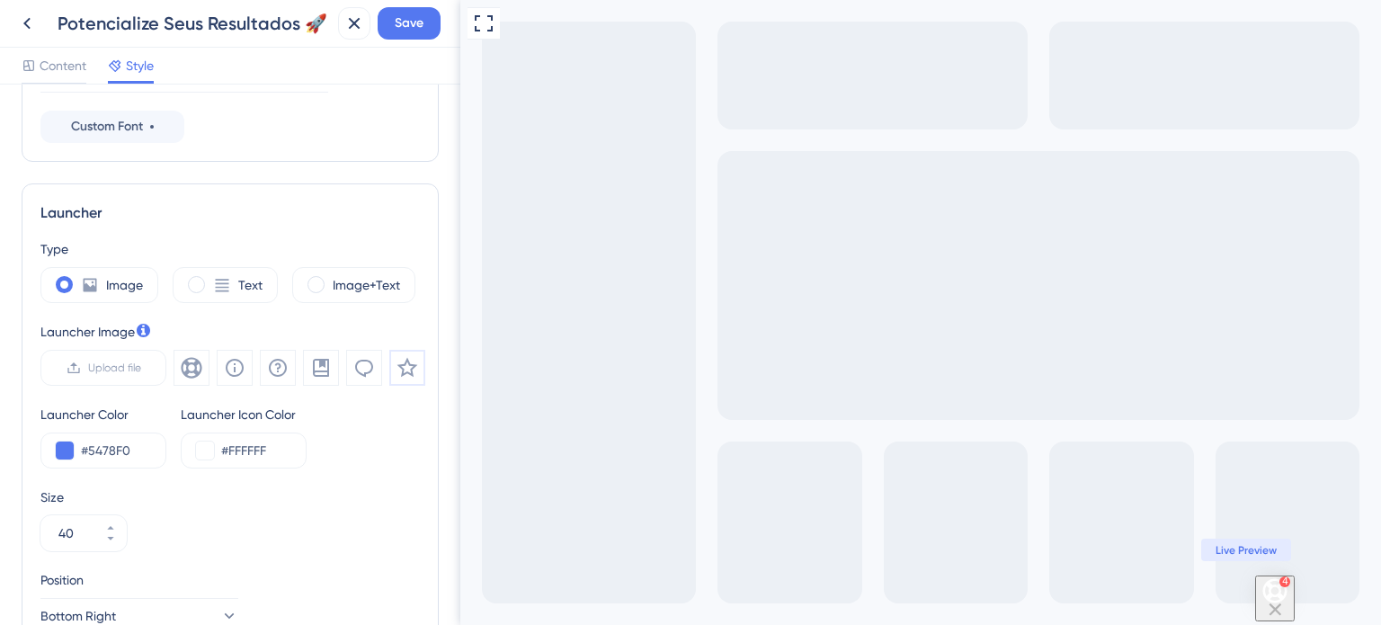
click at [400, 370] on icon at bounding box center [407, 368] width 22 height 22
click at [357, 365] on icon at bounding box center [364, 368] width 22 height 22
click at [324, 369] on icon at bounding box center [321, 368] width 16 height 18
click at [277, 371] on icon at bounding box center [278, 368] width 22 height 22
click at [234, 366] on icon at bounding box center [235, 368] width 18 height 18
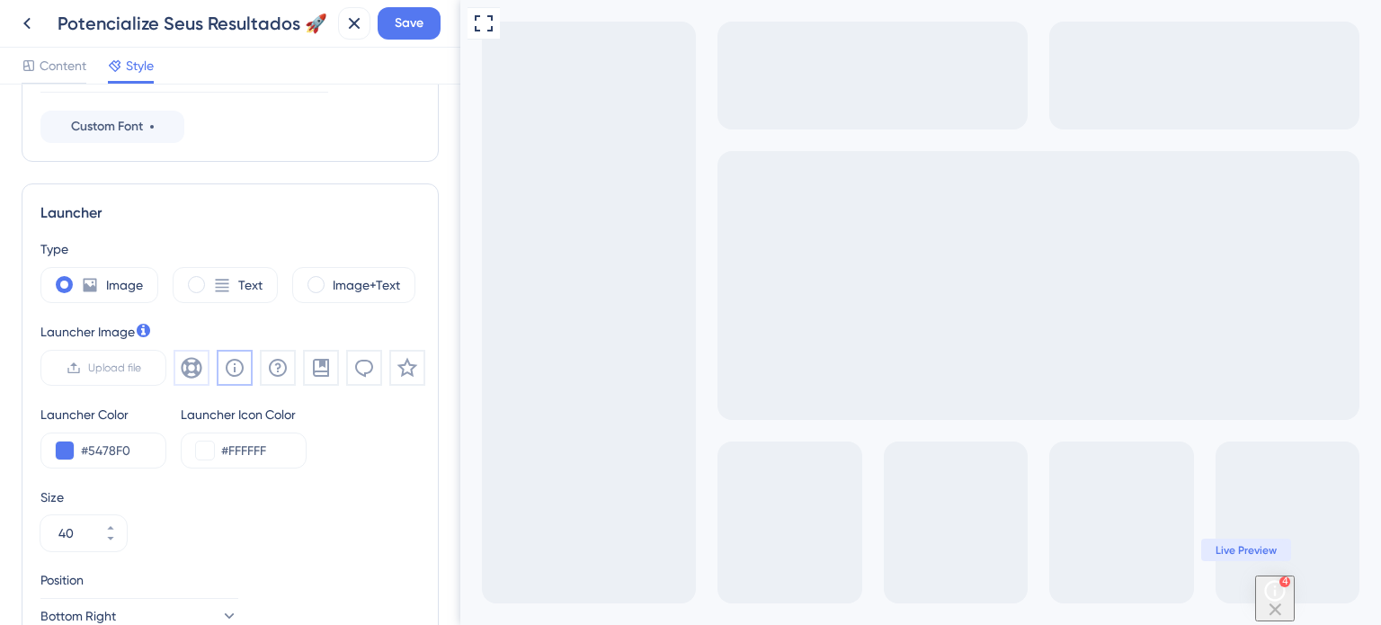
click at [183, 364] on icon at bounding box center [192, 368] width 22 height 22
click at [115, 362] on span "Upload file" at bounding box center [114, 367] width 53 height 14
click at [141, 368] on input "Upload file" at bounding box center [141, 368] width 0 height 0
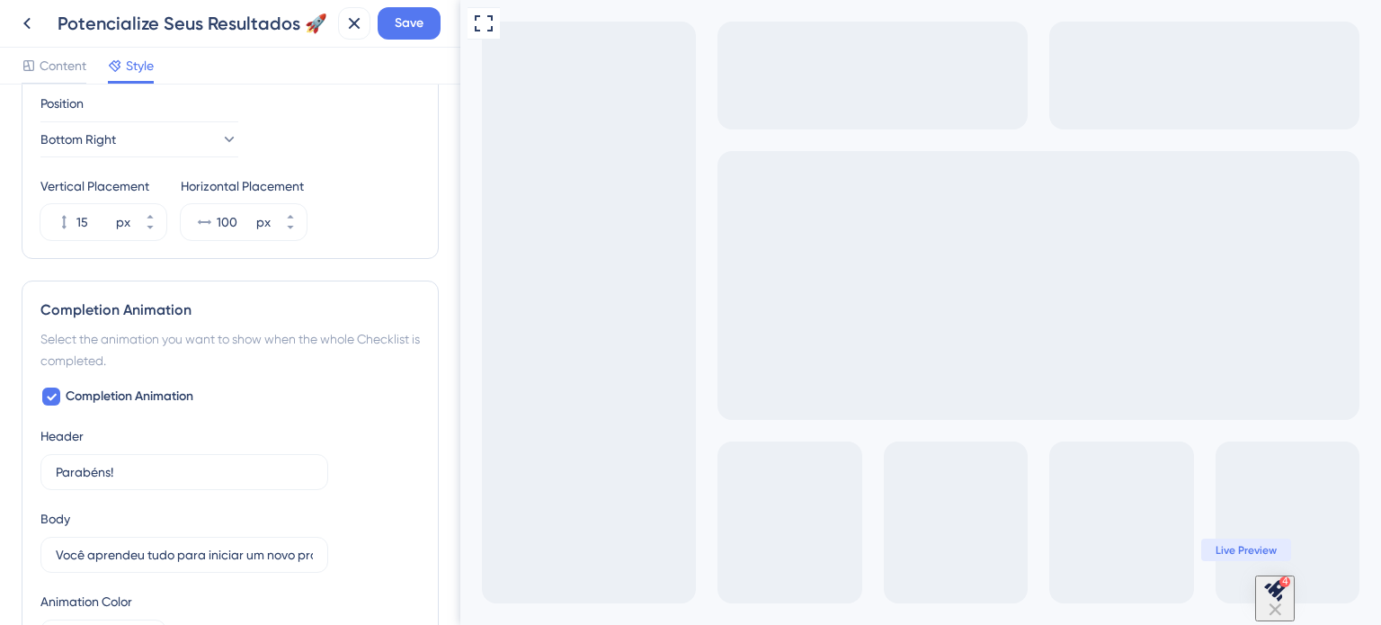
scroll to position [651, 0]
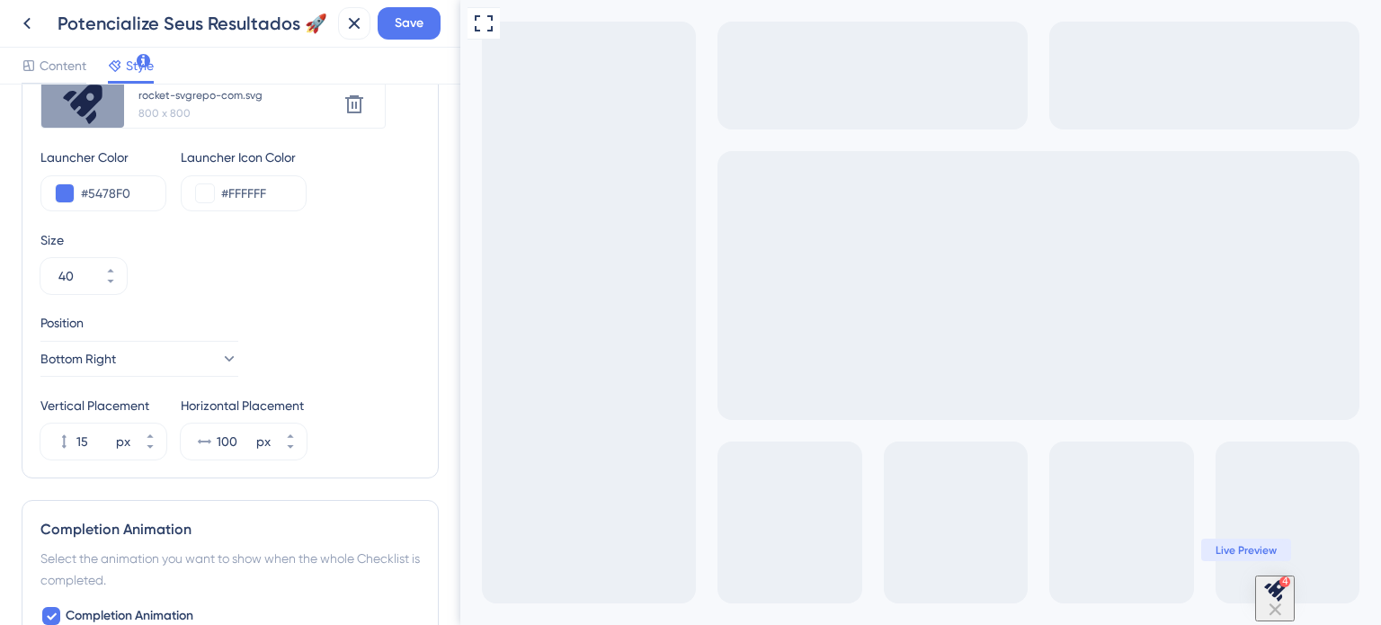
click at [1273, 597] on img "Open Checklist, remaining modules: 4" at bounding box center [1274, 590] width 25 height 25
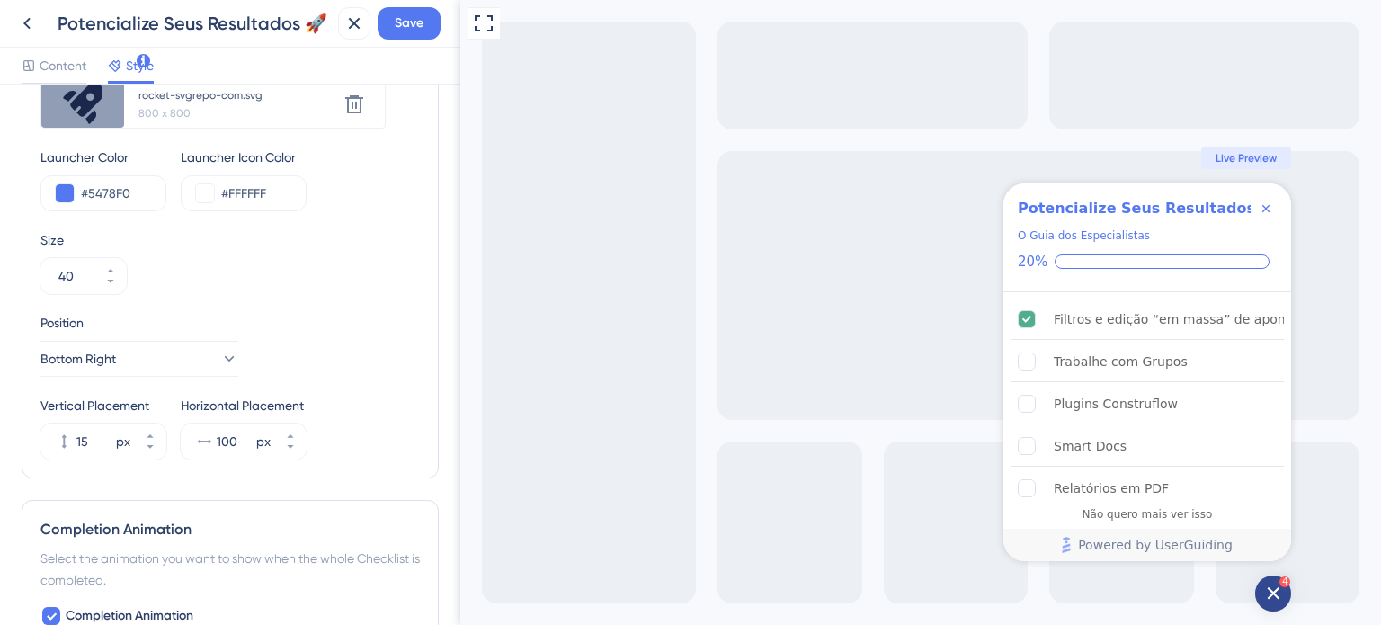
click at [1273, 589] on icon "Open Checklist, remaining modules: 4" at bounding box center [1273, 593] width 13 height 13
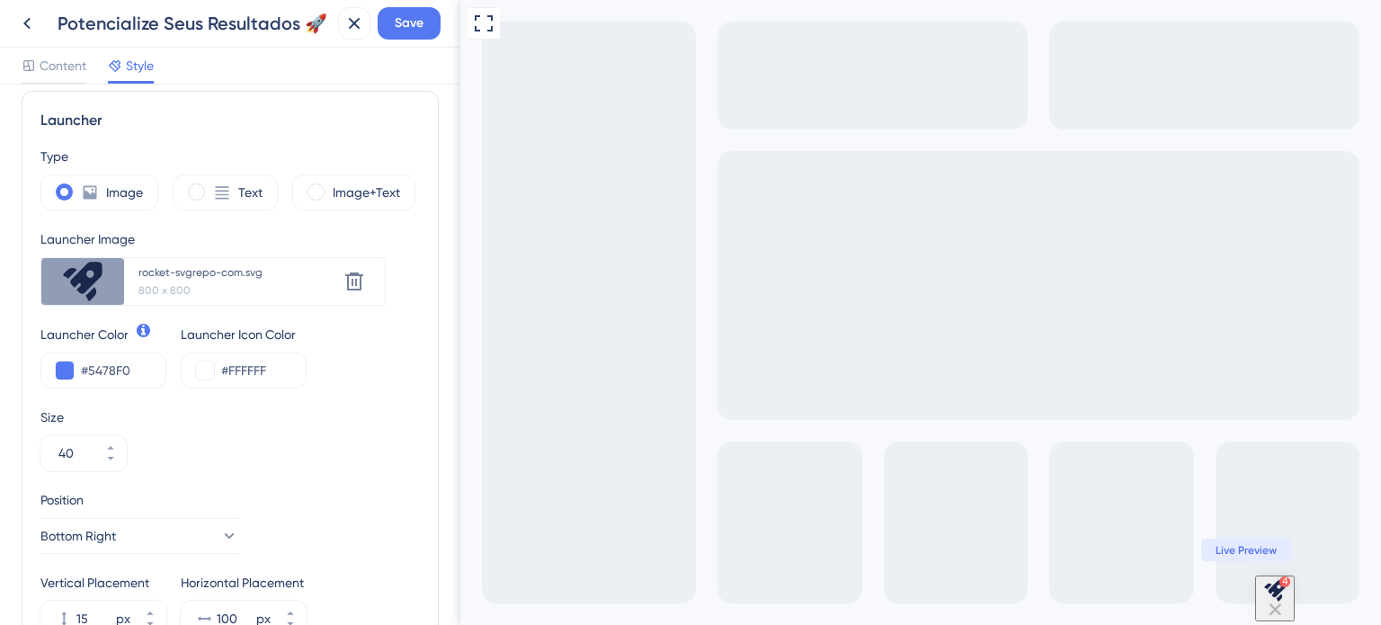
scroll to position [381, 0]
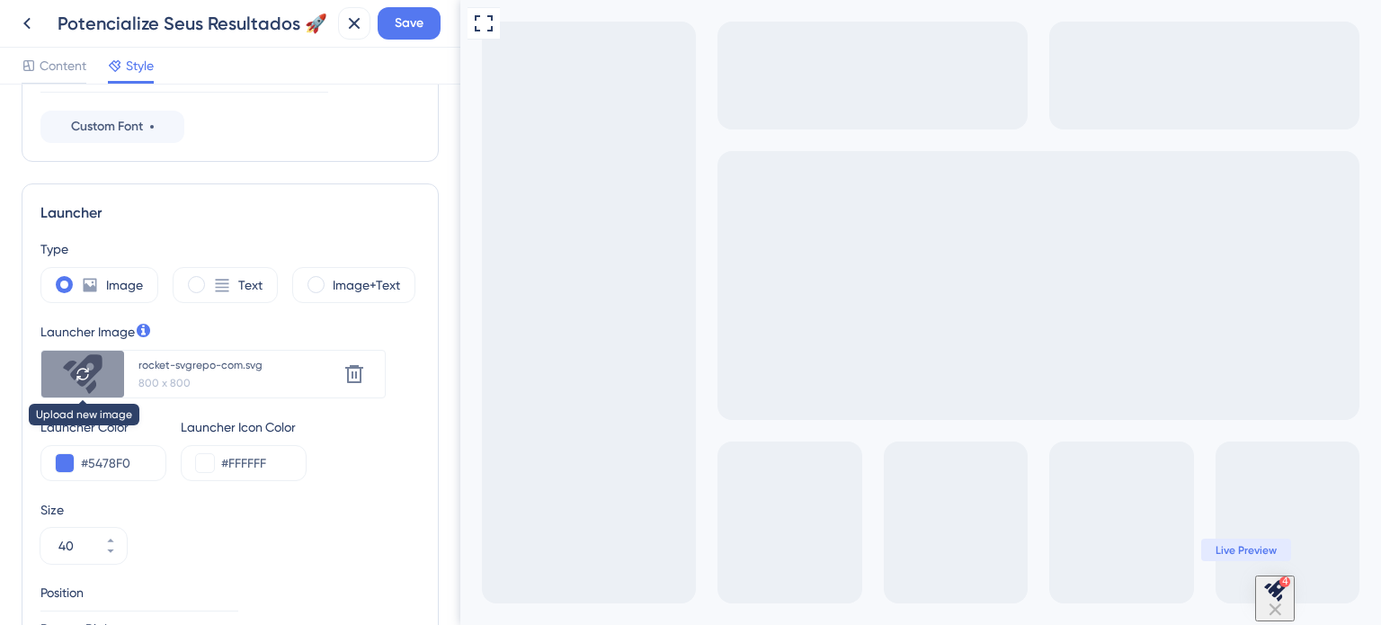
click at [91, 377] on div at bounding box center [82, 374] width 83 height 47
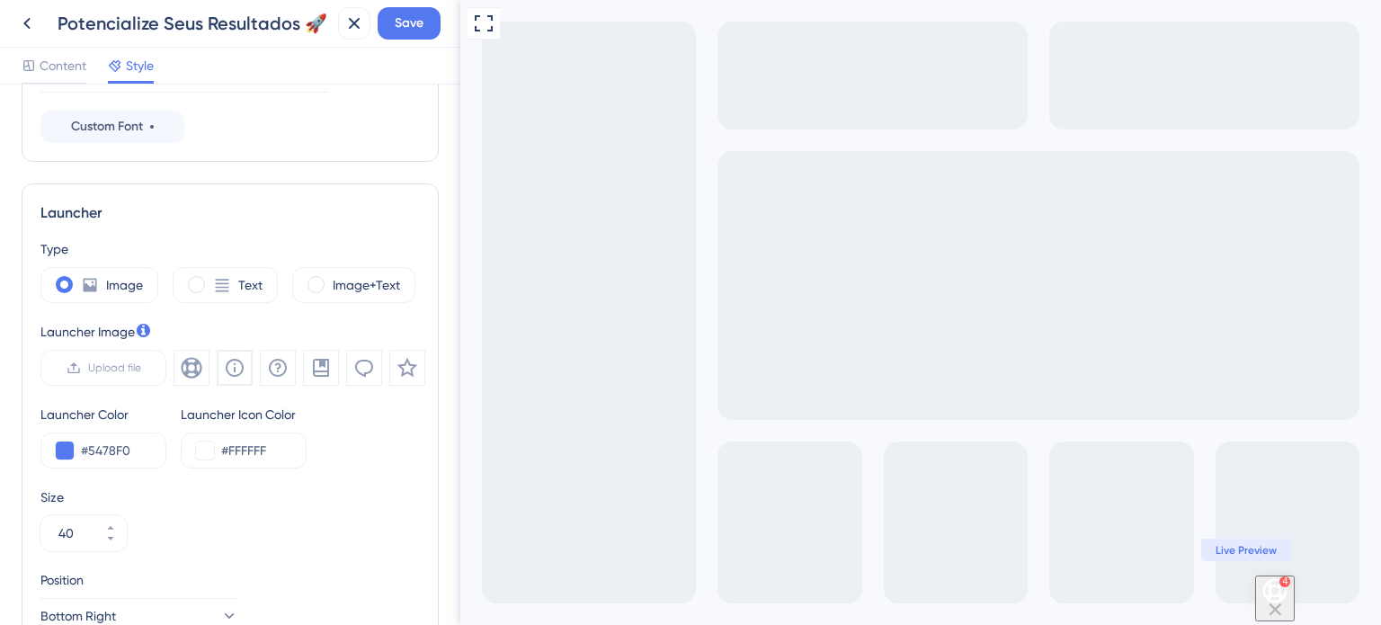
click at [91, 377] on label "Upload file" at bounding box center [103, 368] width 126 height 36
click at [141, 368] on input "Upload file" at bounding box center [141, 368] width 0 height 0
click at [117, 367] on span "Upload file" at bounding box center [114, 367] width 53 height 14
click at [141, 368] on input "Upload file" at bounding box center [141, 368] width 0 height 0
click at [96, 369] on span "Upload file" at bounding box center [114, 367] width 53 height 14
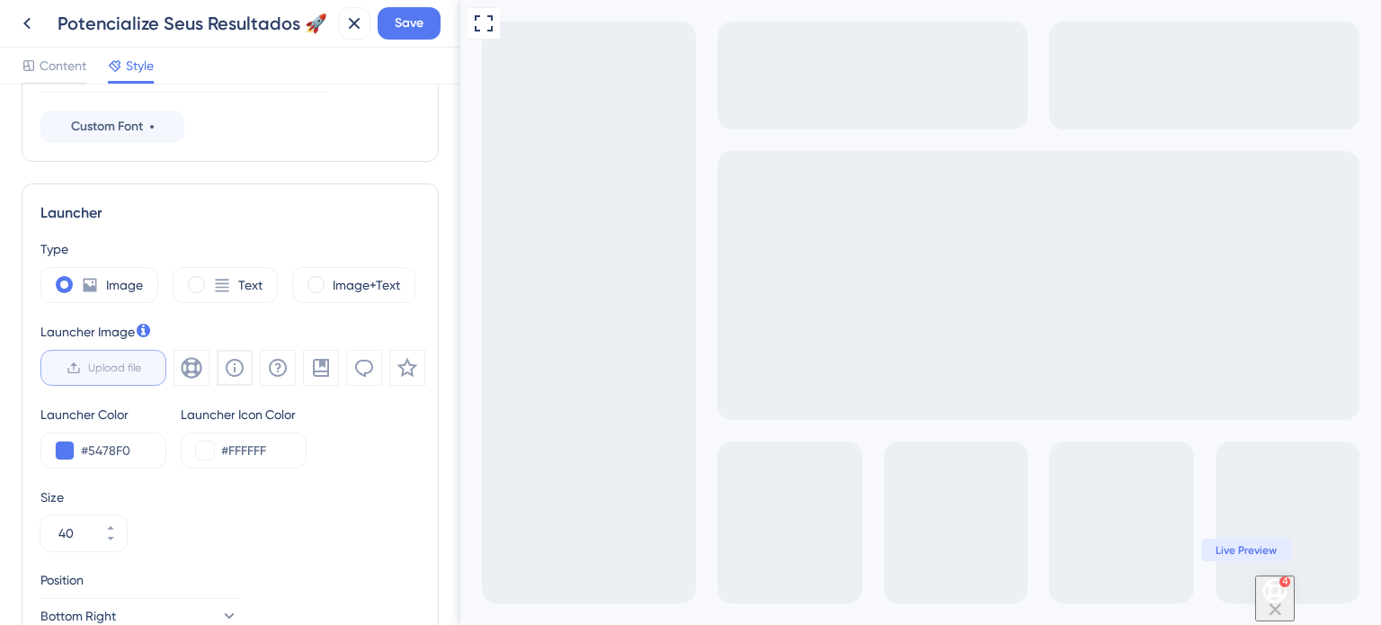
click at [141, 368] on input "Upload file" at bounding box center [141, 368] width 0 height 0
click at [233, 375] on icon at bounding box center [235, 368] width 22 height 22
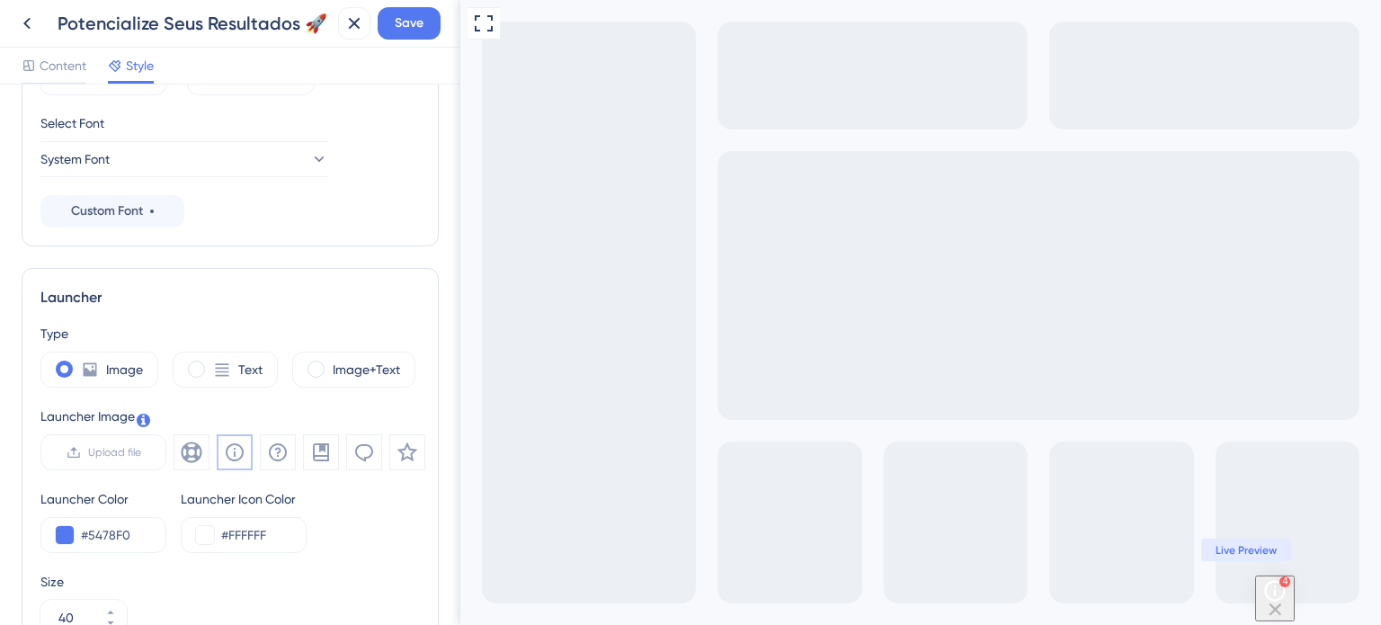
scroll to position [291, 0]
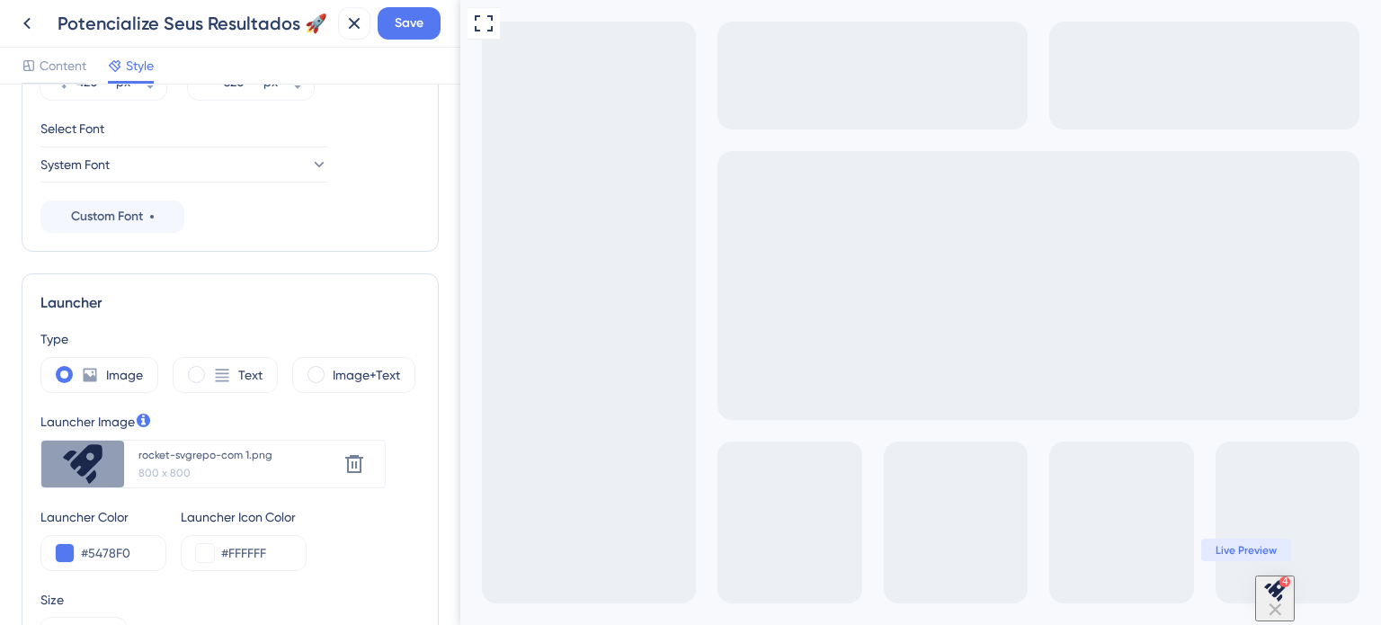
click at [1277, 600] on img "Open Checklist, remaining modules: 4" at bounding box center [1274, 590] width 25 height 25
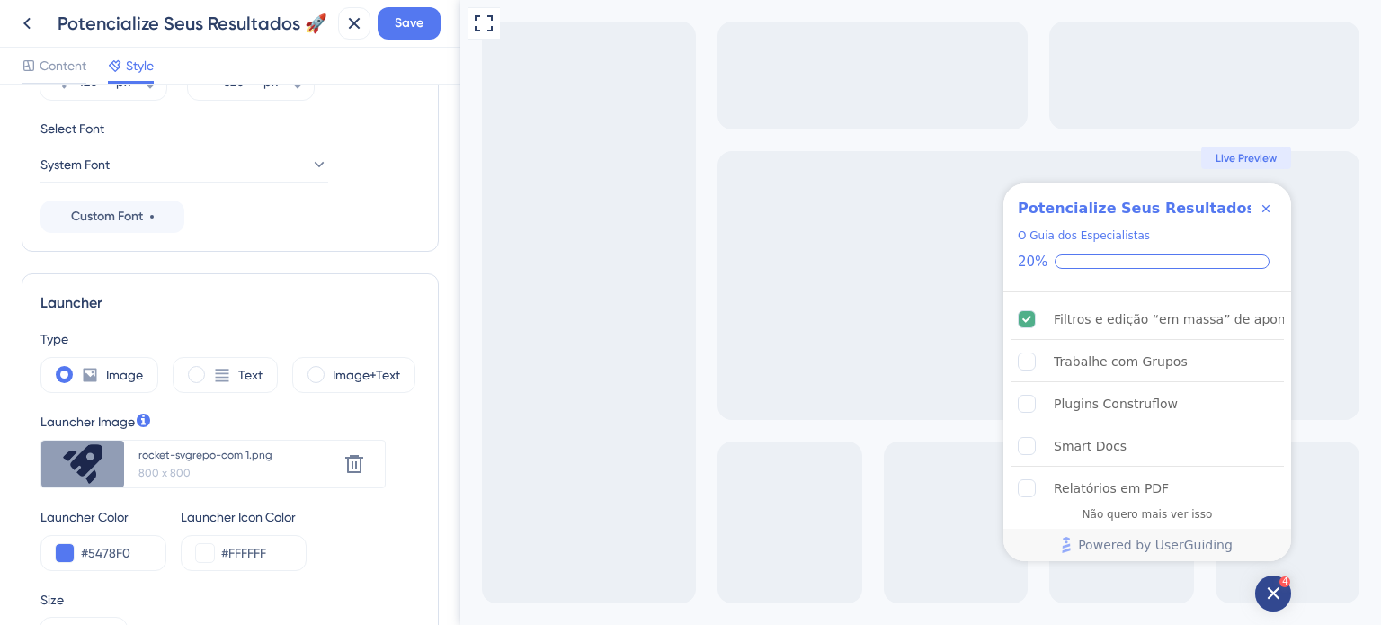
click at [1274, 597] on icon "Open Checklist, remaining modules: 4" at bounding box center [1273, 593] width 13 height 13
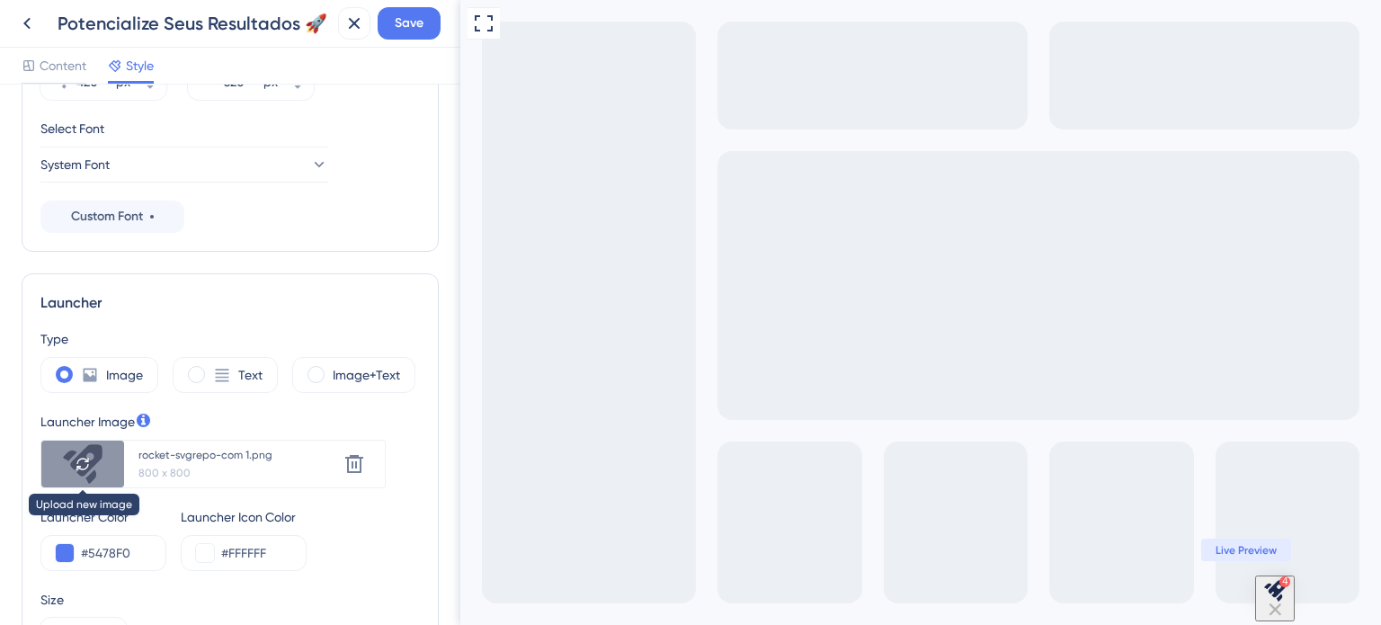
click at [90, 456] on div at bounding box center [82, 463] width 83 height 47
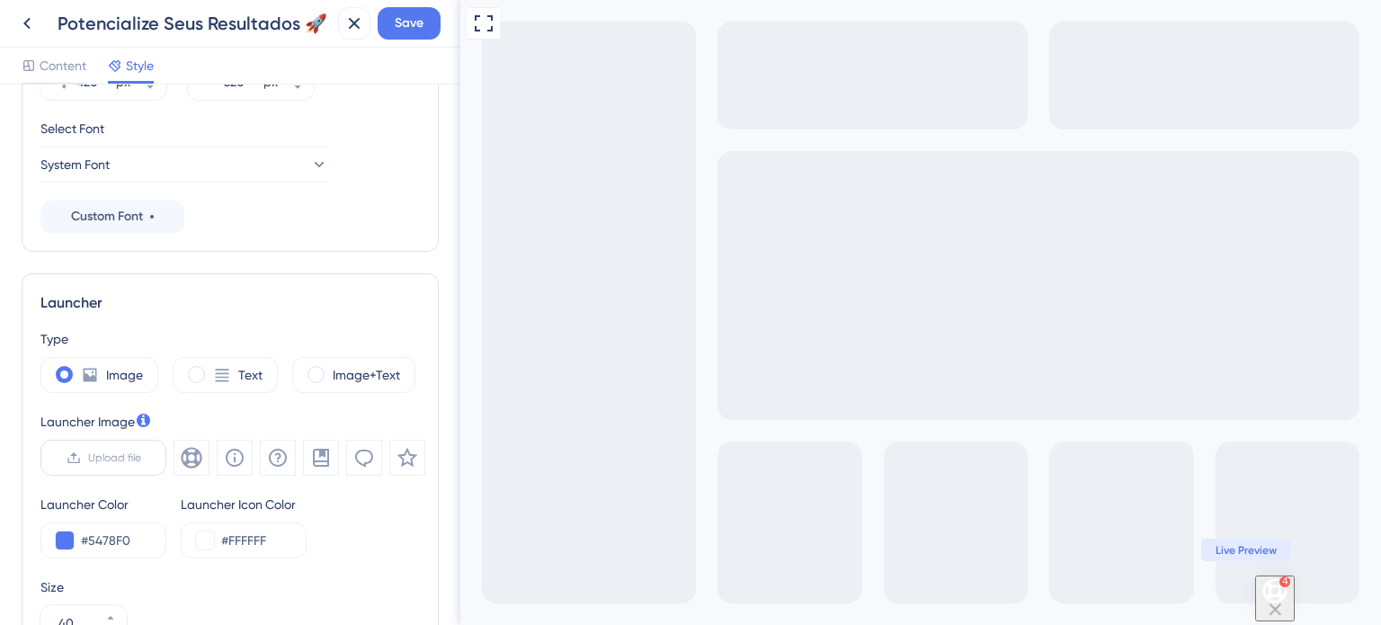
click at [97, 450] on span "Upload file" at bounding box center [114, 457] width 53 height 14
click at [141, 458] on input "Upload file" at bounding box center [141, 458] width 0 height 0
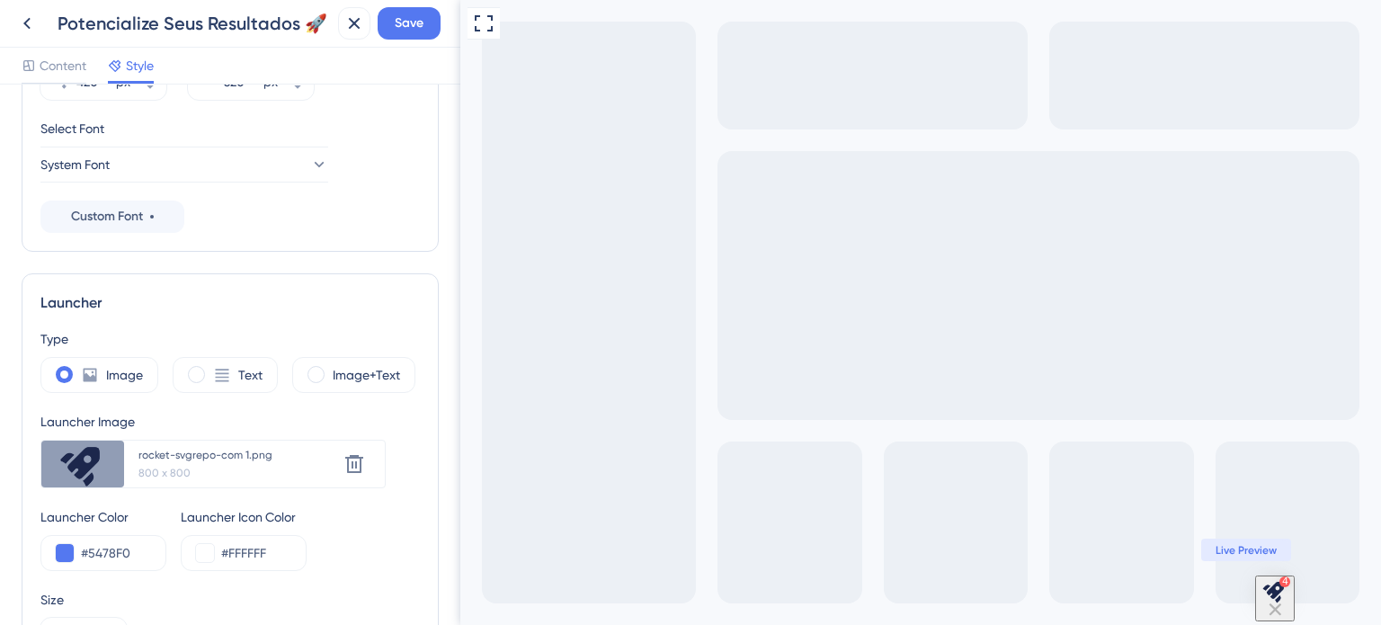
scroll to position [0, 0]
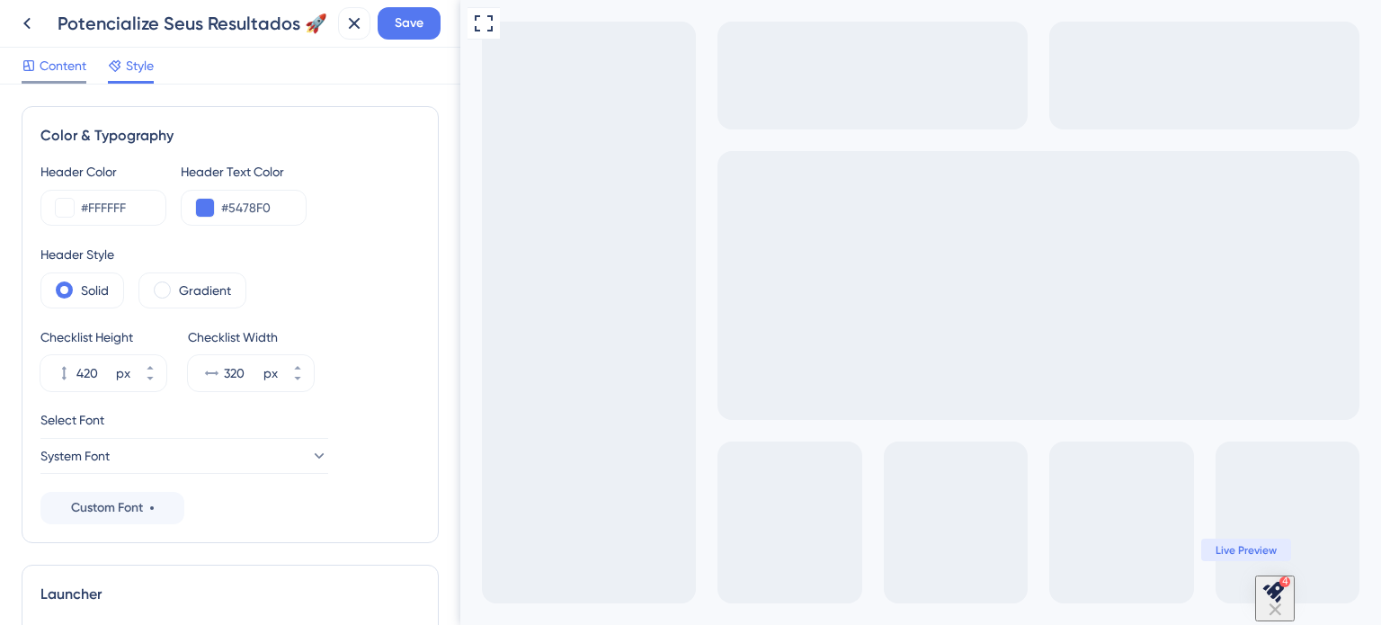
click at [78, 67] on span "Content" at bounding box center [63, 66] width 47 height 22
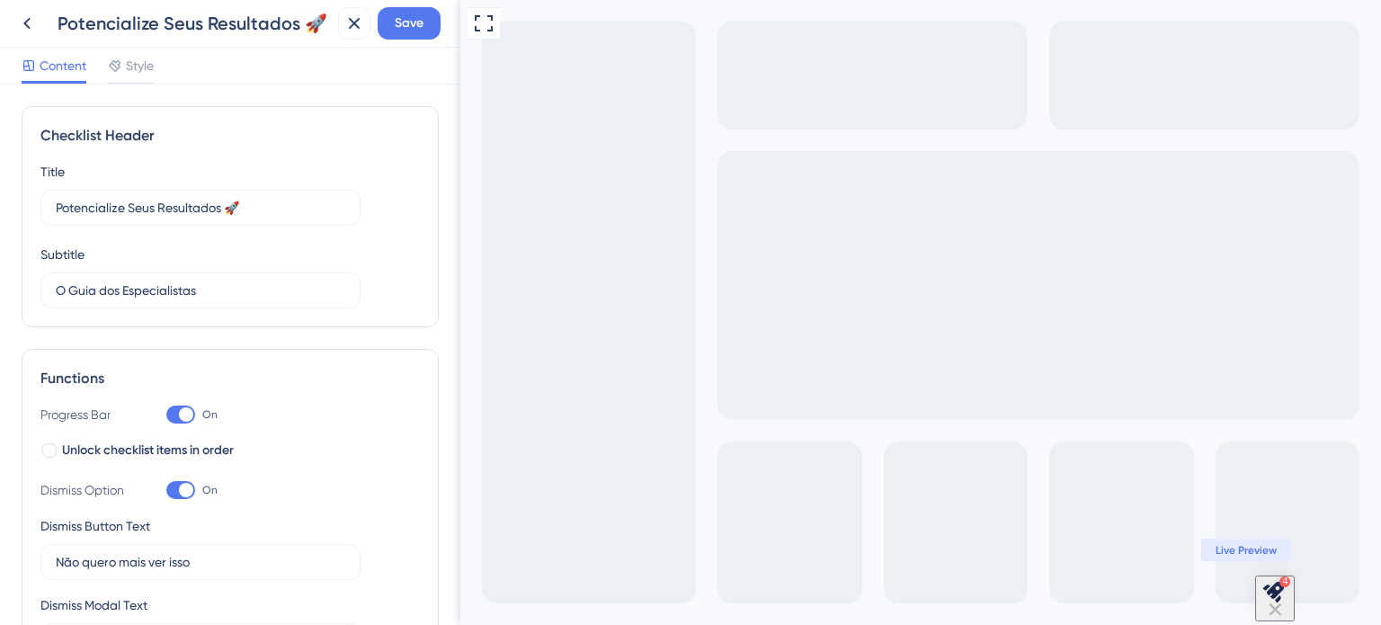
click at [1266, 590] on img "Open Checklist, remaining modules: 4" at bounding box center [1274, 590] width 25 height 25
click at [1270, 599] on img "Open Checklist, remaining modules: 4" at bounding box center [1274, 590] width 25 height 25
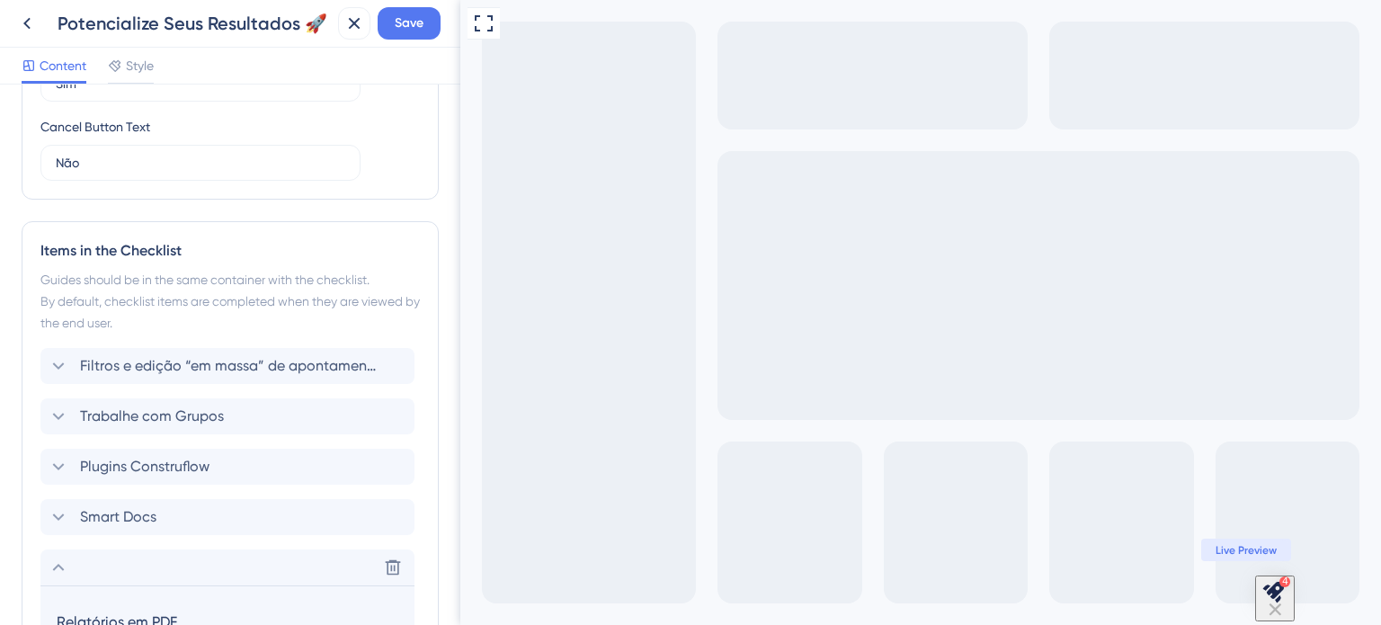
scroll to position [187, 0]
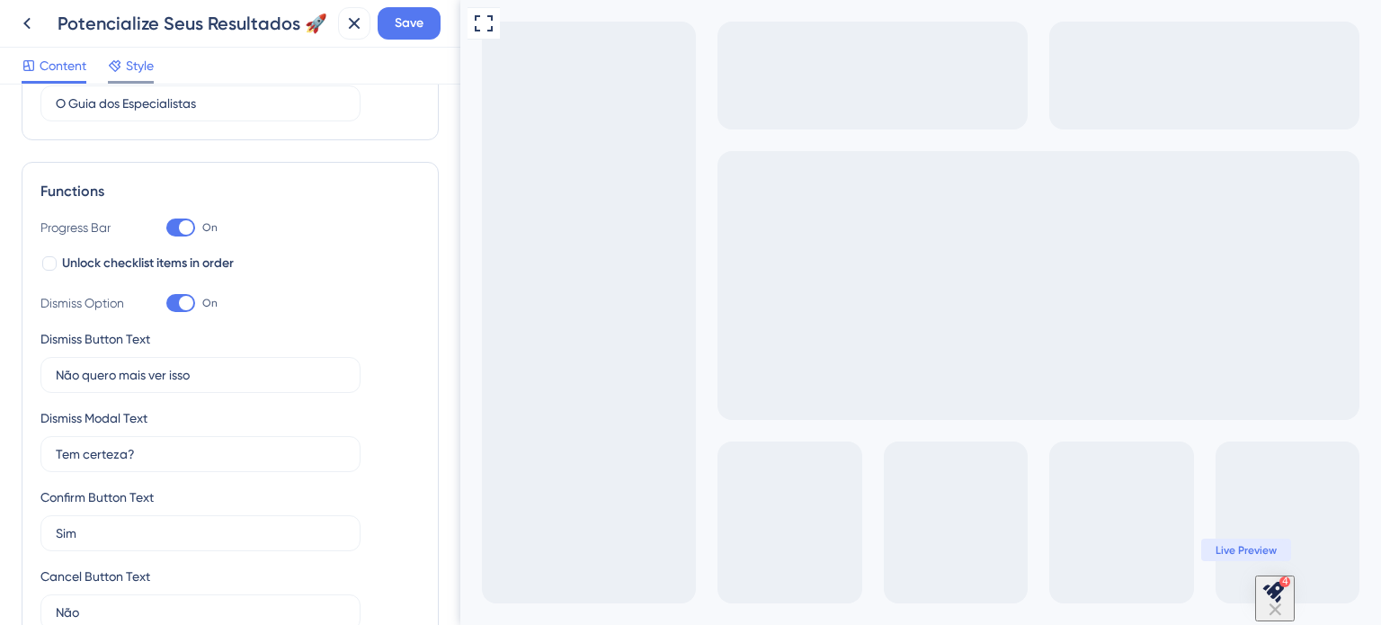
click at [138, 67] on span "Style" at bounding box center [140, 66] width 28 height 22
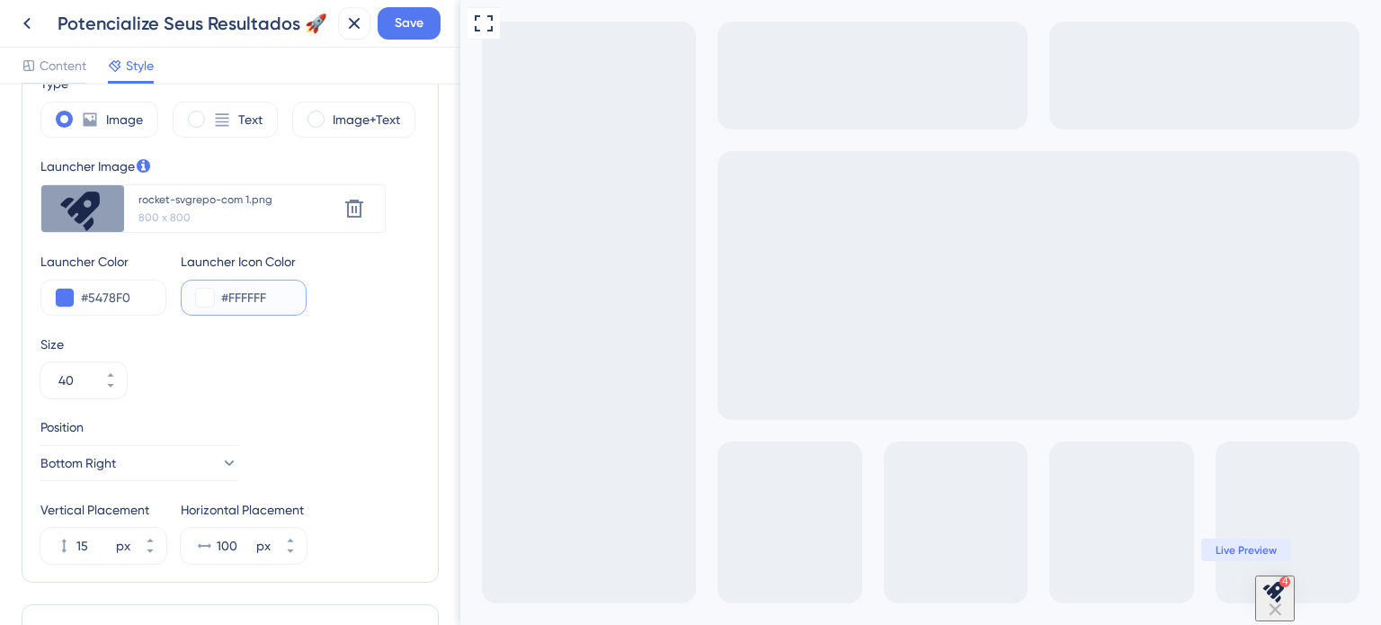
click at [242, 303] on input "#FFFFFF" at bounding box center [256, 298] width 70 height 22
click at [242, 302] on input "#FFFFFF" at bounding box center [256, 298] width 70 height 22
click at [261, 344] on div "Size" at bounding box center [229, 344] width 379 height 22
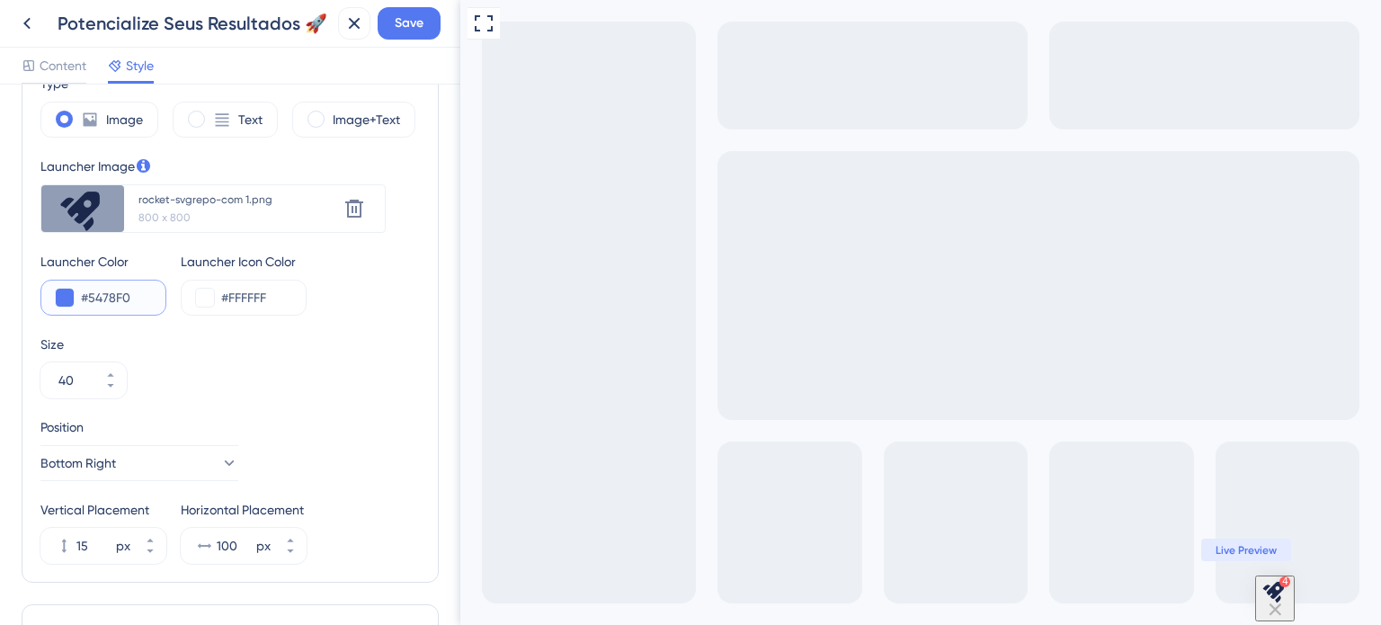
click at [122, 302] on input "#5478F0" at bounding box center [116, 298] width 70 height 22
click at [237, 298] on input "#FFFFFF" at bounding box center [256, 298] width 70 height 22
click at [262, 301] on input "#FFFFFF" at bounding box center [256, 298] width 70 height 22
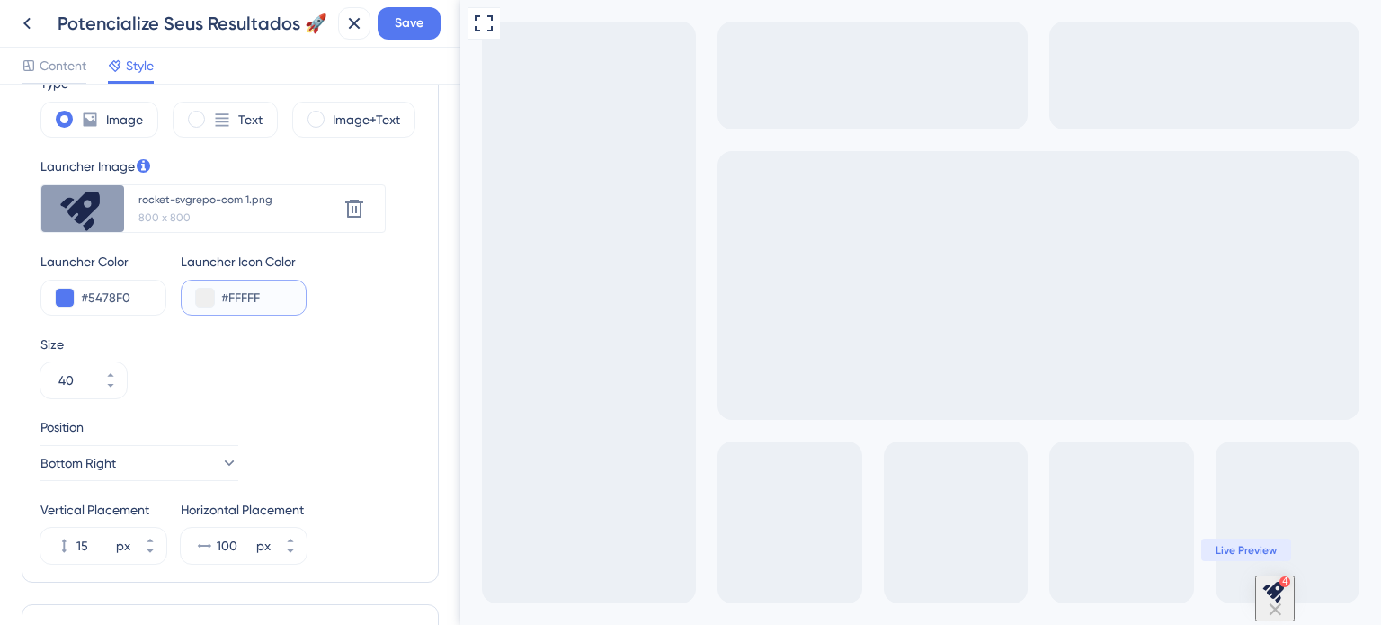
type input "#FFFFFF"
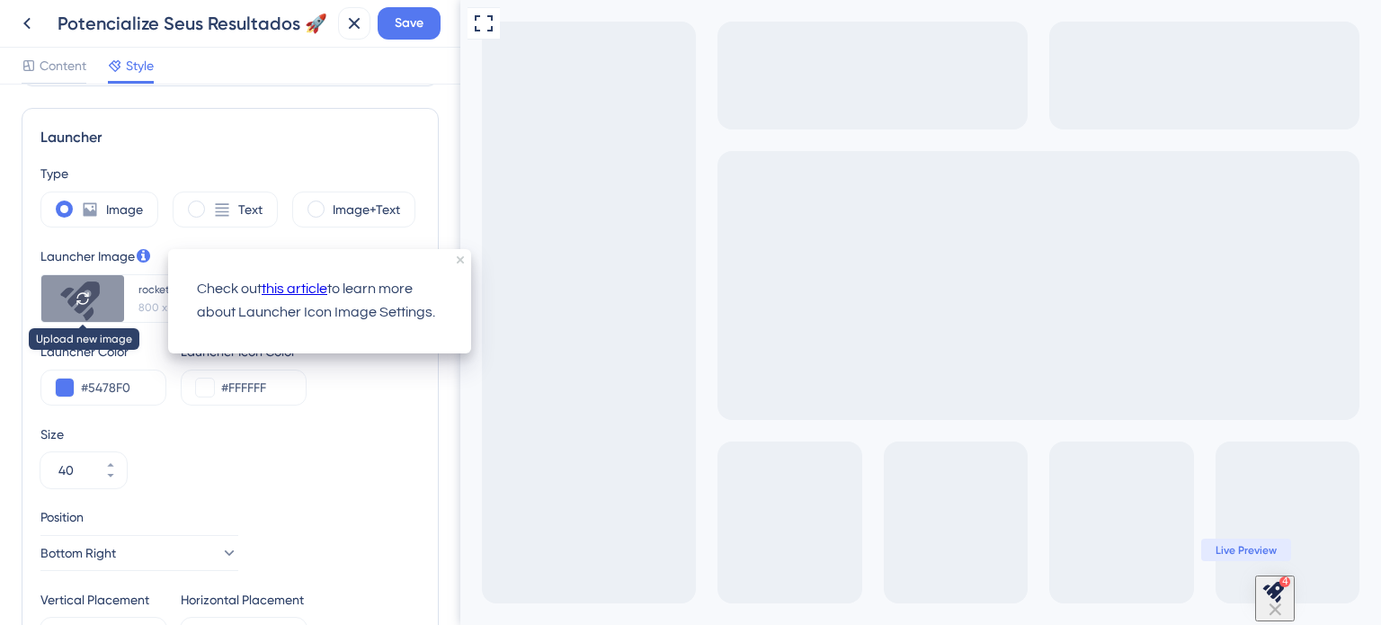
drag, startPoint x: 106, startPoint y: 284, endPoint x: 106, endPoint y: 308, distance: 24.3
click at [81, 293] on icon at bounding box center [83, 298] width 14 height 14
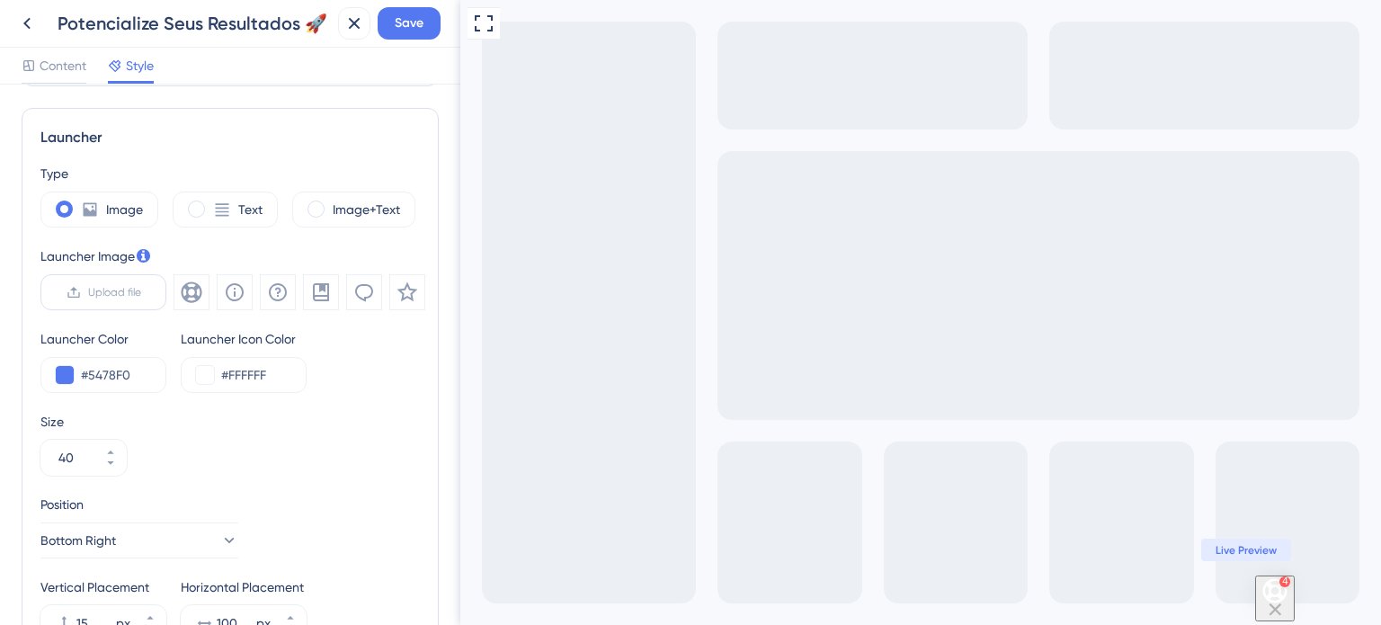
click at [84, 293] on label "Upload file" at bounding box center [103, 292] width 126 height 36
click at [141, 292] on input "Upload file" at bounding box center [141, 292] width 0 height 0
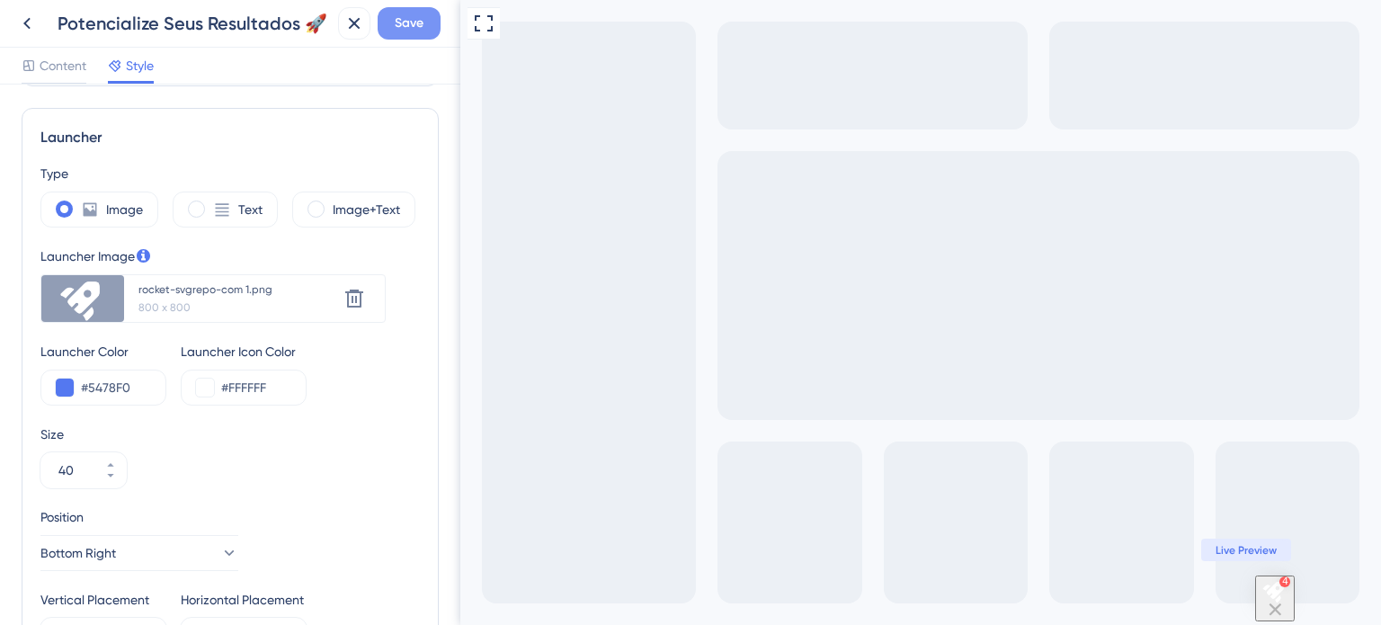
click at [416, 16] on span "Save" at bounding box center [409, 24] width 29 height 22
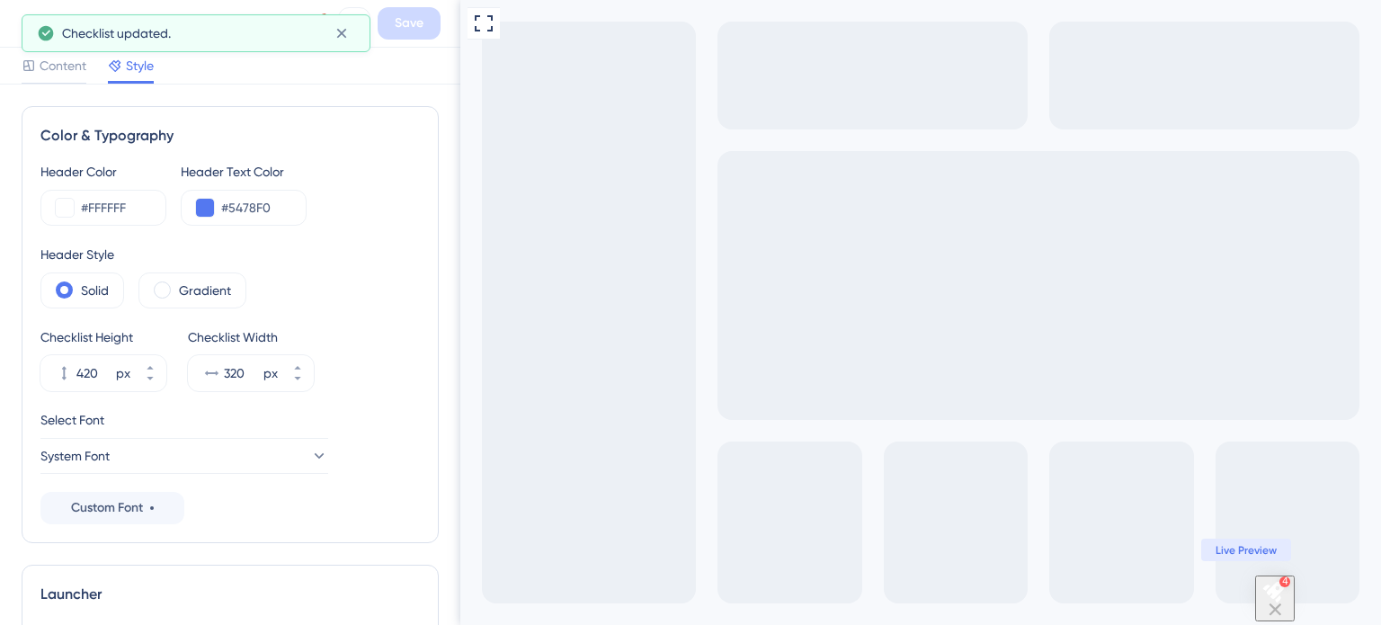
click at [10, 21] on div "Potencialize Seus Resultados 🚀 Save" at bounding box center [230, 24] width 460 height 48
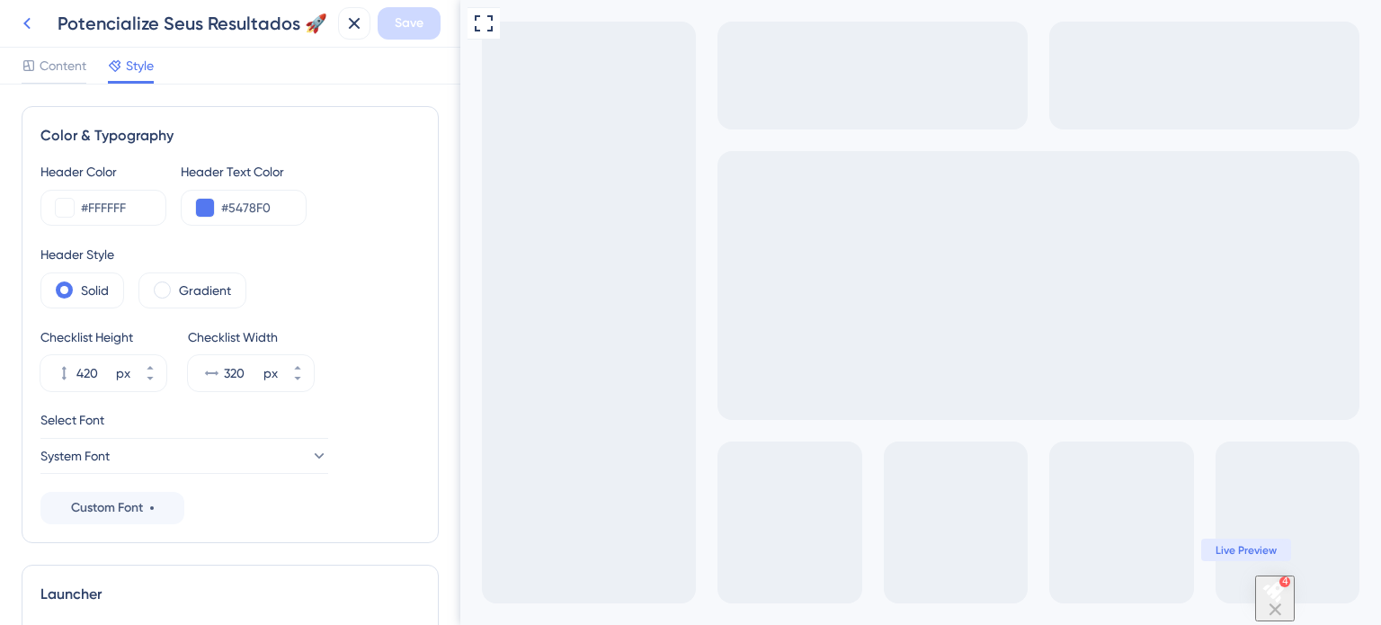
click at [22, 28] on icon at bounding box center [27, 24] width 22 height 22
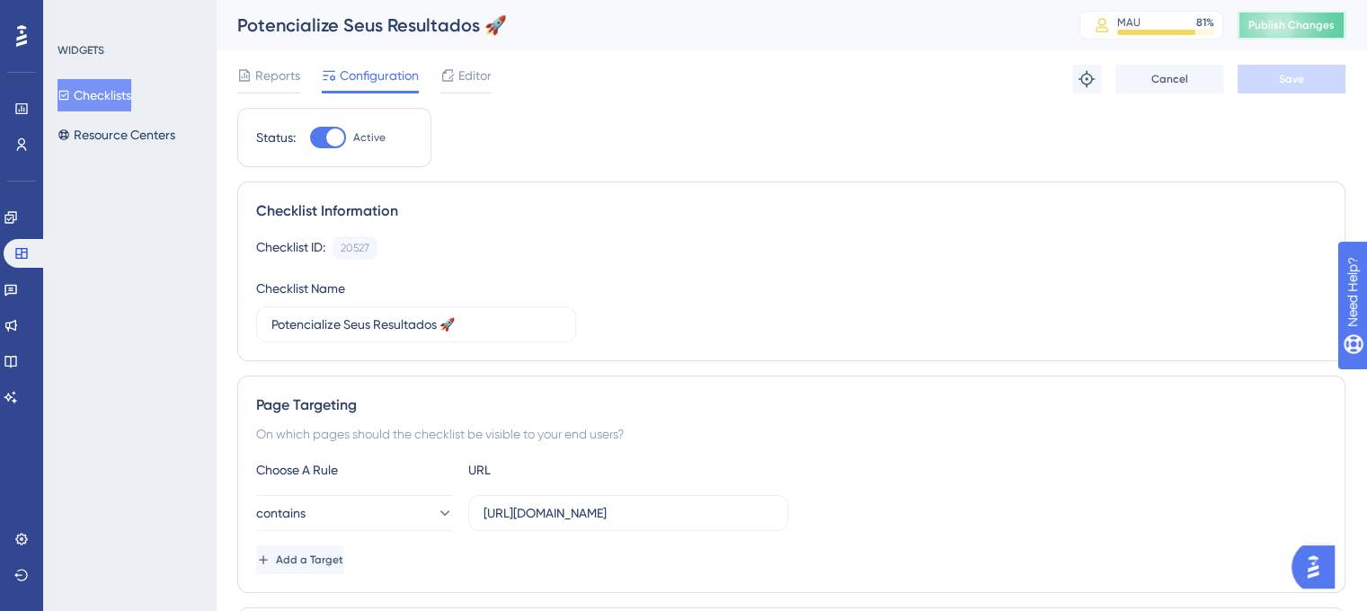
click at [1277, 24] on span "Publish Changes" at bounding box center [1292, 25] width 86 height 14
